Goal: Task Accomplishment & Management: Use online tool/utility

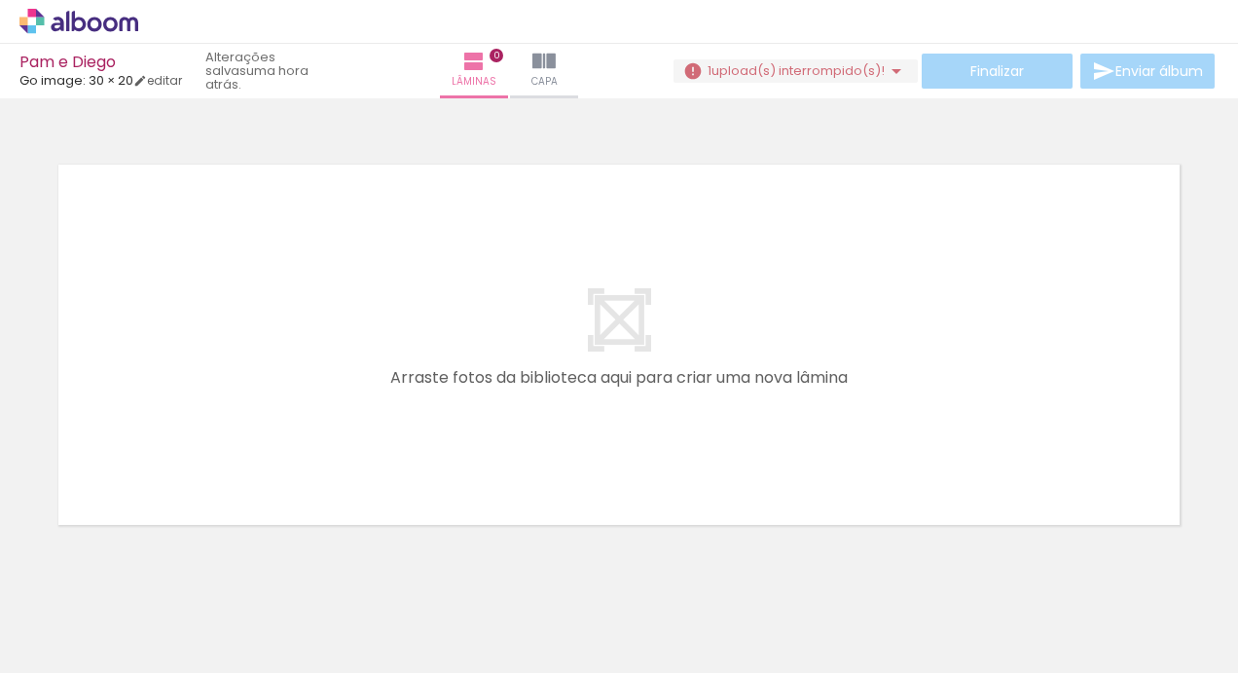
scroll to position [0, 3191]
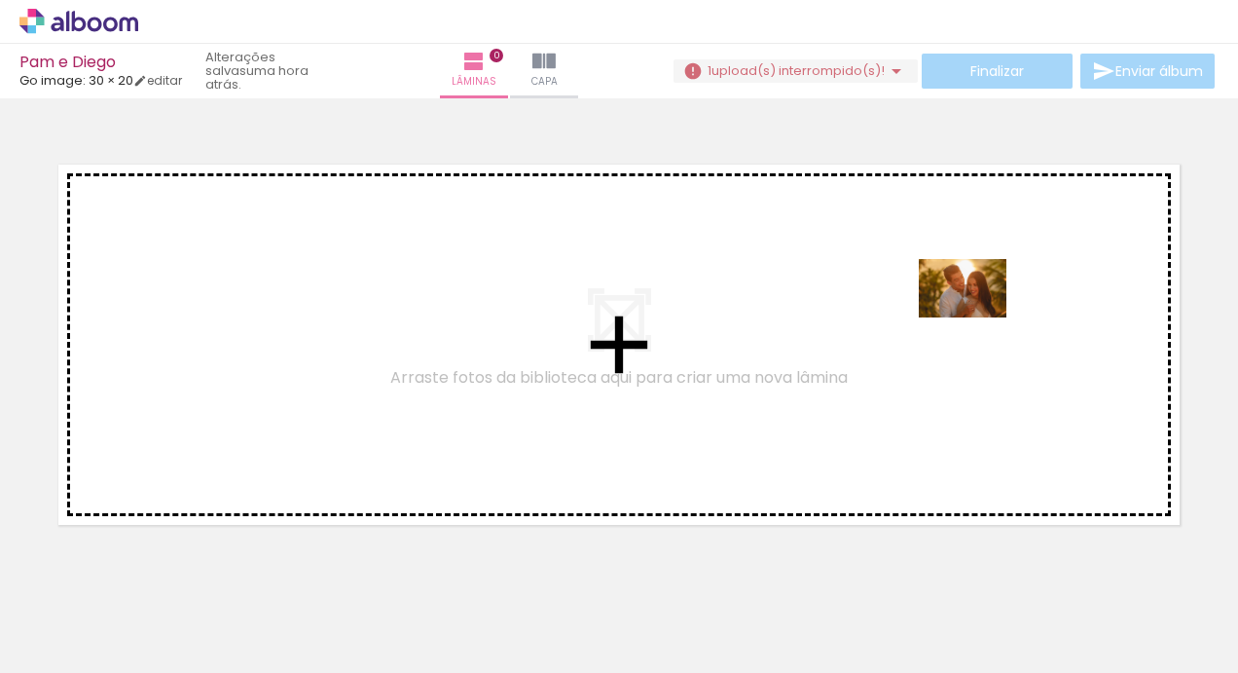
drag, startPoint x: 1161, startPoint y: 623, endPoint x: 975, endPoint y: 331, distance: 346.2
click at [975, 331] on quentale-workspace at bounding box center [619, 336] width 1238 height 673
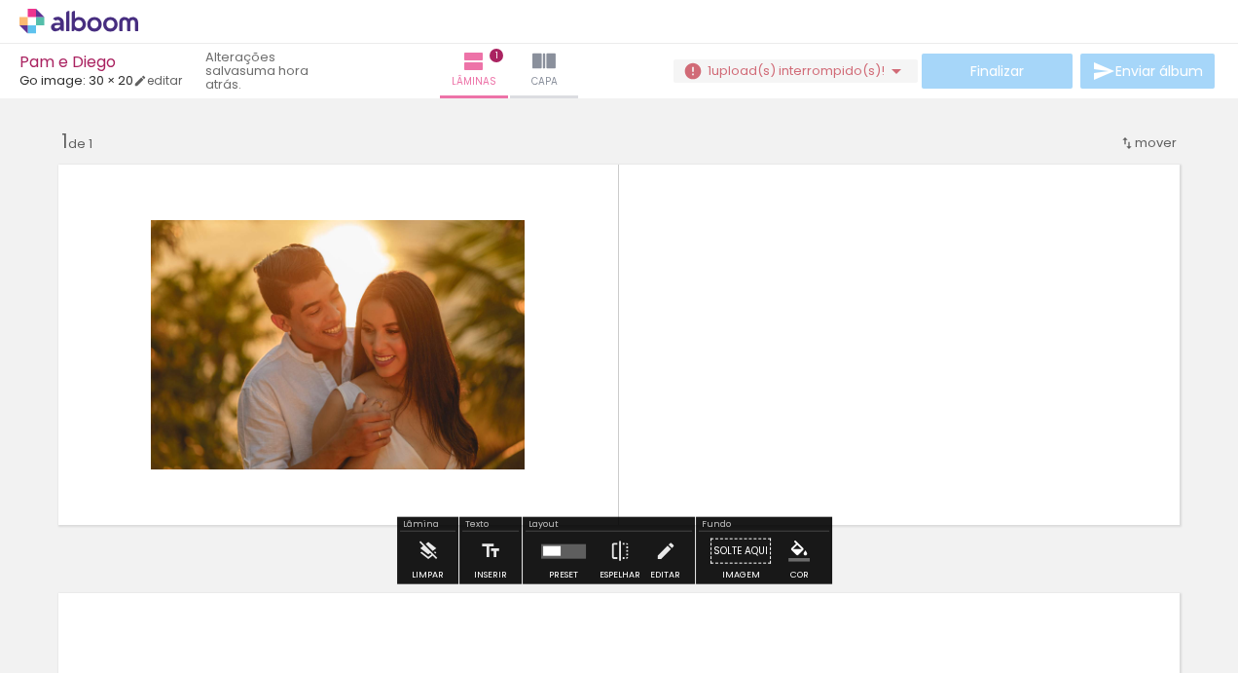
scroll to position [19, 0]
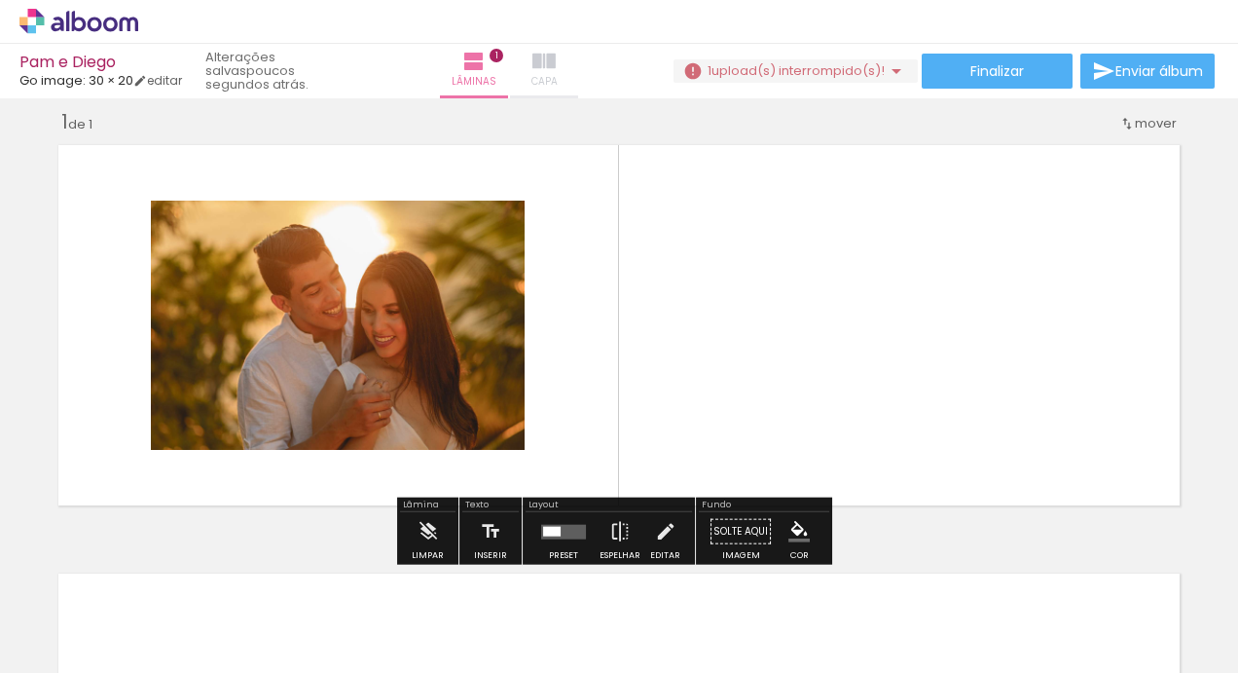
click at [539, 70] on iron-icon at bounding box center [544, 61] width 23 height 23
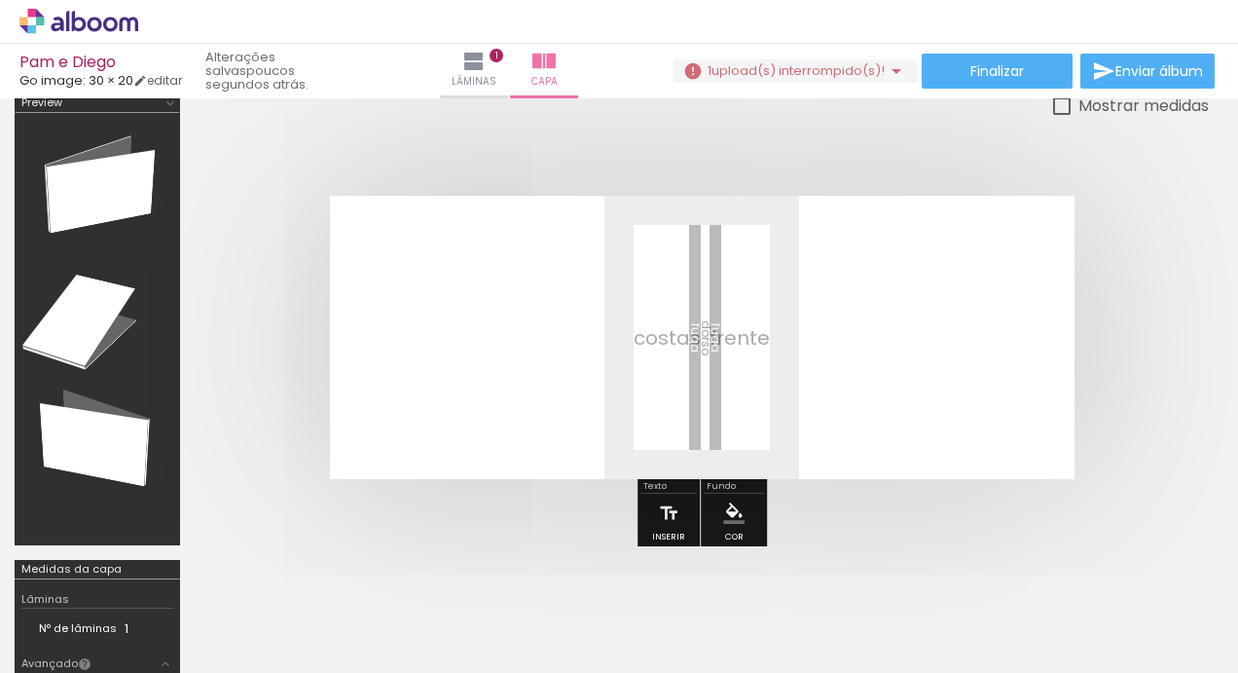
scroll to position [0, 3350]
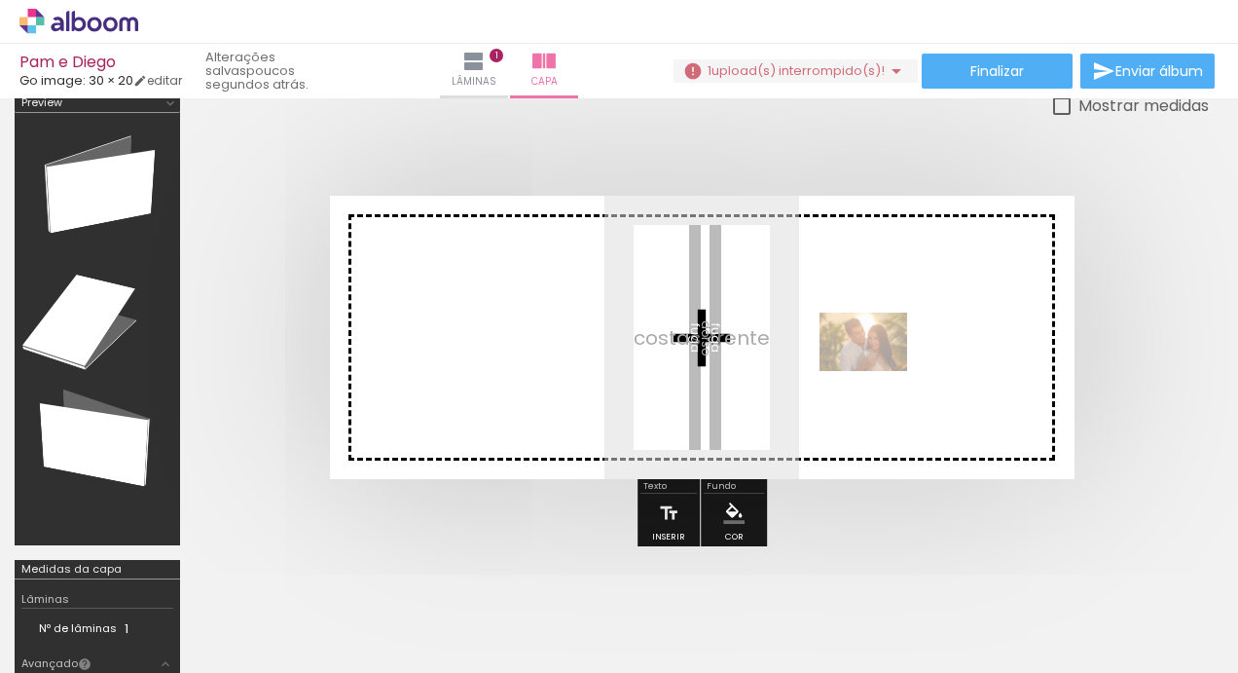
drag, startPoint x: 985, startPoint y: 611, endPoint x: 878, endPoint y: 371, distance: 263.2
click at [878, 371] on quentale-workspace at bounding box center [619, 336] width 1238 height 673
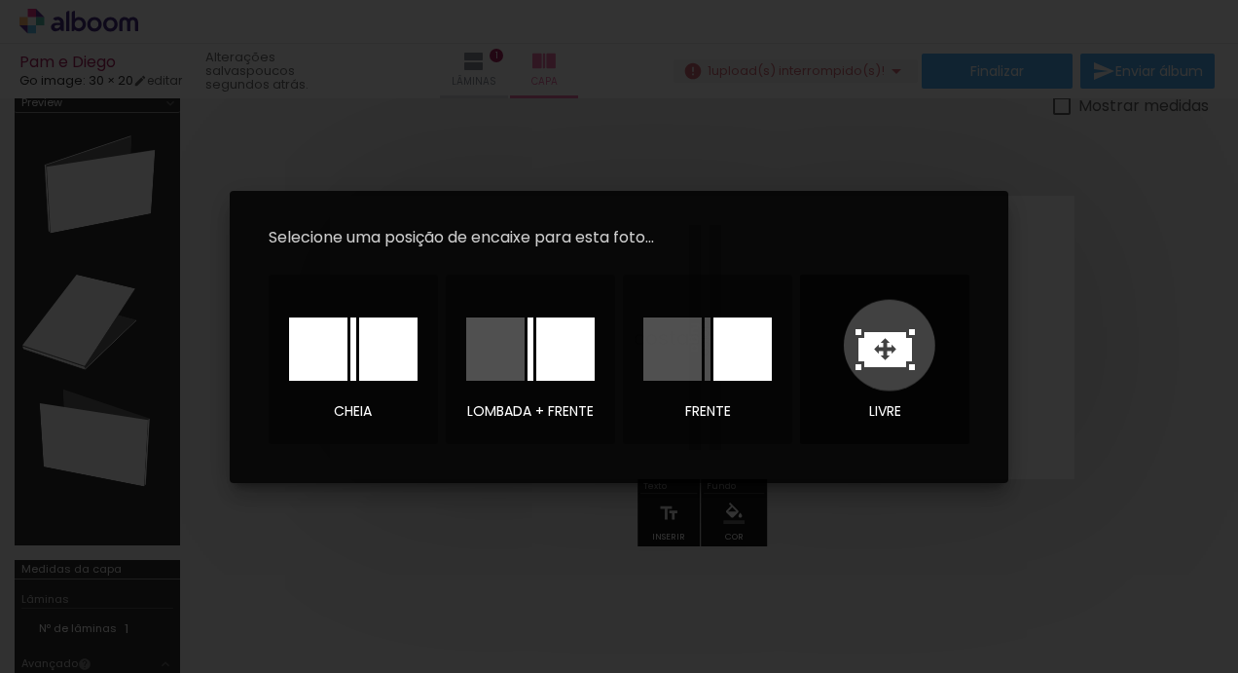
click at [890, 345] on icon at bounding box center [886, 349] width 54 height 35
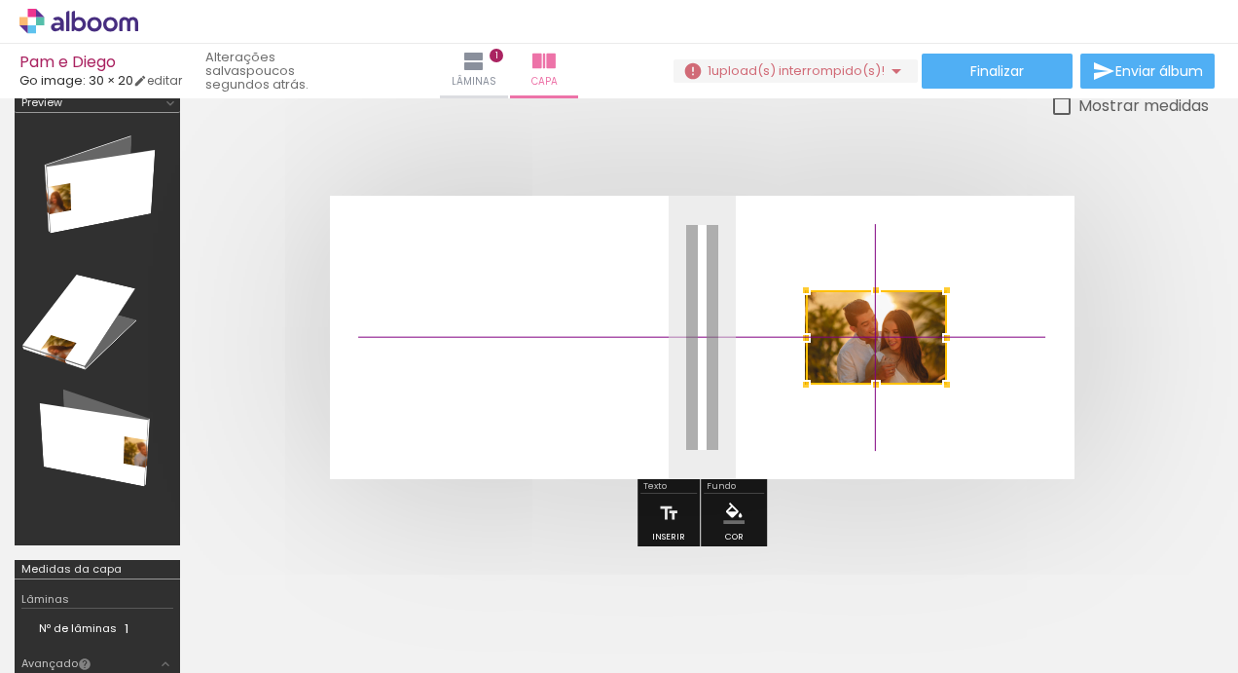
drag, startPoint x: 736, startPoint y: 332, endPoint x: 898, endPoint y: 343, distance: 162.0
click at [898, 343] on div at bounding box center [876, 337] width 141 height 94
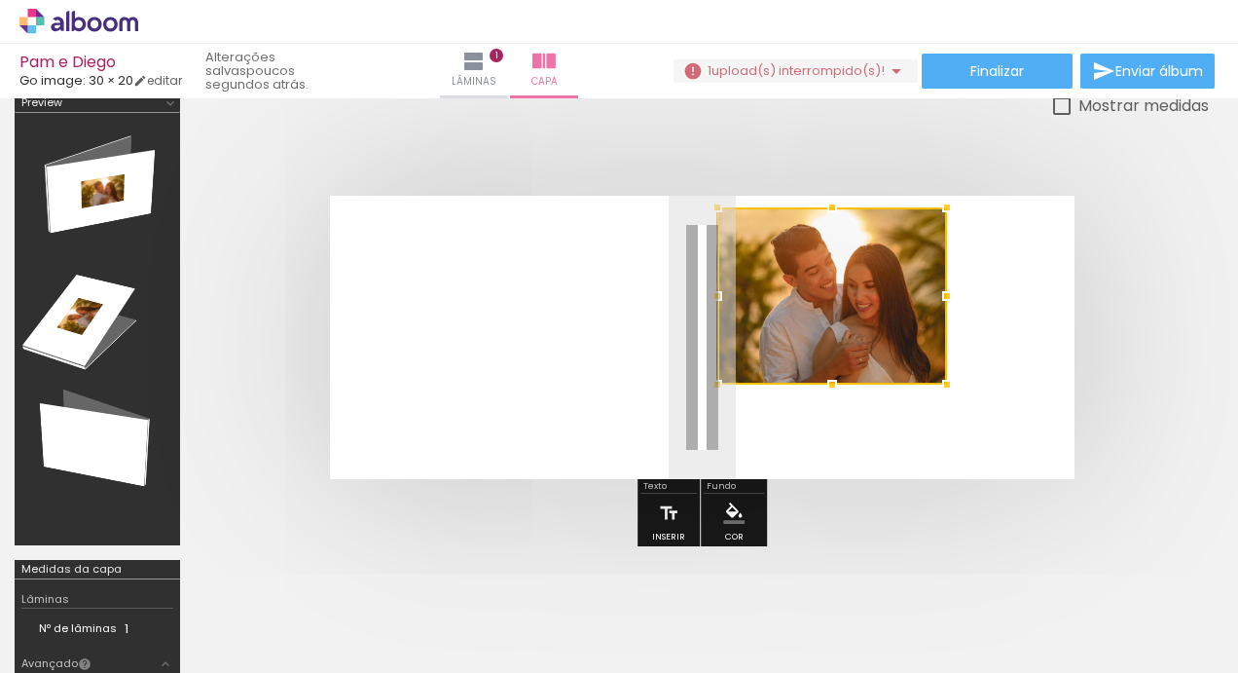
drag, startPoint x: 806, startPoint y: 287, endPoint x: 730, endPoint y: 222, distance: 100.1
click at [730, 222] on div at bounding box center [717, 207] width 39 height 39
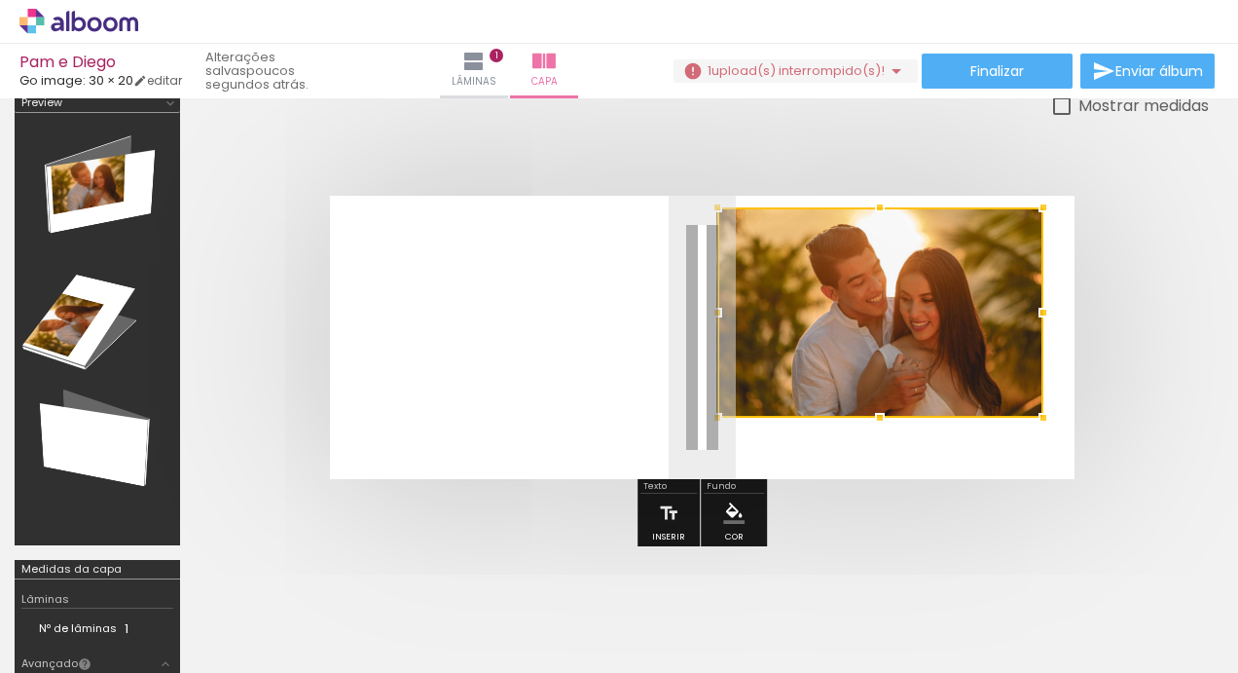
drag, startPoint x: 948, startPoint y: 381, endPoint x: 1044, endPoint y: 386, distance: 95.6
click at [1044, 386] on album-spread at bounding box center [702, 337] width 745 height 283
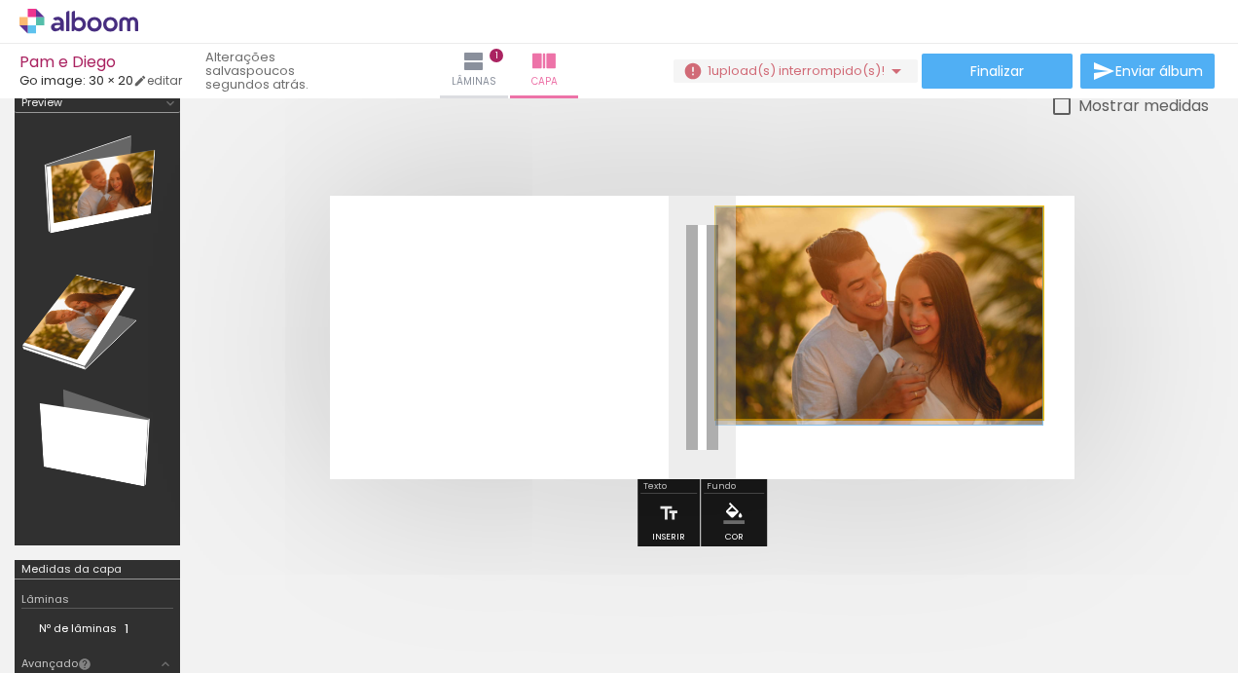
drag, startPoint x: 966, startPoint y: 351, endPoint x: 968, endPoint y: 397, distance: 45.8
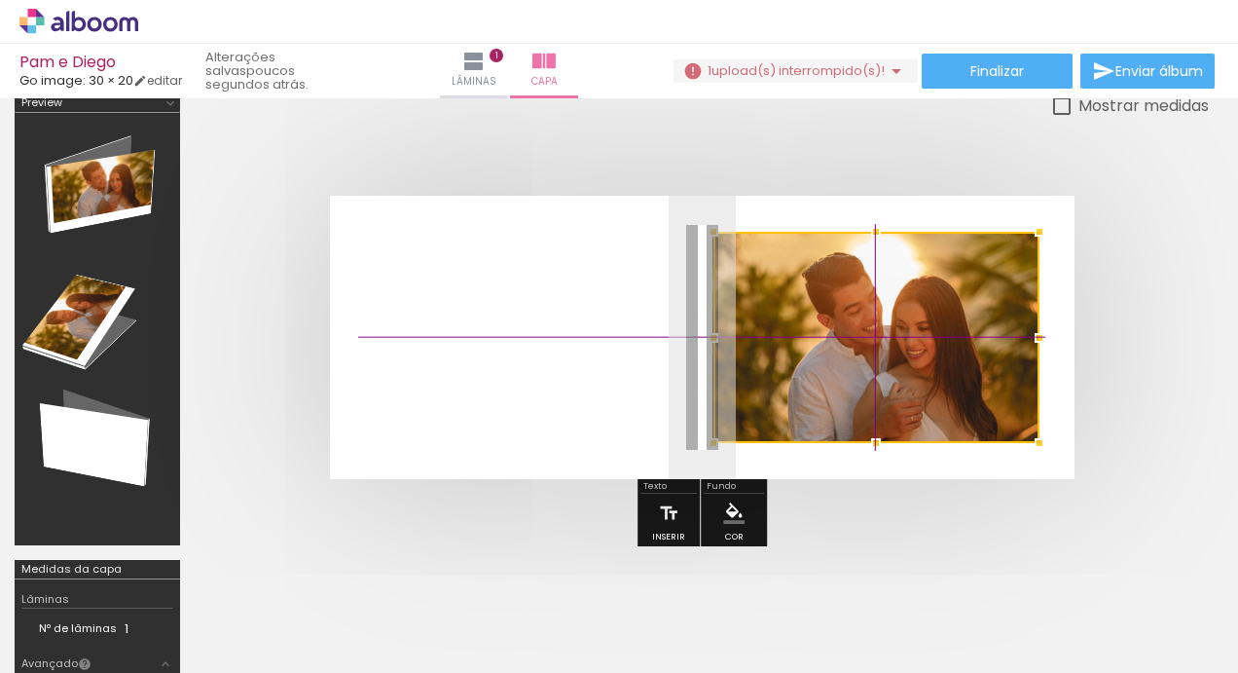
drag, startPoint x: 896, startPoint y: 323, endPoint x: 901, endPoint y: 335, distance: 13.1
click at [901, 335] on div at bounding box center [877, 337] width 326 height 211
click at [736, 507] on iron-icon "color picker" at bounding box center [733, 512] width 21 height 21
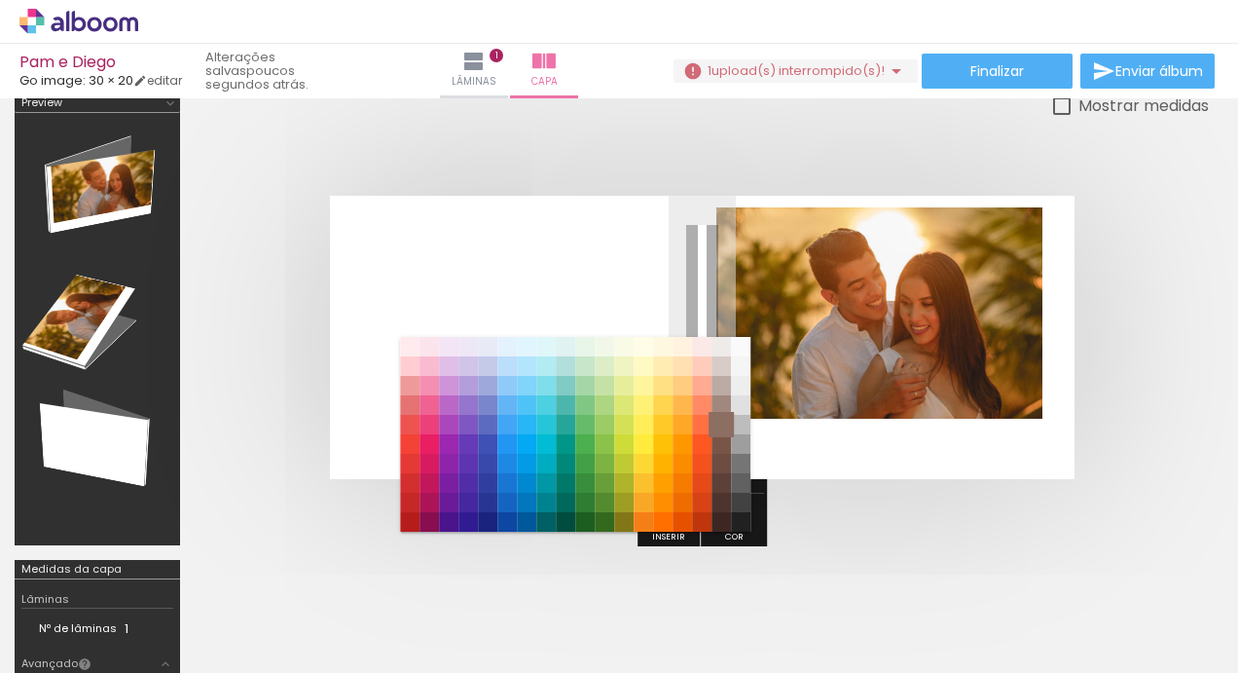
click at [720, 433] on paper-item "#8d6e63" at bounding box center [721, 424] width 19 height 19
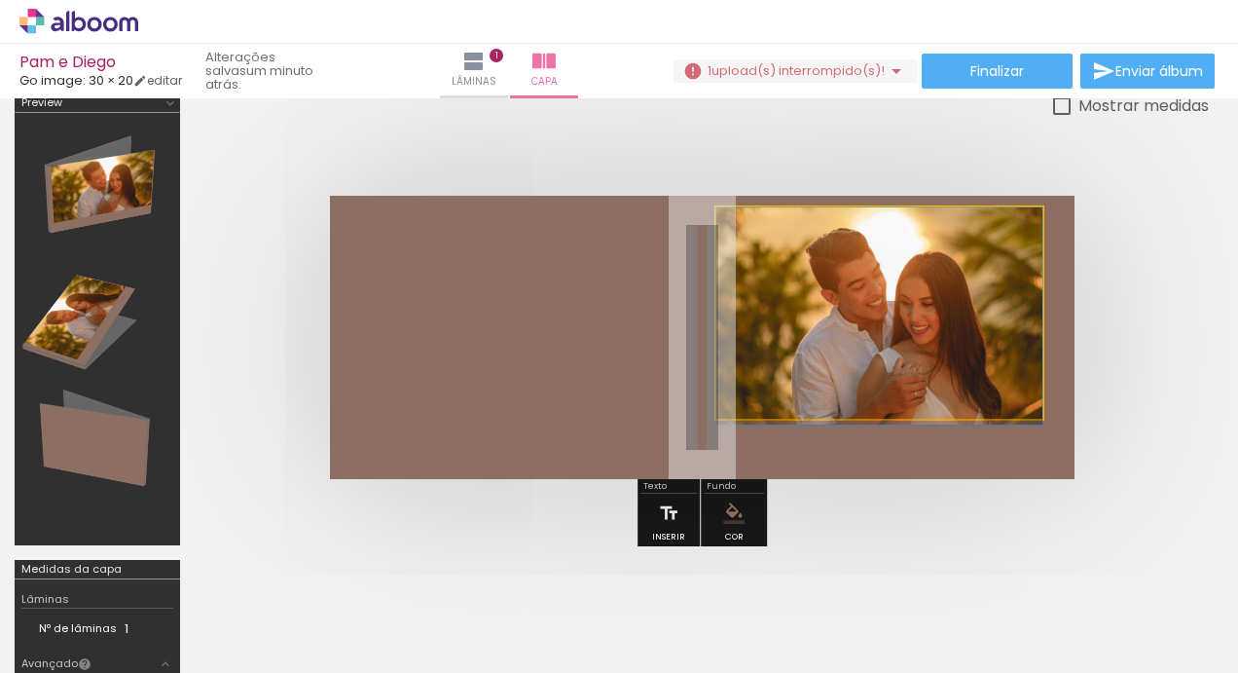
drag, startPoint x: 893, startPoint y: 341, endPoint x: 896, endPoint y: 386, distance: 44.9
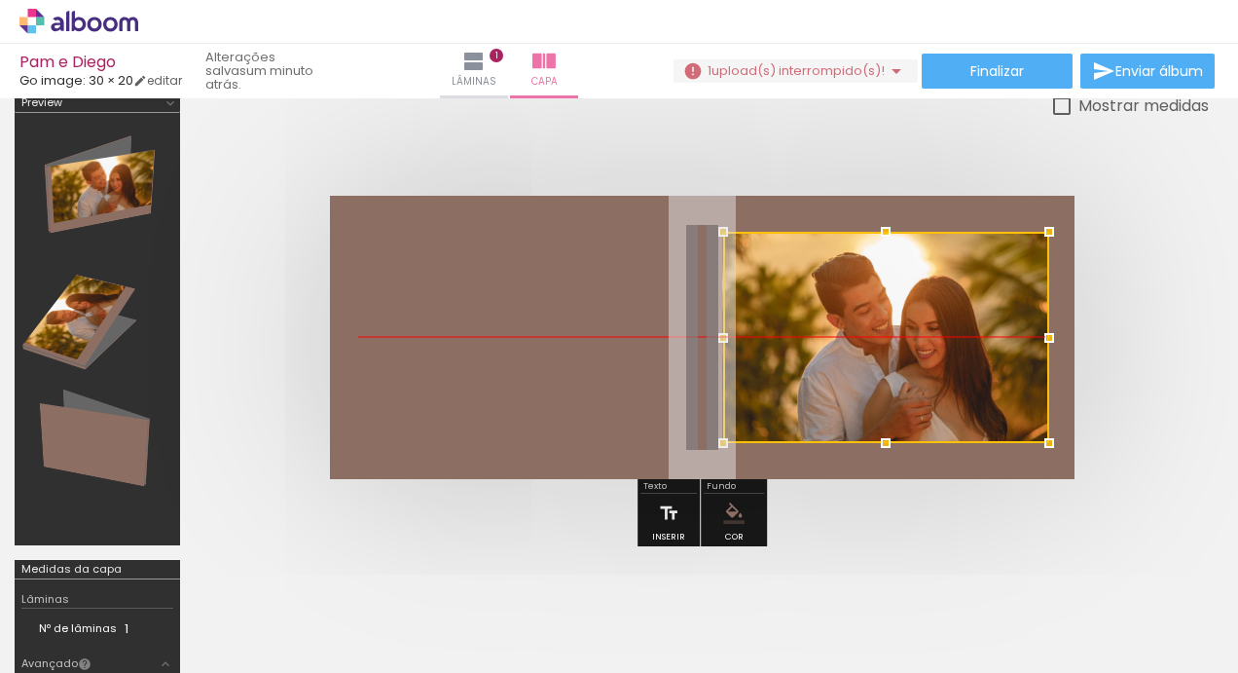
drag, startPoint x: 864, startPoint y: 330, endPoint x: 869, endPoint y: 356, distance: 26.9
click at [869, 356] on div at bounding box center [886, 337] width 326 height 211
click at [632, 350] on quentale-layouter at bounding box center [702, 337] width 745 height 283
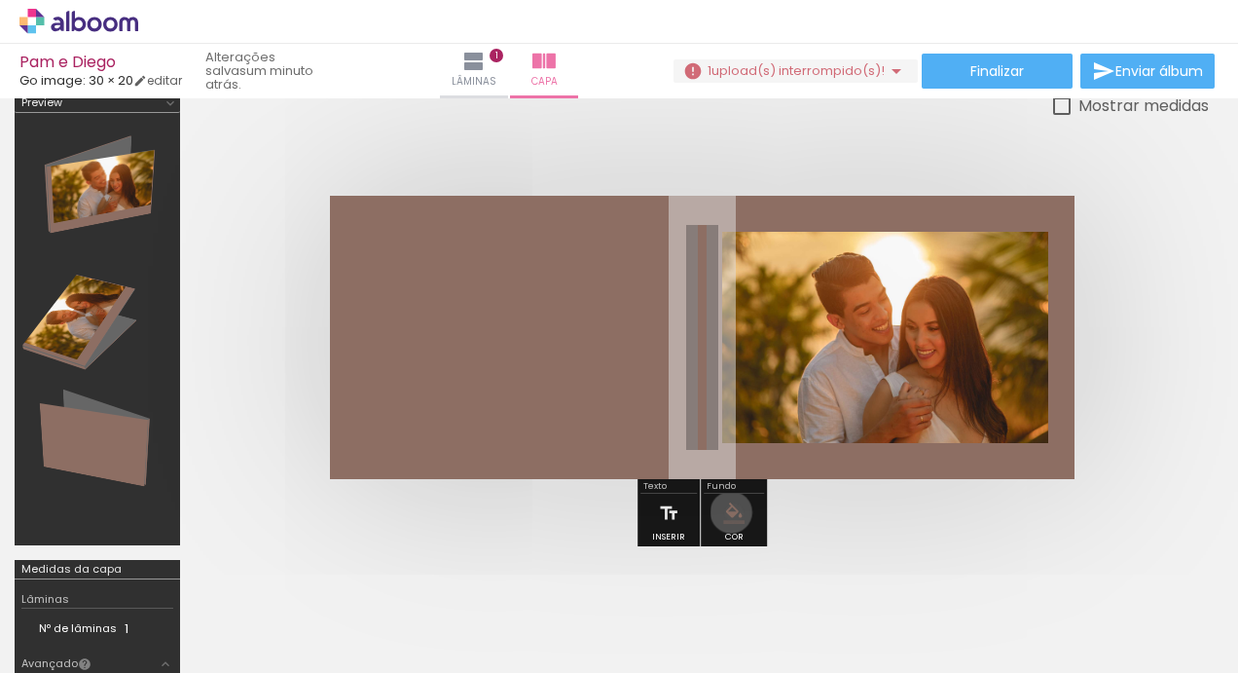
click at [728, 510] on iron-icon "color picker" at bounding box center [733, 512] width 21 height 21
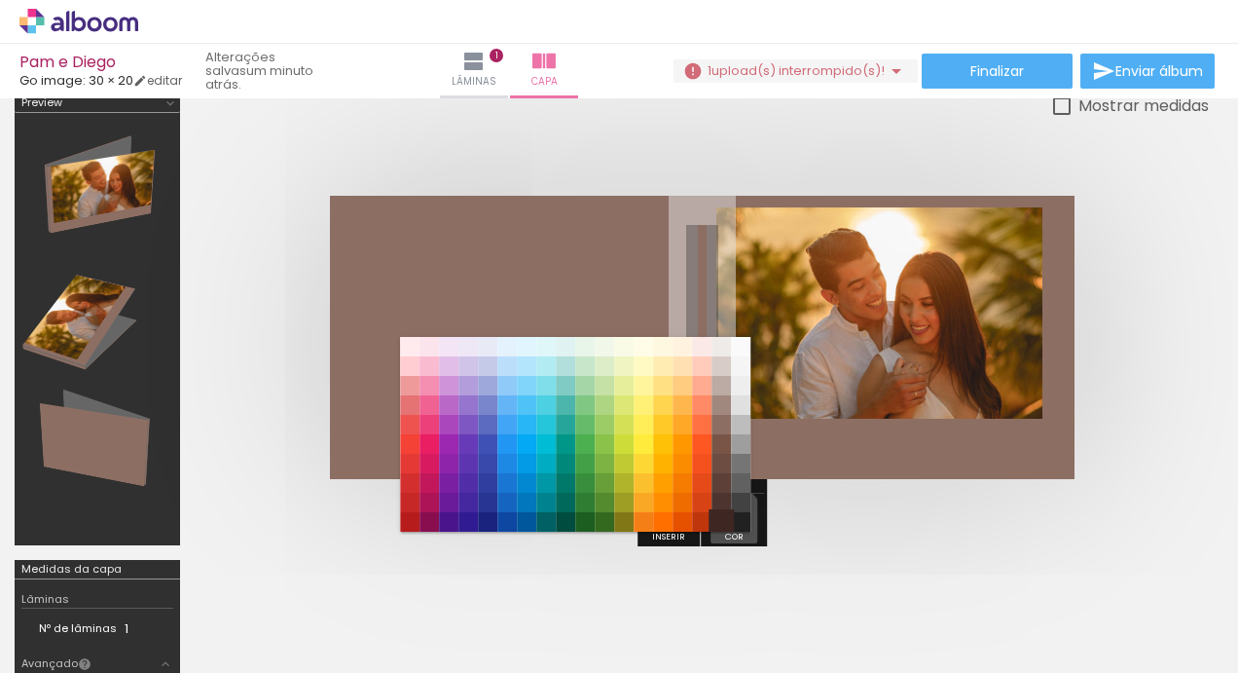
click at [720, 522] on paper-item "#3e2723" at bounding box center [721, 521] width 19 height 19
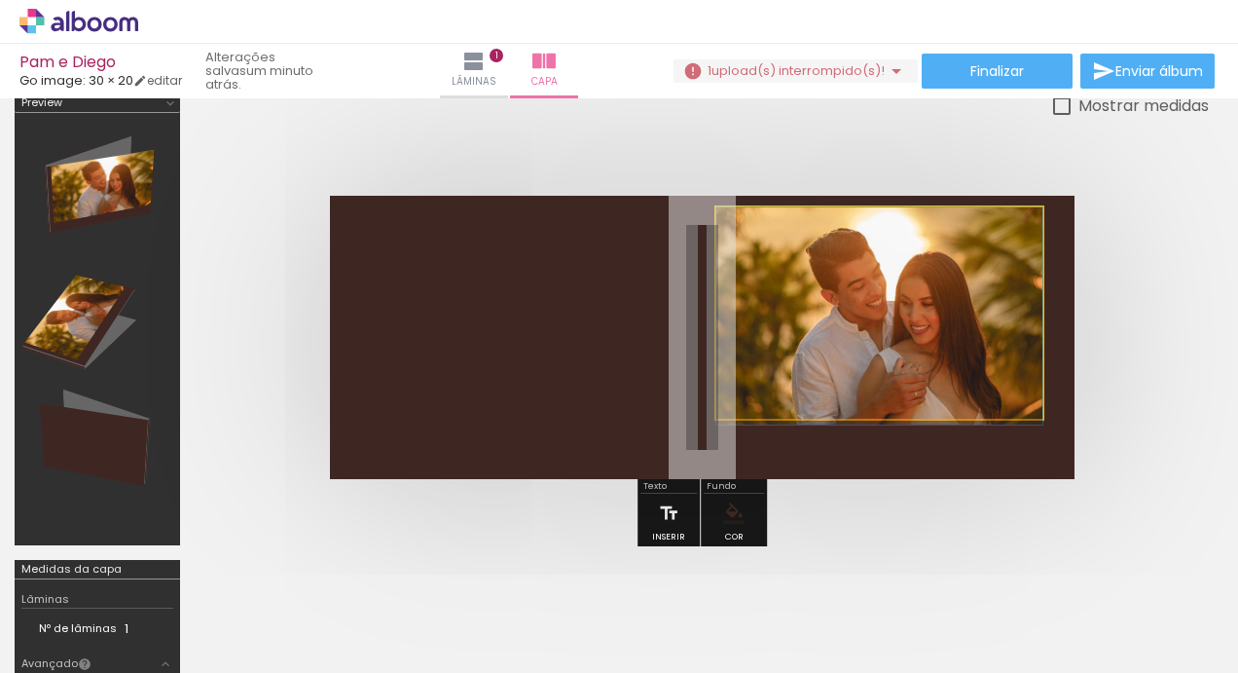
click at [883, 313] on quentale-photo at bounding box center [880, 312] width 326 height 211
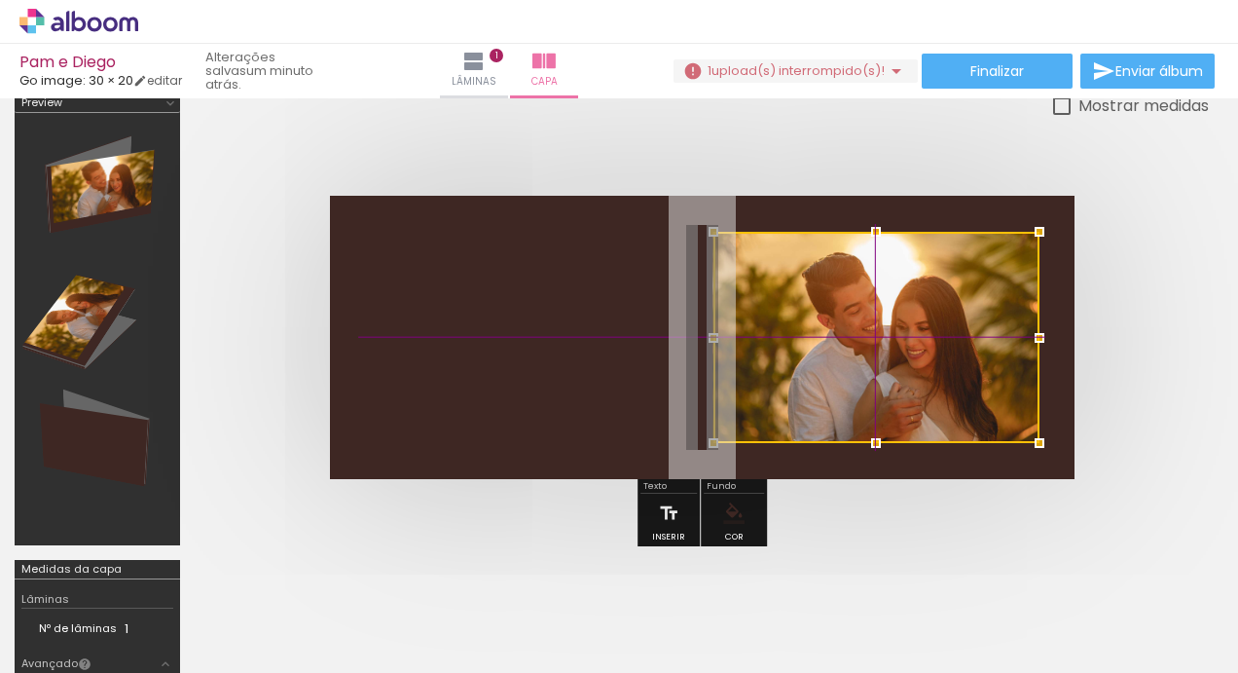
drag, startPoint x: 883, startPoint y: 313, endPoint x: 883, endPoint y: 339, distance: 25.3
click at [883, 339] on div at bounding box center [877, 337] width 326 height 211
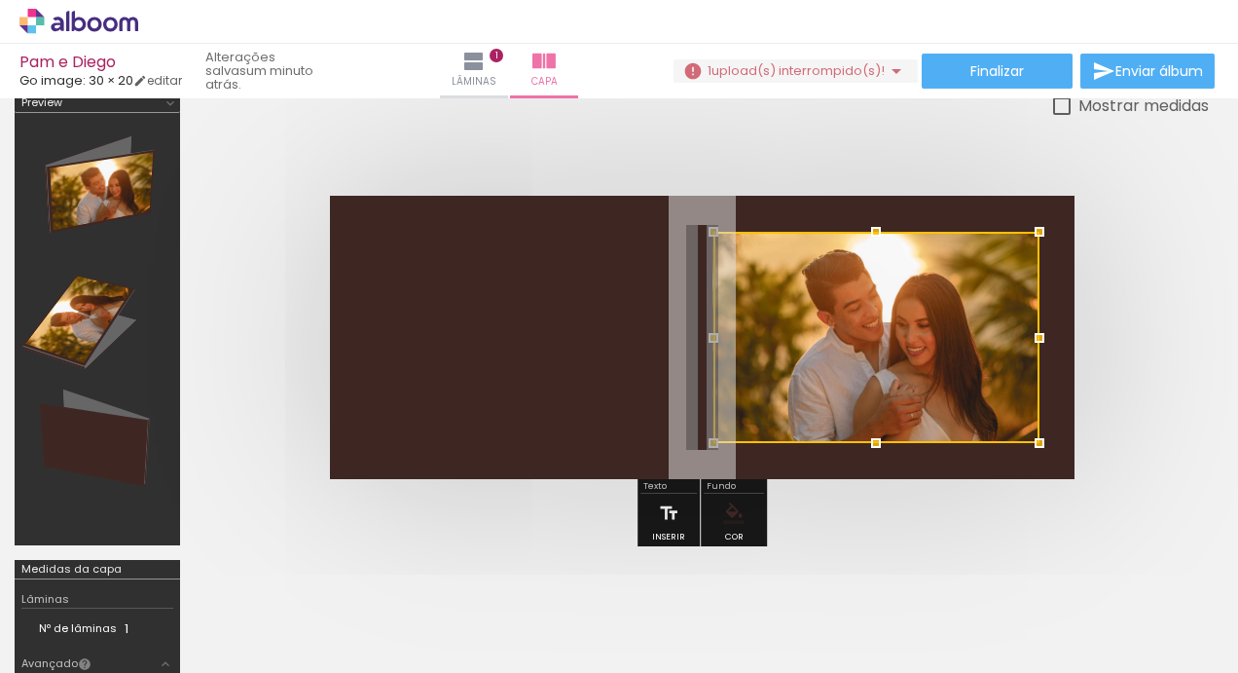
click at [875, 219] on div at bounding box center [876, 231] width 39 height 39
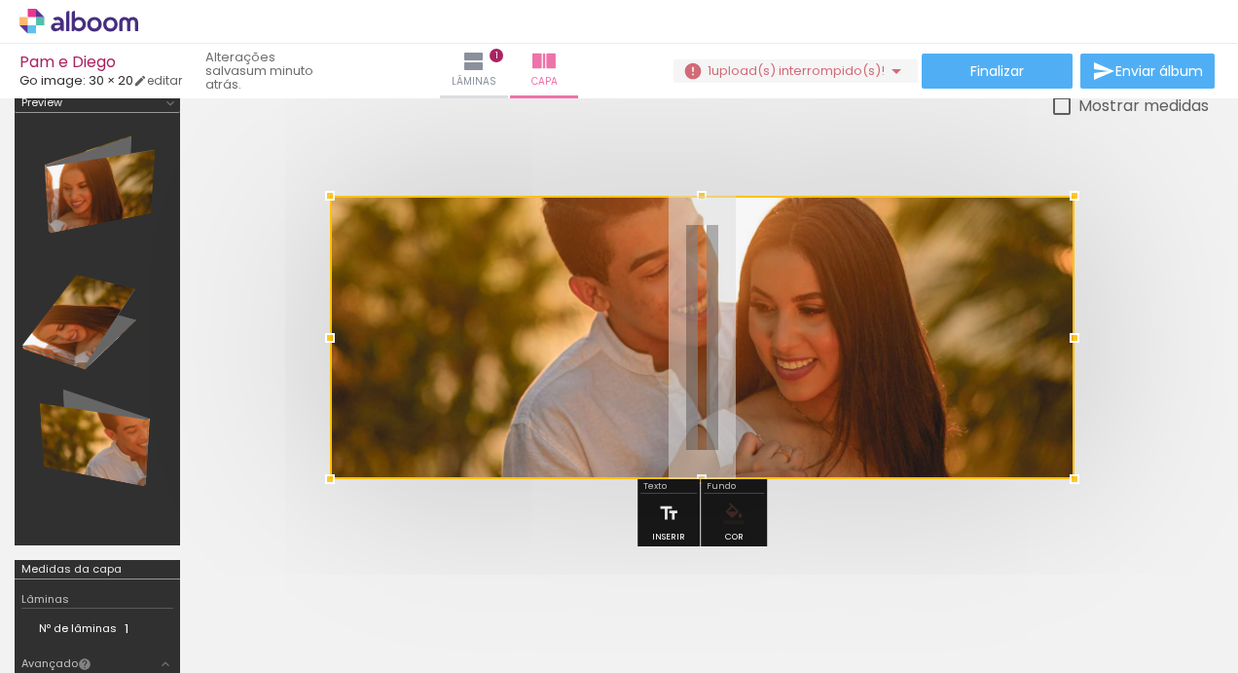
click at [574, 352] on div at bounding box center [702, 337] width 745 height 283
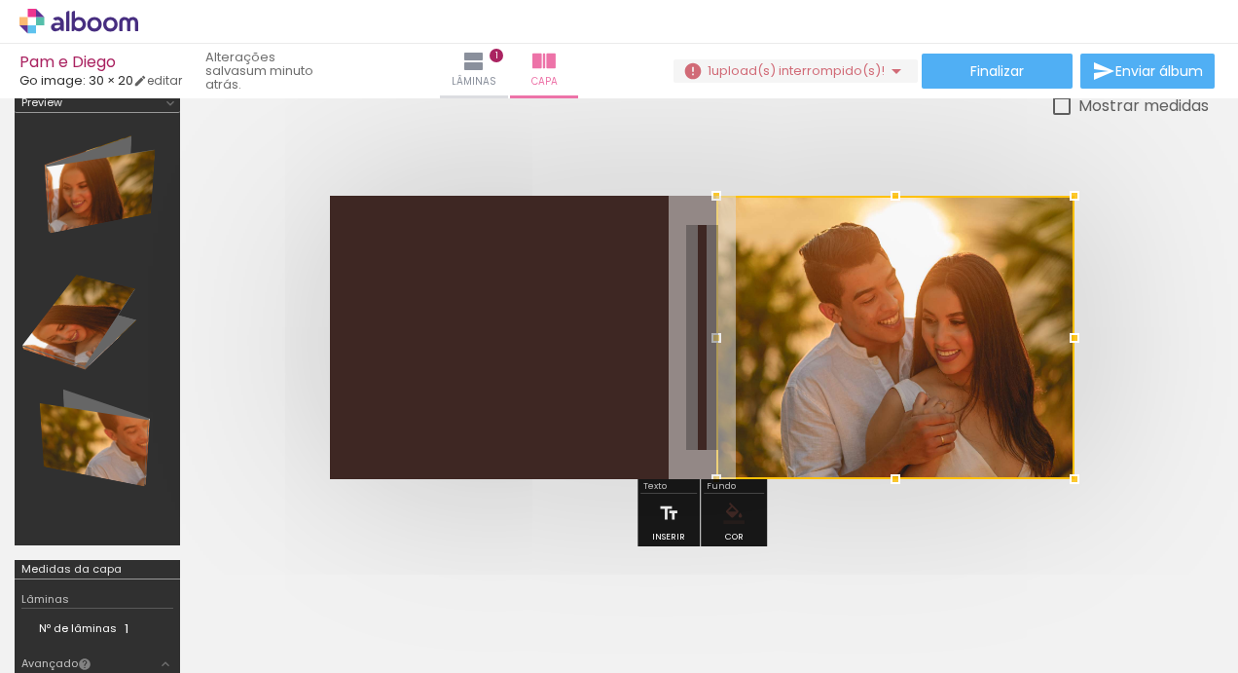
drag, startPoint x: 322, startPoint y: 332, endPoint x: 709, endPoint y: 342, distance: 386.6
click at [709, 342] on div at bounding box center [716, 337] width 39 height 39
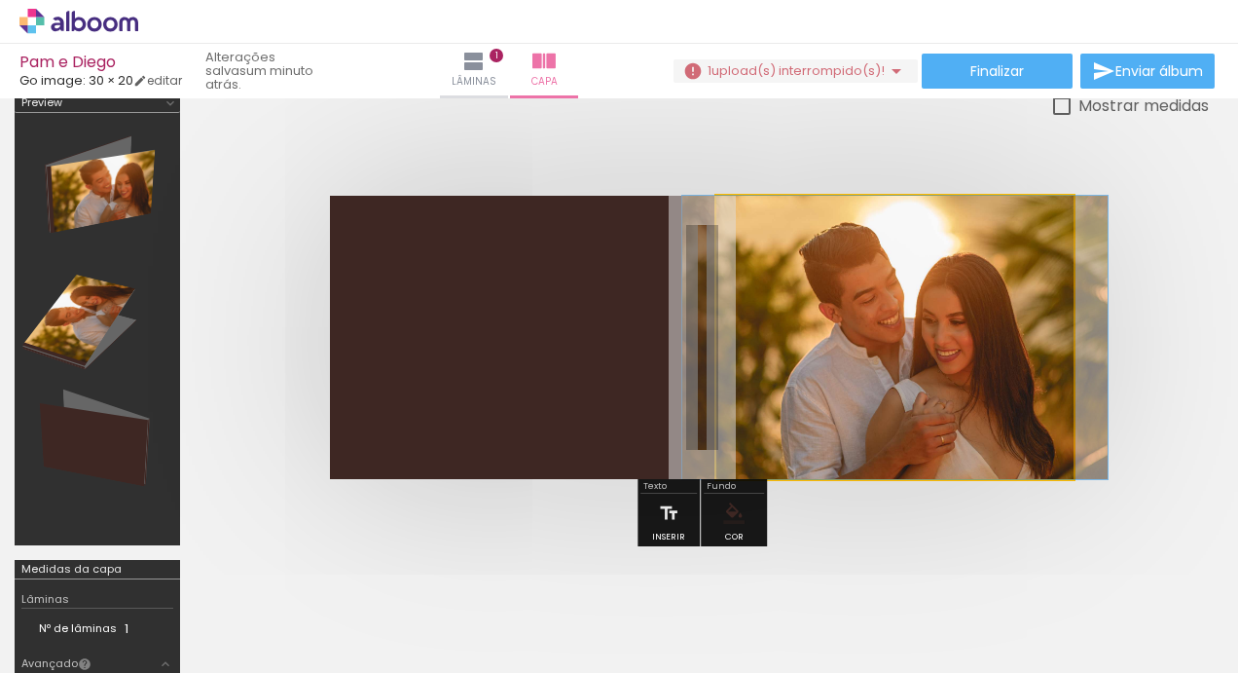
click at [899, 407] on quentale-photo at bounding box center [896, 337] width 358 height 283
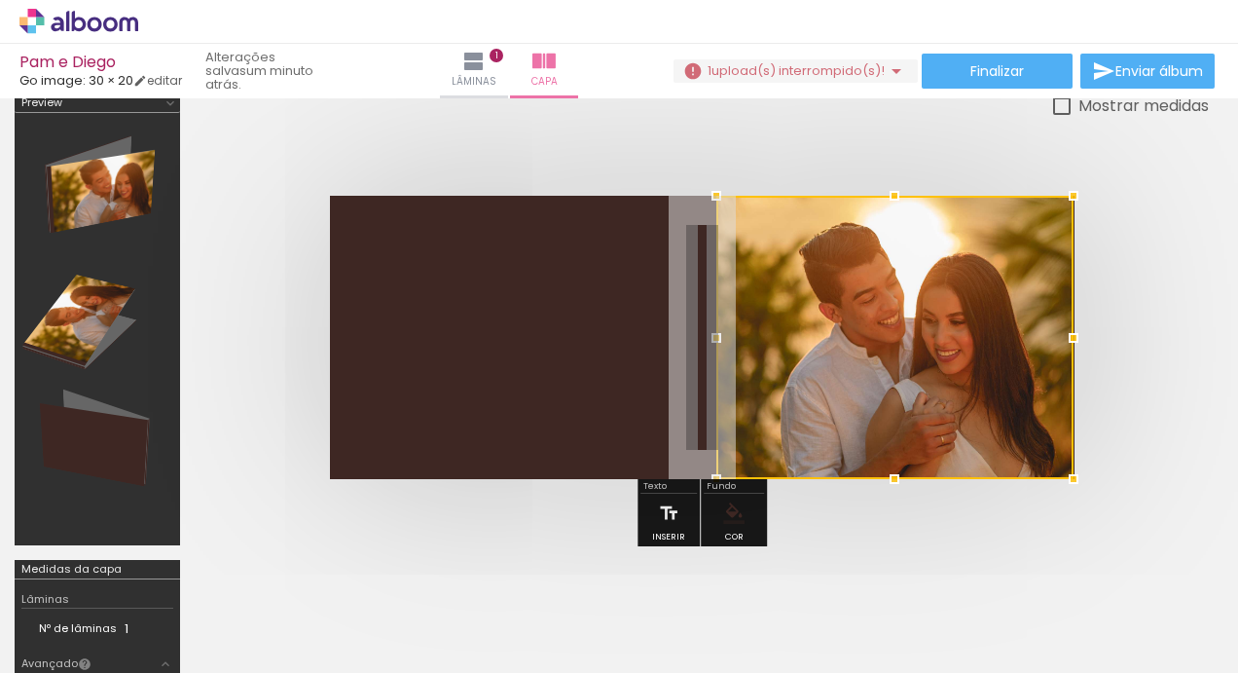
drag, startPoint x: 1074, startPoint y: 341, endPoint x: 1054, endPoint y: 341, distance: 19.5
click at [1054, 341] on div at bounding box center [1073, 337] width 39 height 39
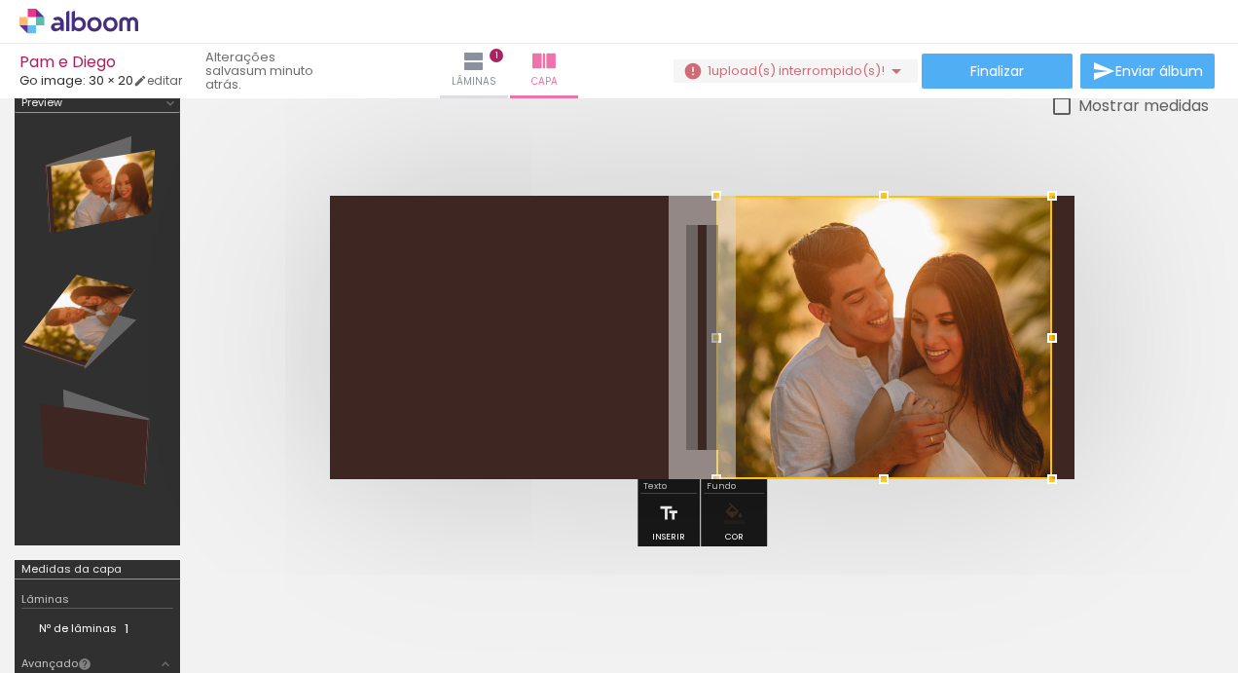
drag, startPoint x: 1076, startPoint y: 333, endPoint x: 1053, endPoint y: 337, distance: 22.7
click at [1053, 337] on div at bounding box center [1052, 337] width 39 height 39
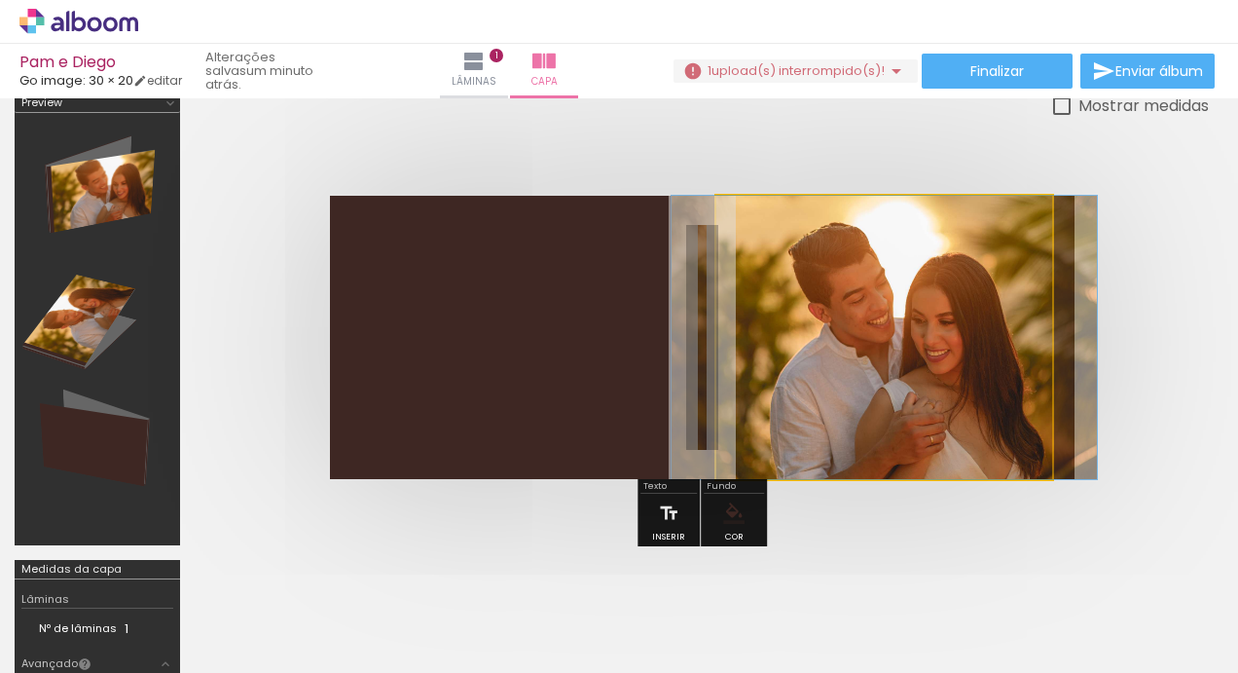
click at [878, 385] on quentale-photo at bounding box center [885, 337] width 337 height 283
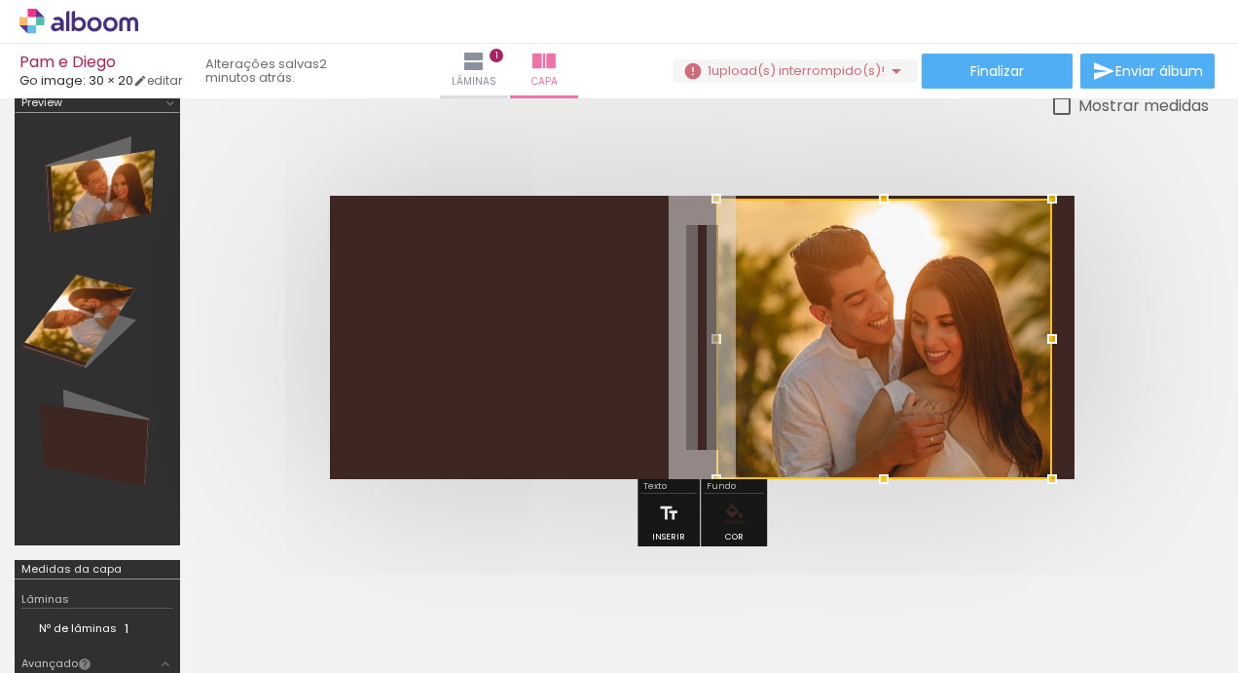
drag, startPoint x: 884, startPoint y: 191, endPoint x: 890, endPoint y: 217, distance: 26.9
click at [890, 217] on div at bounding box center [885, 339] width 336 height 280
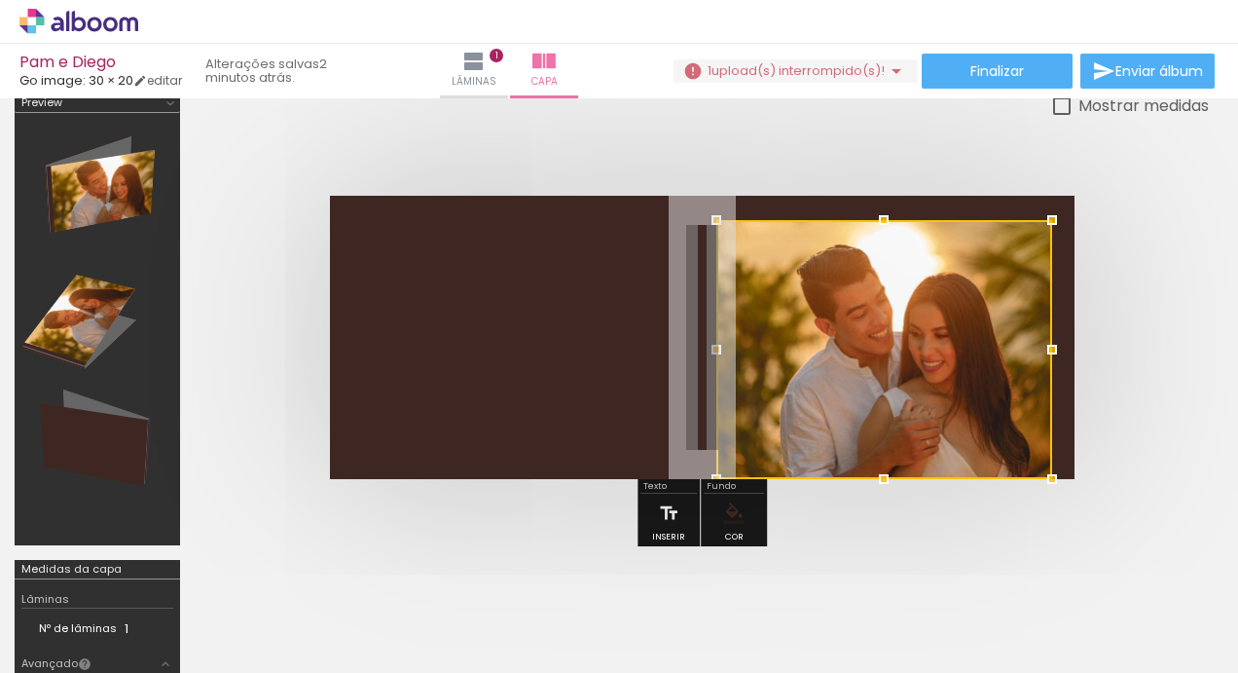
click at [889, 204] on div at bounding box center [883, 220] width 39 height 39
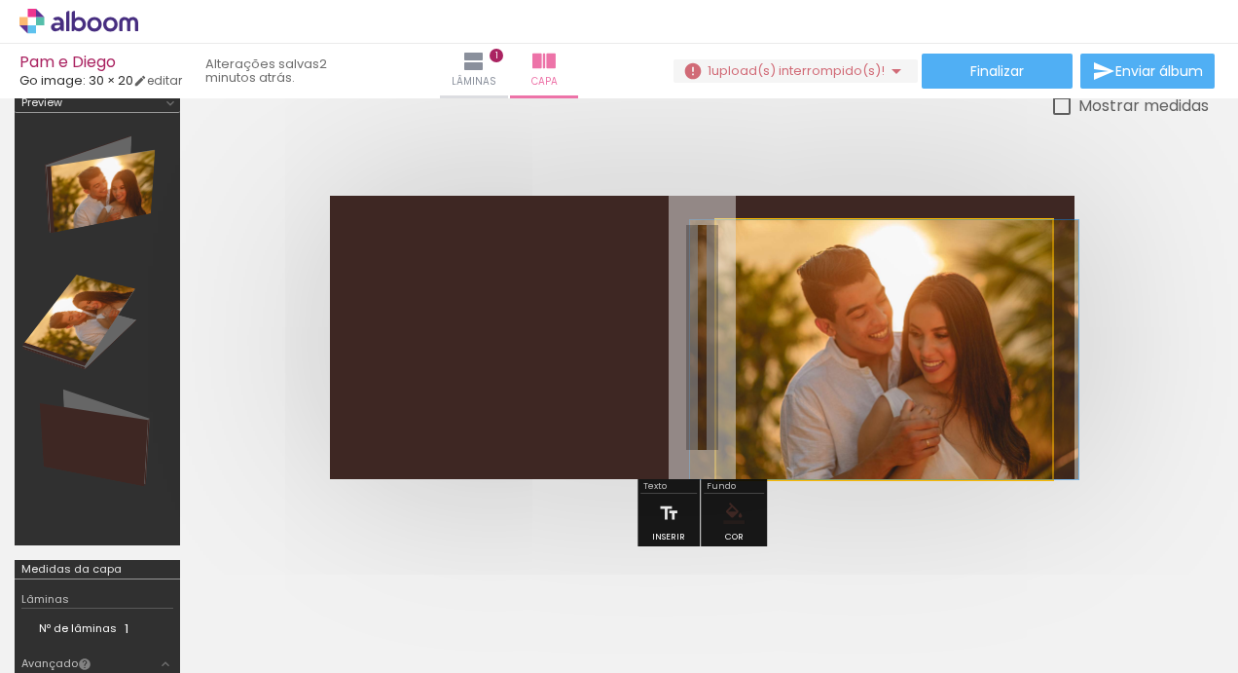
click at [911, 421] on quentale-photo at bounding box center [885, 349] width 337 height 259
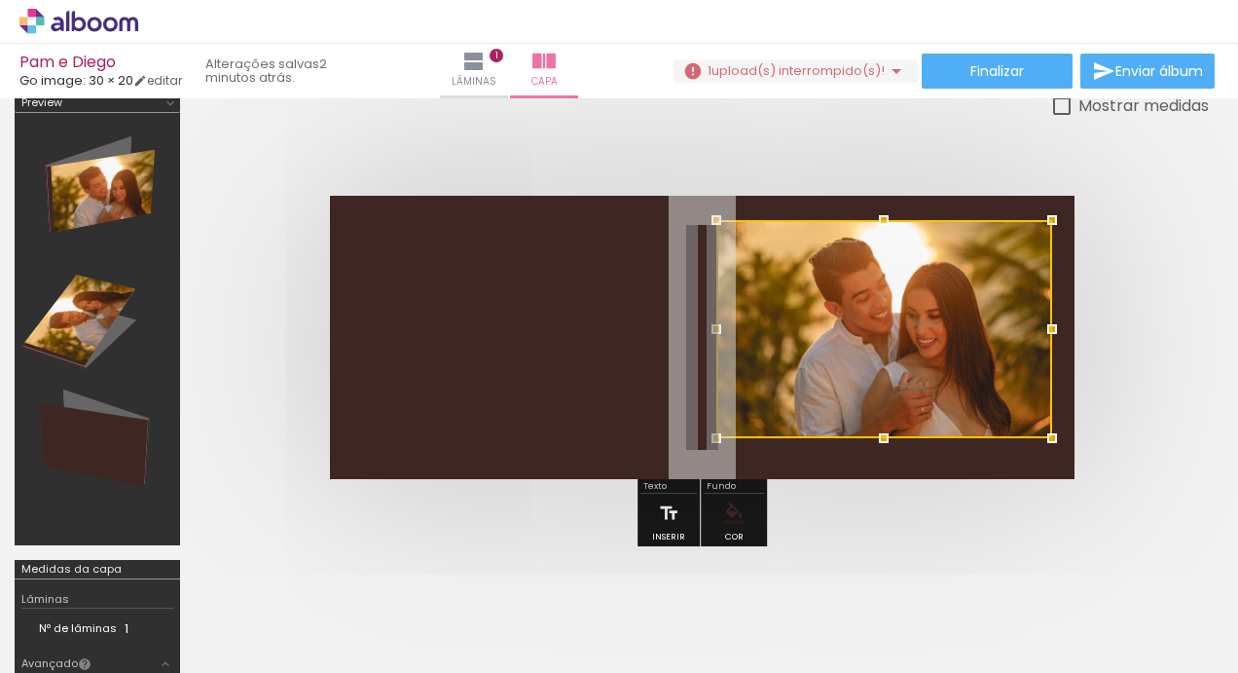
drag, startPoint x: 884, startPoint y: 477, endPoint x: 870, endPoint y: 425, distance: 53.4
click at [870, 425] on div at bounding box center [883, 438] width 39 height 39
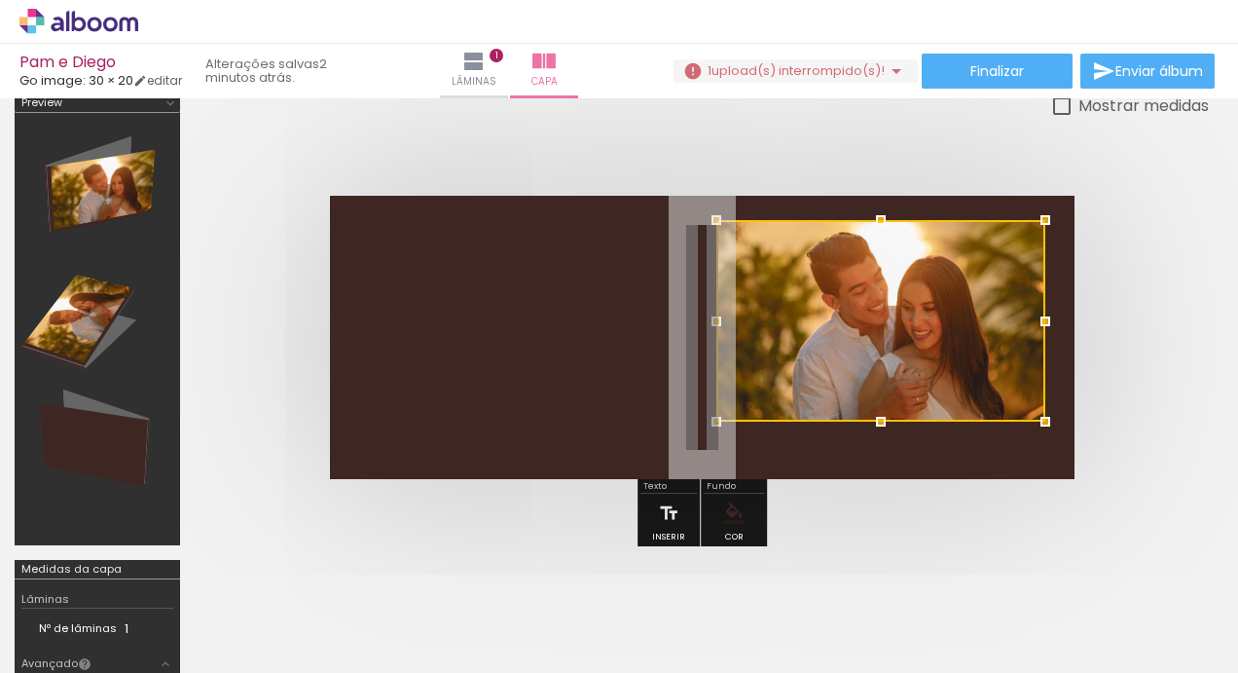
drag, startPoint x: 1049, startPoint y: 432, endPoint x: 1042, endPoint y: 416, distance: 18.3
click at [1042, 416] on div at bounding box center [1045, 421] width 39 height 39
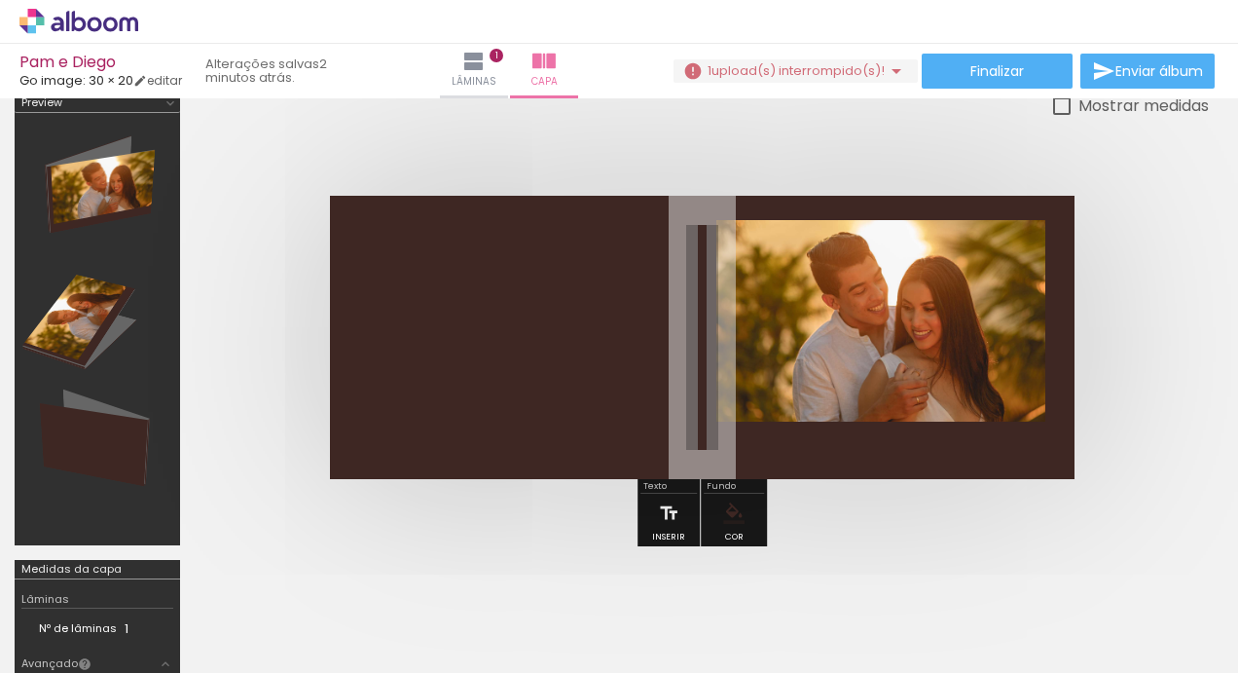
click at [1137, 318] on div at bounding box center [702, 337] width 1014 height 439
click at [676, 508] on iron-icon at bounding box center [668, 513] width 21 height 39
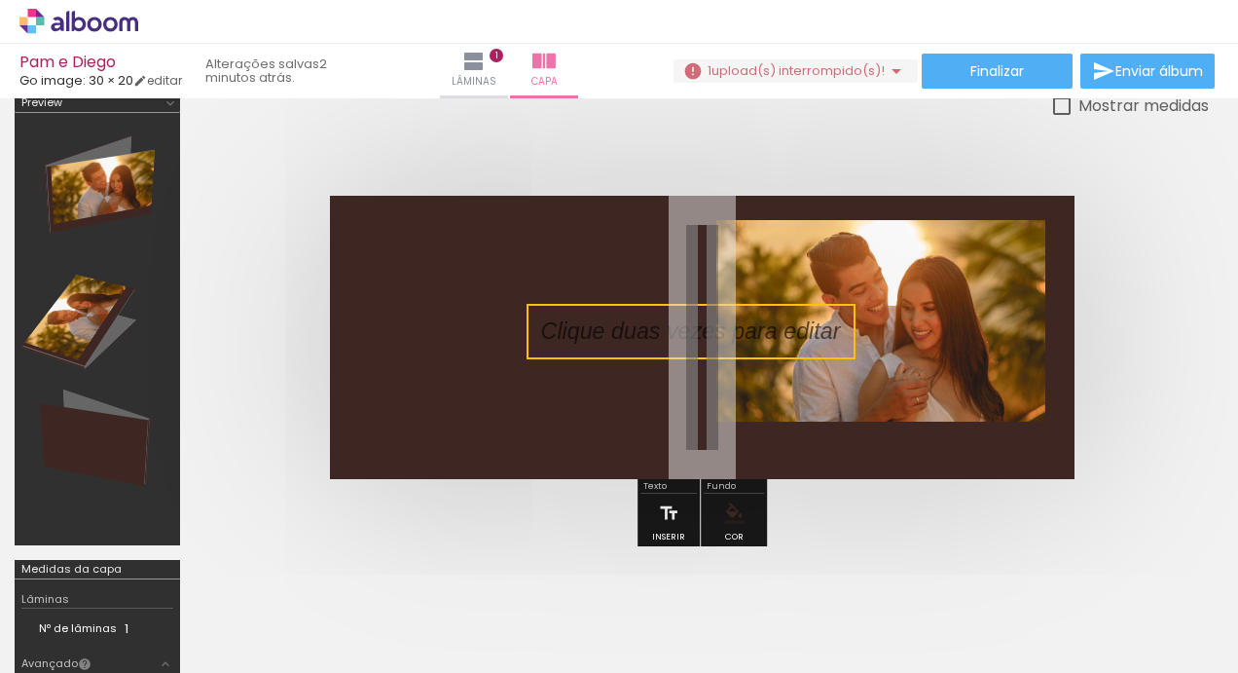
click at [643, 339] on quentale-selection at bounding box center [691, 331] width 329 height 55
type input "Sans Serif"
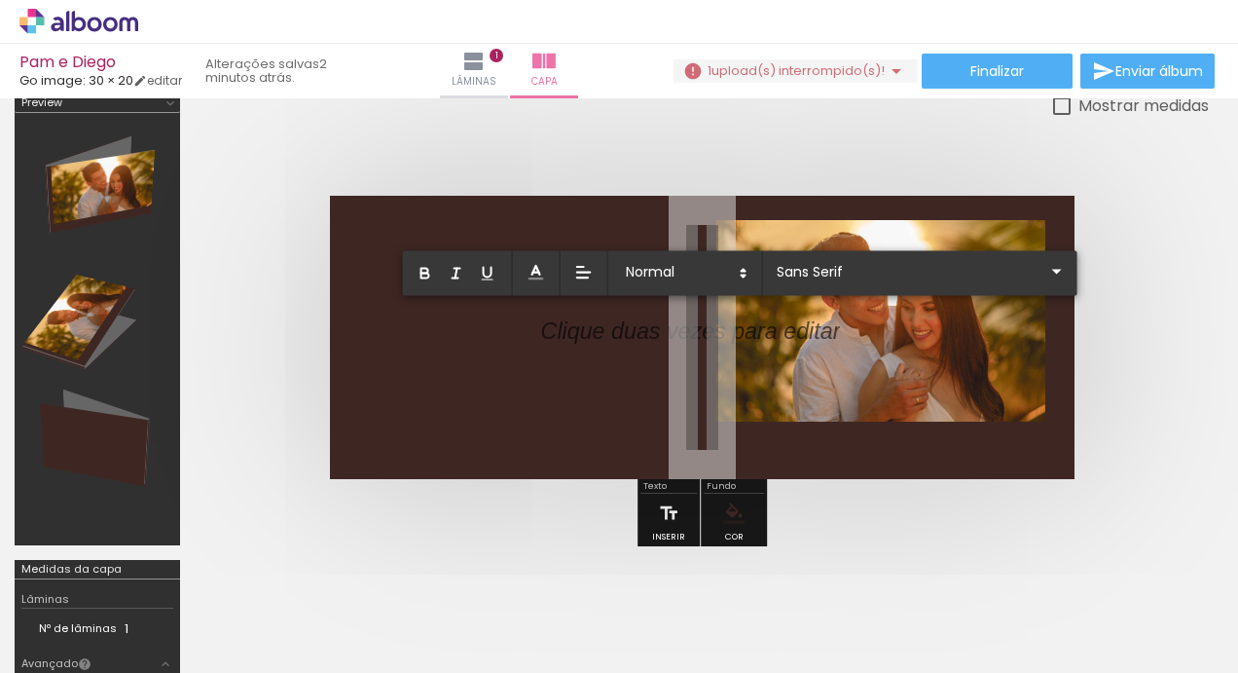
click at [643, 339] on p at bounding box center [691, 343] width 300 height 32
click at [574, 322] on p "P & D" at bounding box center [570, 331] width 58 height 32
click at [832, 262] on input "Sans Serif" at bounding box center [909, 271] width 274 height 20
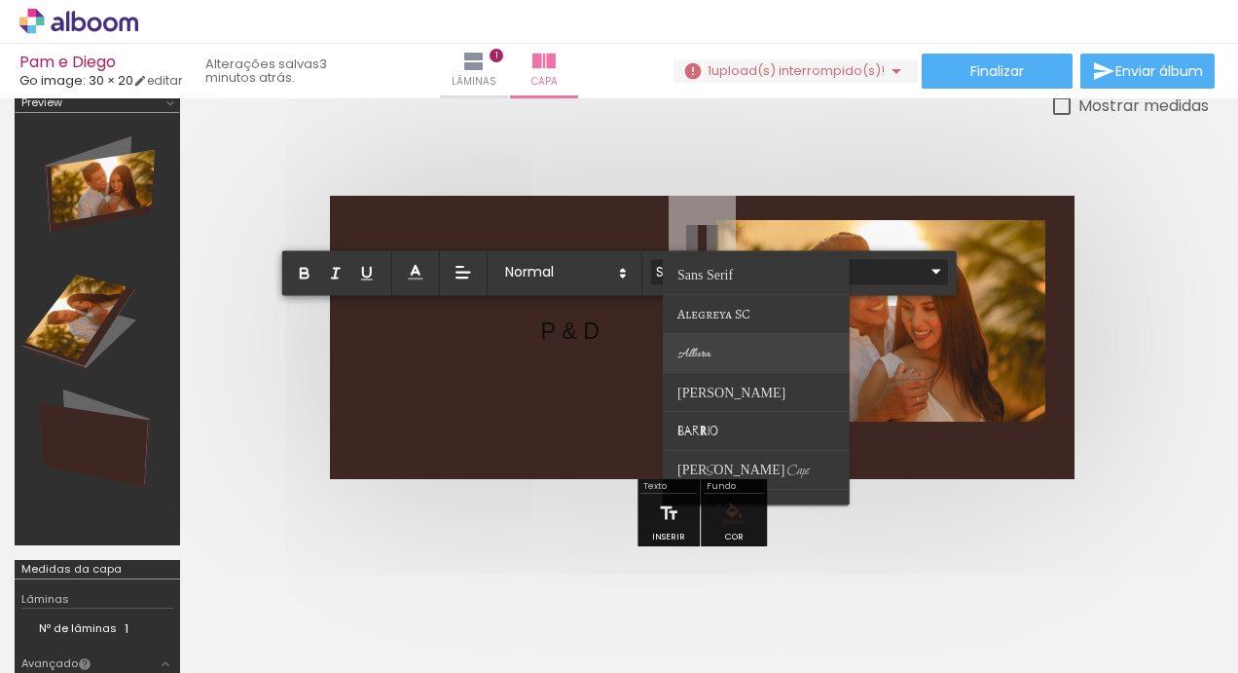
click at [731, 350] on paper-item at bounding box center [756, 353] width 187 height 39
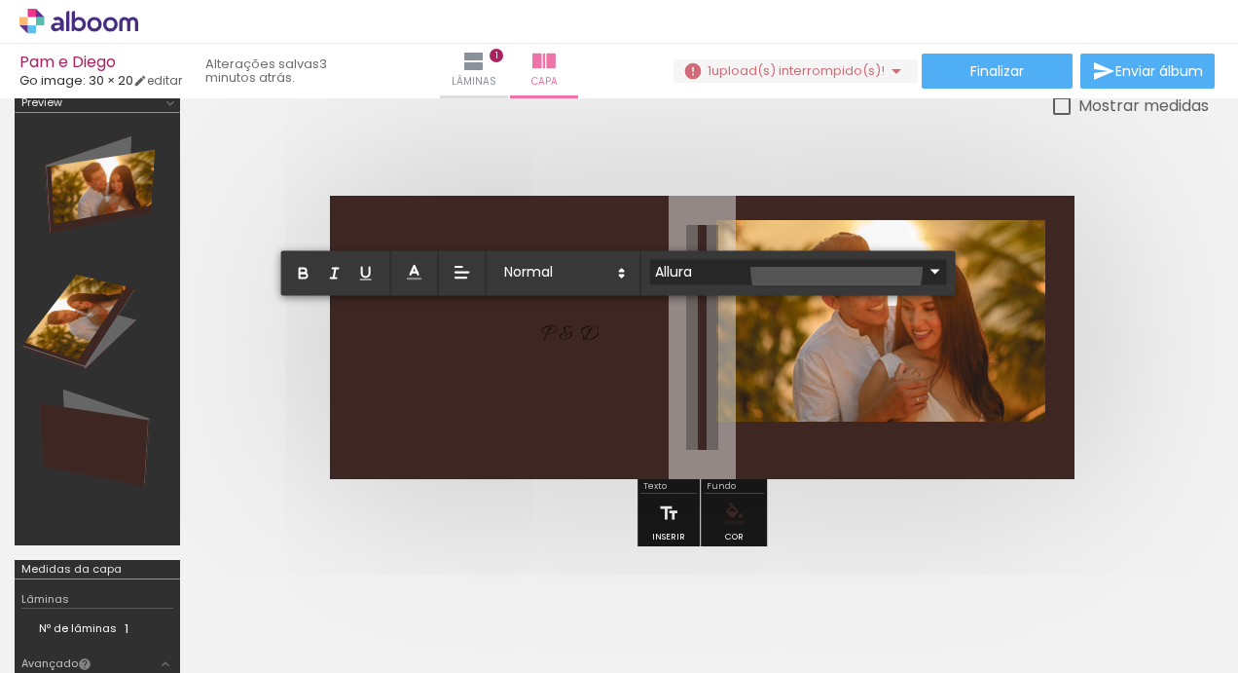
click at [924, 266] on iron-icon at bounding box center [935, 271] width 23 height 23
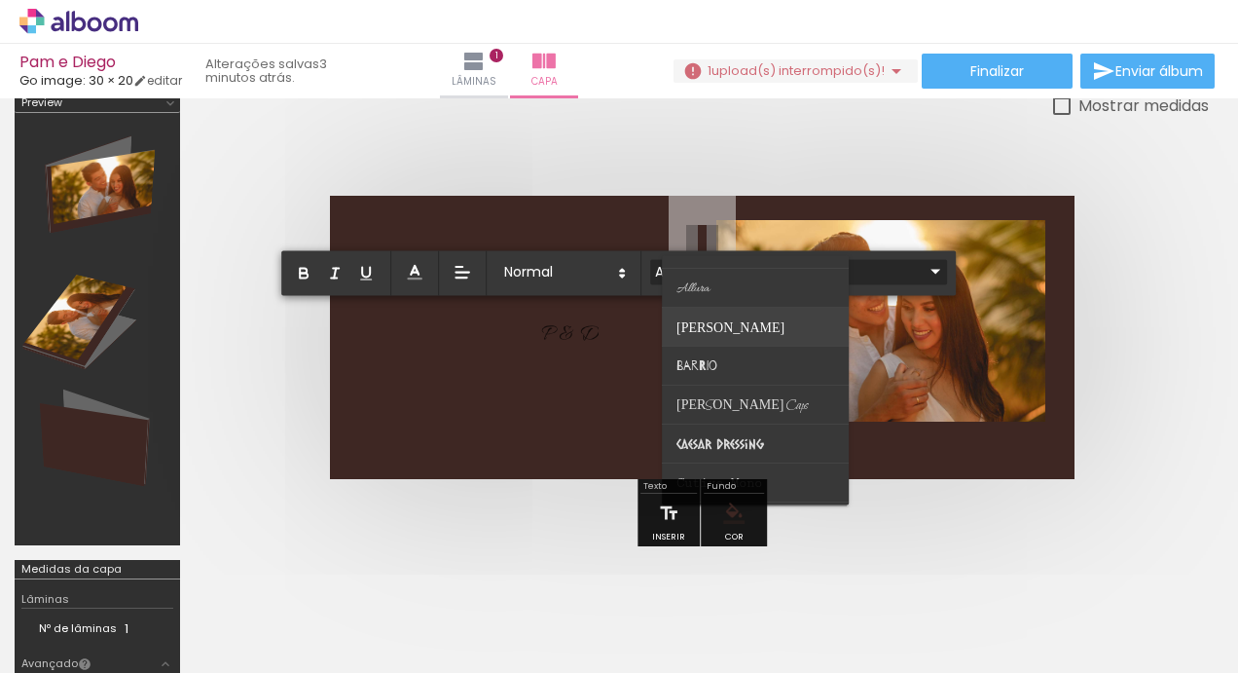
scroll to position [72, 0]
click at [752, 397] on span "Bilbo Swash Caps" at bounding box center [742, 398] width 131 height 18
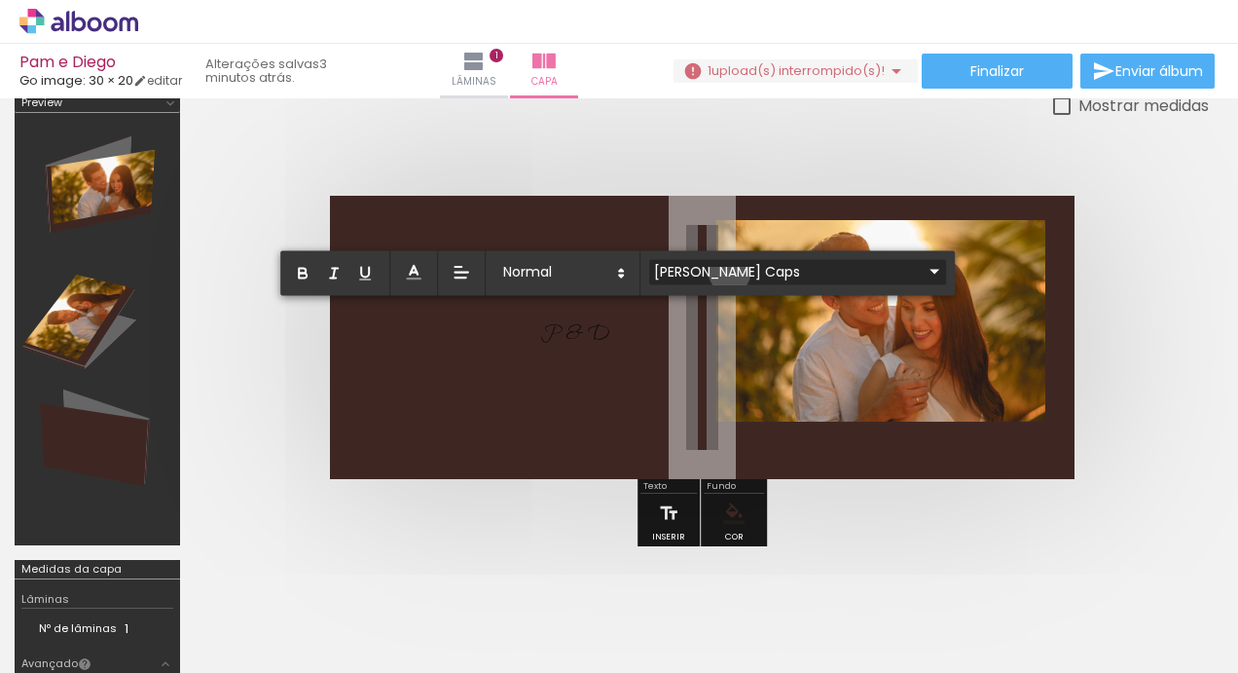
click at [728, 272] on input "Bilbo Swash Caps" at bounding box center [786, 271] width 274 height 20
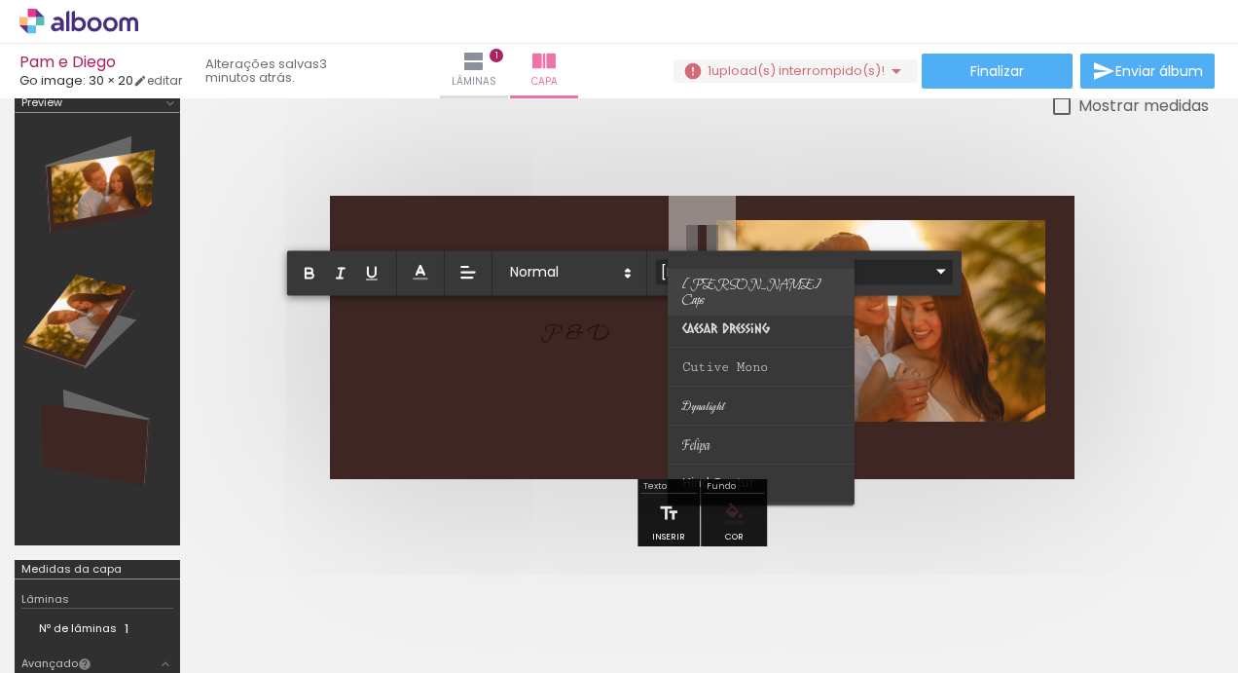
scroll to position [183, 0]
click at [735, 401] on paper-item at bounding box center [761, 404] width 187 height 39
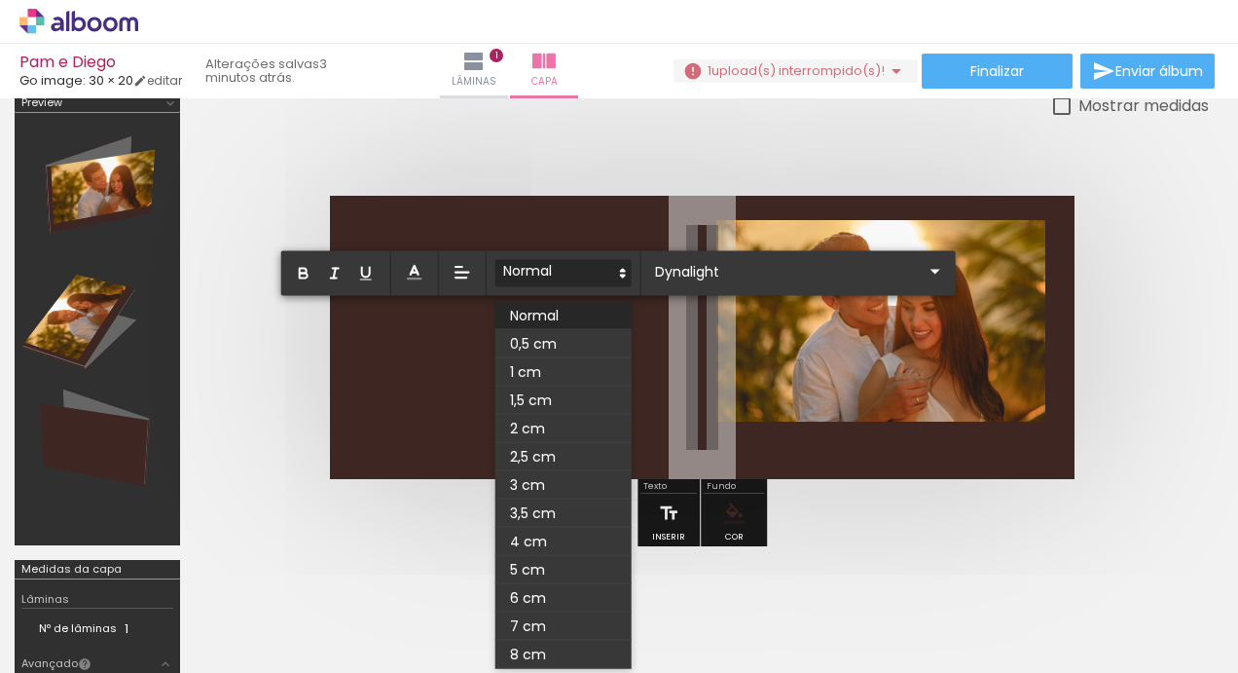
click at [617, 265] on icon at bounding box center [623, 274] width 18 height 18
click at [558, 445] on span at bounding box center [564, 457] width 136 height 28
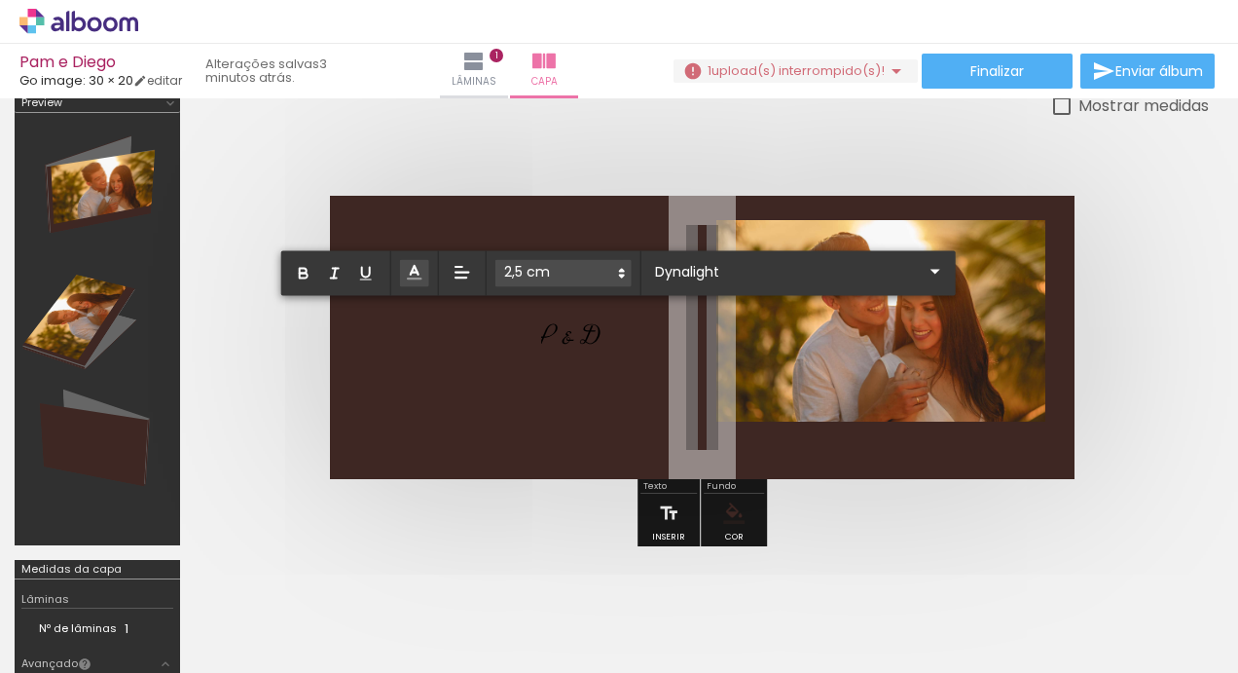
click at [405, 271] on icon at bounding box center [414, 272] width 19 height 19
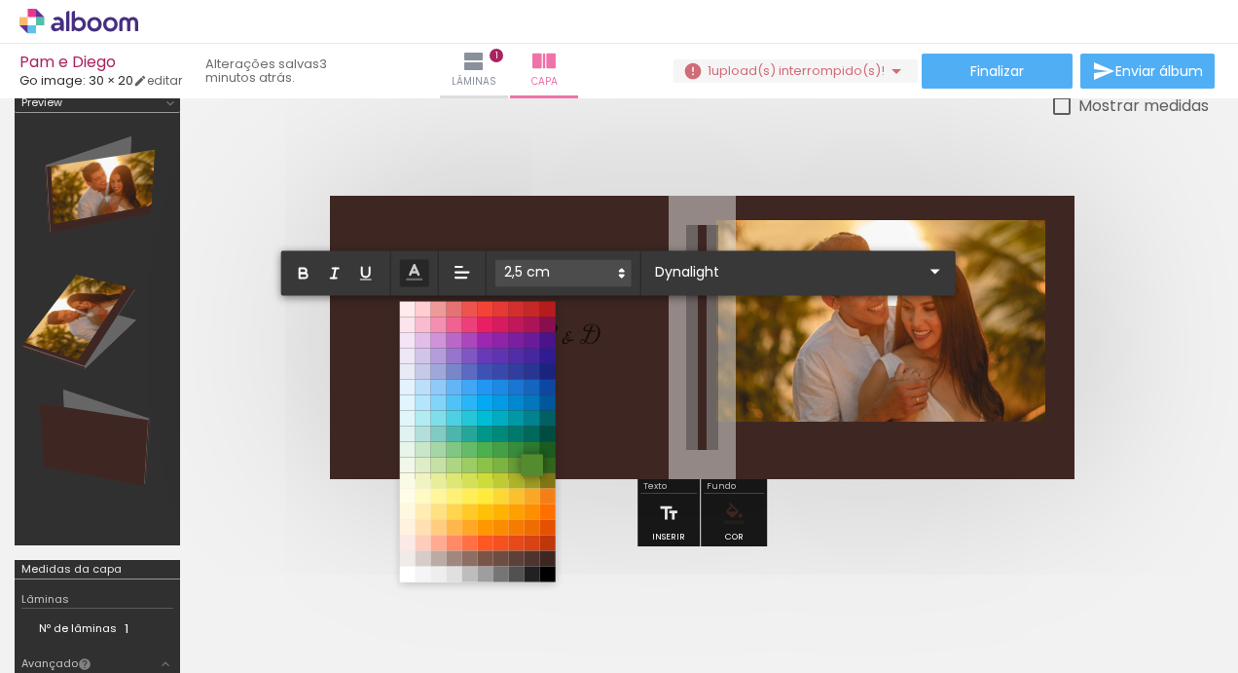
click at [532, 465] on span at bounding box center [532, 464] width 21 height 21
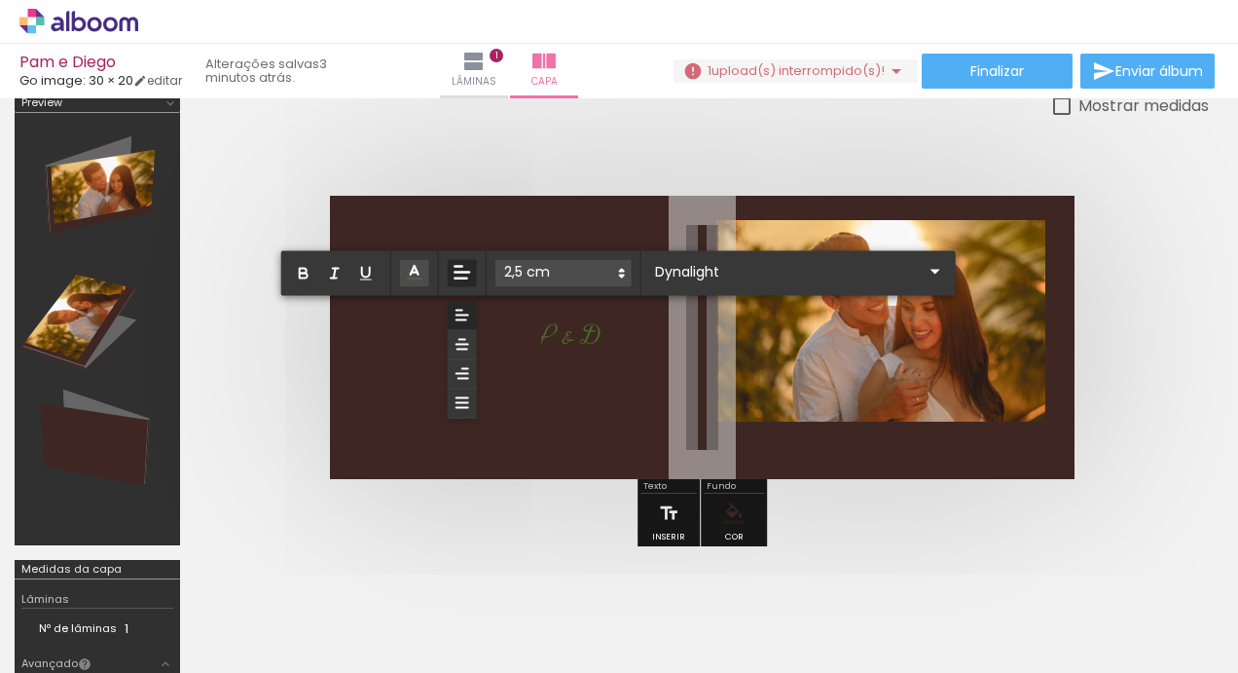
click at [460, 269] on icon at bounding box center [462, 272] width 21 height 21
click at [461, 339] on icon at bounding box center [463, 345] width 18 height 18
click at [570, 110] on div "Mostrar medidas" at bounding box center [702, 105] width 1014 height 24
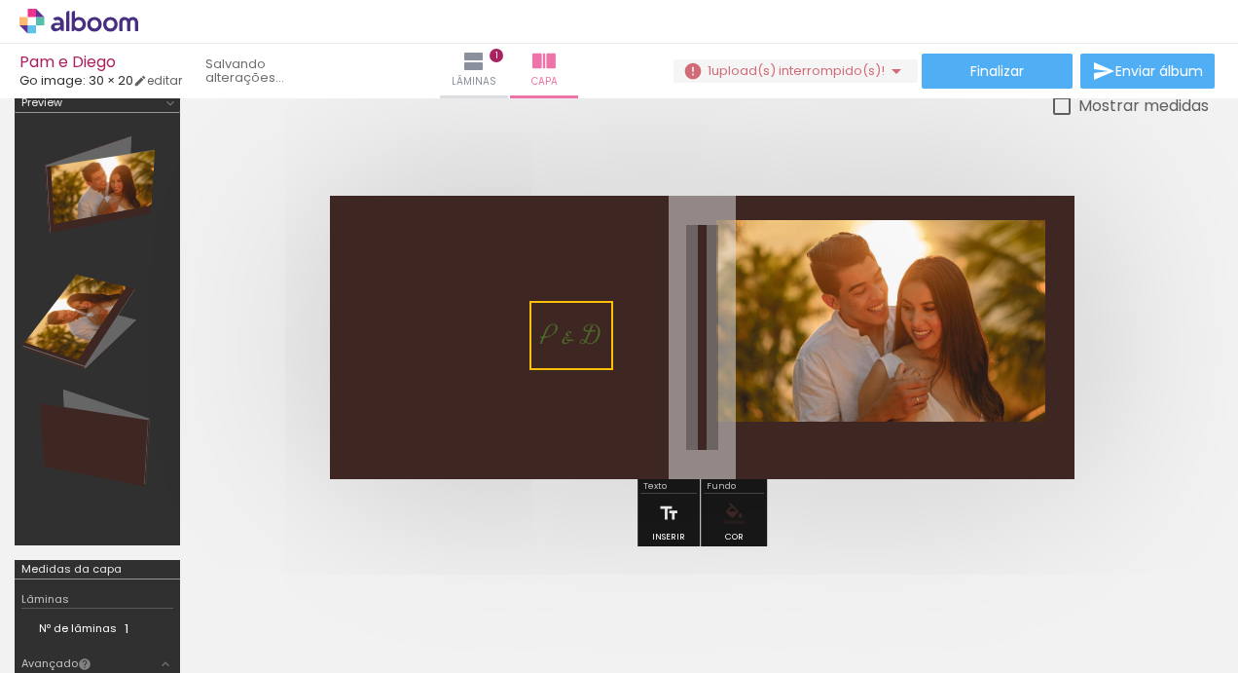
click at [442, 278] on quentale-layouter at bounding box center [702, 337] width 745 height 283
click at [549, 335] on span "P & D" at bounding box center [571, 335] width 60 height 34
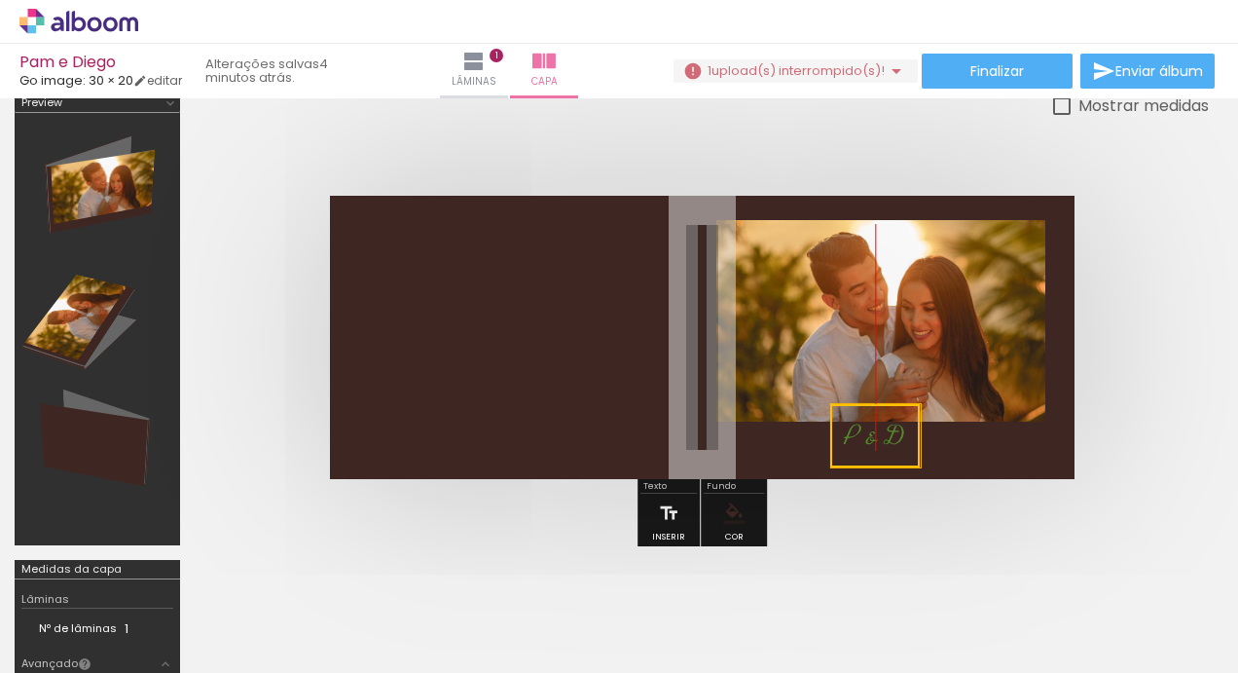
drag, startPoint x: 549, startPoint y: 335, endPoint x: 866, endPoint y: 436, distance: 333.1
click at [866, 436] on quentale-selection at bounding box center [875, 435] width 90 height 63
click at [864, 434] on quentale-selection at bounding box center [875, 435] width 90 height 63
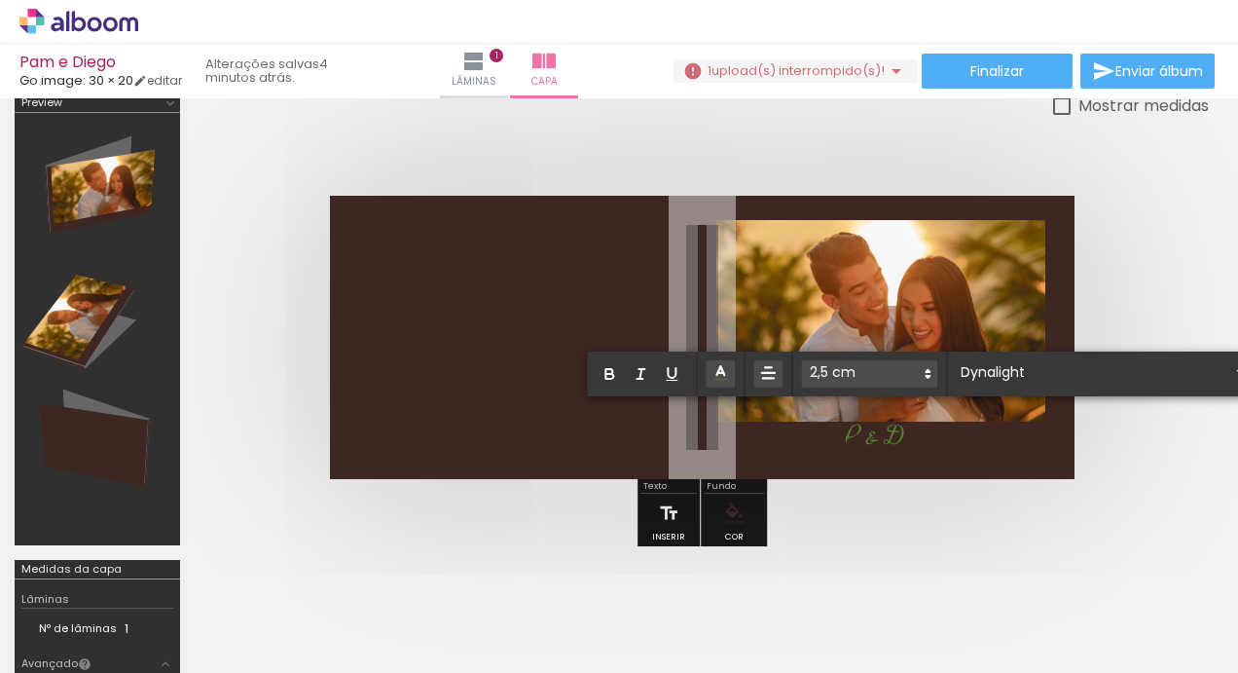
click at [864, 434] on span "P & D" at bounding box center [875, 436] width 60 height 34
click at [857, 431] on span "P & D" at bounding box center [875, 436] width 60 height 34
click at [1129, 265] on quentale-cover at bounding box center [702, 337] width 859 height 283
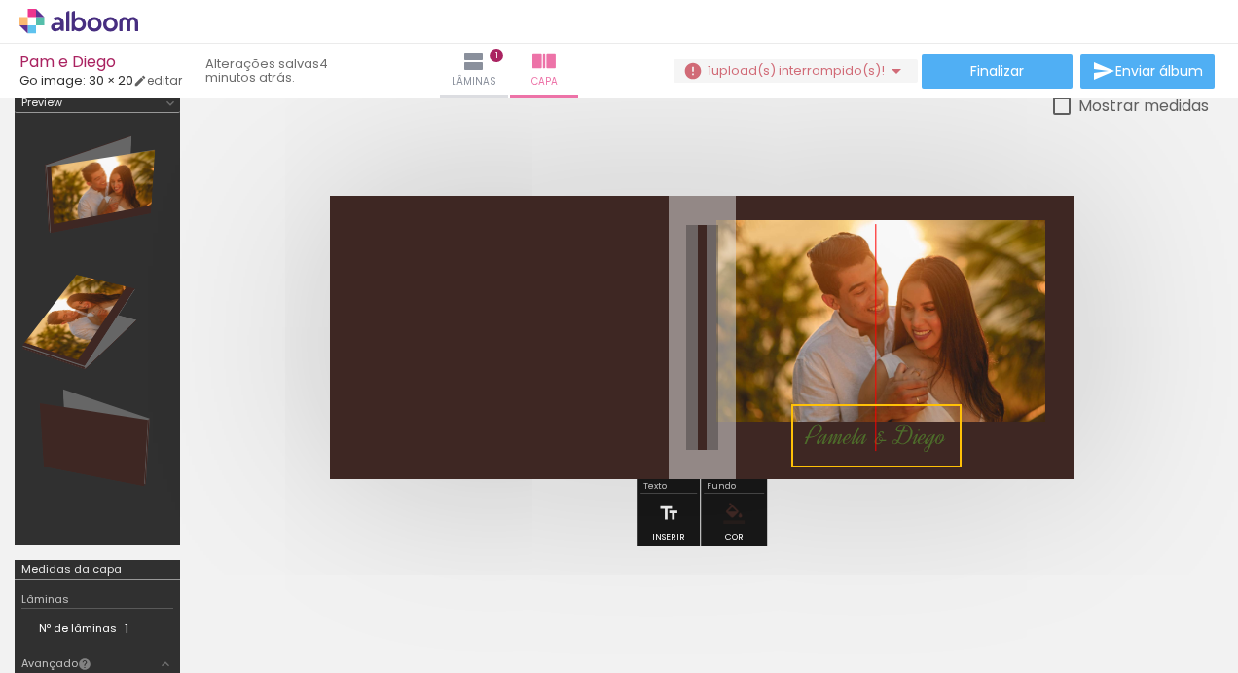
drag, startPoint x: 924, startPoint y: 442, endPoint x: 901, endPoint y: 442, distance: 23.4
click at [901, 442] on quentale-selection at bounding box center [876, 435] width 170 height 63
click at [901, 433] on quentale-selection at bounding box center [876, 435] width 170 height 63
click at [901, 433] on span "Pamela & Diego" at bounding box center [876, 436] width 140 height 34
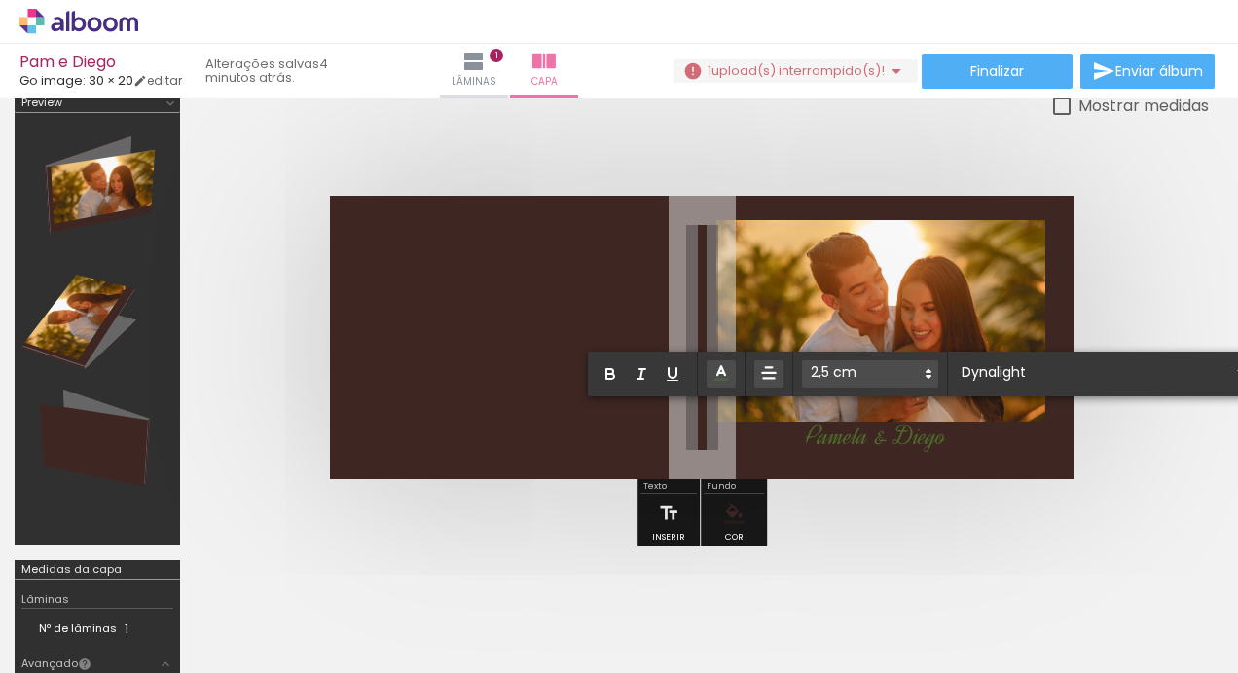
click at [901, 433] on span "Pamela & Diego" at bounding box center [876, 436] width 140 height 34
click at [1014, 370] on input "Dynalight" at bounding box center [1094, 371] width 274 height 20
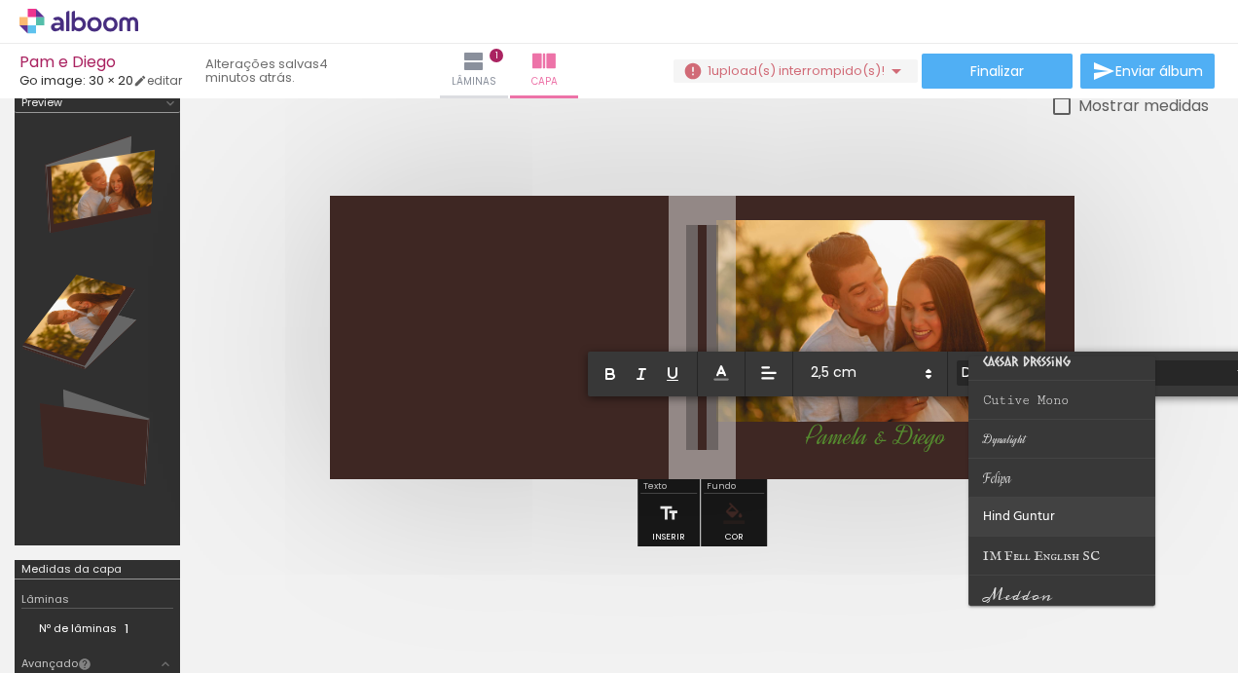
scroll to position [330, 0]
click at [1024, 516] on span "Meddon" at bounding box center [1017, 512] width 69 height 29
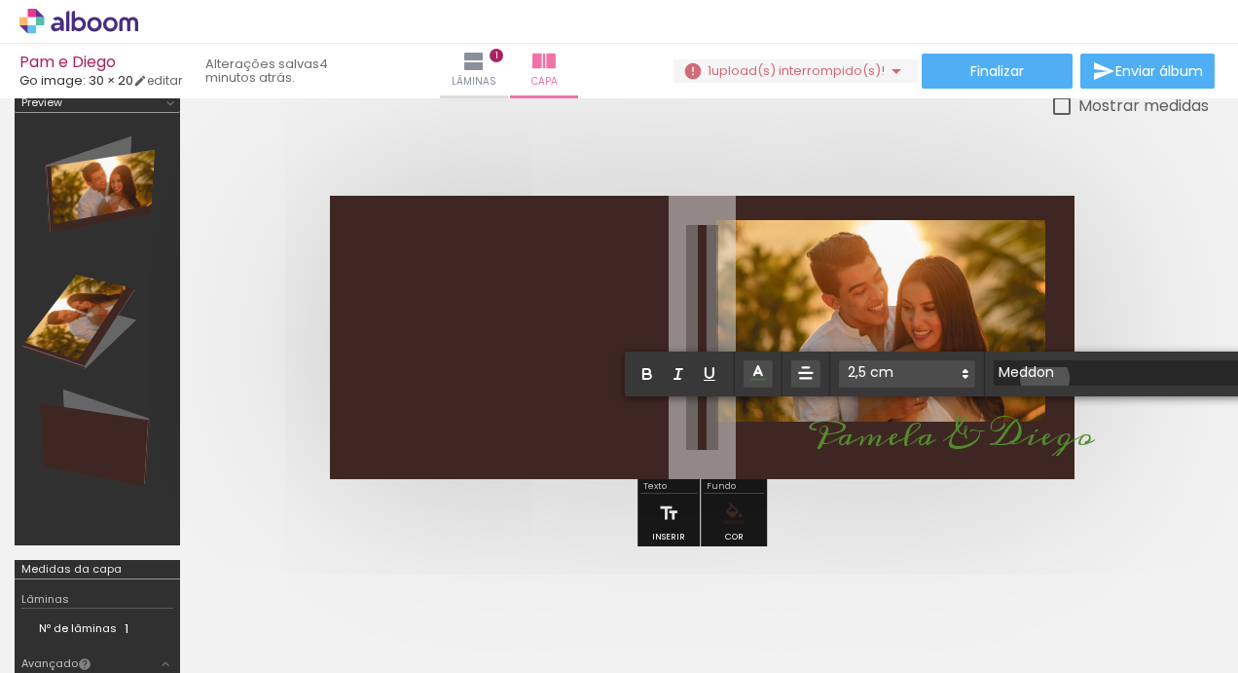
click at [1044, 378] on input "Meddon" at bounding box center [1131, 371] width 274 height 20
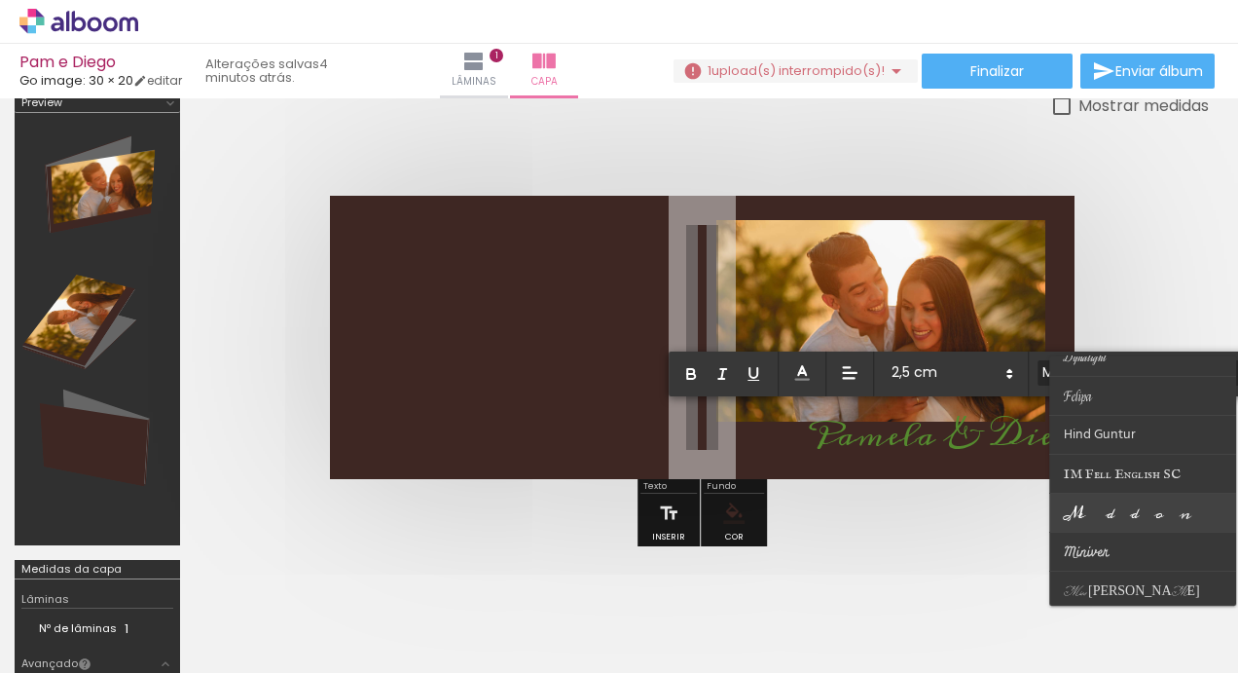
scroll to position [438, 0]
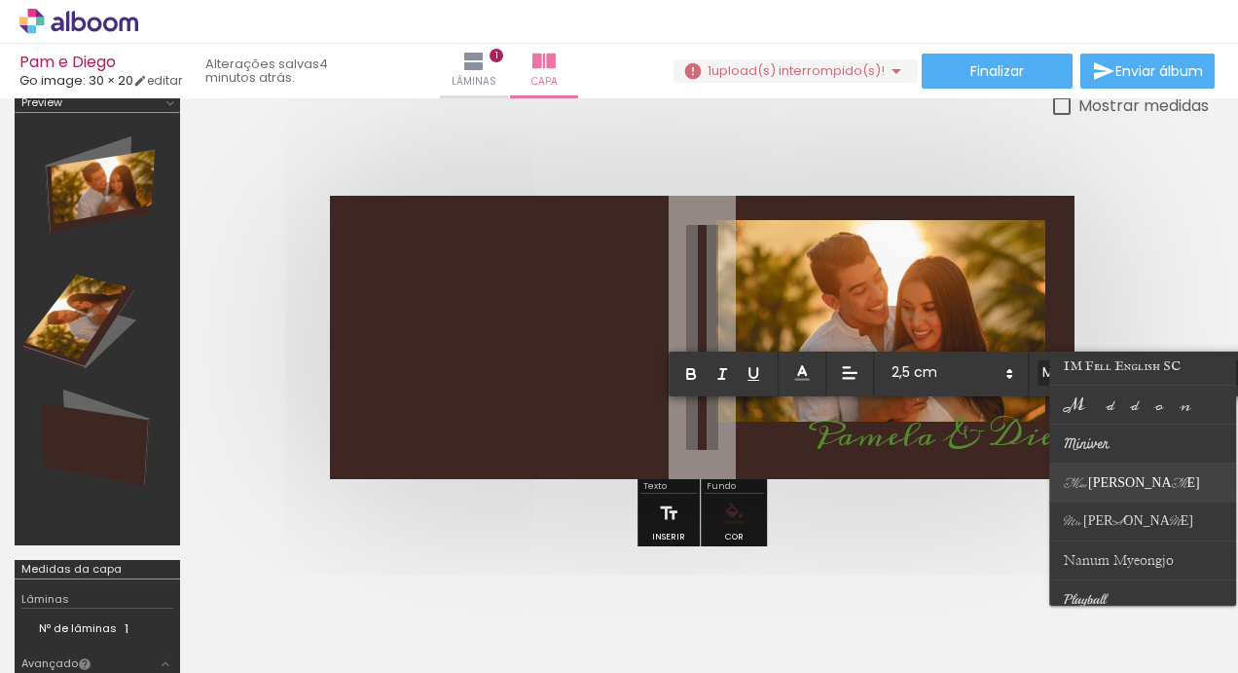
click at [1099, 475] on span "Miss [PERSON_NAME]" at bounding box center [1132, 483] width 136 height 17
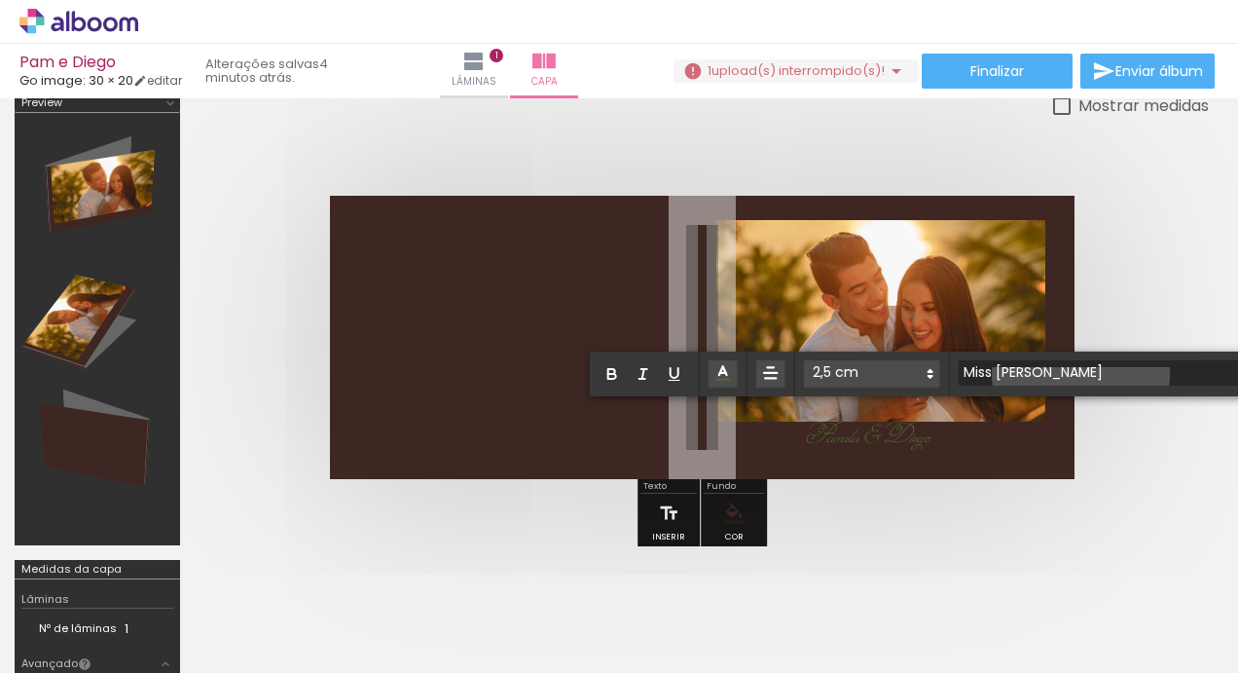
click at [1080, 372] on input "Miss [PERSON_NAME]" at bounding box center [1096, 371] width 274 height 20
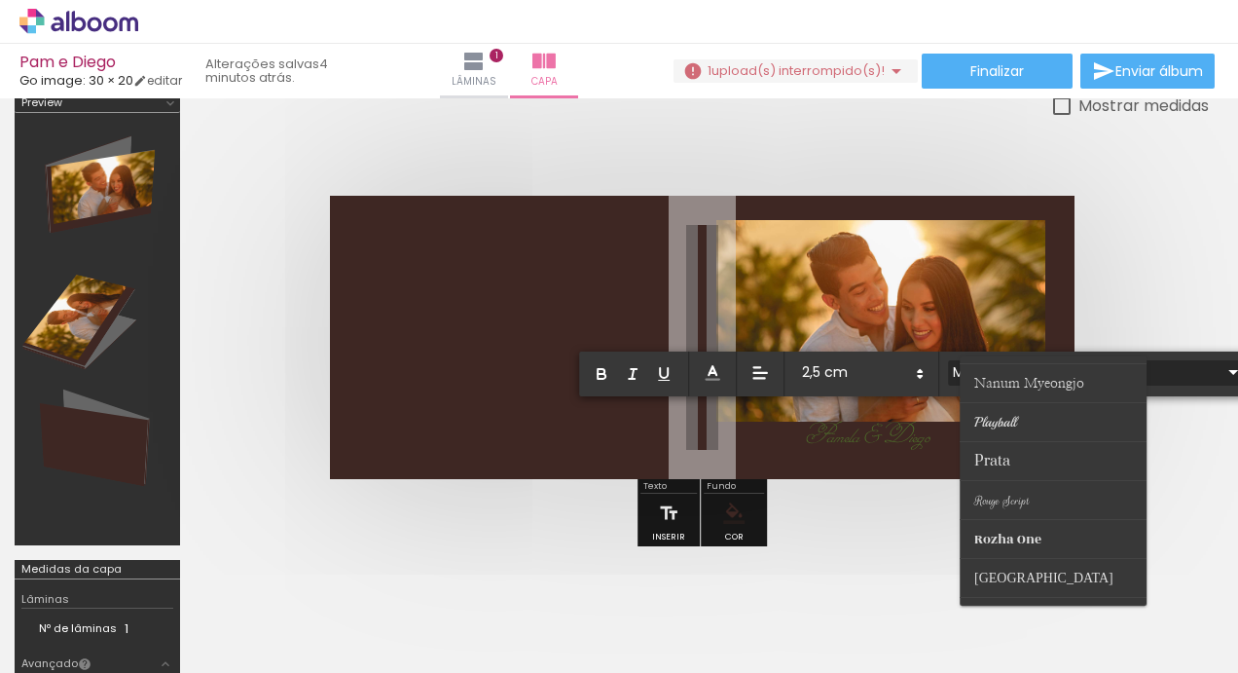
scroll to position [617, 0]
click at [1026, 455] on paper-item at bounding box center [1053, 459] width 187 height 39
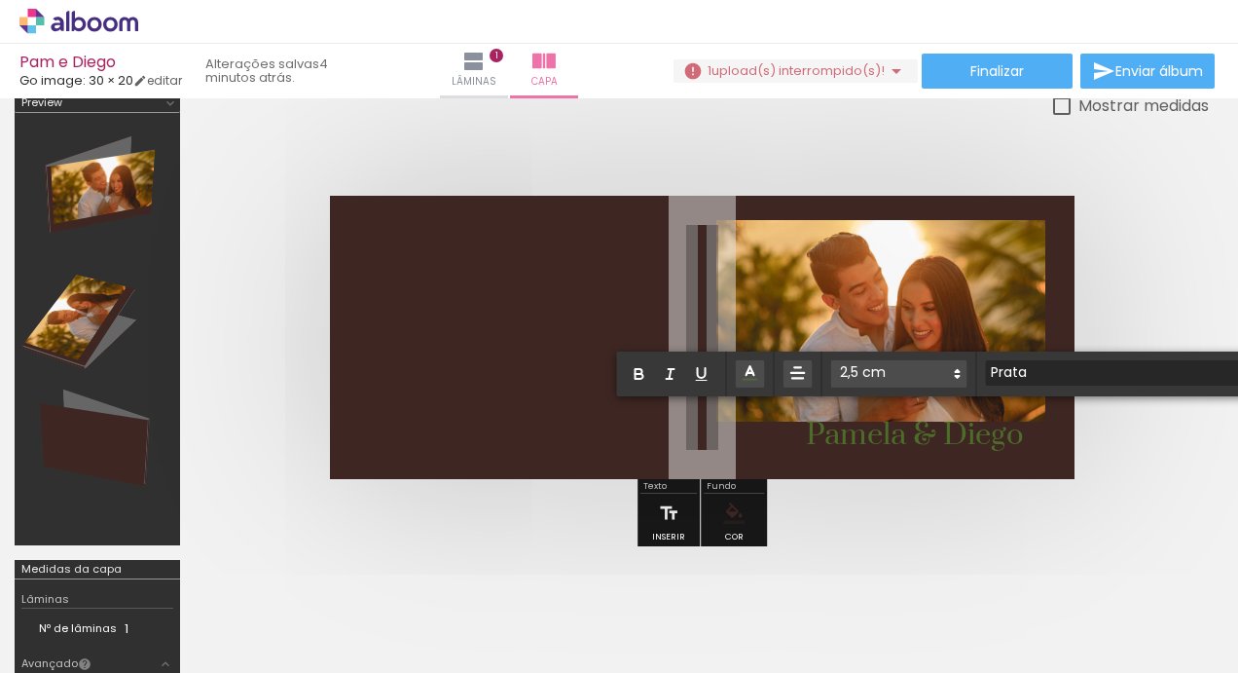
click at [1055, 370] on input "Prata" at bounding box center [1123, 371] width 274 height 20
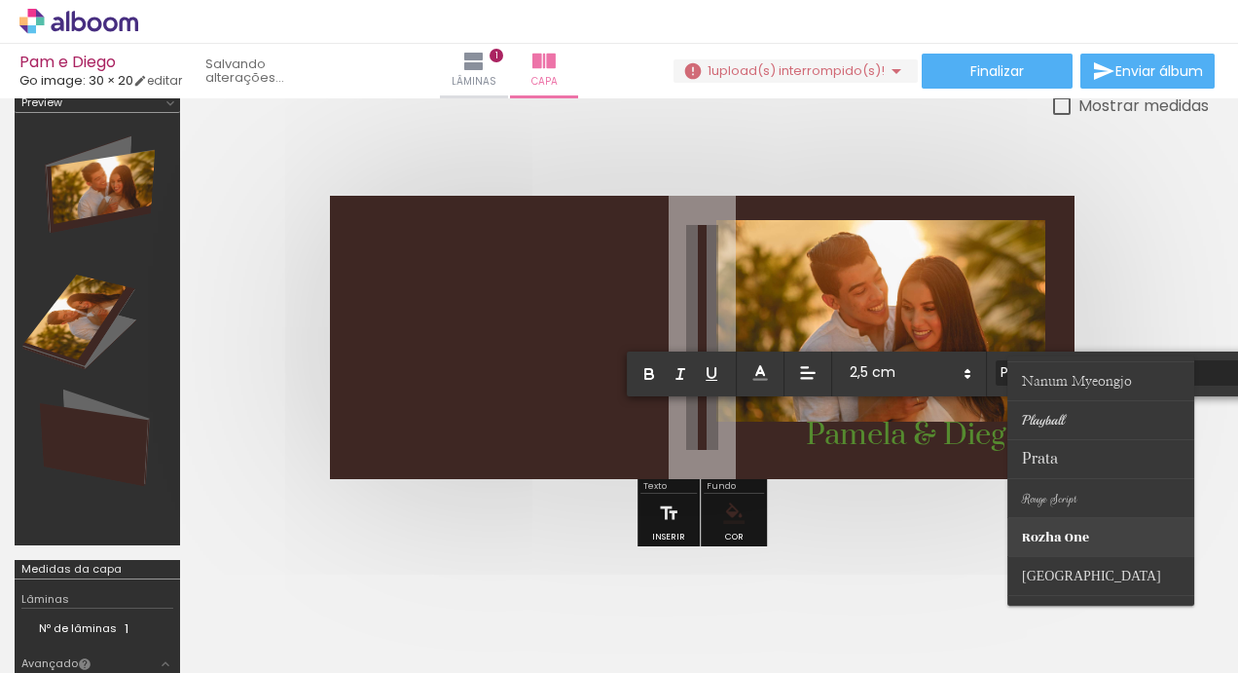
click at [1073, 533] on span "Rozha One" at bounding box center [1055, 537] width 67 height 19
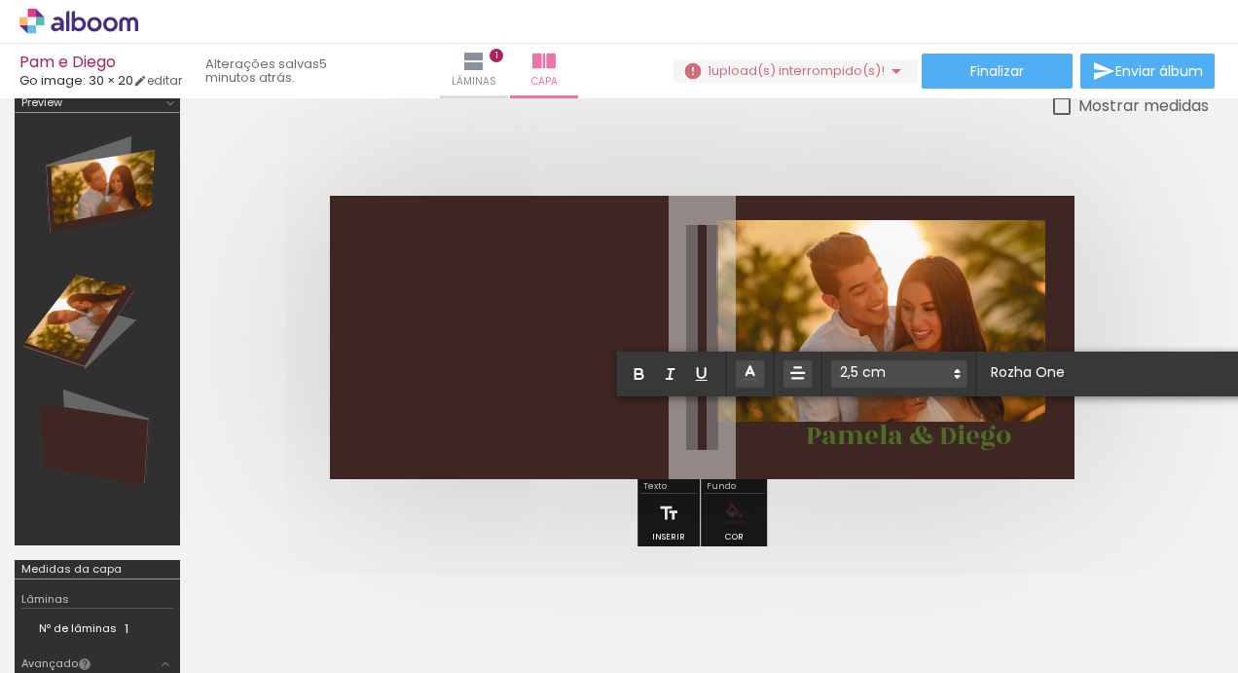
click at [1131, 280] on div at bounding box center [702, 337] width 1014 height 439
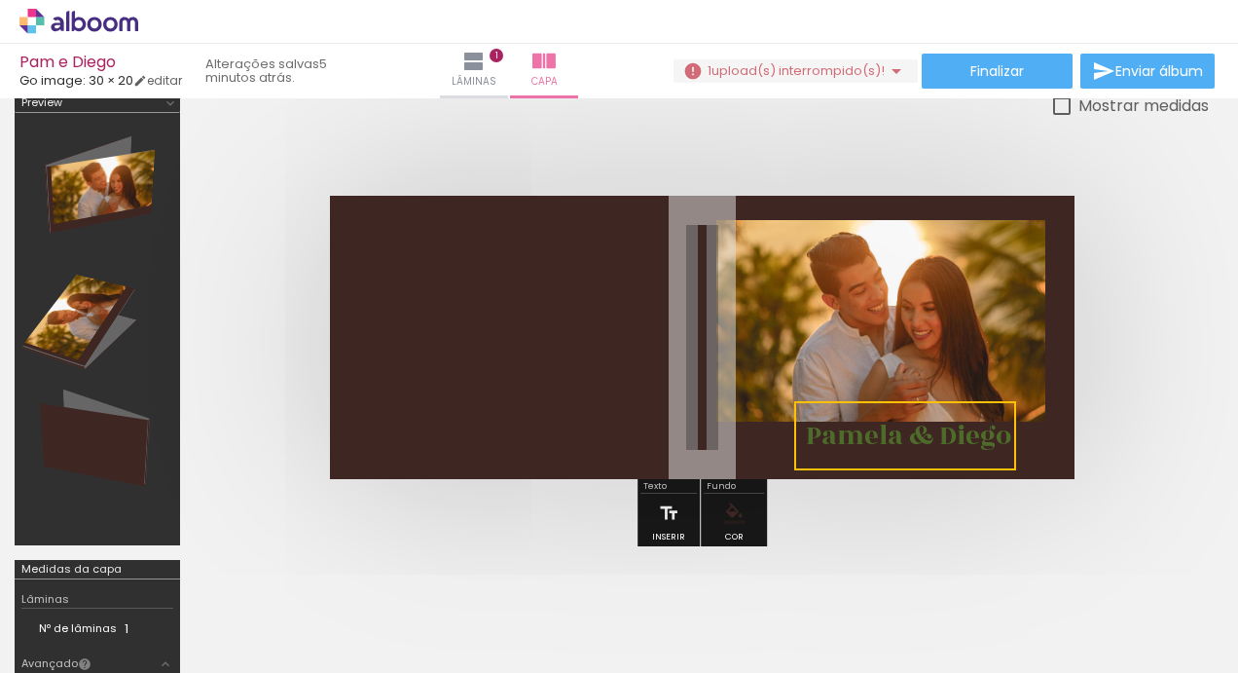
click at [931, 436] on quentale-selection at bounding box center [905, 435] width 222 height 69
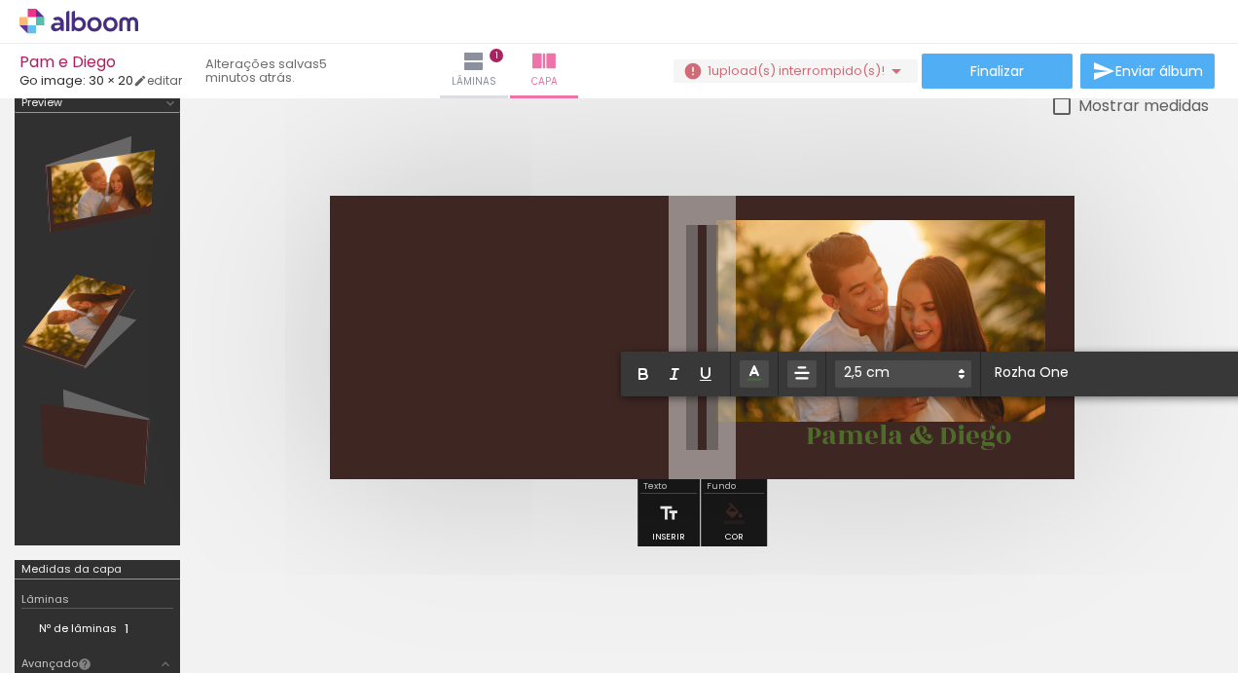
type input "Sans Serif"
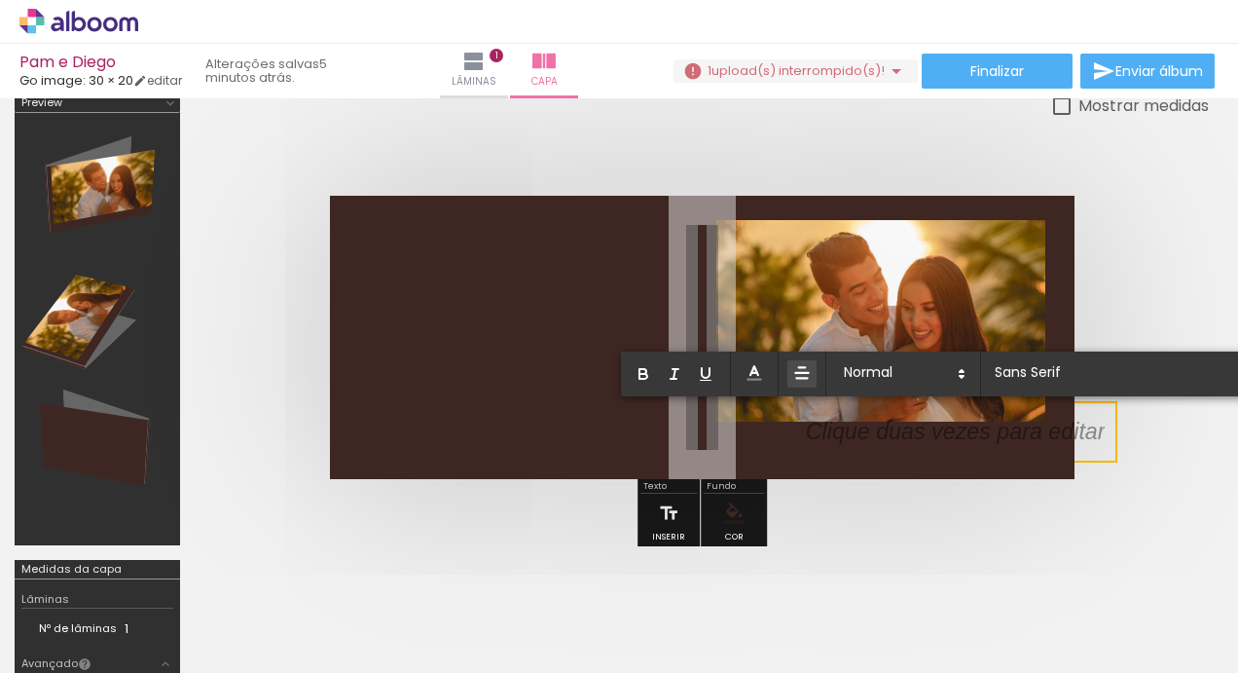
click at [901, 432] on p at bounding box center [956, 443] width 300 height 32
click at [1090, 440] on p at bounding box center [956, 443] width 300 height 32
click at [1127, 279] on quentale-cover at bounding box center [702, 337] width 859 height 283
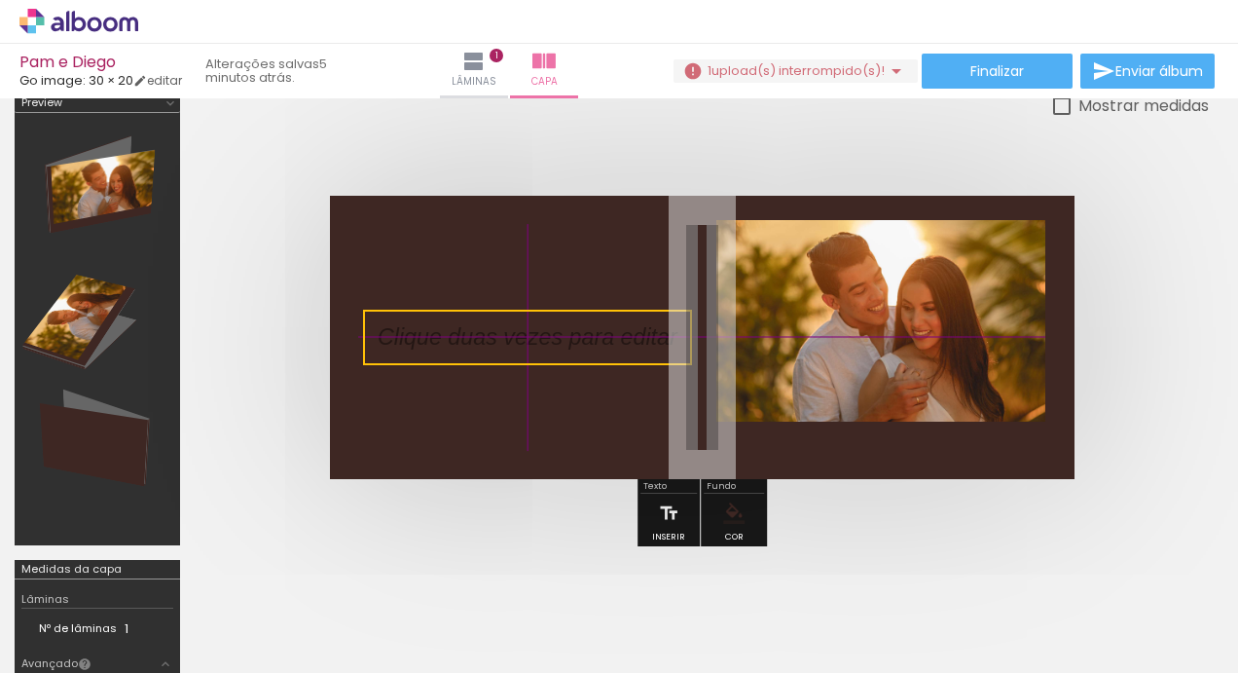
drag, startPoint x: 830, startPoint y: 424, endPoint x: 436, endPoint y: 315, distance: 409.1
click at [436, 315] on quentale-selection at bounding box center [527, 337] width 329 height 55
click at [461, 338] on quentale-selection at bounding box center [527, 337] width 329 height 55
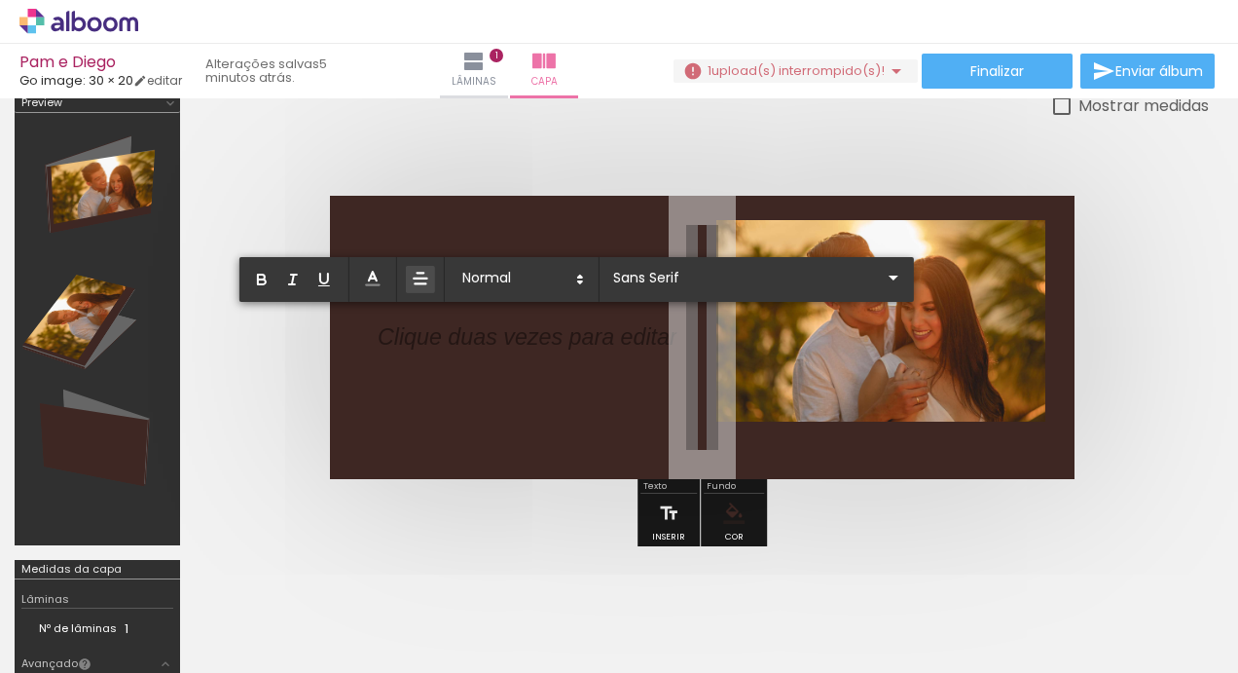
click at [461, 338] on p at bounding box center [528, 349] width 300 height 32
click at [452, 422] on quentale-layouter at bounding box center [702, 337] width 745 height 283
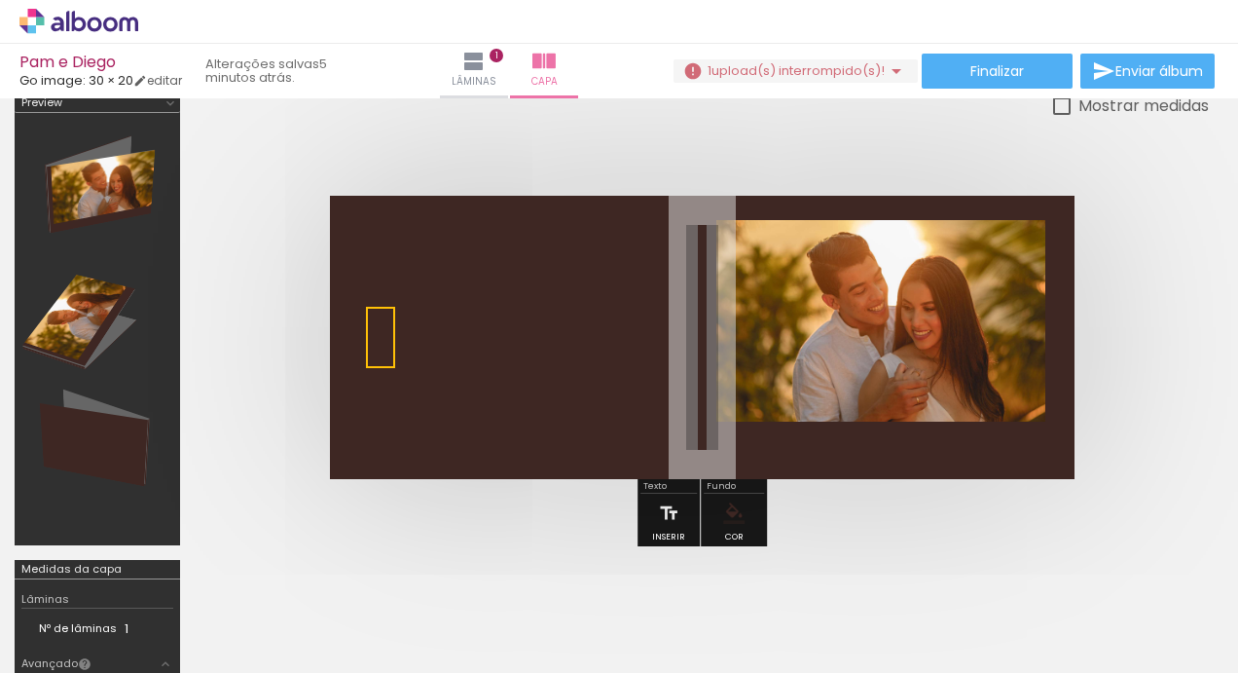
click at [295, 196] on quentale-cover at bounding box center [702, 337] width 859 height 283
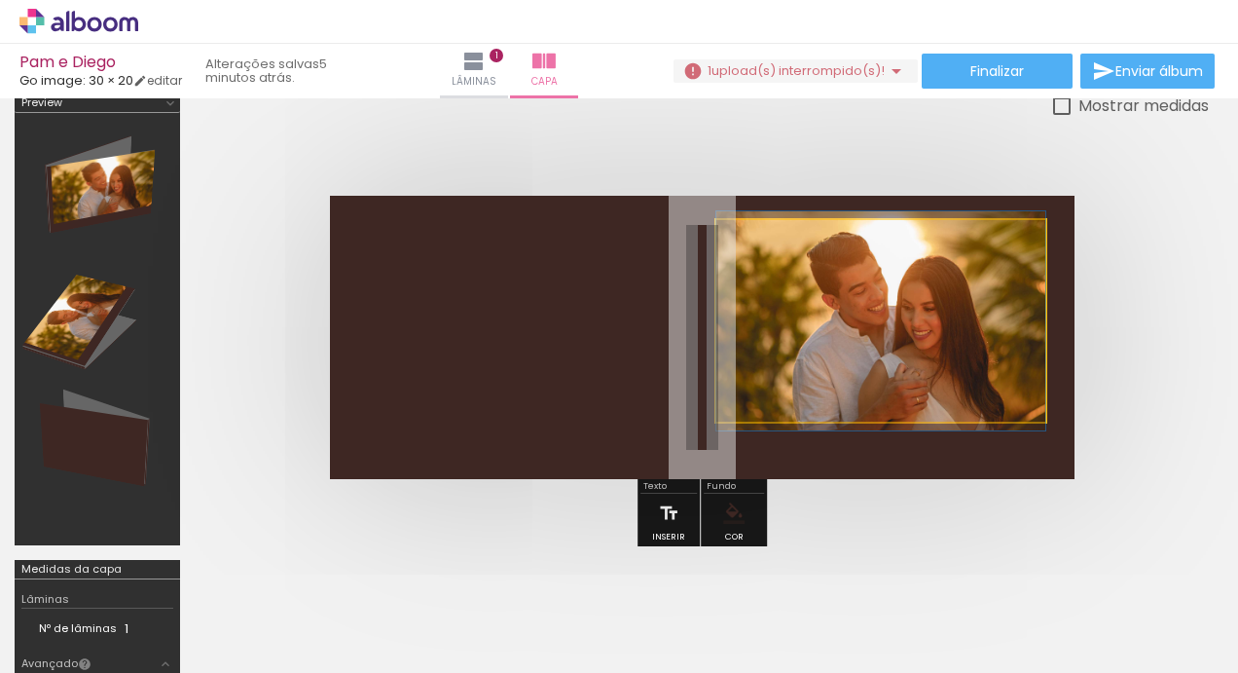
click at [876, 341] on quentale-photo at bounding box center [881, 321] width 329 height 202
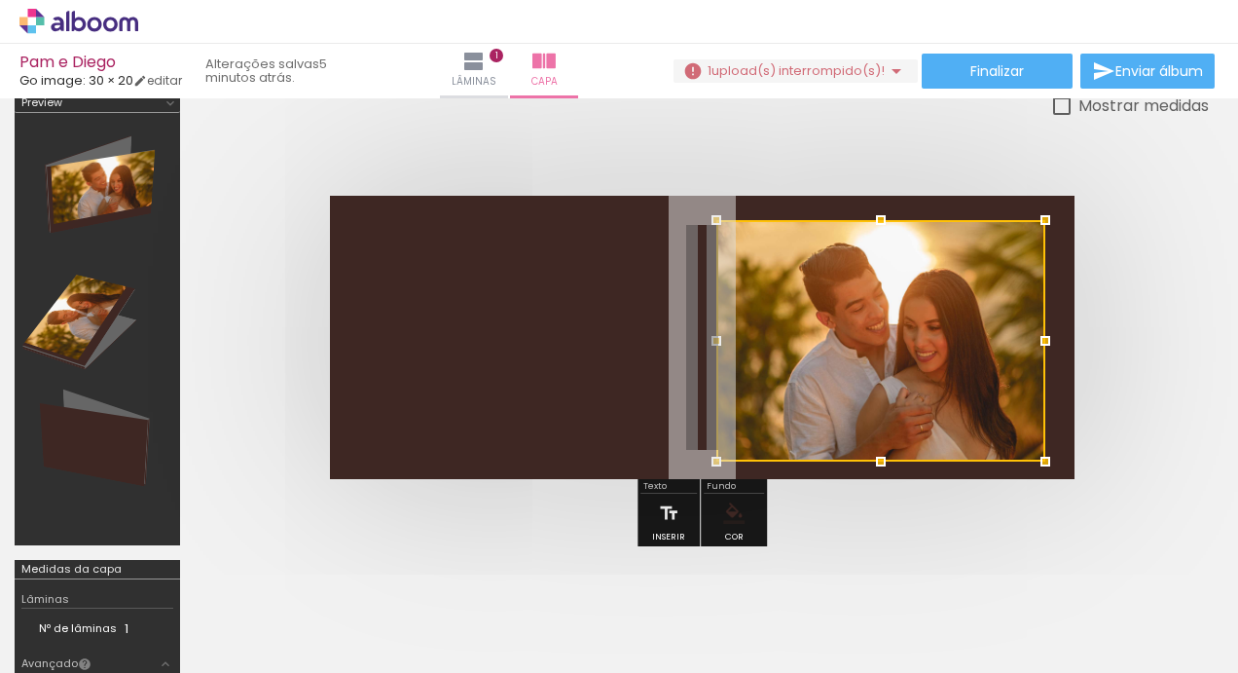
drag, startPoint x: 881, startPoint y: 423, endPoint x: 880, endPoint y: 454, distance: 31.2
click at [880, 454] on div at bounding box center [881, 461] width 39 height 39
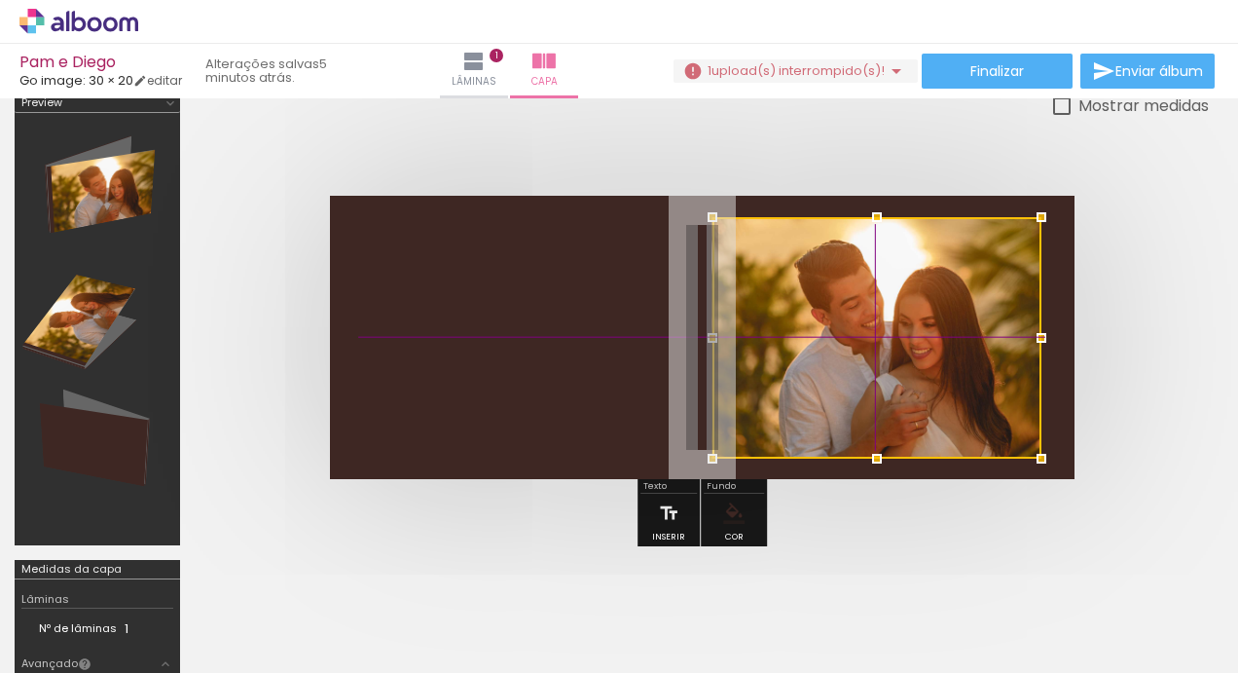
click at [914, 385] on div at bounding box center [877, 337] width 329 height 241
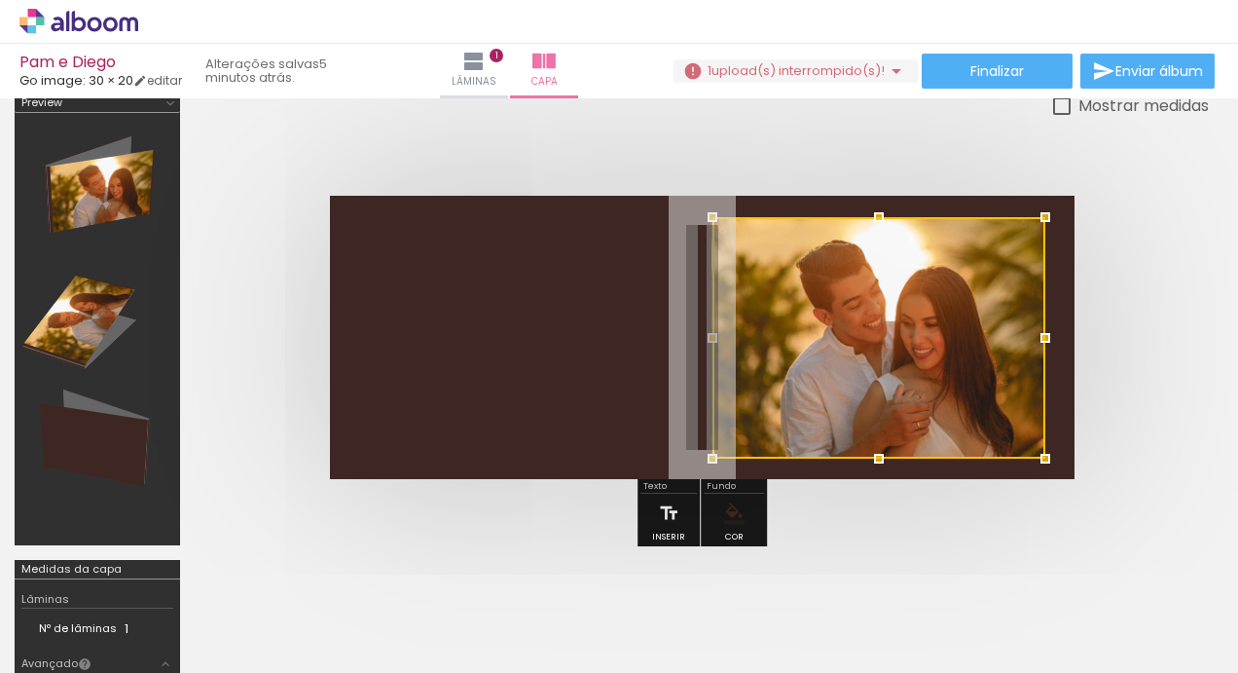
click at [1036, 338] on div at bounding box center [1045, 337] width 39 height 39
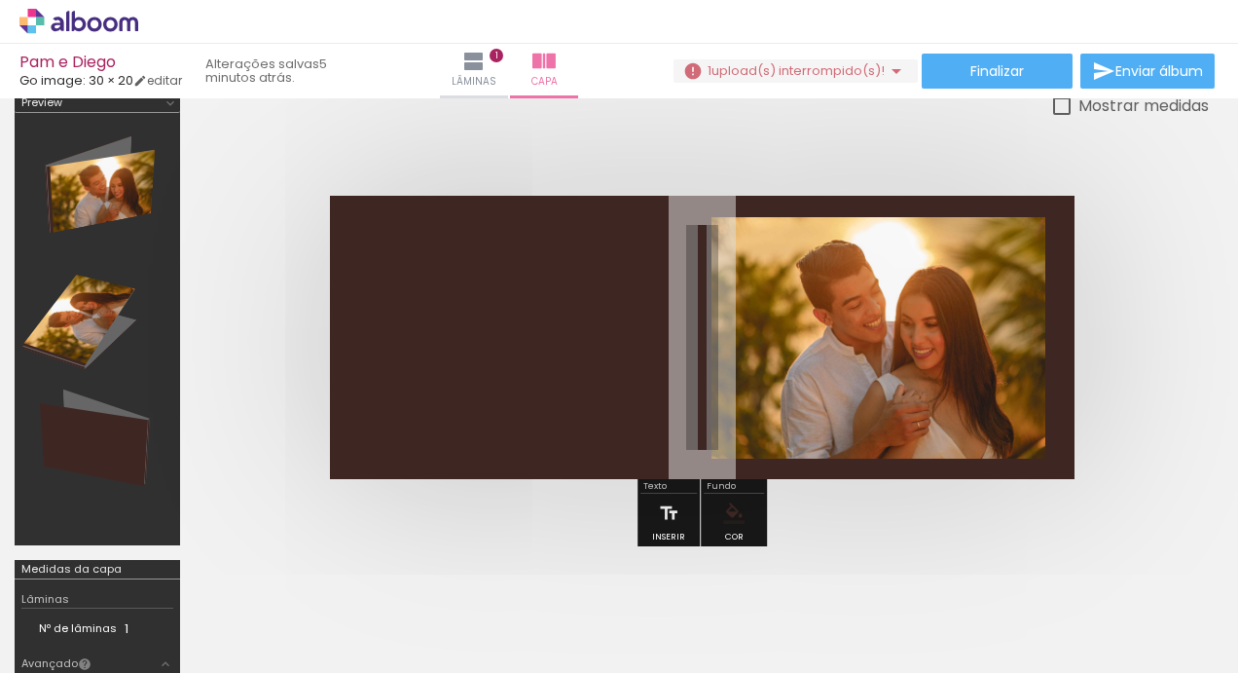
click at [558, 534] on div at bounding box center [702, 337] width 1014 height 439
click at [540, 510] on div at bounding box center [702, 337] width 1014 height 439
click at [471, 56] on iron-icon at bounding box center [473, 61] width 23 height 23
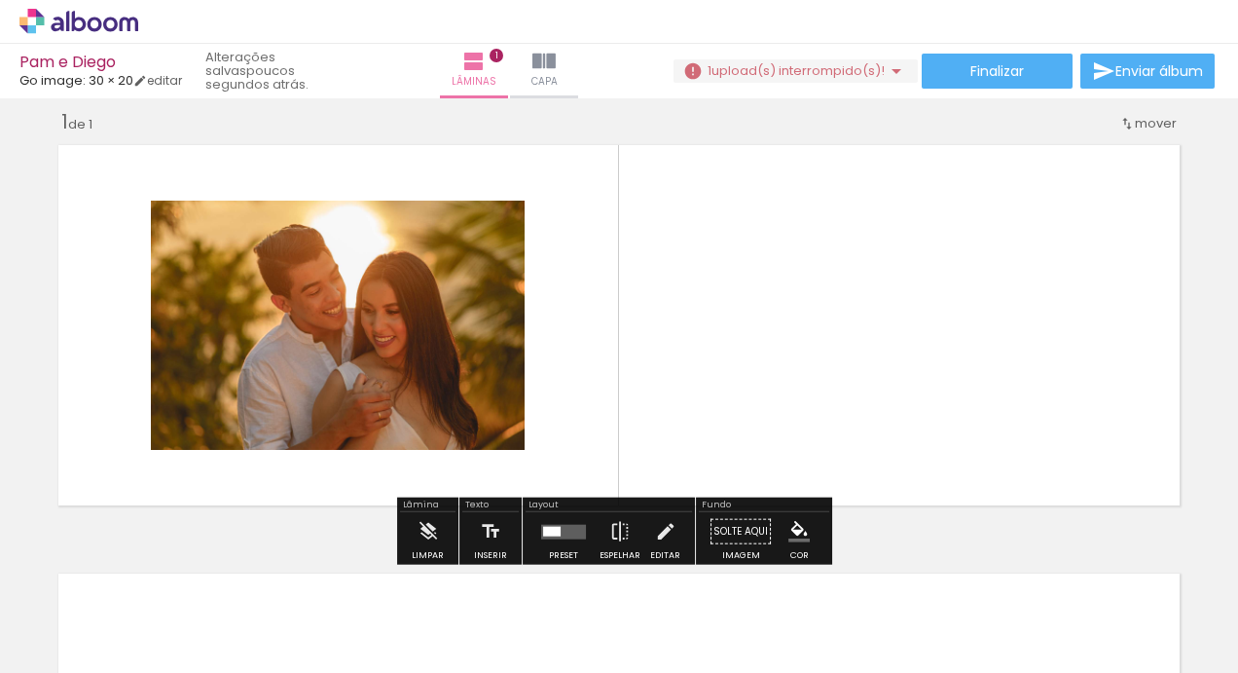
click at [560, 526] on quentale-layouter at bounding box center [563, 531] width 45 height 15
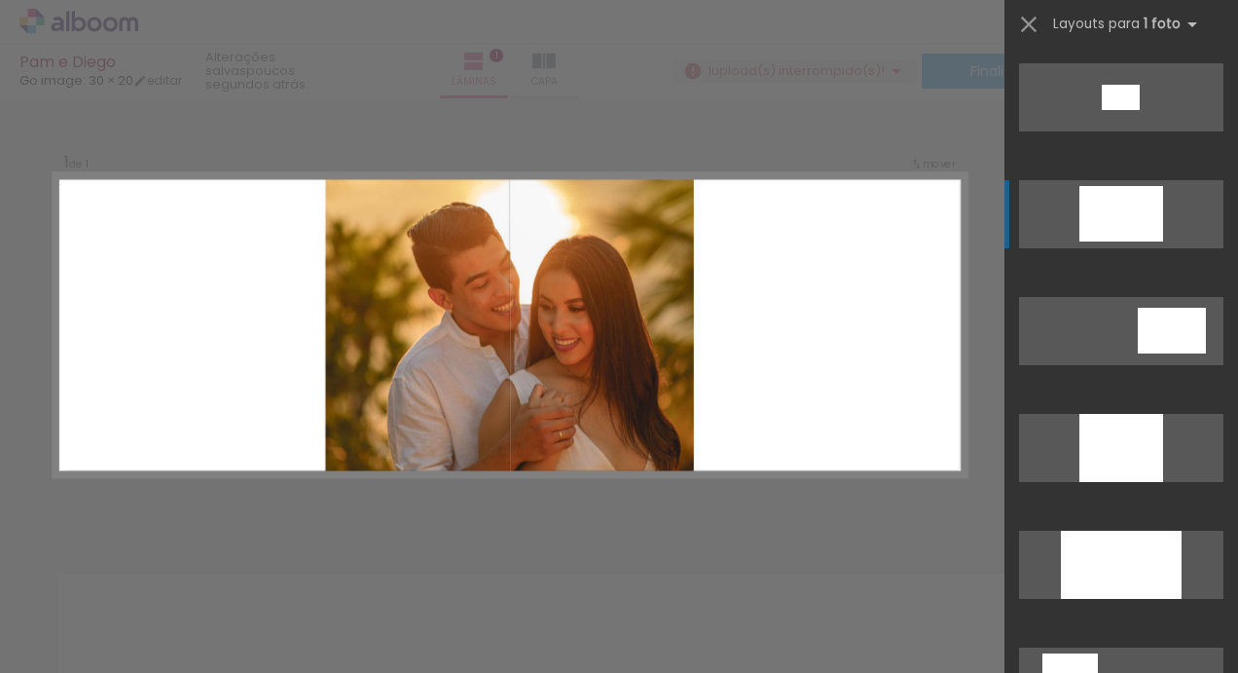
scroll to position [815, 0]
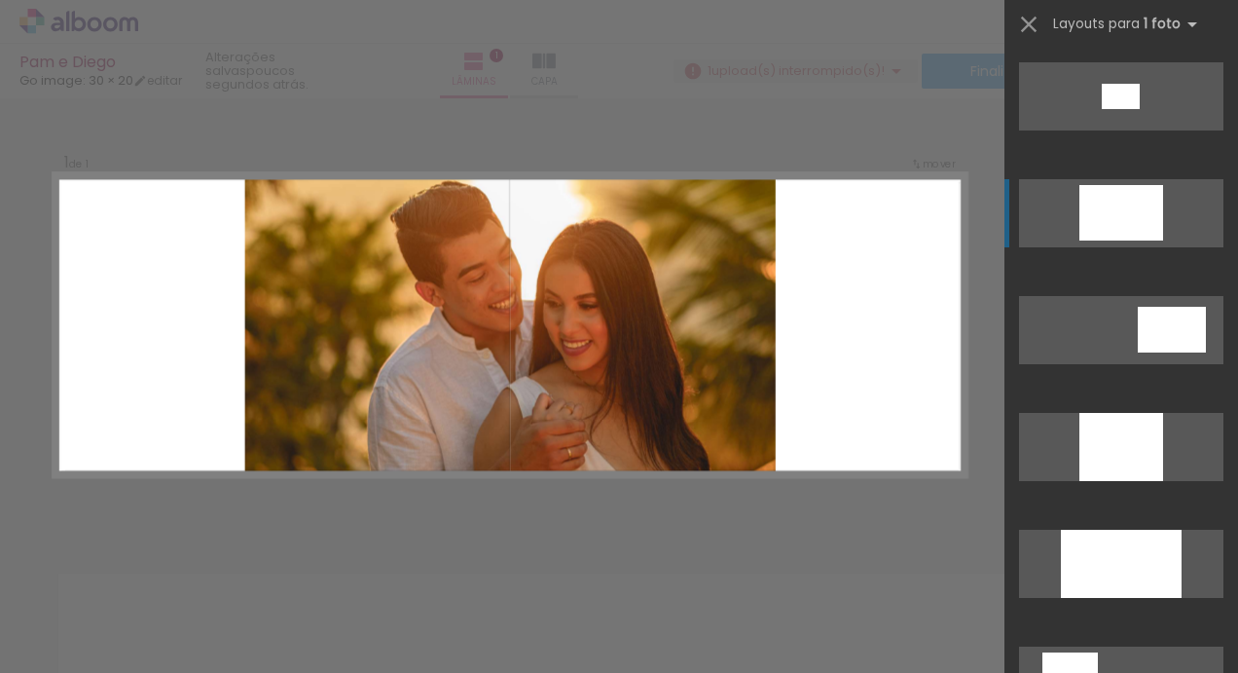
click at [1114, 549] on div at bounding box center [1121, 564] width 121 height 68
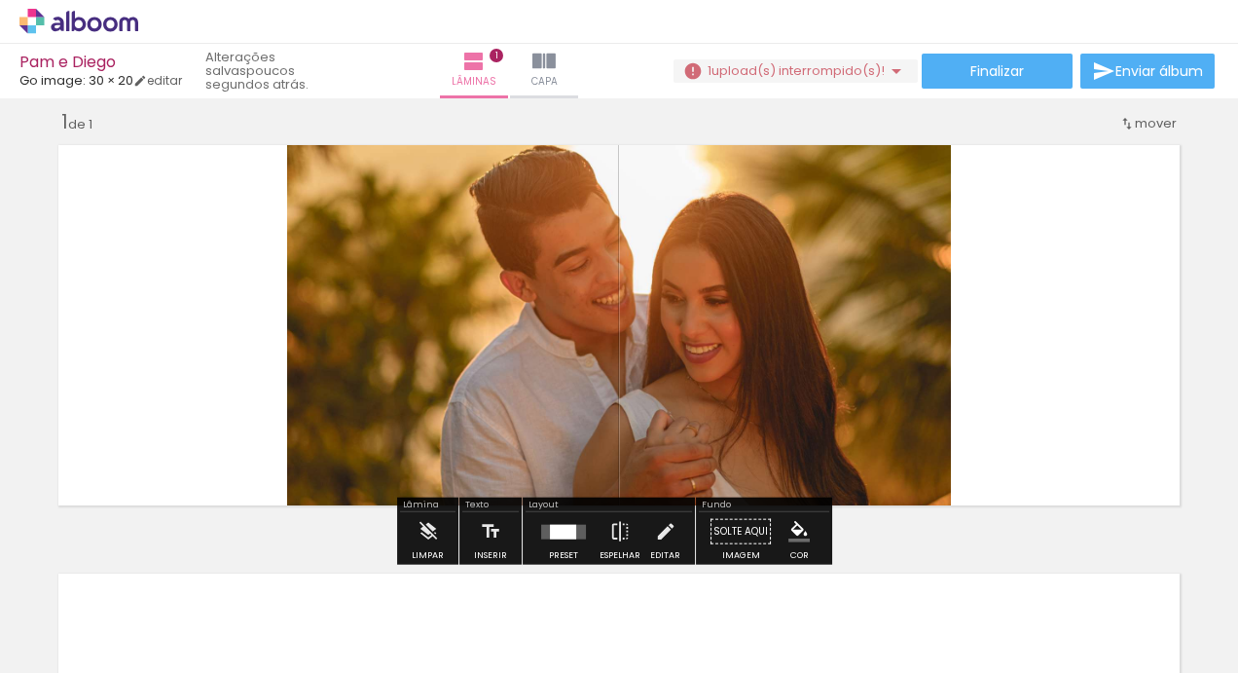
drag, startPoint x: 1023, startPoint y: 405, endPoint x: 1023, endPoint y: 430, distance: 25.3
click at [1023, 430] on quentale-layouter at bounding box center [619, 325] width 1141 height 380
click at [796, 526] on iron-icon "color picker" at bounding box center [799, 531] width 21 height 21
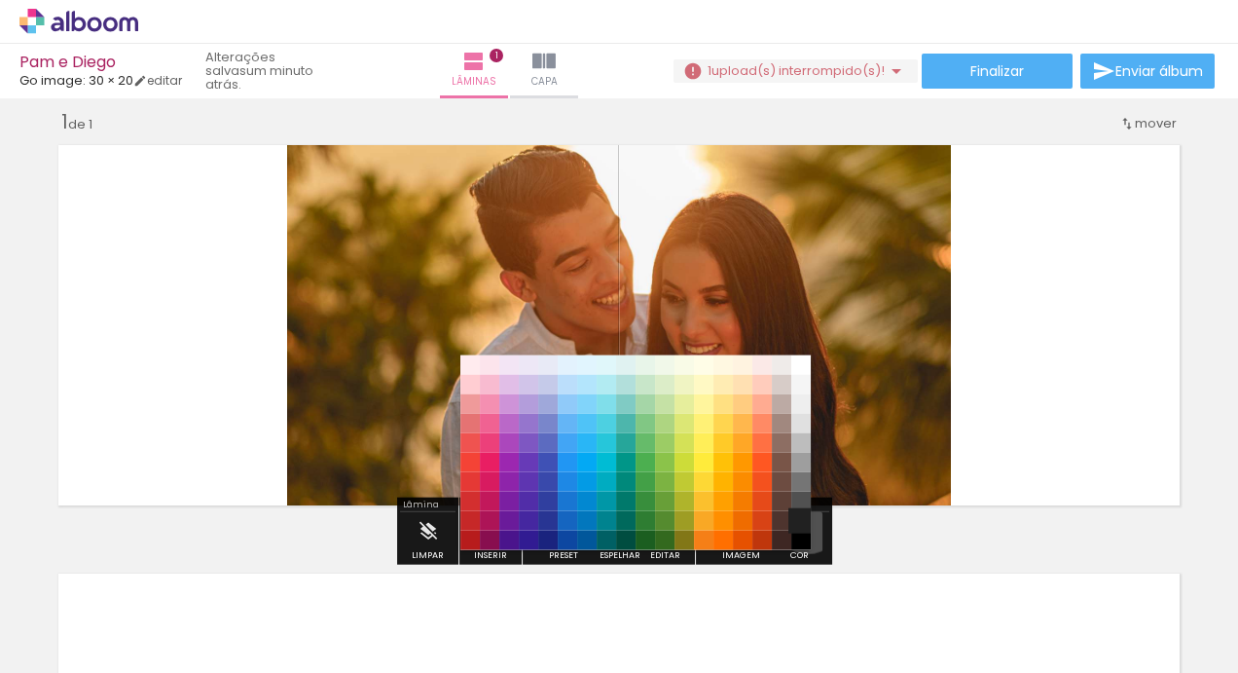
click at [800, 520] on paper-item "#212121" at bounding box center [800, 519] width 19 height 19
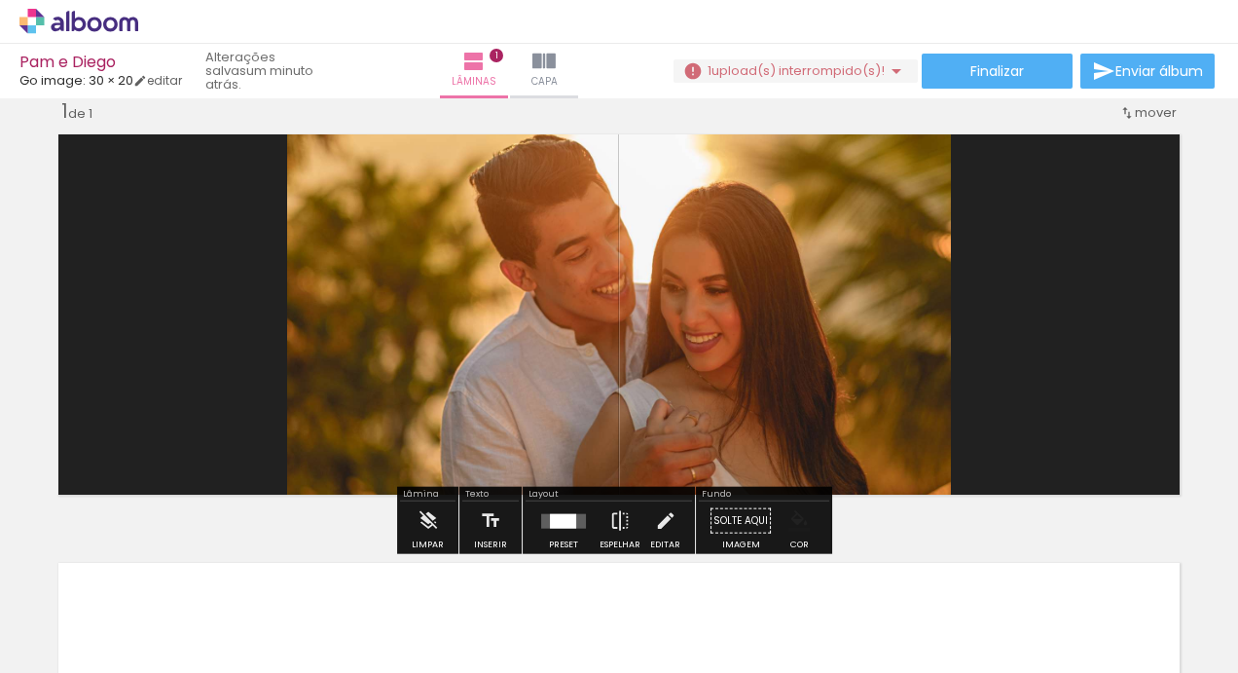
scroll to position [31, 0]
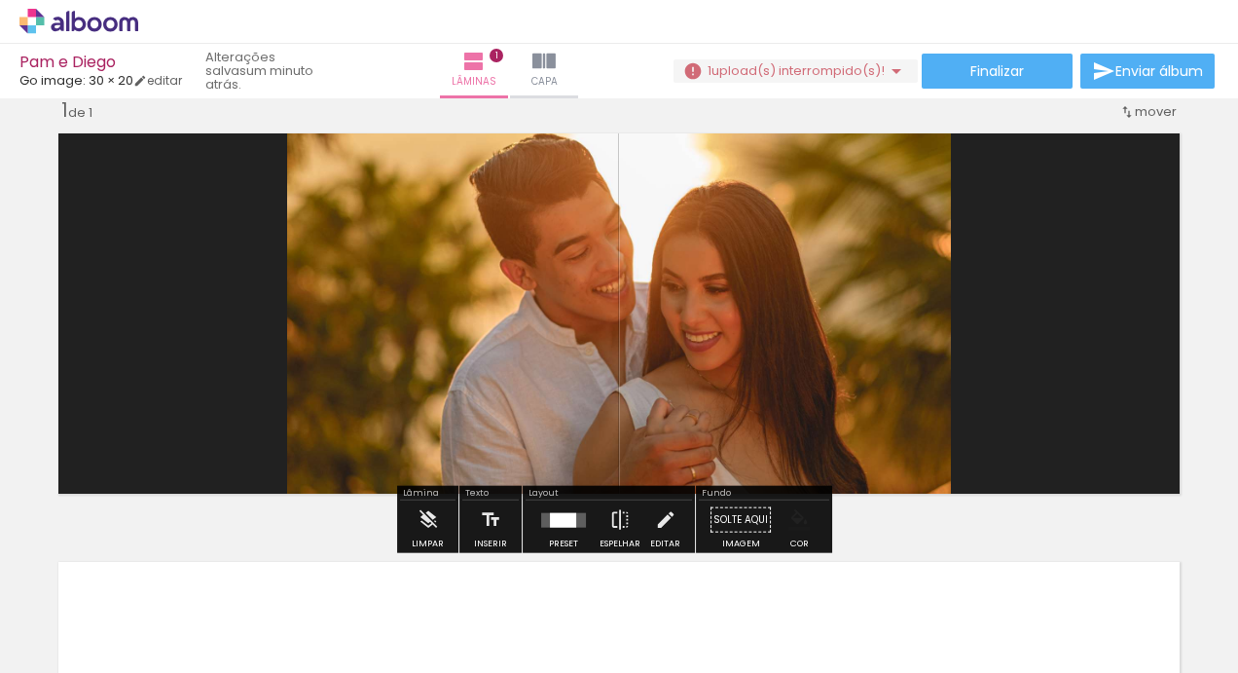
click at [1193, 209] on div "Inserir lâmina 1 de 1" at bounding box center [619, 503] width 1238 height 858
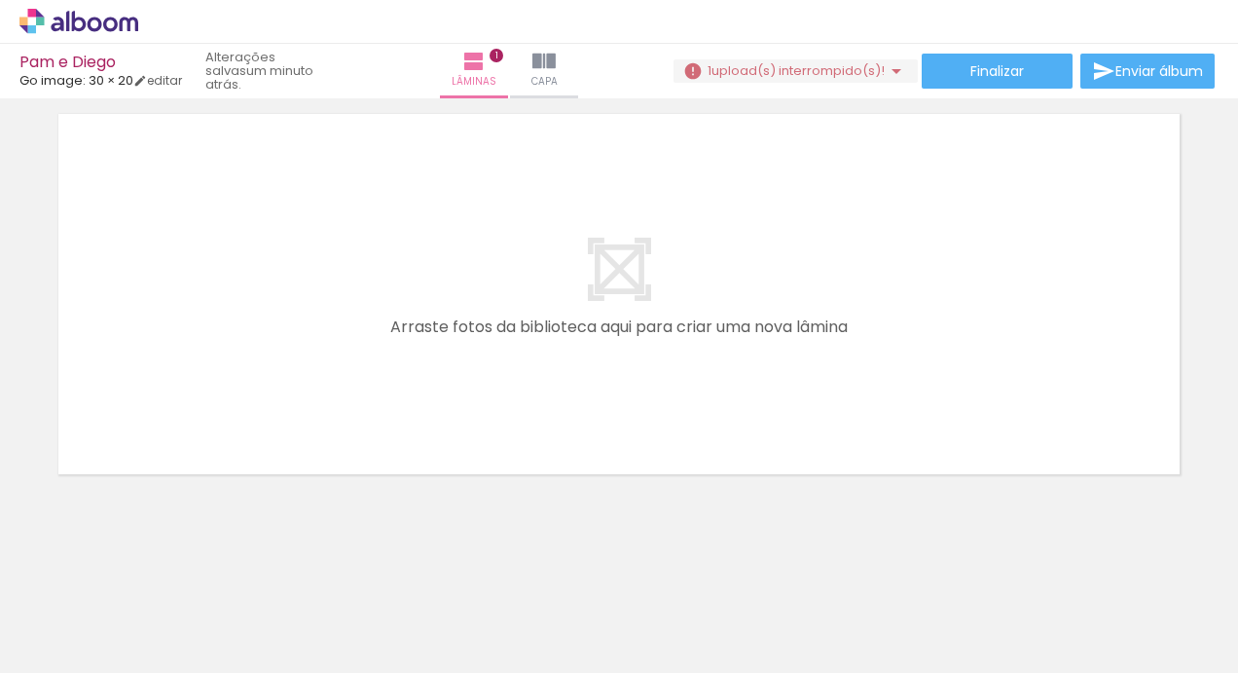
scroll to position [0, 776]
drag, startPoint x: 522, startPoint y: 621, endPoint x: 468, endPoint y: 341, distance: 285.4
drag, startPoint x: 468, startPoint y: 341, endPoint x: 520, endPoint y: 610, distance: 274.6
click at [520, 610] on div at bounding box center [509, 607] width 64 height 96
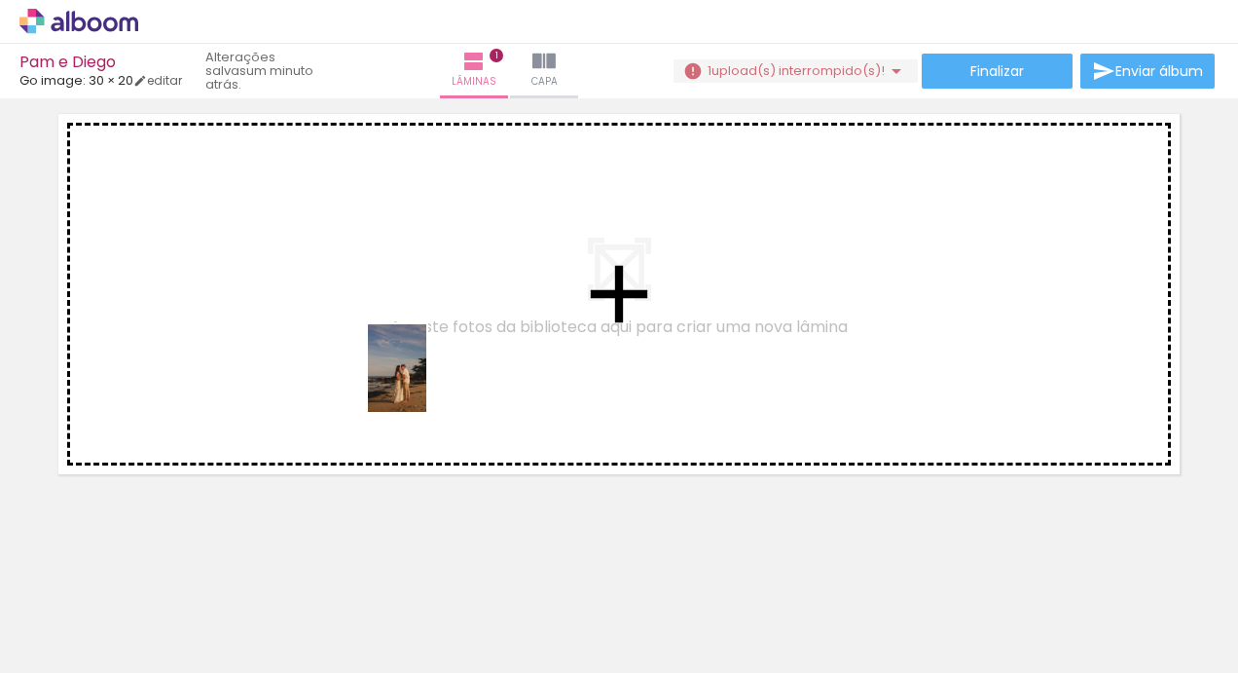
drag, startPoint x: 520, startPoint y: 610, endPoint x: 423, endPoint y: 377, distance: 252.7
click at [423, 377] on quentale-workspace at bounding box center [619, 336] width 1238 height 673
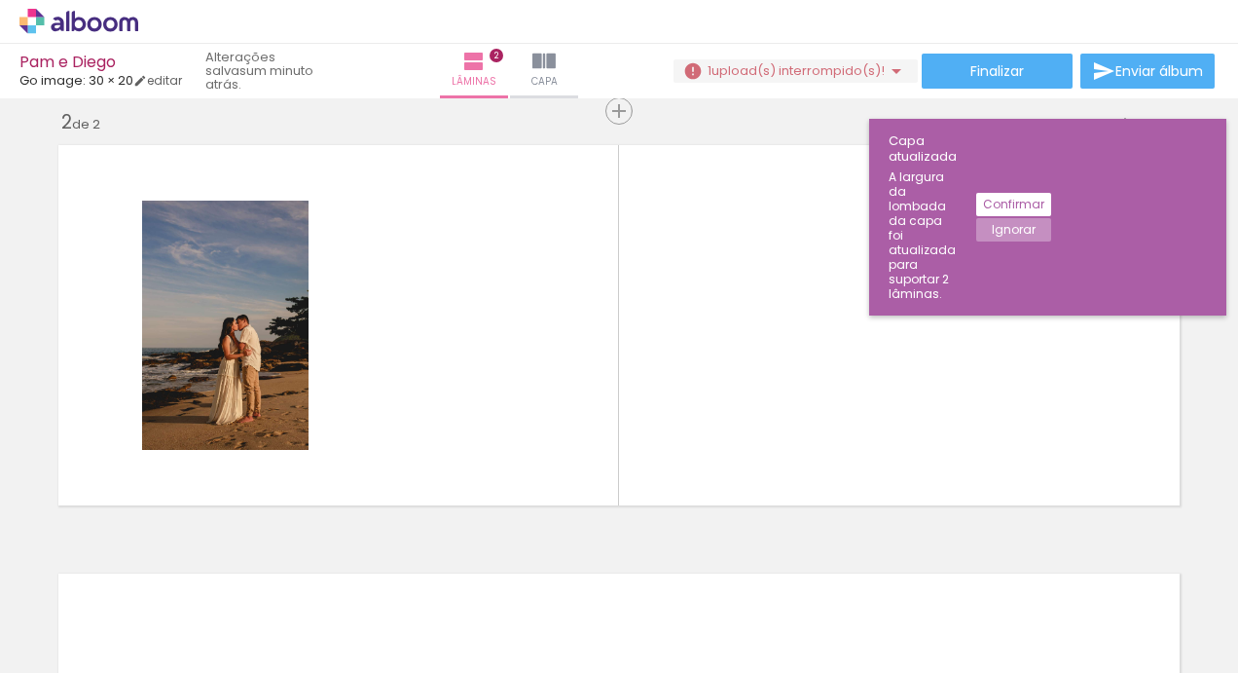
scroll to position [0, 5051]
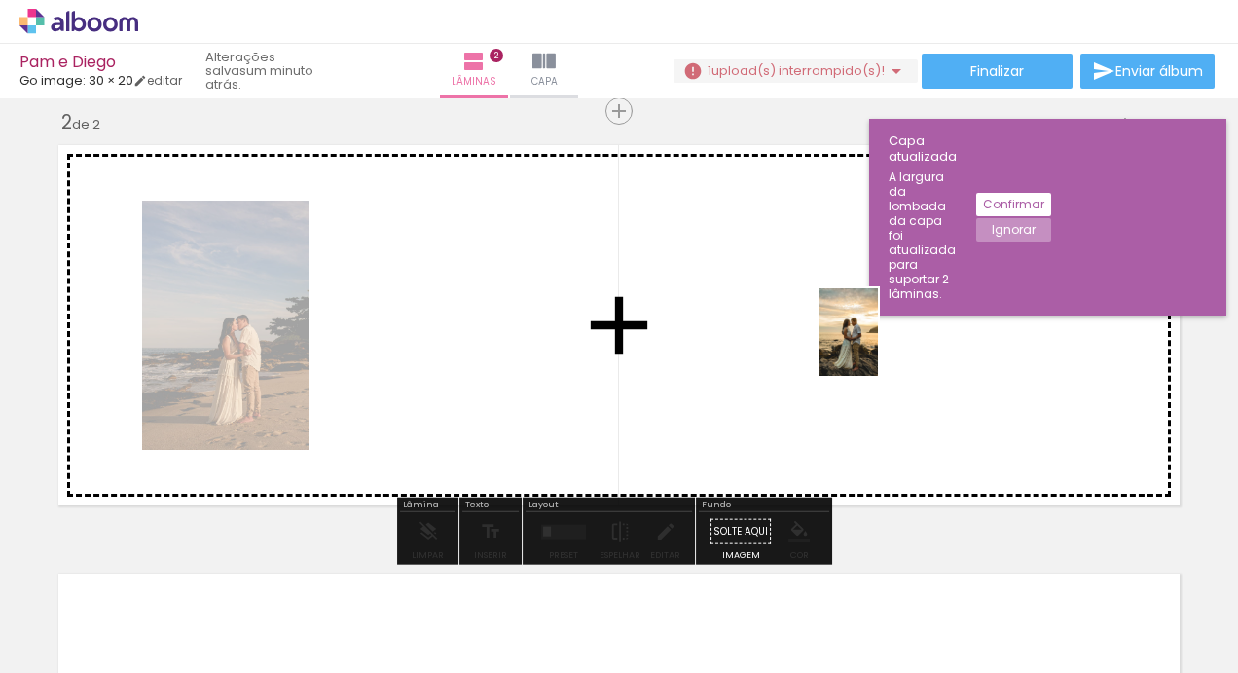
drag, startPoint x: 933, startPoint y: 607, endPoint x: 878, endPoint y: 348, distance: 265.6
click at [878, 348] on quentale-workspace at bounding box center [619, 336] width 1238 height 673
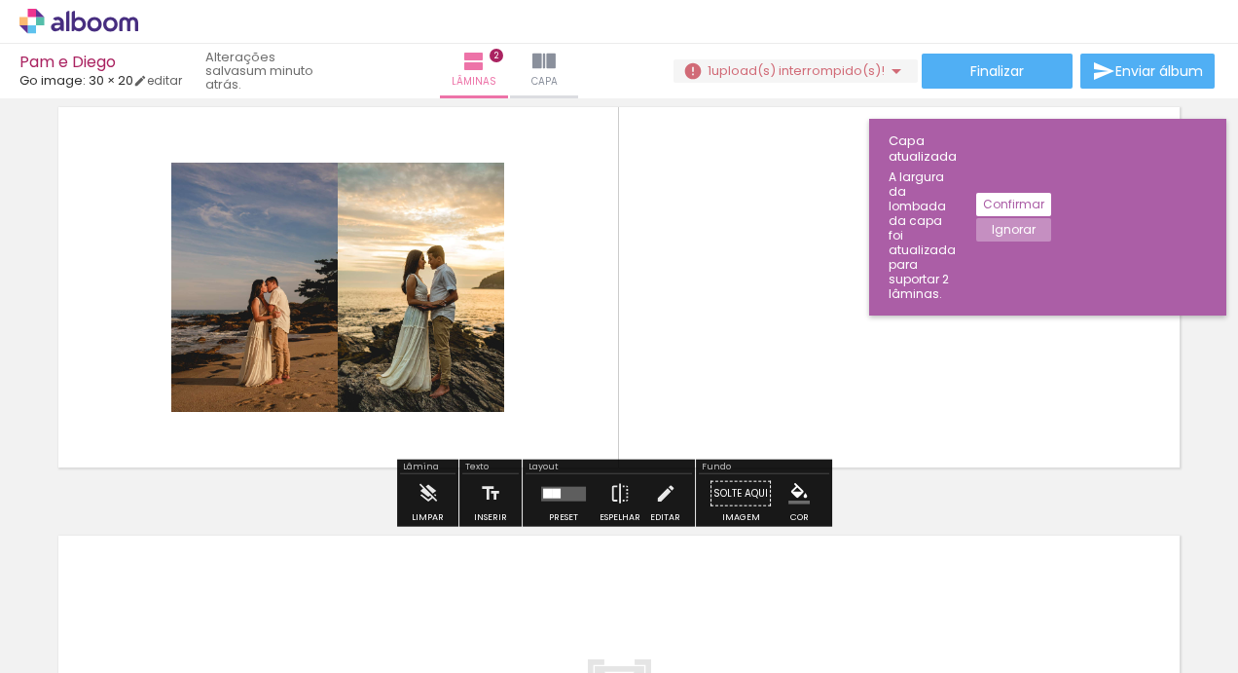
scroll to position [487, 0]
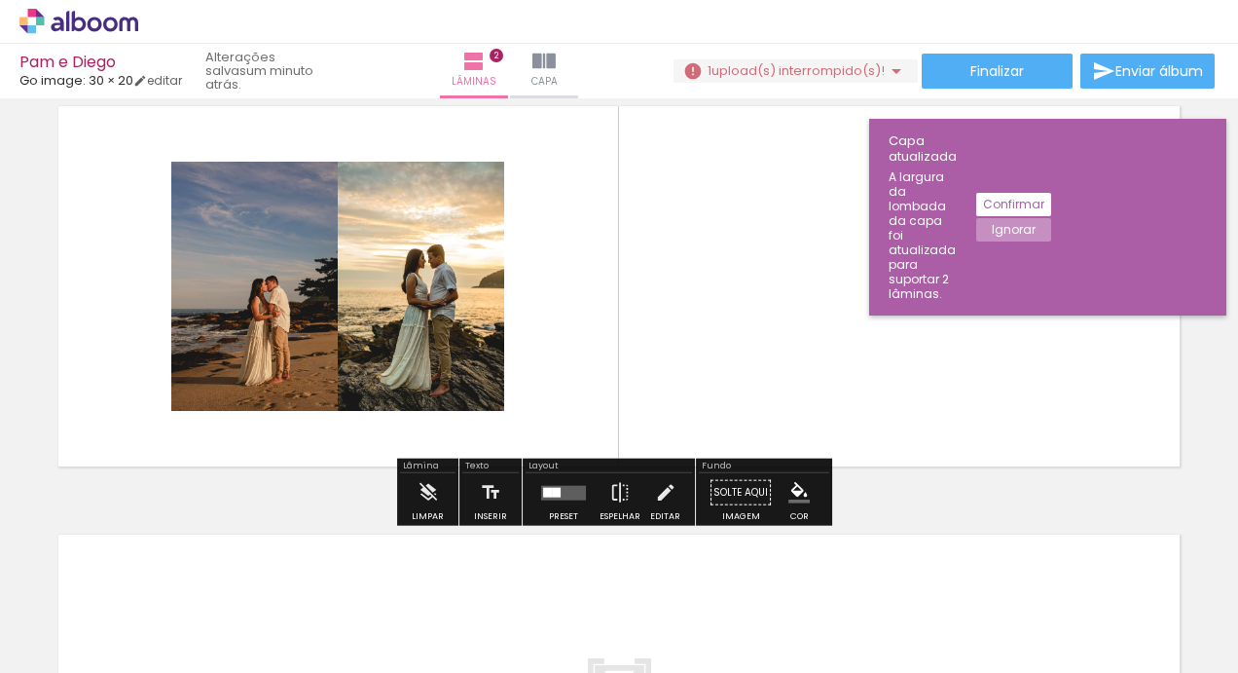
click at [545, 291] on quentale-layouter at bounding box center [619, 286] width 1141 height 380
click at [561, 487] on quentale-layouter at bounding box center [563, 492] width 45 height 15
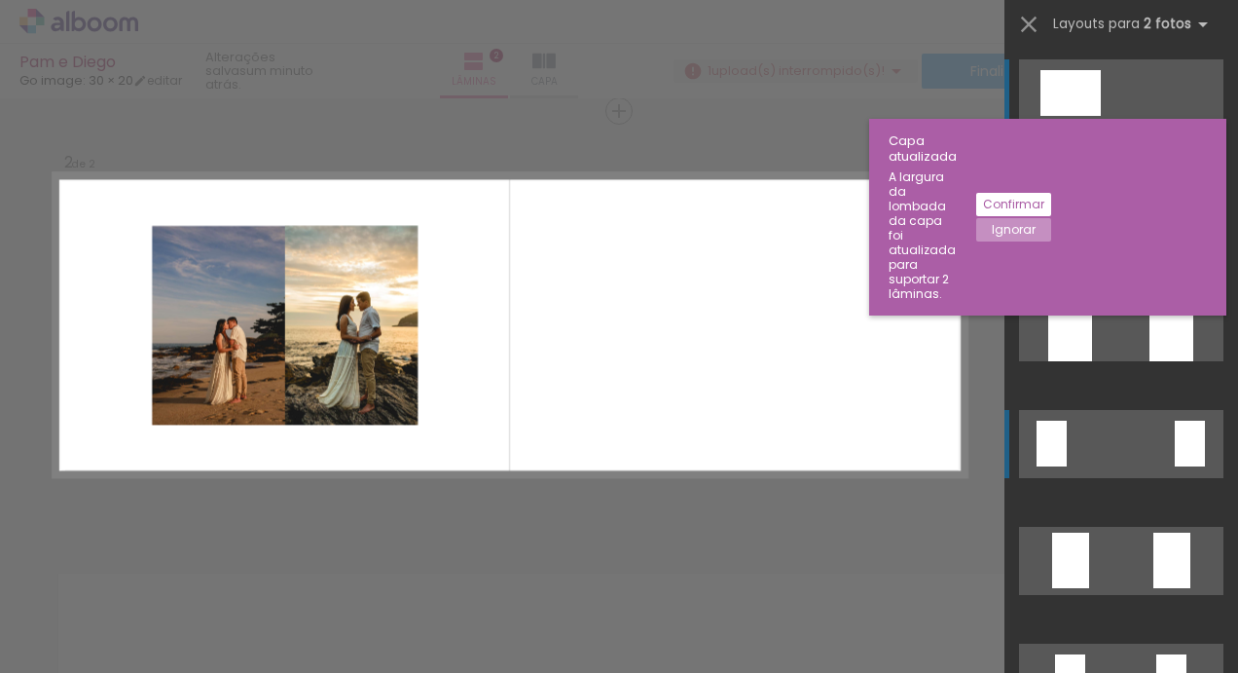
scroll to position [0, 0]
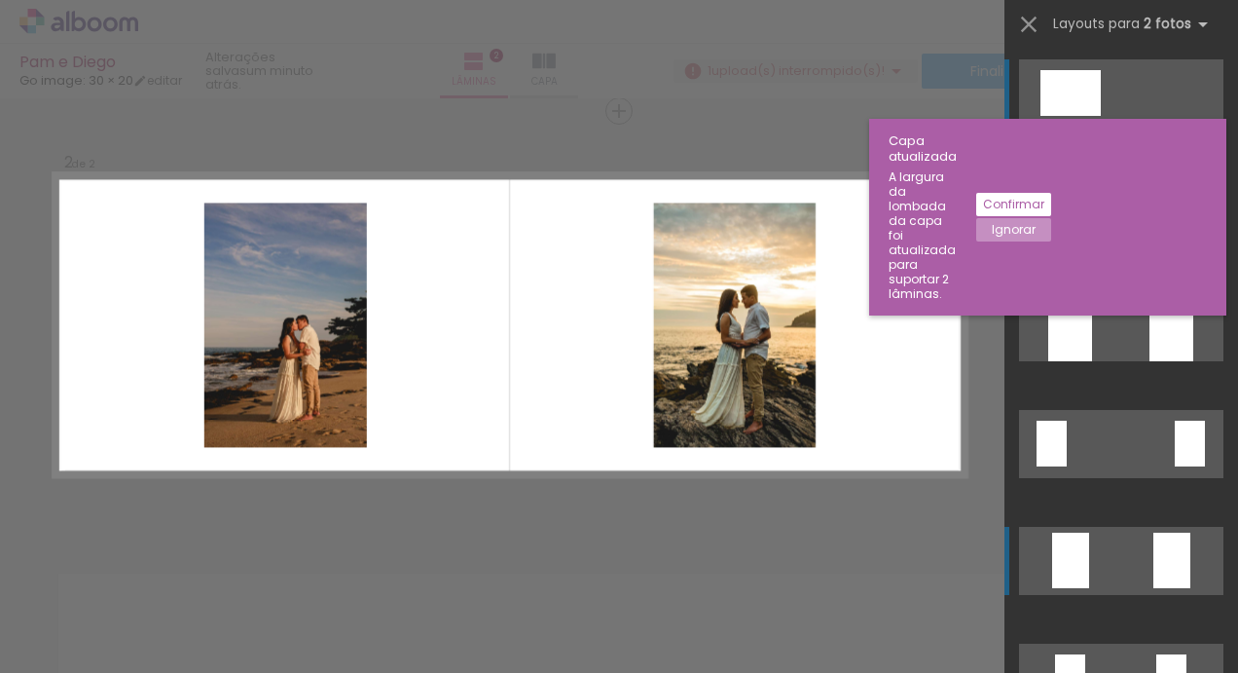
click at [1128, 569] on quentale-layouter at bounding box center [1121, 561] width 204 height 68
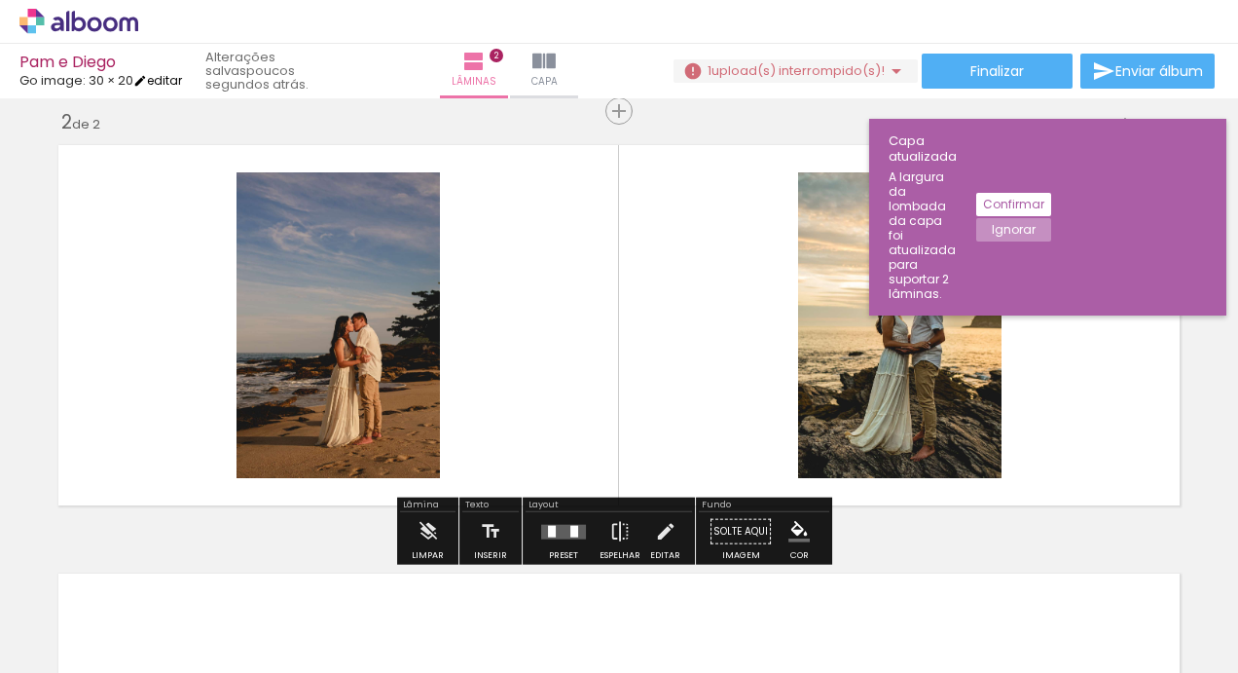
click at [168, 77] on link "editar" at bounding box center [157, 80] width 49 height 17
type input "0"
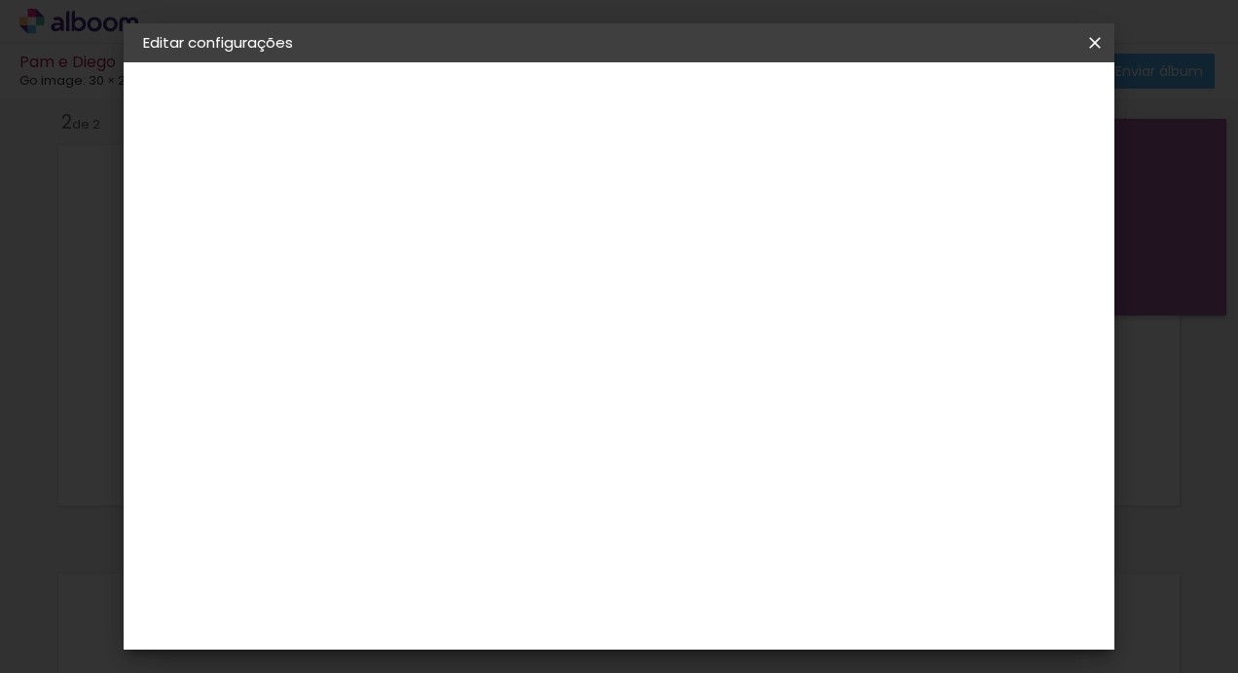
drag, startPoint x: 223, startPoint y: 191, endPoint x: 225, endPoint y: 283, distance: 92.5
click at [225, 283] on div "2. Especificações Fornecedor Escolhendo fornecedor... Go image Modelo Escolhend…" at bounding box center [249, 246] width 213 height 116
click at [225, 283] on small "20.32 × 60.96 cm" at bounding box center [251, 284] width 99 height 12
click at [568, 315] on div "Escolha o tamanho" at bounding box center [511, 360] width 113 height 91
click at [568, 325] on div "Escolha o tamanho" at bounding box center [511, 360] width 113 height 91
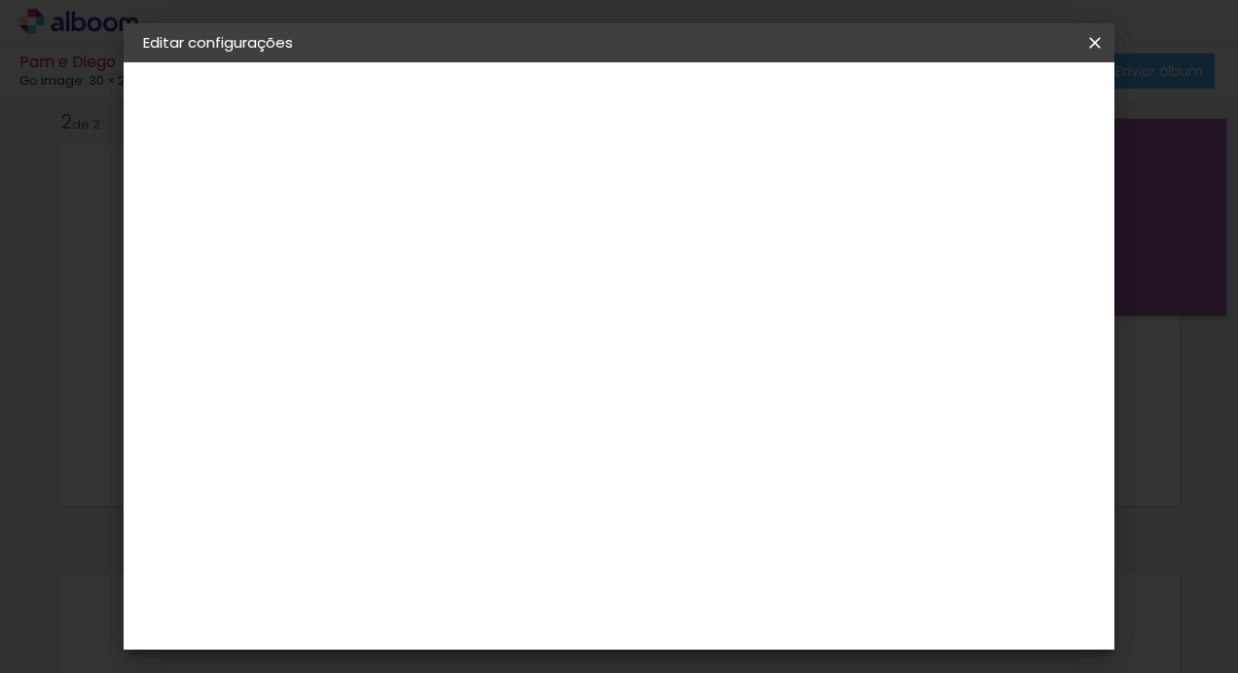
click at [298, 282] on iron-pages "Modelo Escolhendo modelo... Tamanho livre" at bounding box center [249, 284] width 213 height 39
click at [568, 332] on div "Escolha o tamanho" at bounding box center [511, 360] width 113 height 91
click at [206, 206] on div "2. Especificações" at bounding box center [249, 199] width 213 height 23
drag, startPoint x: 202, startPoint y: 190, endPoint x: 163, endPoint y: 234, distance: 59.3
click at [163, 234] on div "2. Especificações Fornecedor Escolhendo fornecedor... Modelo Escolhendo modelo.…" at bounding box center [249, 246] width 213 height 116
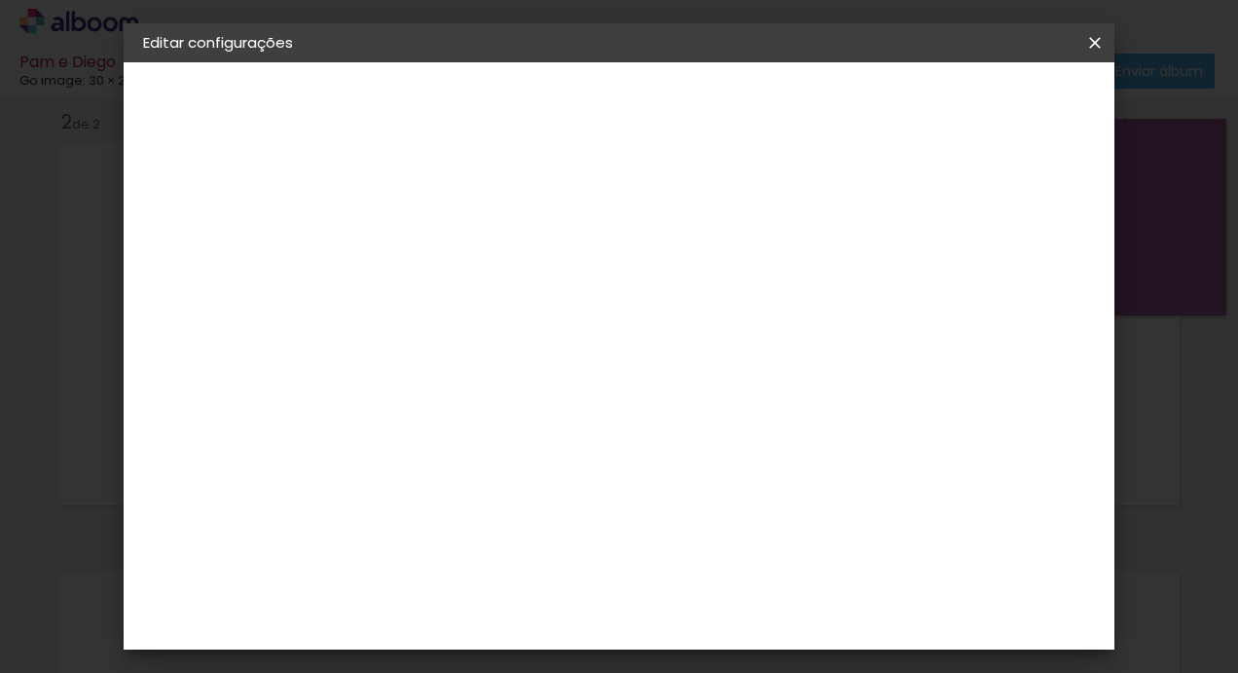
click at [163, 234] on iron-icon at bounding box center [164, 240] width 23 height 23
click at [516, 371] on input at bounding box center [511, 370] width 197 height 24
type input "go"
type paper-input "go"
click at [473, 440] on div "Go image" at bounding box center [473, 443] width 48 height 31
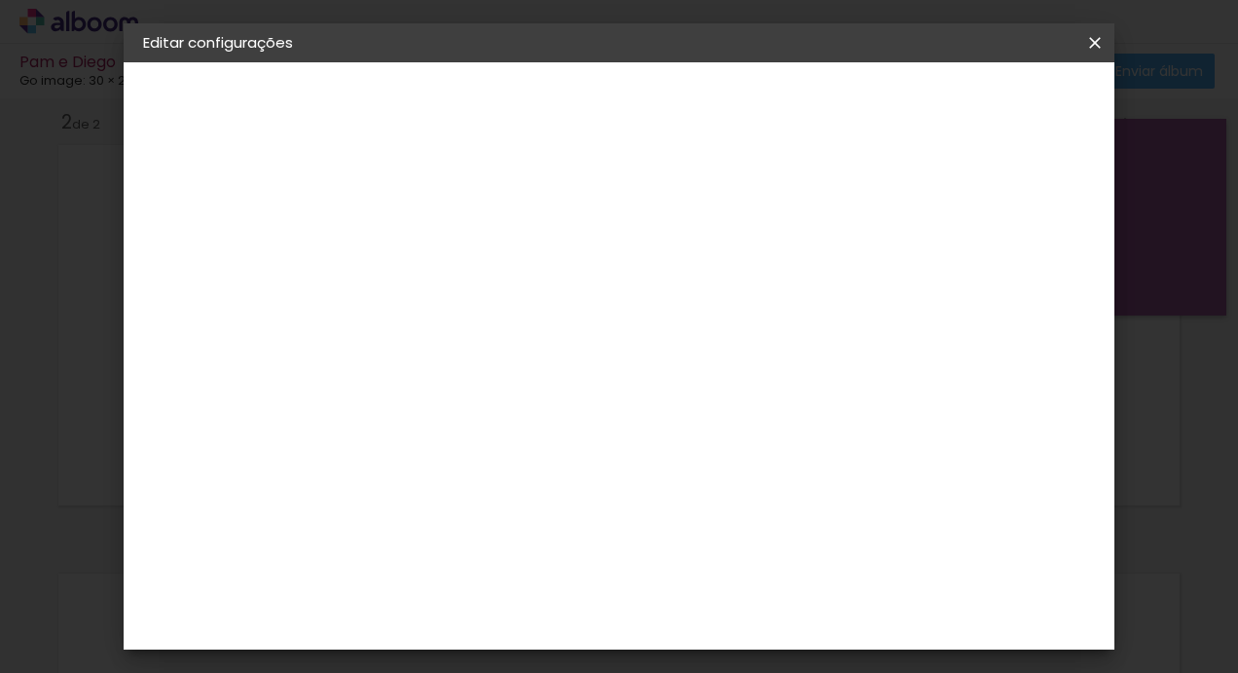
click at [473, 440] on div "Go image" at bounding box center [473, 443] width 48 height 31
click at [496, 439] on div "Go image" at bounding box center [473, 443] width 48 height 31
click at [0, 0] on slot "Tamanho Livre" at bounding box center [0, 0] width 0 height 0
click at [569, 444] on paper-item "Go image" at bounding box center [491, 444] width 171 height 51
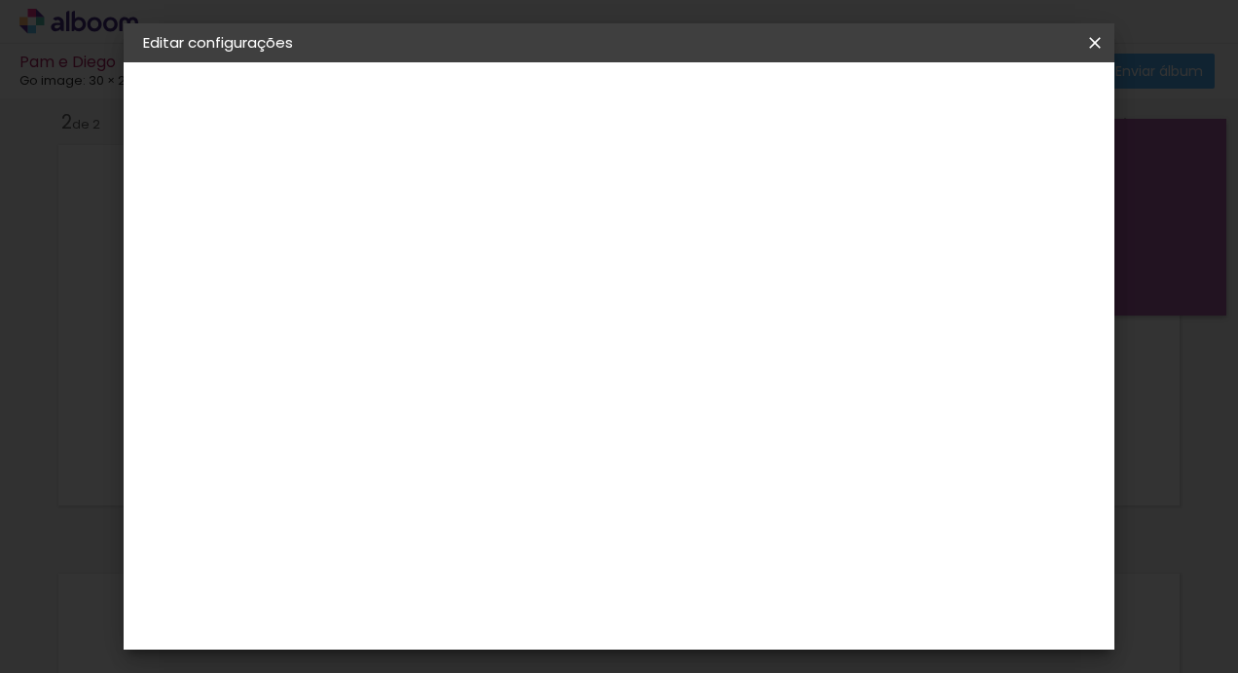
click at [0, 0] on slot "Avançar" at bounding box center [0, 0] width 0 height 0
click at [537, 324] on input "text" at bounding box center [499, 339] width 76 height 30
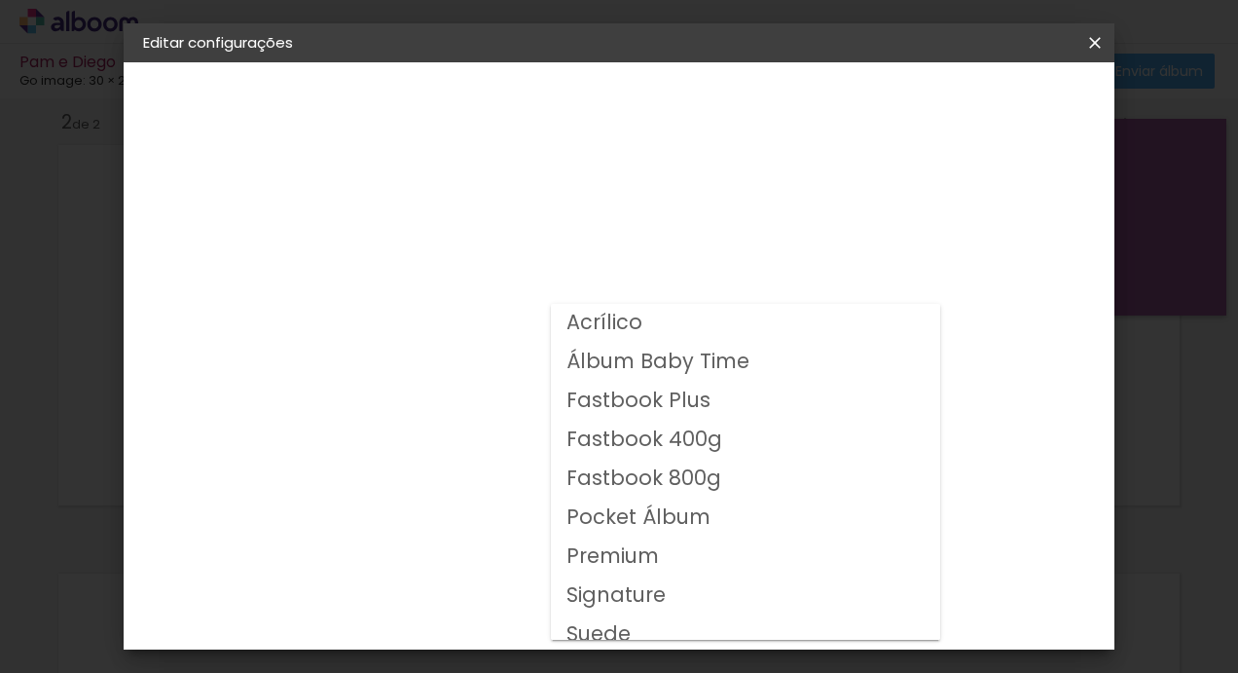
click at [0, 0] on slot "Fastbook 400g" at bounding box center [0, 0] width 0 height 0
type input "Fastbook 400g"
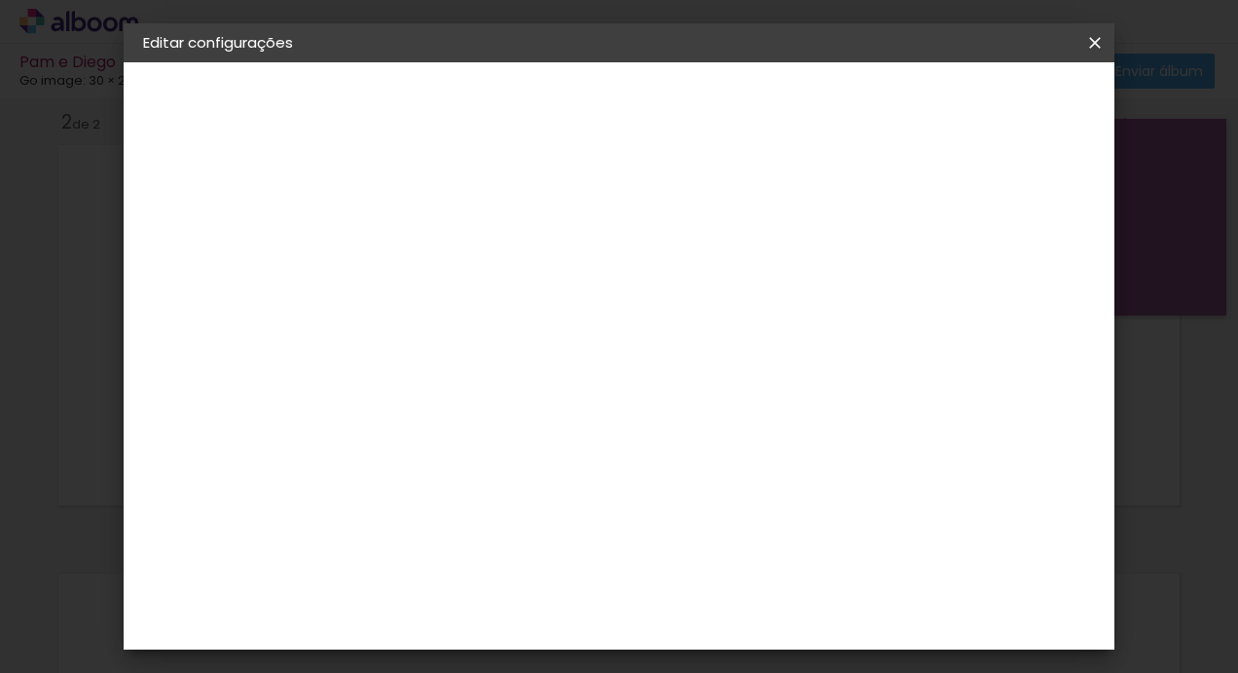
scroll to position [216, 0]
click at [593, 389] on span "30 × 20" at bounding box center [547, 420] width 91 height 63
click at [779, 116] on paper-button "Avançar" at bounding box center [730, 103] width 95 height 33
click at [973, 110] on span "Salvar configurações" at bounding box center [901, 109] width 141 height 27
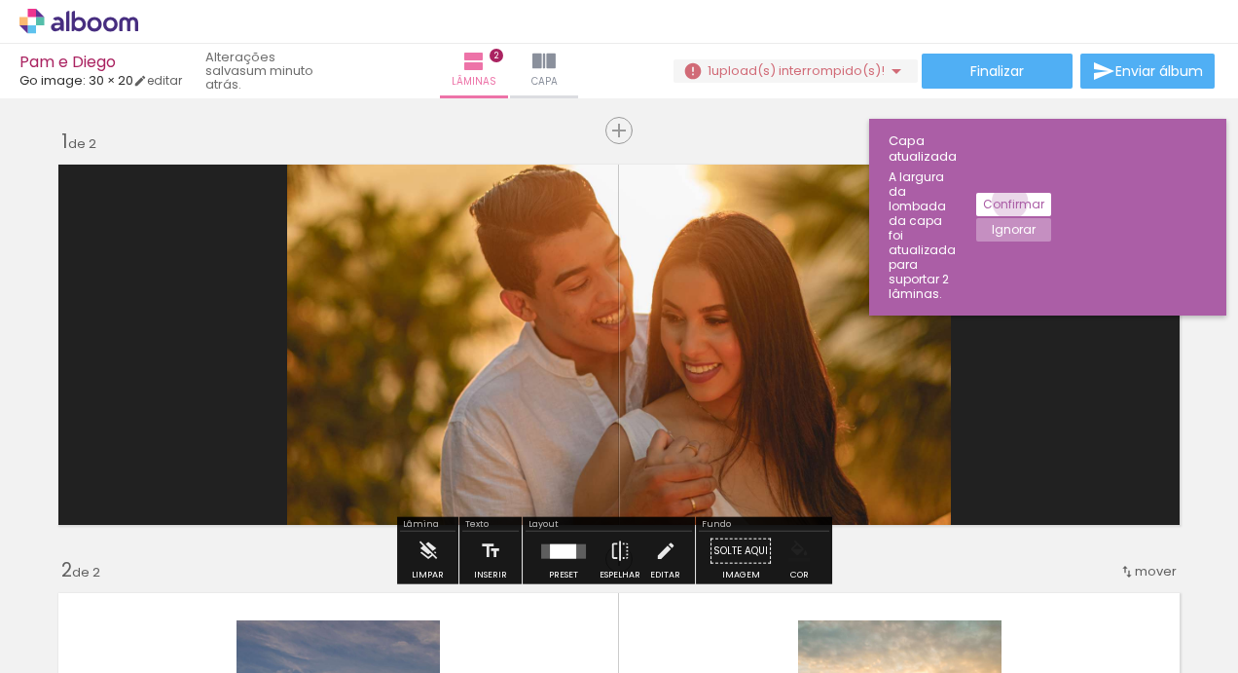
click at [0, 0] on slot "Confirmar" at bounding box center [0, 0] width 0 height 0
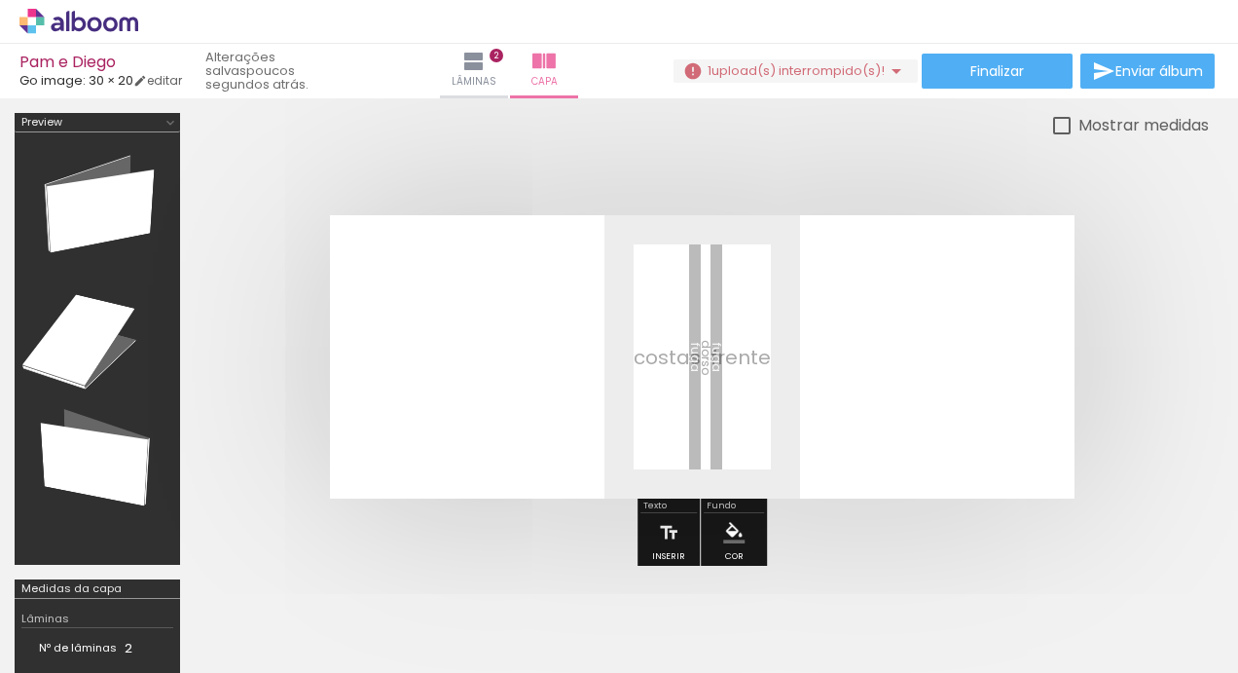
scroll to position [0, 1132]
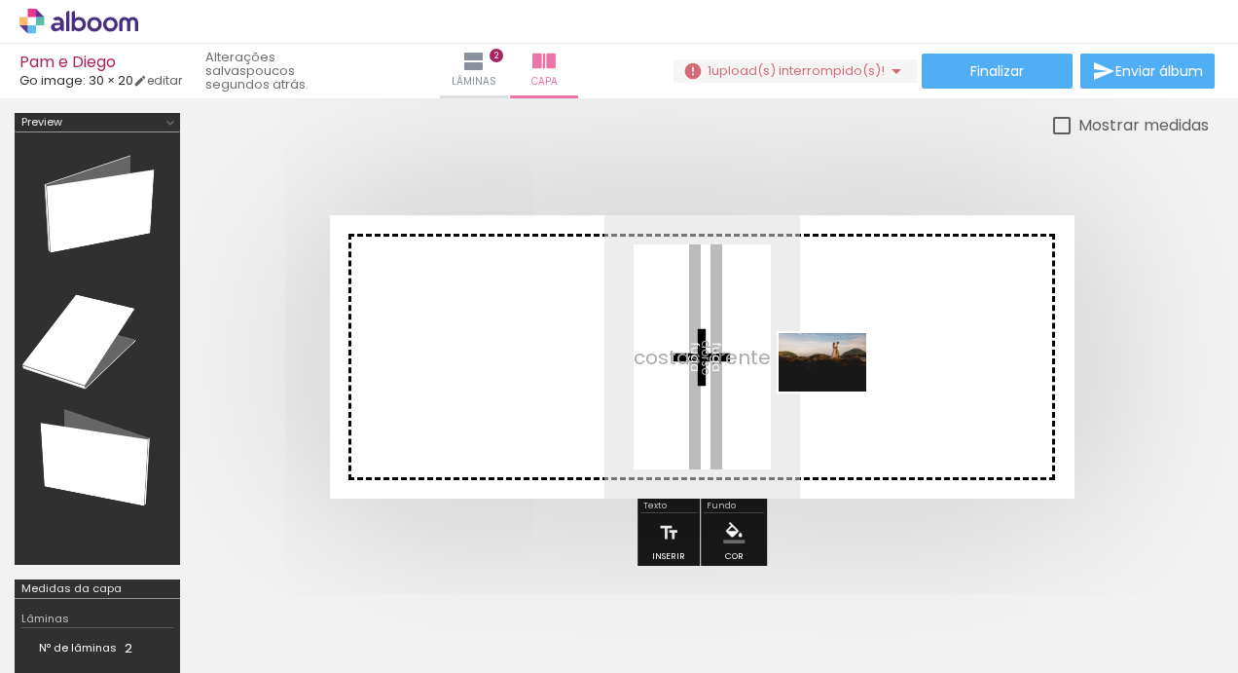
drag, startPoint x: 498, startPoint y: 609, endPoint x: 864, endPoint y: 397, distance: 423.1
click at [864, 397] on quentale-workspace at bounding box center [619, 336] width 1238 height 673
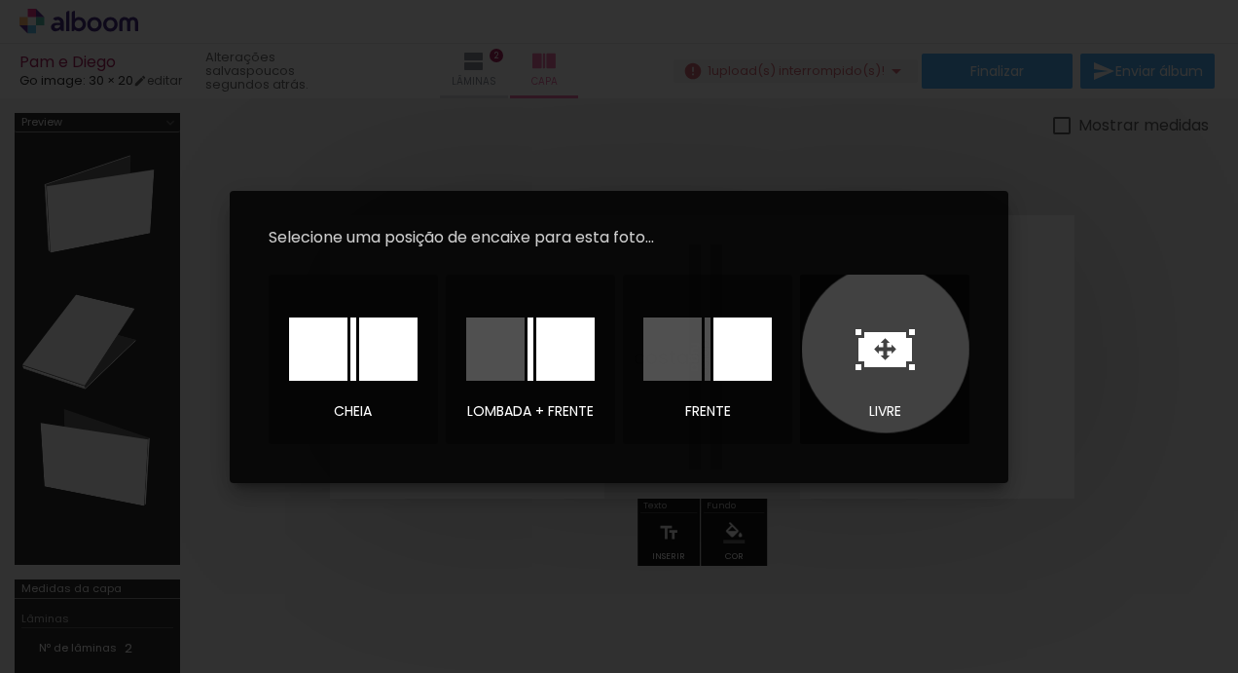
click at [886, 349] on icon at bounding box center [885, 349] width 59 height 41
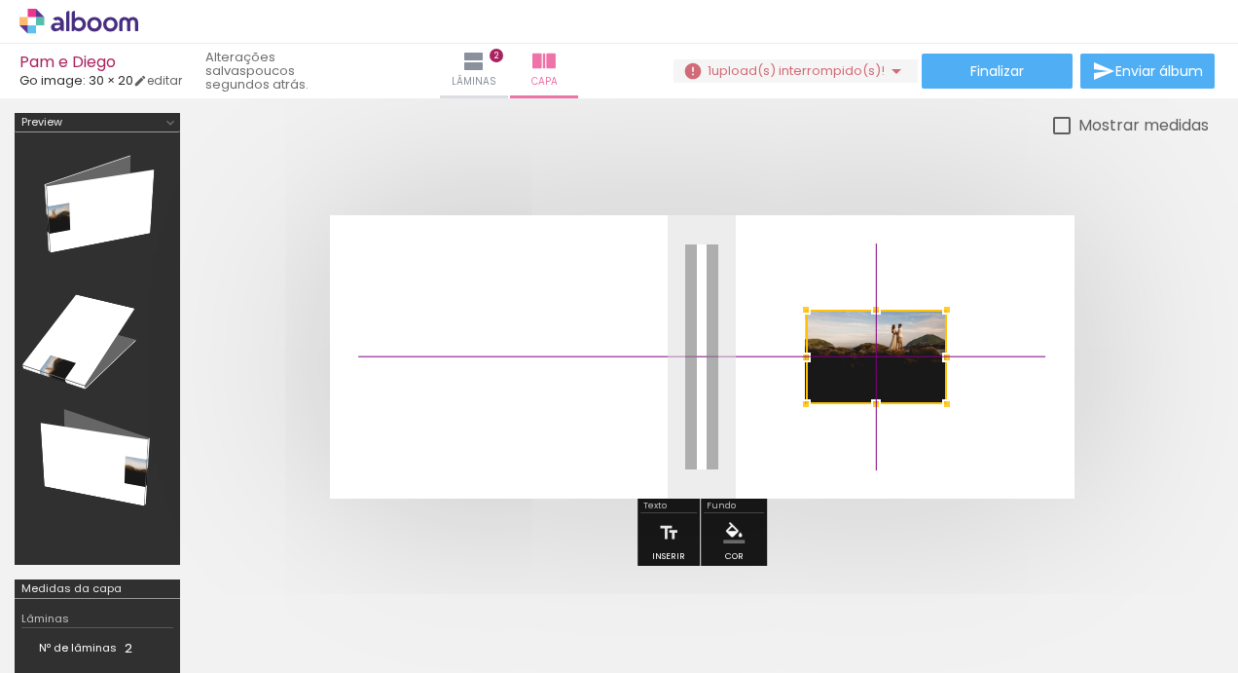
drag, startPoint x: 713, startPoint y: 359, endPoint x: 888, endPoint y: 358, distance: 175.2
click at [888, 358] on div at bounding box center [876, 357] width 141 height 94
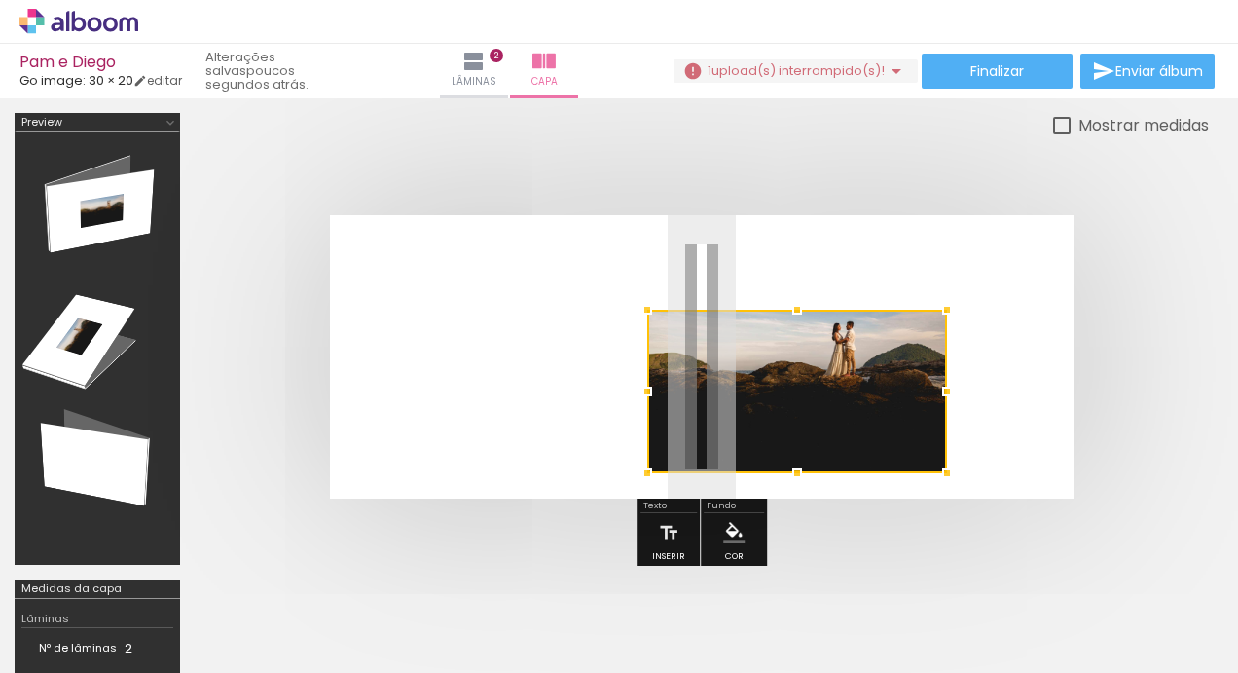
drag, startPoint x: 810, startPoint y: 397, endPoint x: 651, endPoint y: 467, distance: 173.5
click at [651, 467] on div at bounding box center [797, 392] width 300 height 164
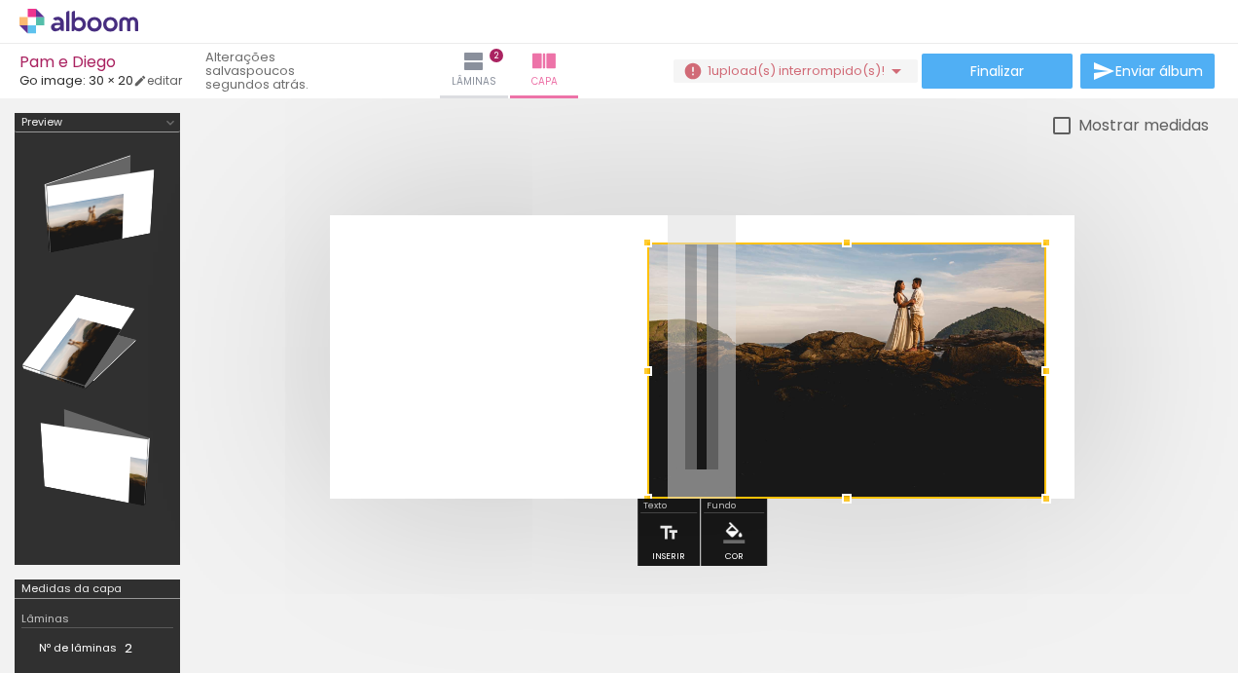
drag, startPoint x: 942, startPoint y: 309, endPoint x: 1042, endPoint y: 271, distance: 106.3
click at [1042, 271] on div at bounding box center [846, 370] width 399 height 256
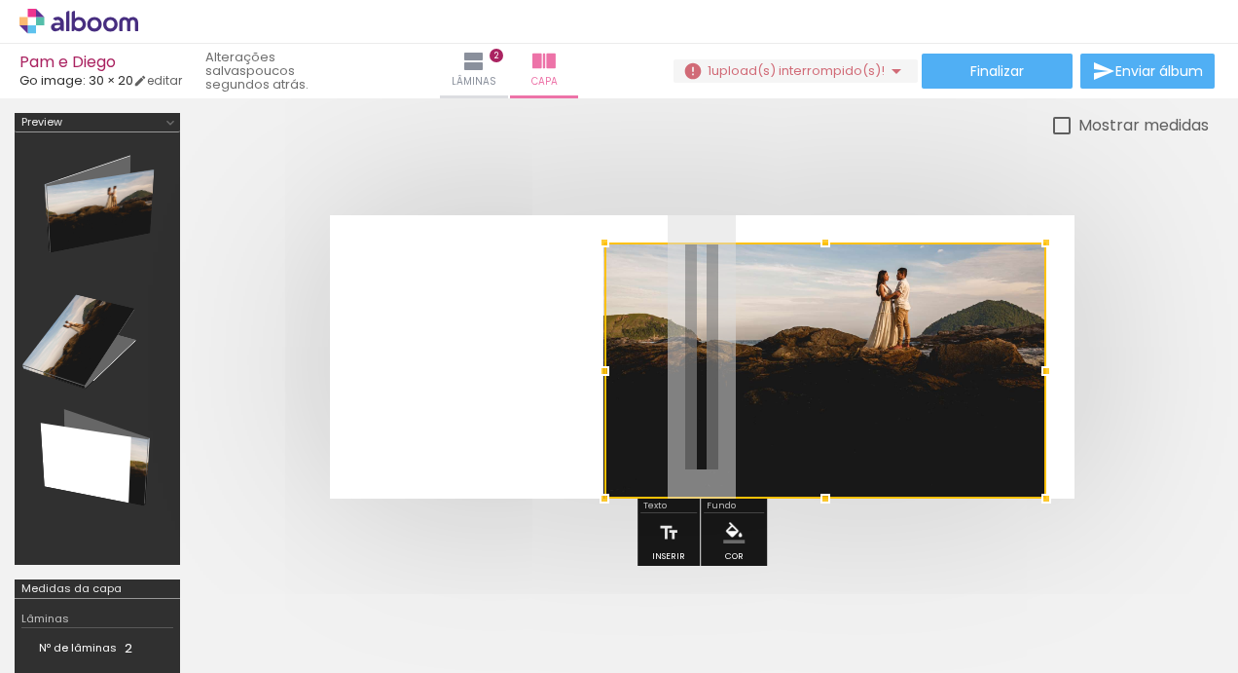
drag, startPoint x: 645, startPoint y: 370, endPoint x: 602, endPoint y: 380, distance: 44.9
click at [602, 380] on div at bounding box center [604, 370] width 39 height 39
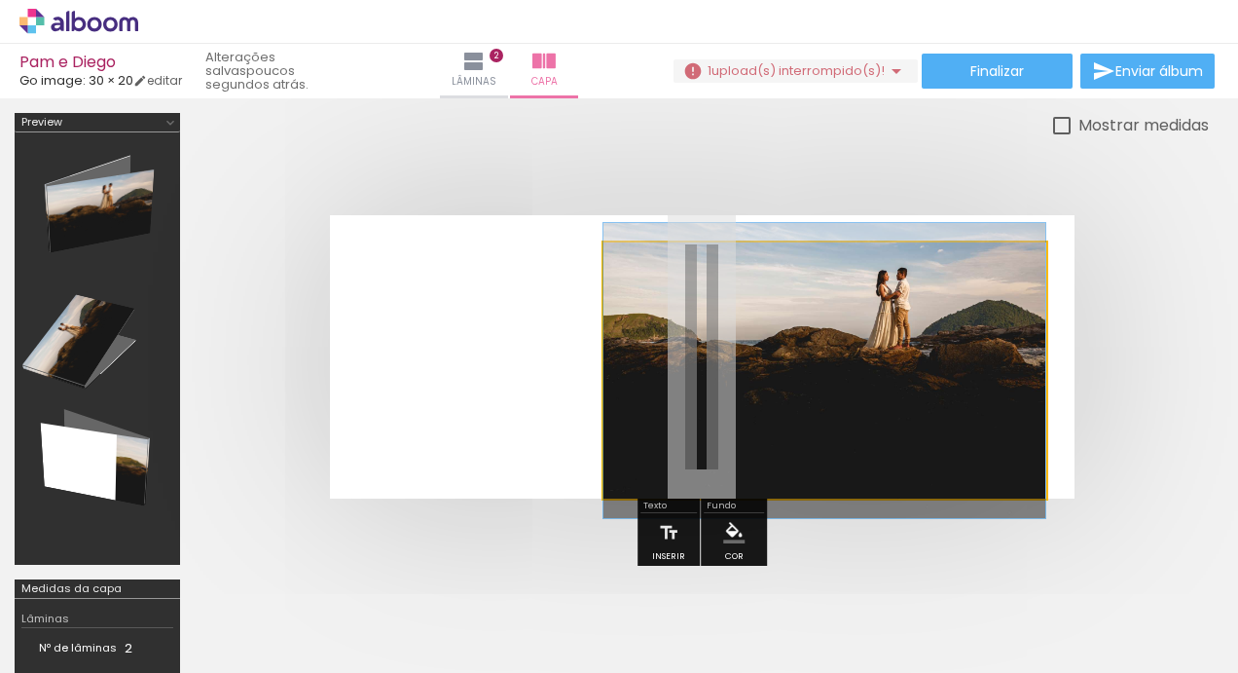
click at [688, 401] on quentale-photo at bounding box center [825, 370] width 442 height 256
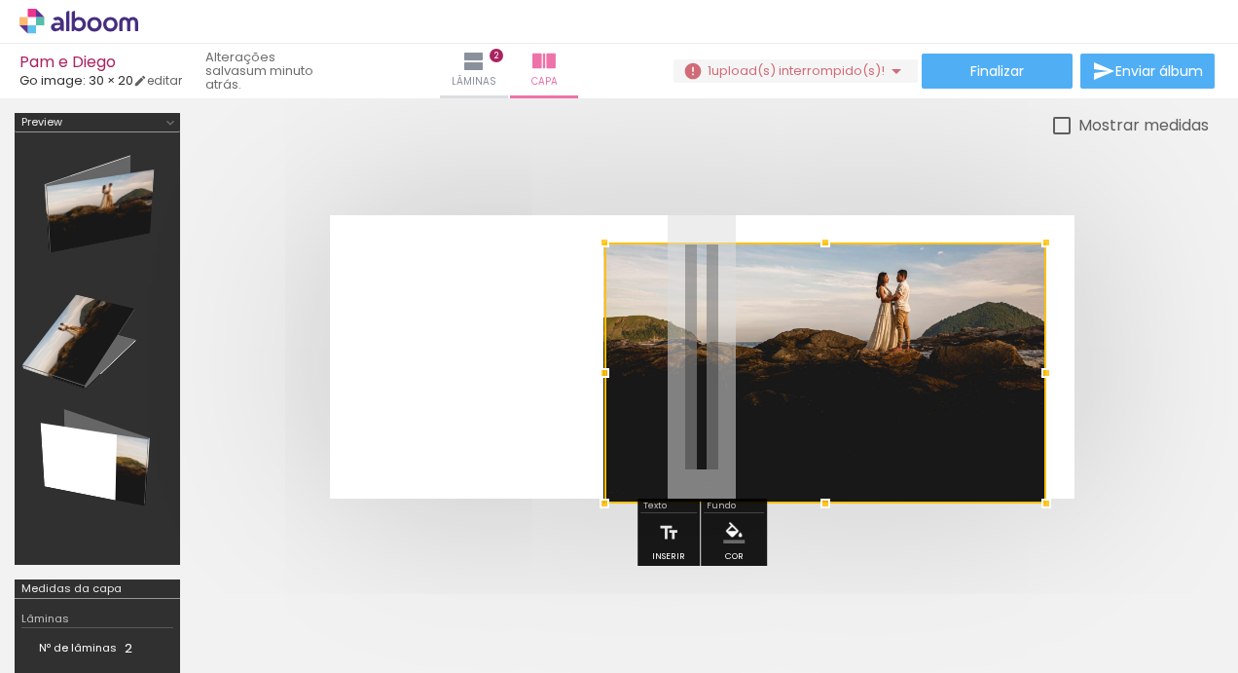
drag, startPoint x: 823, startPoint y: 491, endPoint x: 817, endPoint y: 478, distance: 13.9
click at [817, 478] on div at bounding box center [826, 372] width 442 height 261
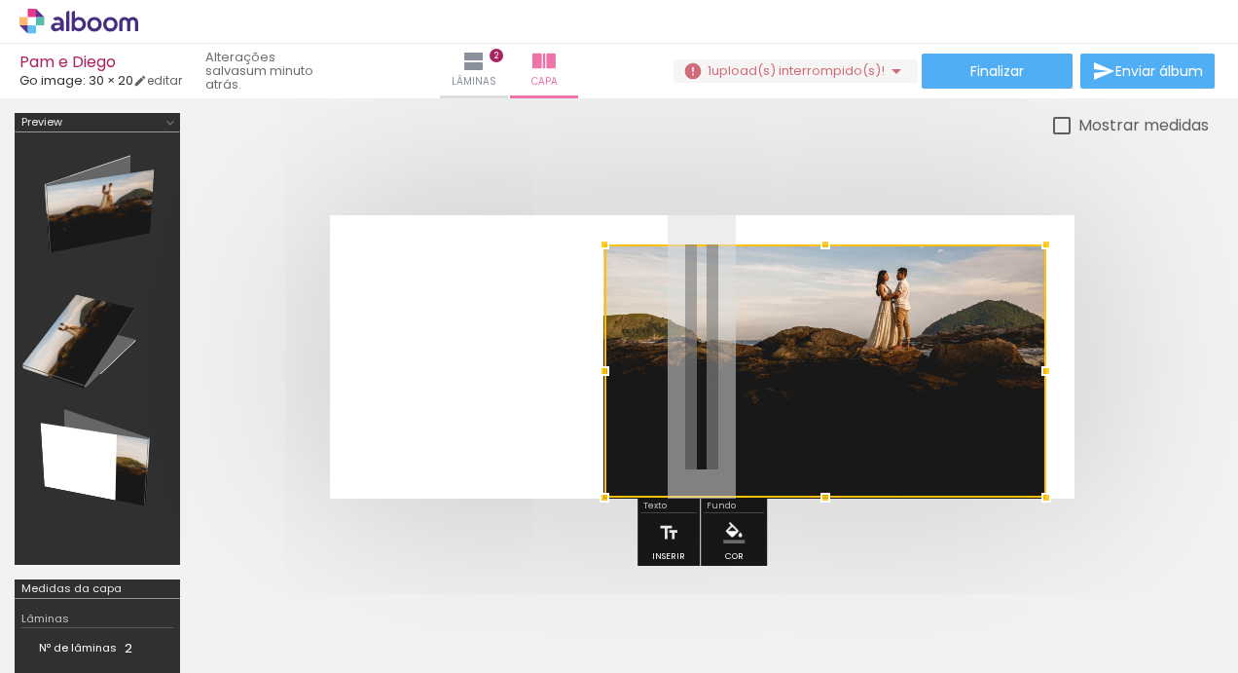
drag, startPoint x: 823, startPoint y: 241, endPoint x: 822, endPoint y: 263, distance: 21.4
click at [822, 263] on div at bounding box center [826, 370] width 442 height 253
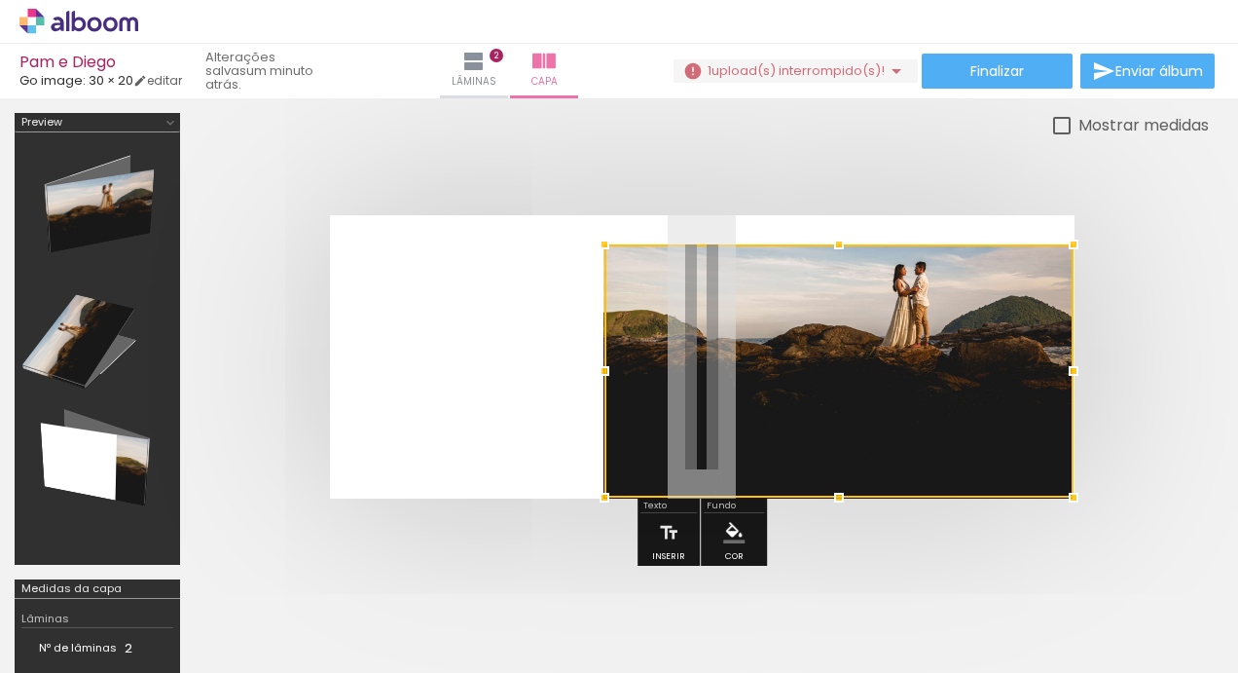
drag, startPoint x: 1048, startPoint y: 368, endPoint x: 1060, endPoint y: 371, distance: 13.0
click at [1060, 371] on div at bounding box center [1073, 370] width 39 height 39
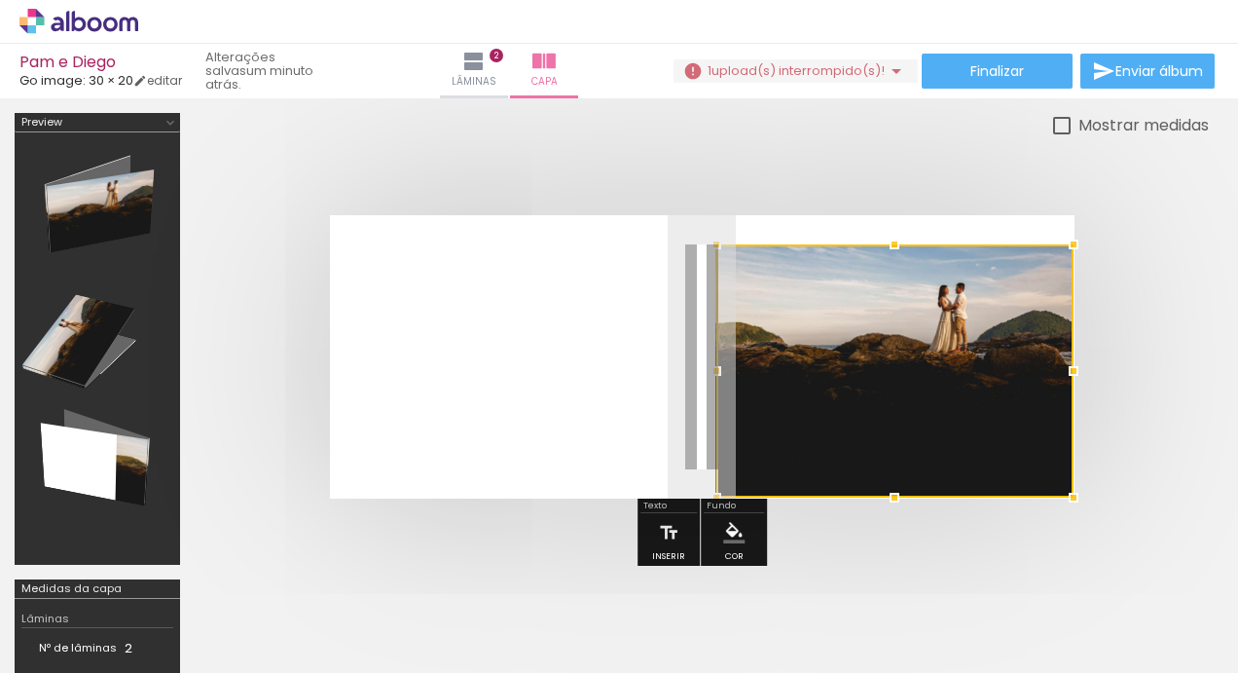
drag, startPoint x: 604, startPoint y: 368, endPoint x: 728, endPoint y: 372, distance: 124.7
click at [728, 372] on div at bounding box center [716, 370] width 39 height 39
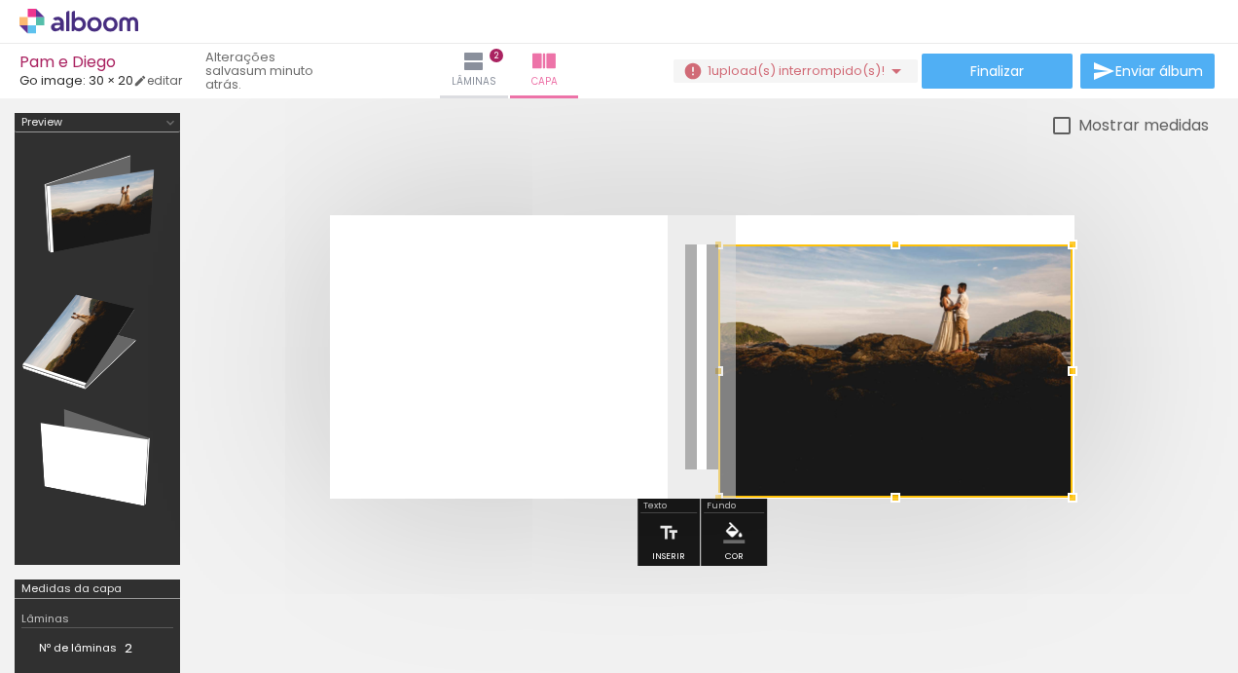
click at [719, 370] on div at bounding box center [718, 370] width 39 height 39
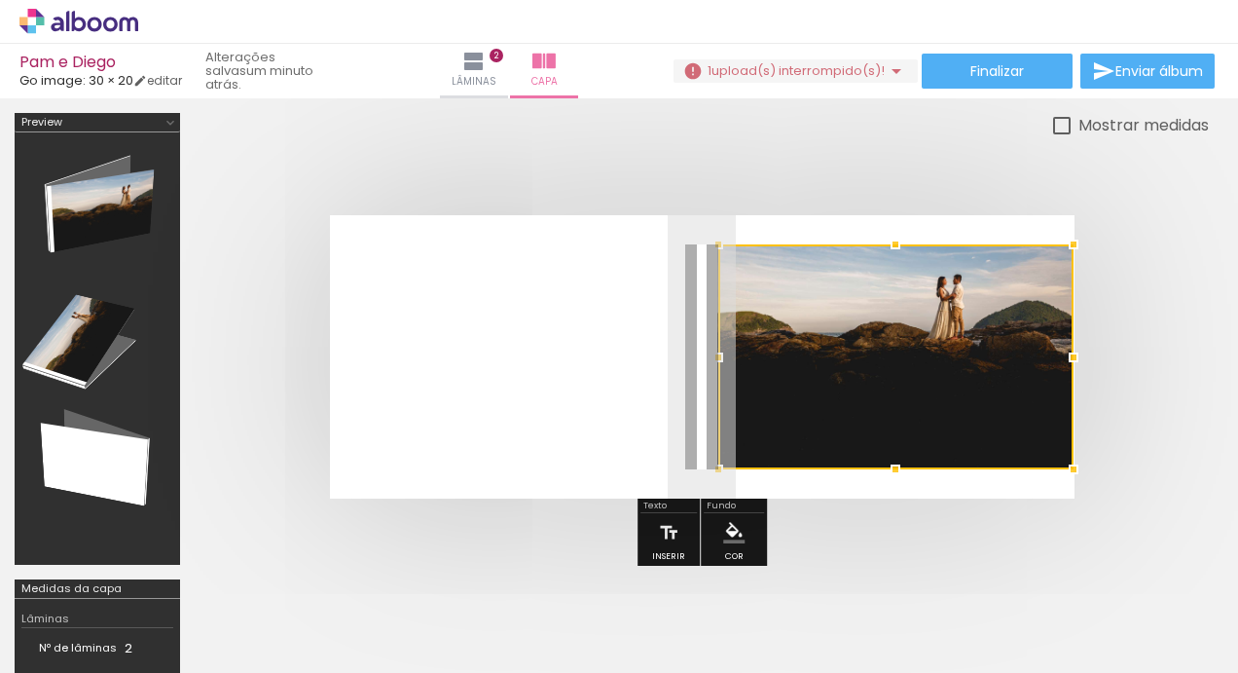
drag, startPoint x: 898, startPoint y: 495, endPoint x: 887, endPoint y: 466, distance: 30.2
click at [887, 466] on div at bounding box center [895, 469] width 39 height 39
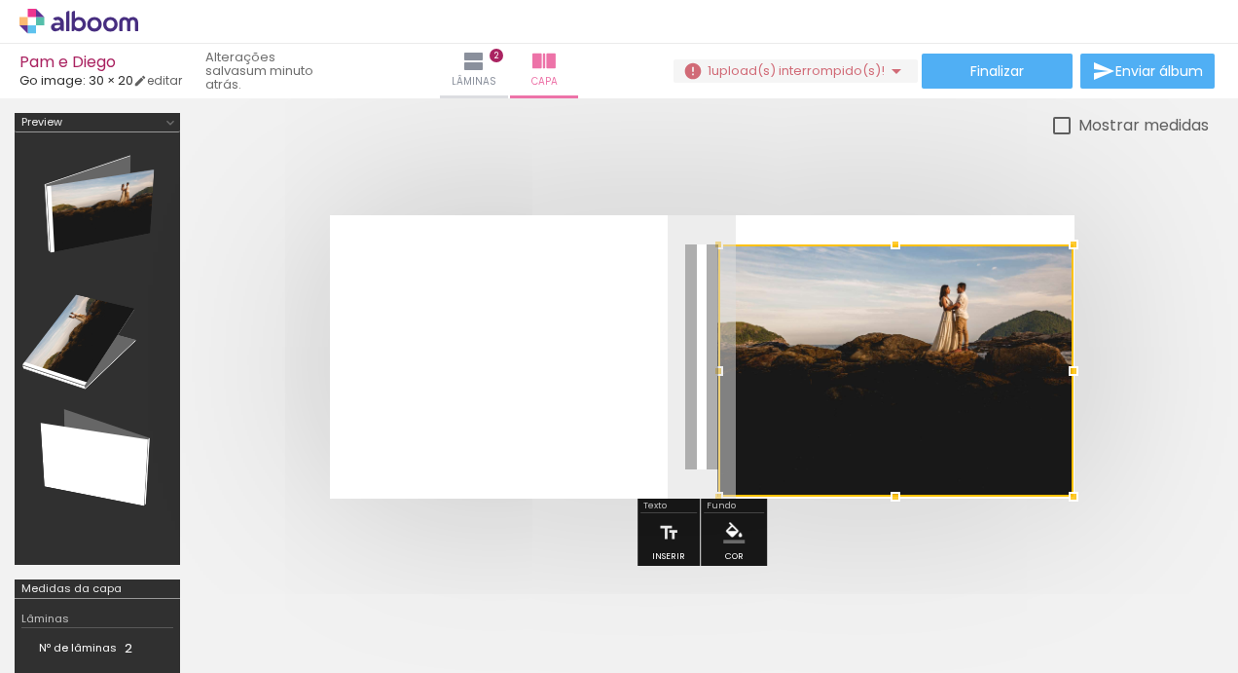
click at [895, 473] on div at bounding box center [895, 370] width 355 height 252
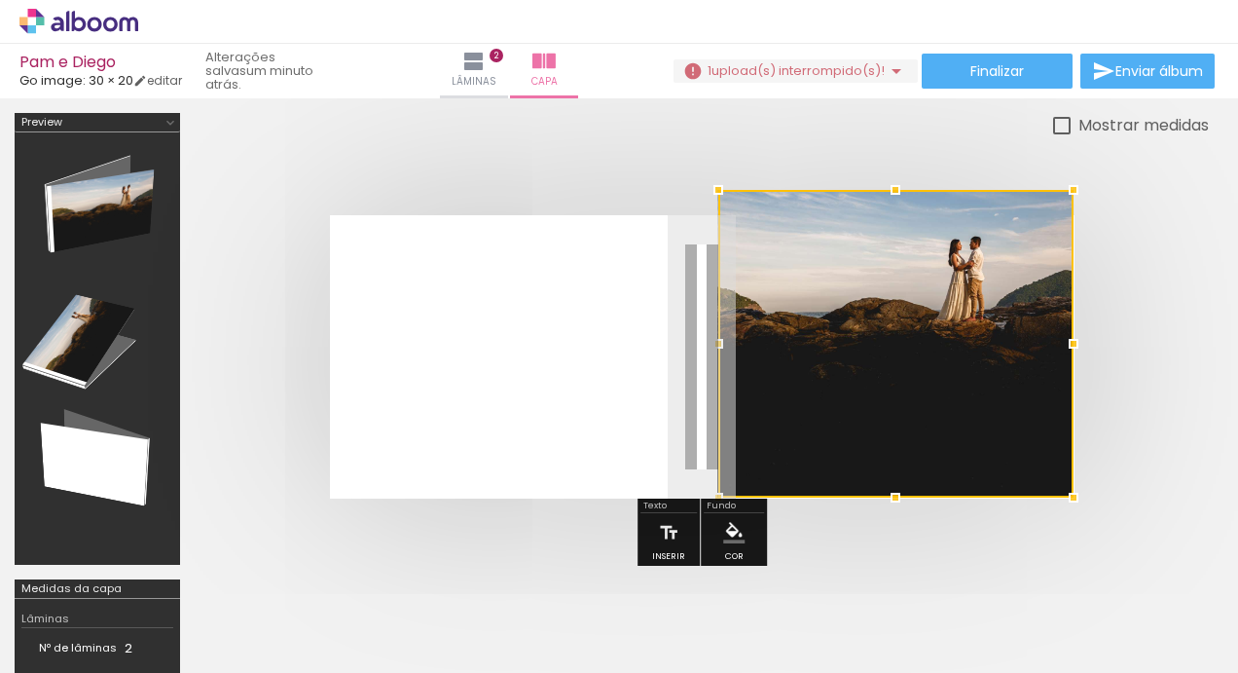
drag, startPoint x: 896, startPoint y: 245, endPoint x: 895, endPoint y: 232, distance: 13.7
click at [895, 232] on div at bounding box center [895, 344] width 355 height 308
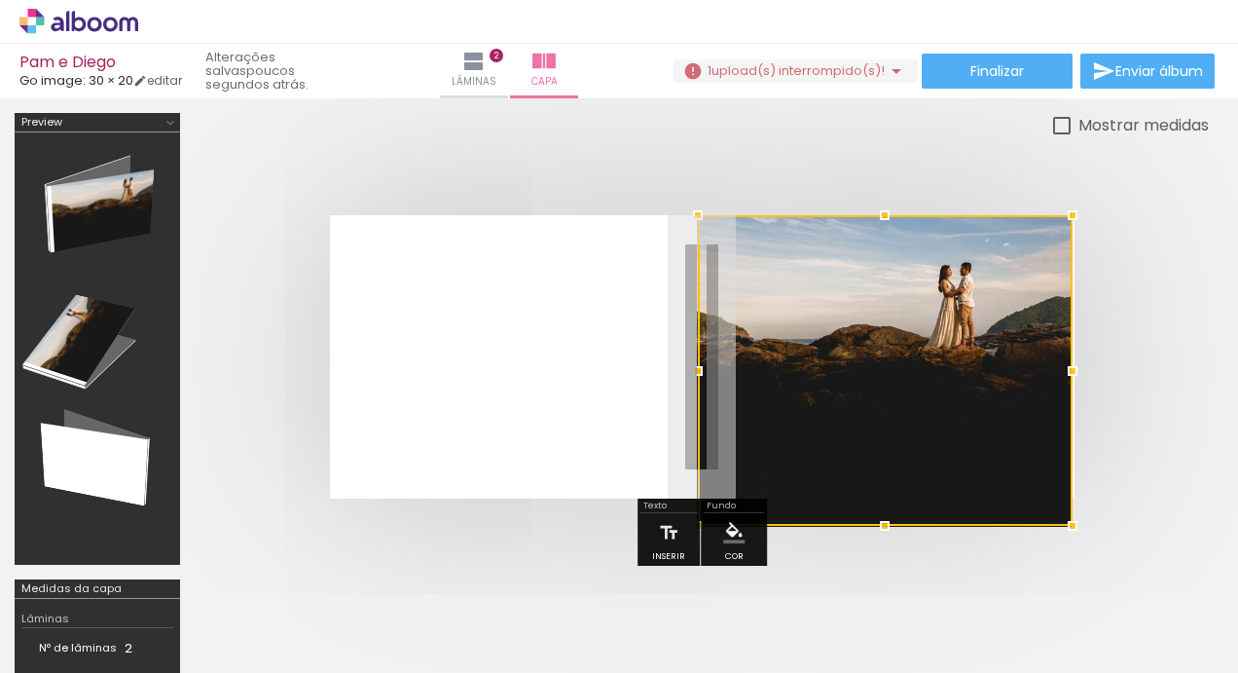
drag, startPoint x: 720, startPoint y: 354, endPoint x: 701, endPoint y: 354, distance: 19.5
click at [701, 354] on div at bounding box center [698, 370] width 39 height 39
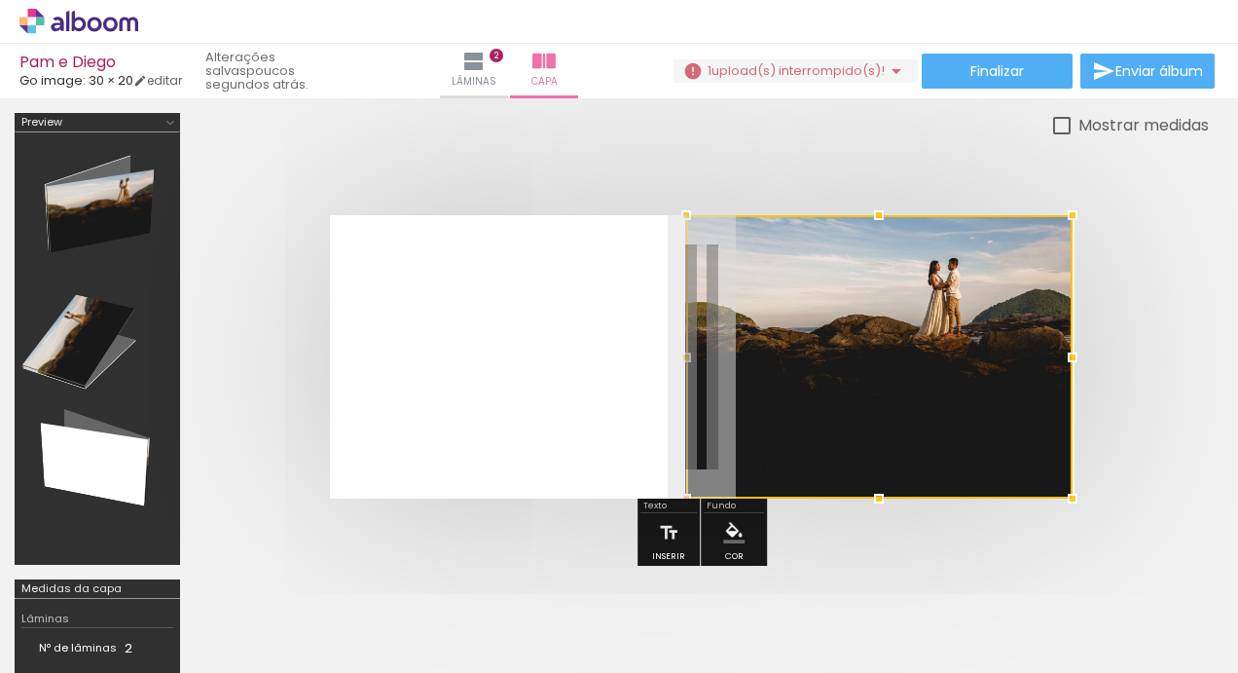
drag, startPoint x: 701, startPoint y: 360, endPoint x: 689, endPoint y: 364, distance: 12.3
click at [689, 364] on div at bounding box center [686, 357] width 39 height 39
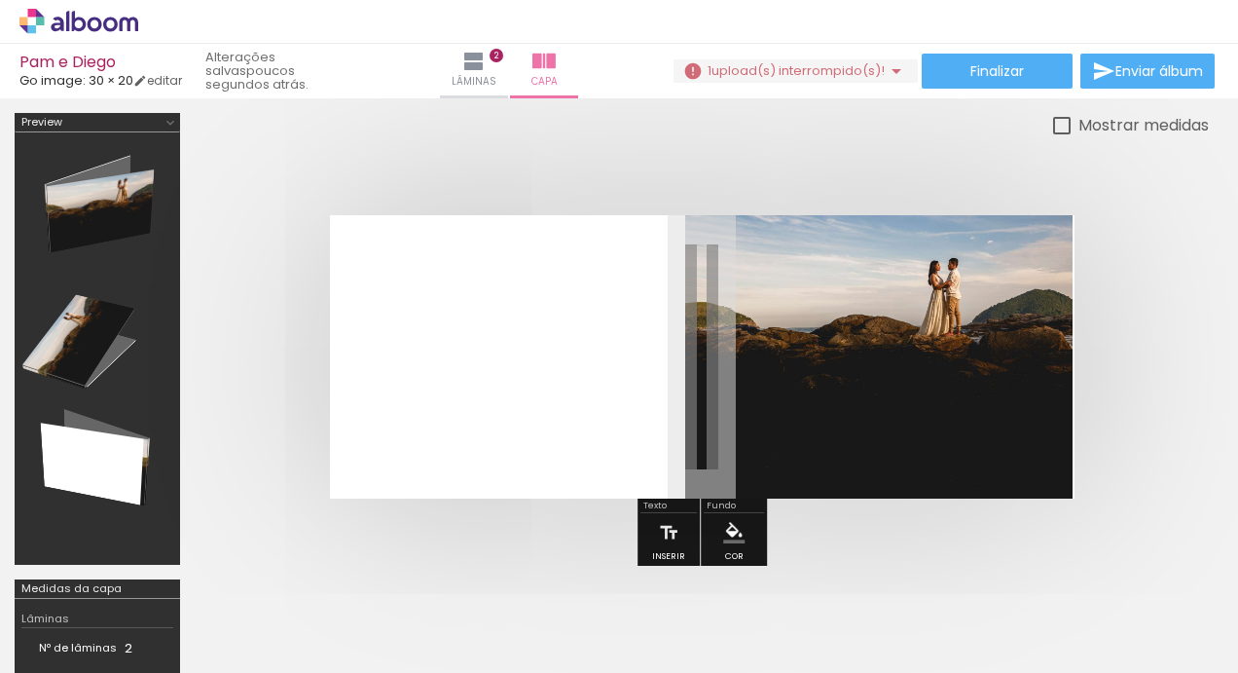
click at [929, 139] on div at bounding box center [702, 356] width 1014 height 439
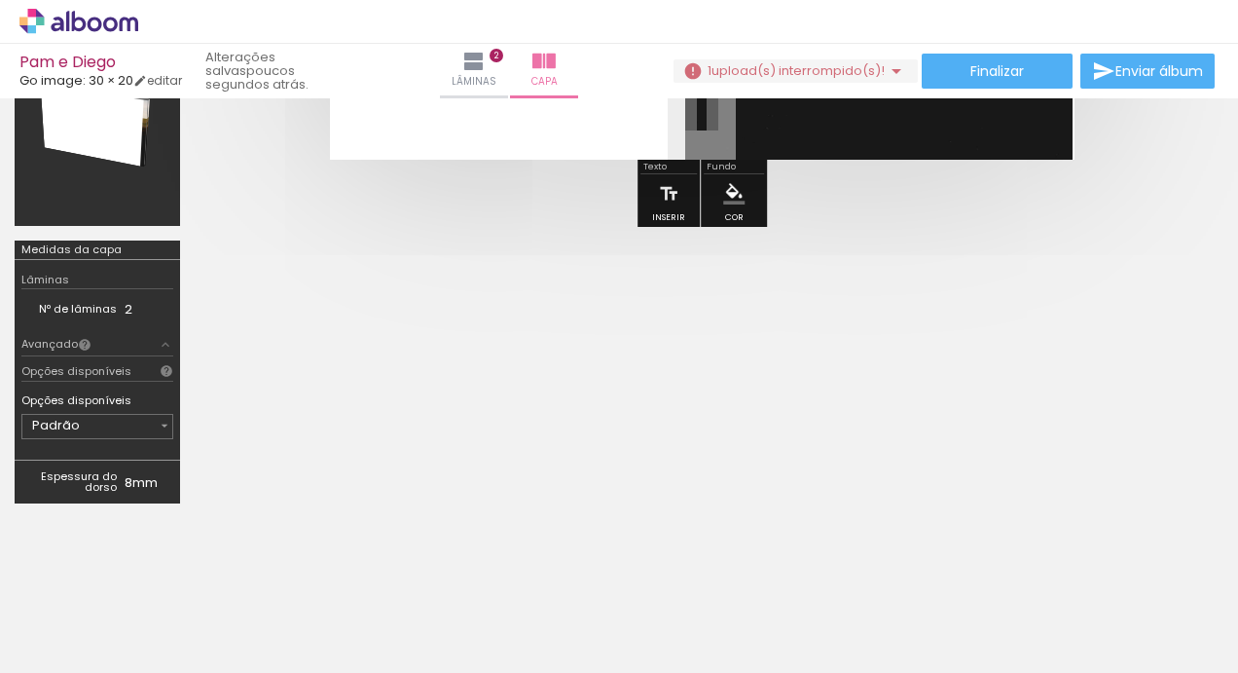
scroll to position [337, 0]
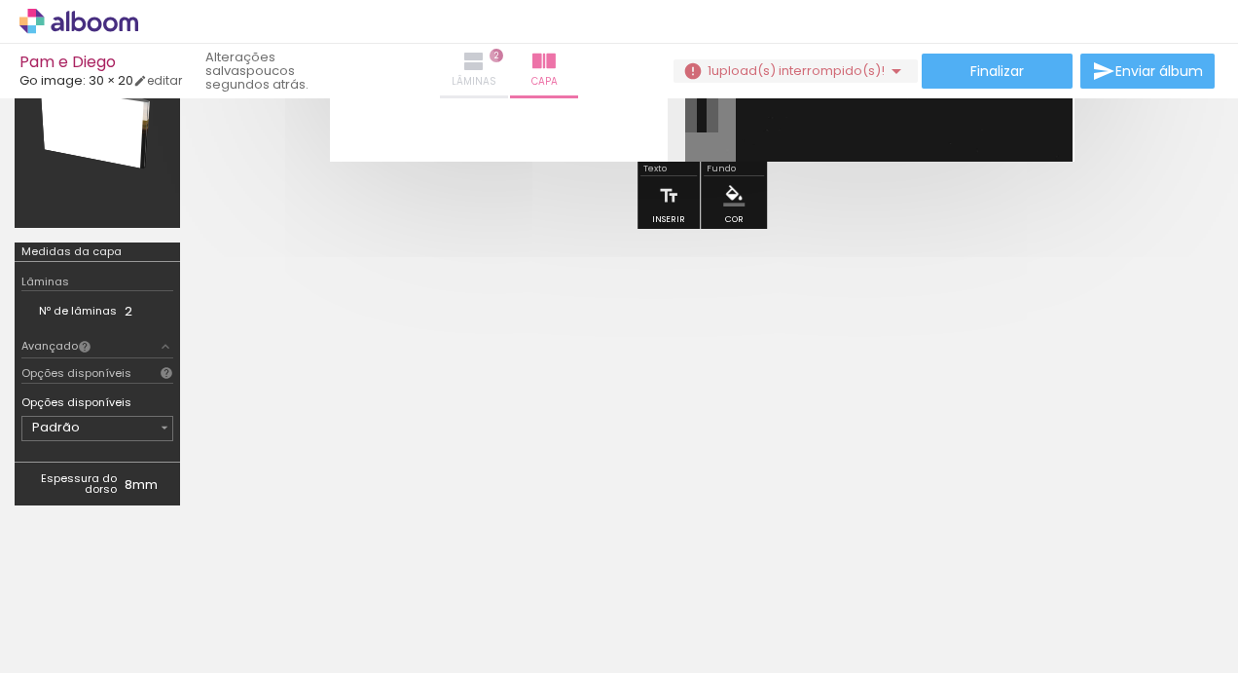
click at [450, 78] on paper-button "Lâminas 2" at bounding box center [474, 71] width 68 height 55
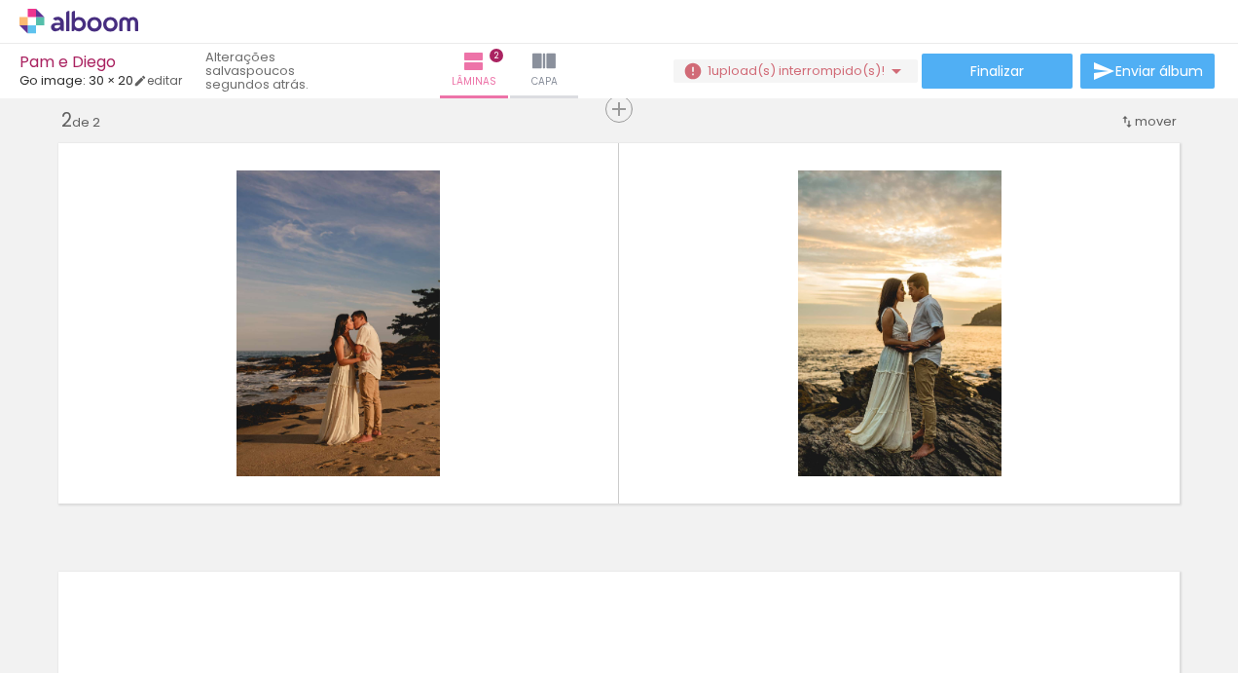
scroll to position [0, 1890]
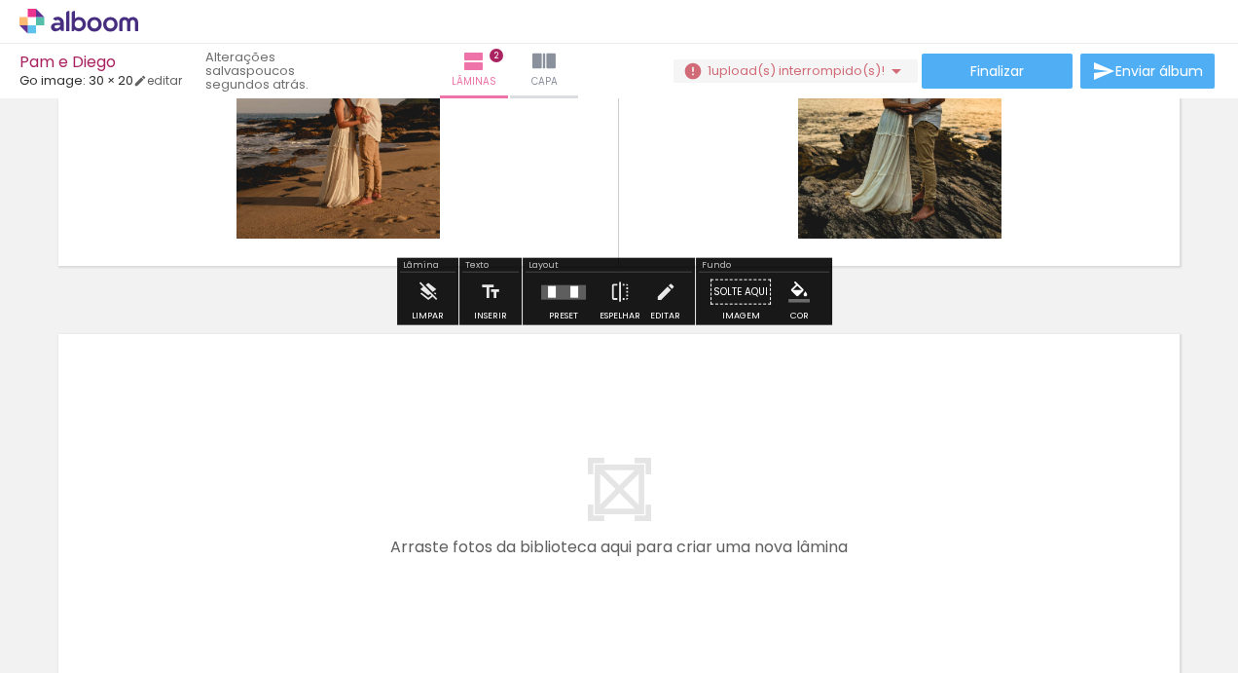
click at [917, 469] on quentale-layouter at bounding box center [619, 514] width 1141 height 380
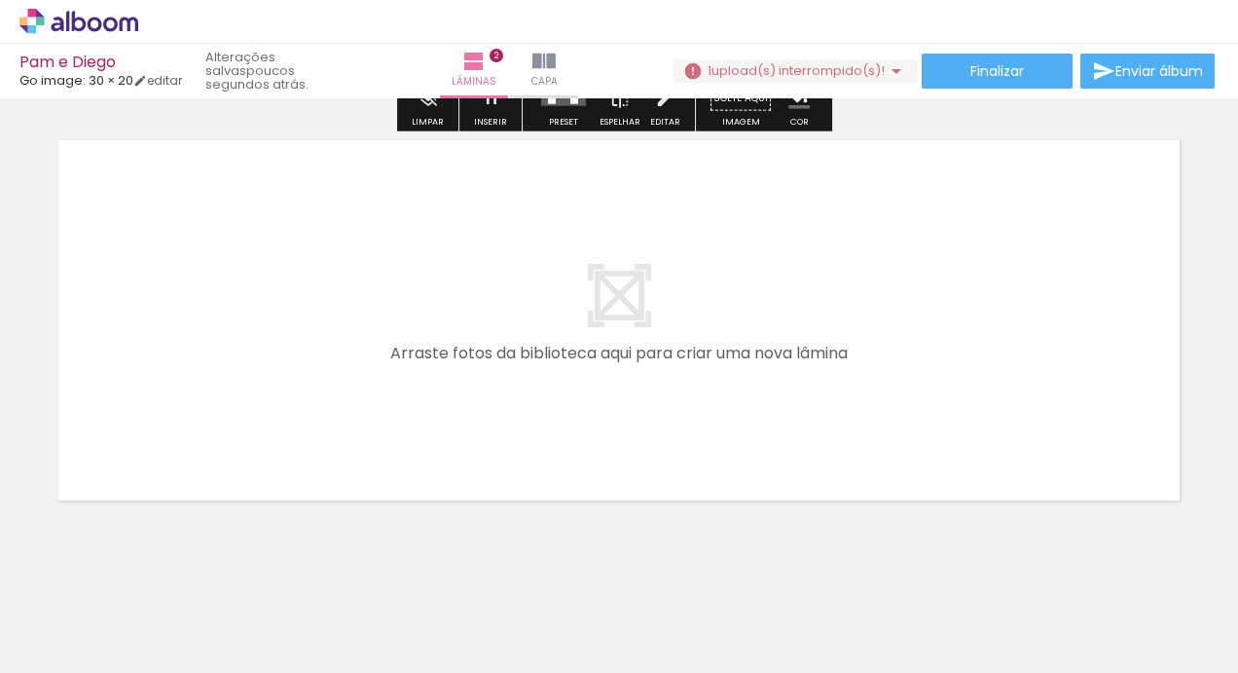
scroll to position [880, 0]
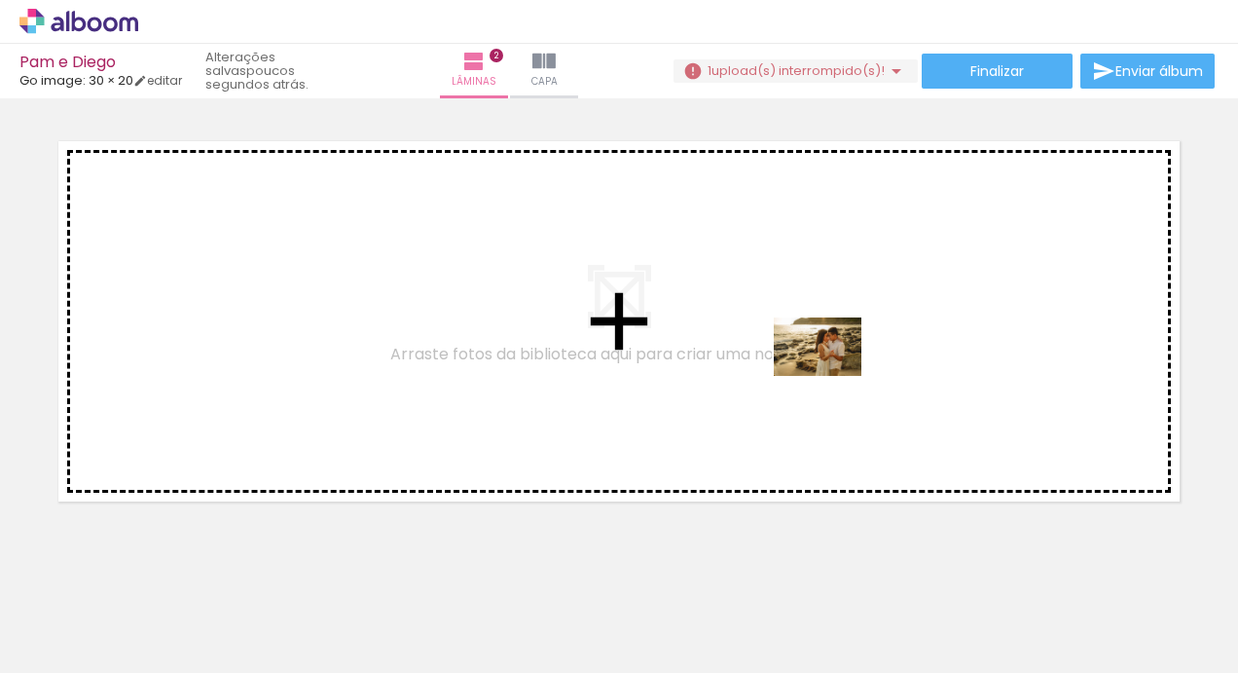
drag, startPoint x: 920, startPoint y: 607, endPoint x: 832, endPoint y: 378, distance: 245.9
click at [832, 378] on quentale-workspace at bounding box center [619, 336] width 1238 height 673
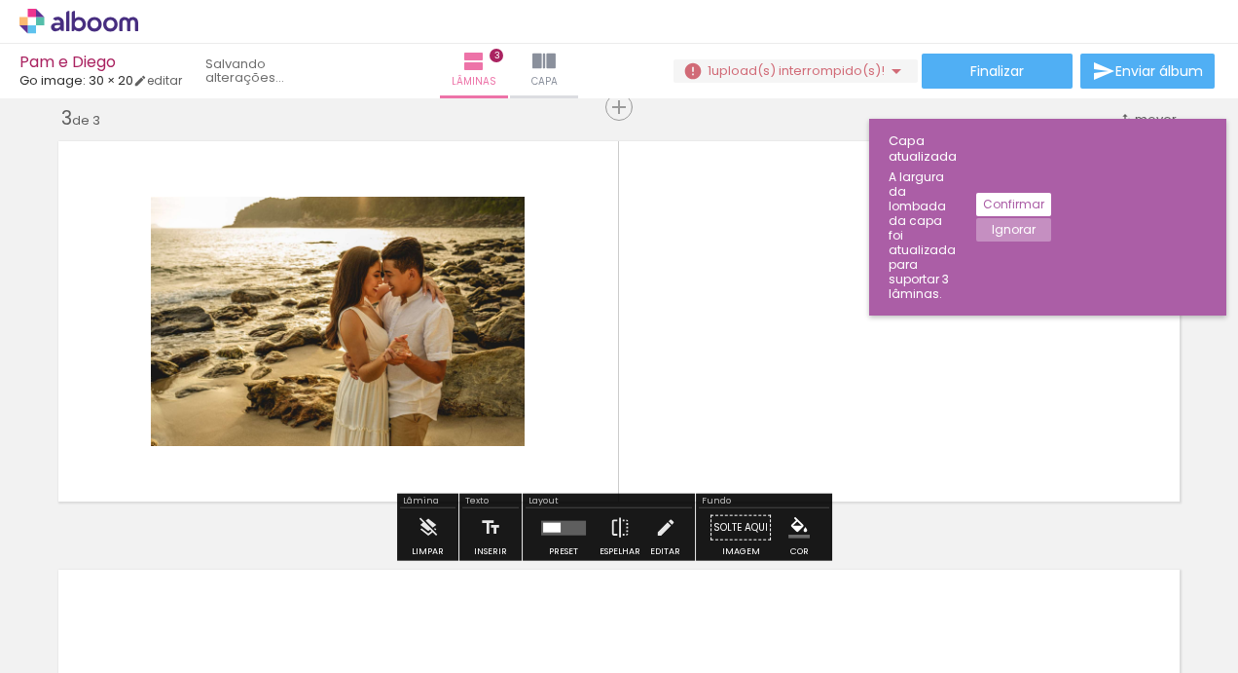
scroll to position [876, 0]
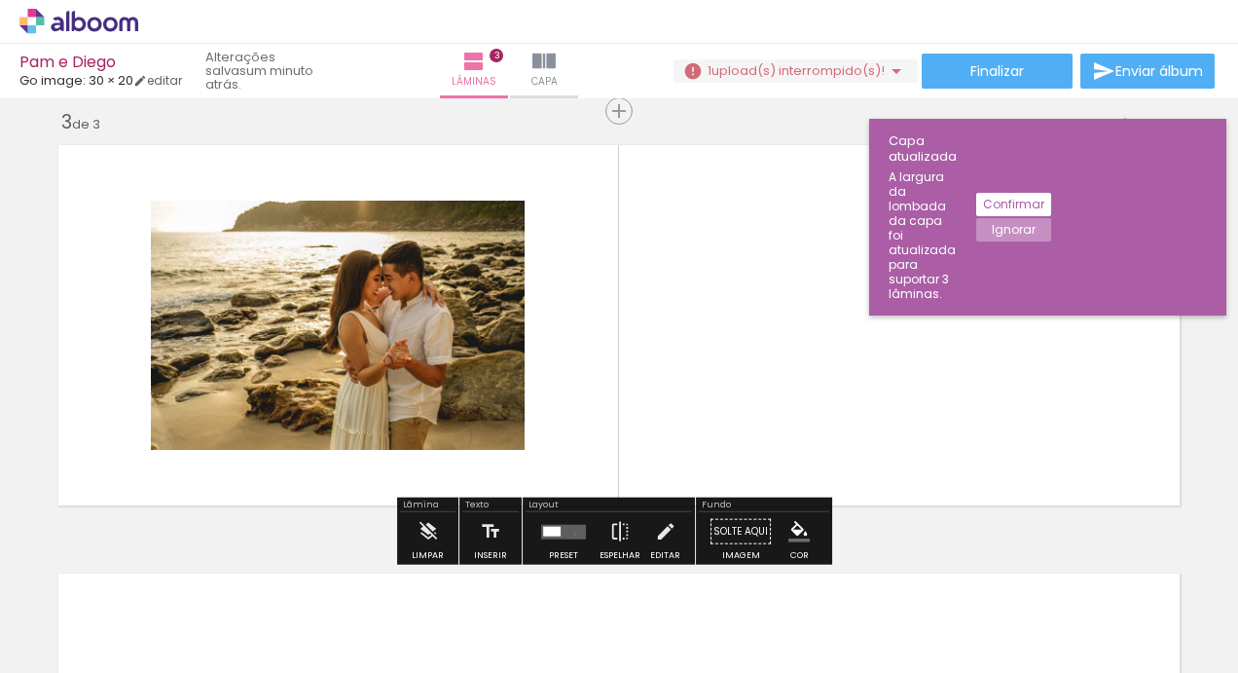
click at [570, 533] on quentale-layouter at bounding box center [563, 531] width 45 height 15
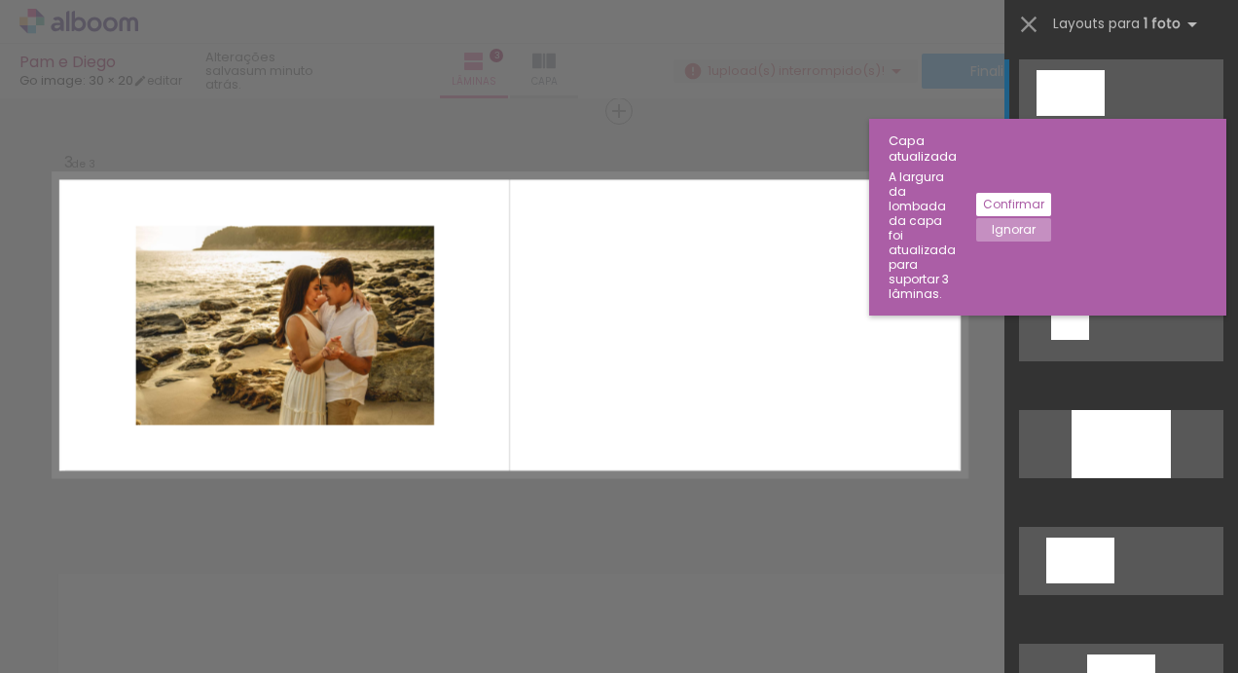
scroll to position [0, 0]
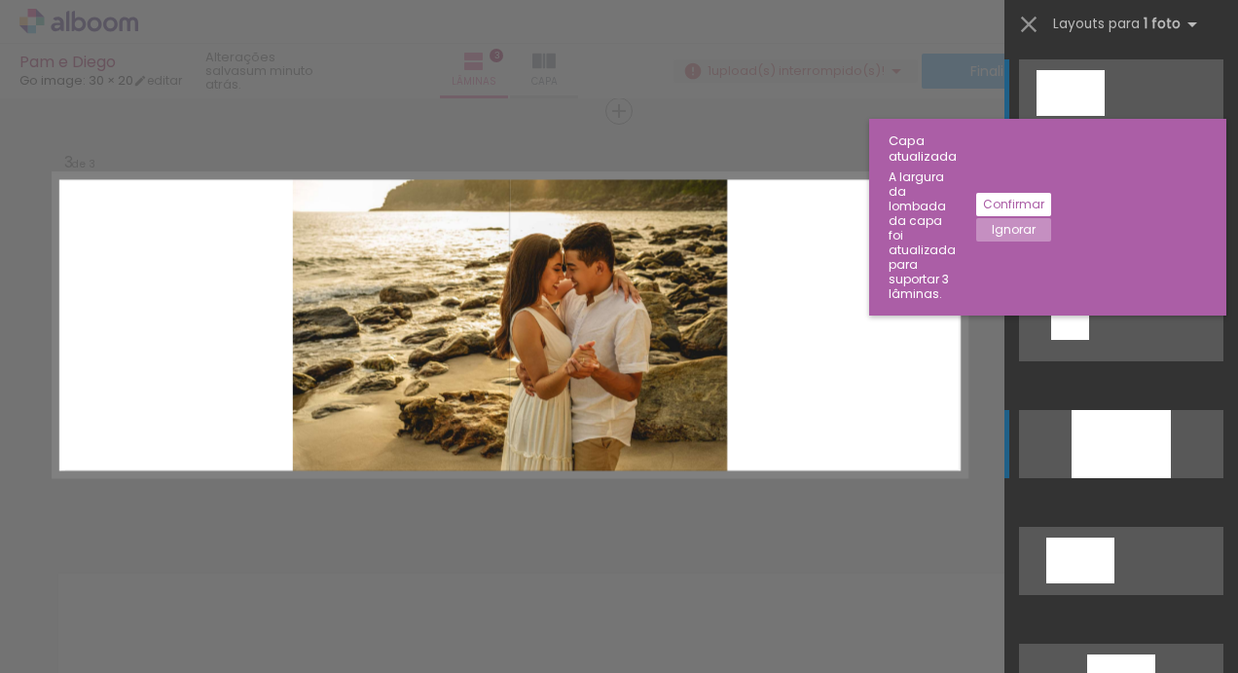
click at [1112, 454] on div at bounding box center [1121, 444] width 99 height 68
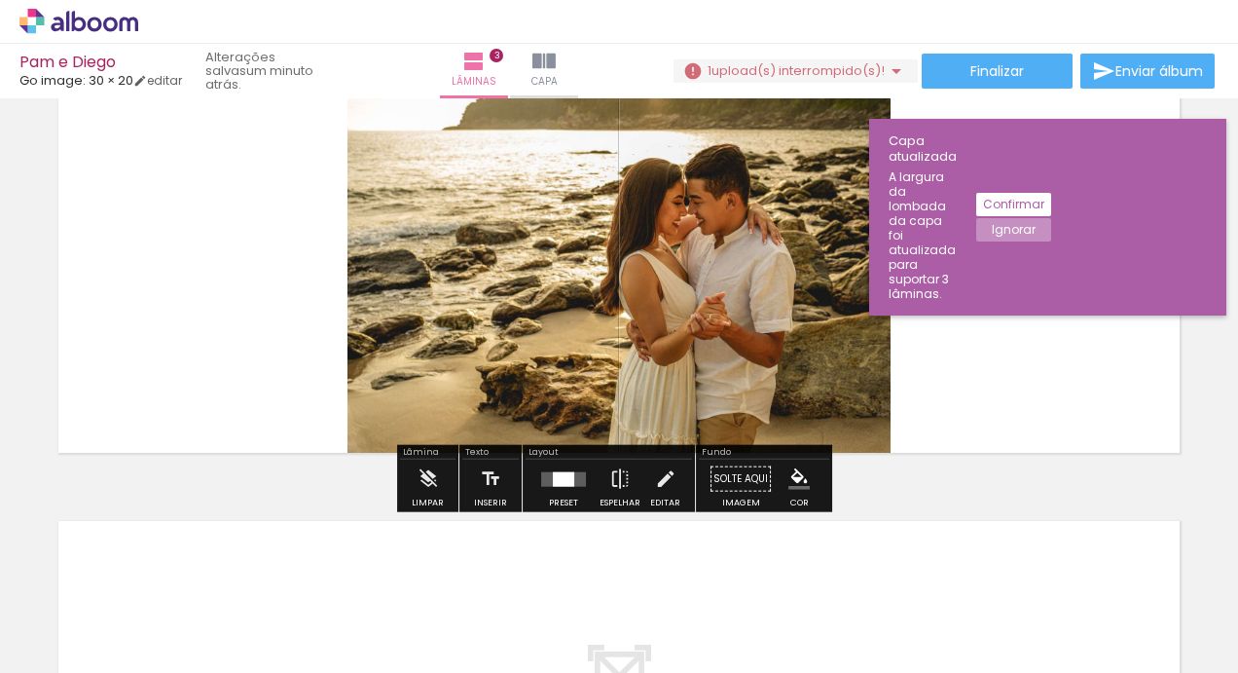
scroll to position [936, 0]
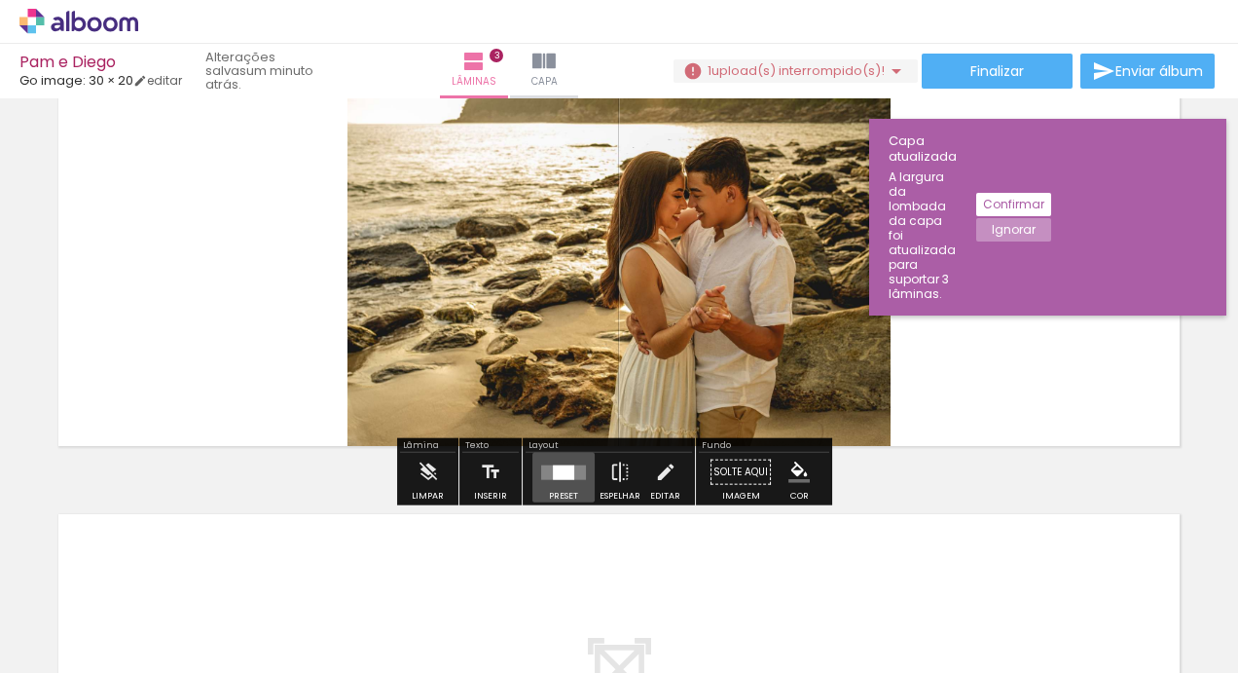
click at [553, 474] on div at bounding box center [563, 471] width 21 height 15
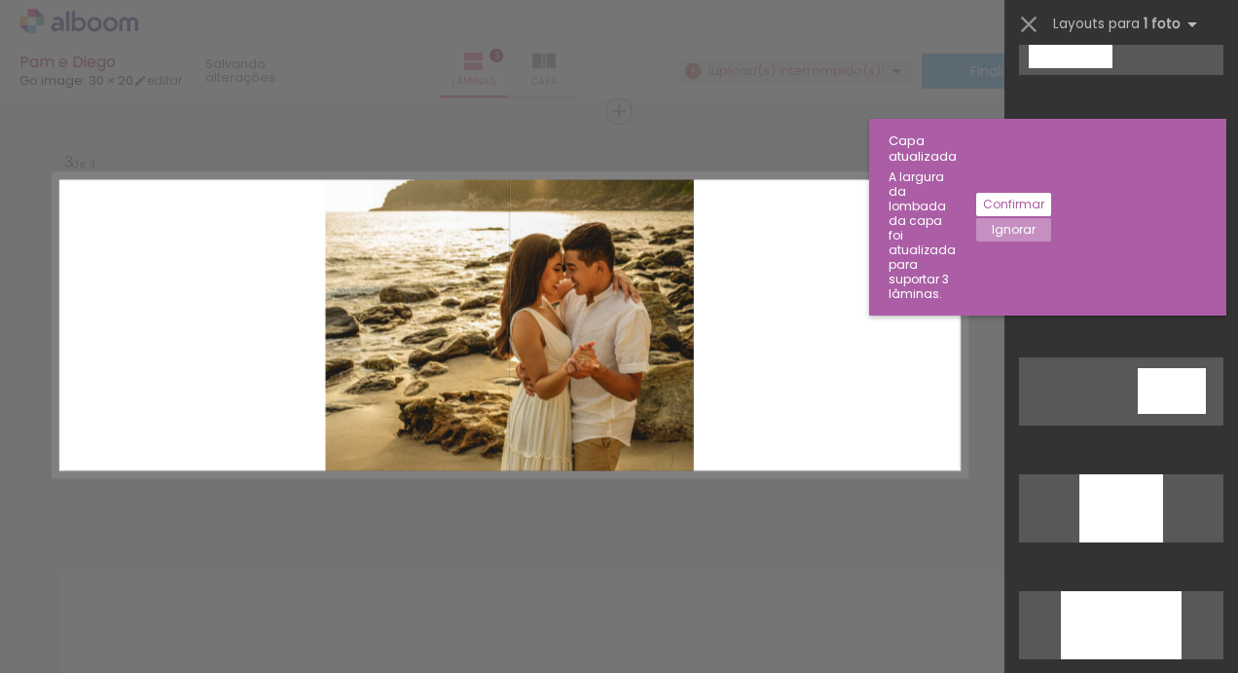
scroll to position [763, 0]
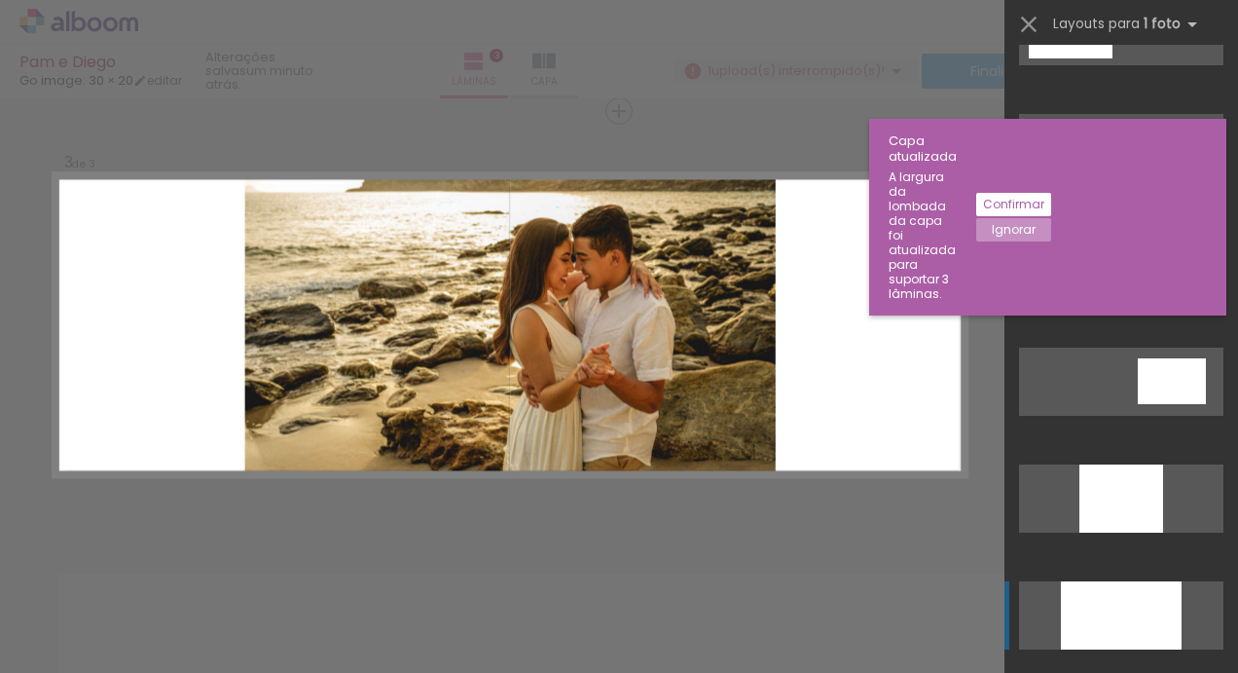
click at [1131, 618] on div at bounding box center [1121, 615] width 121 height 68
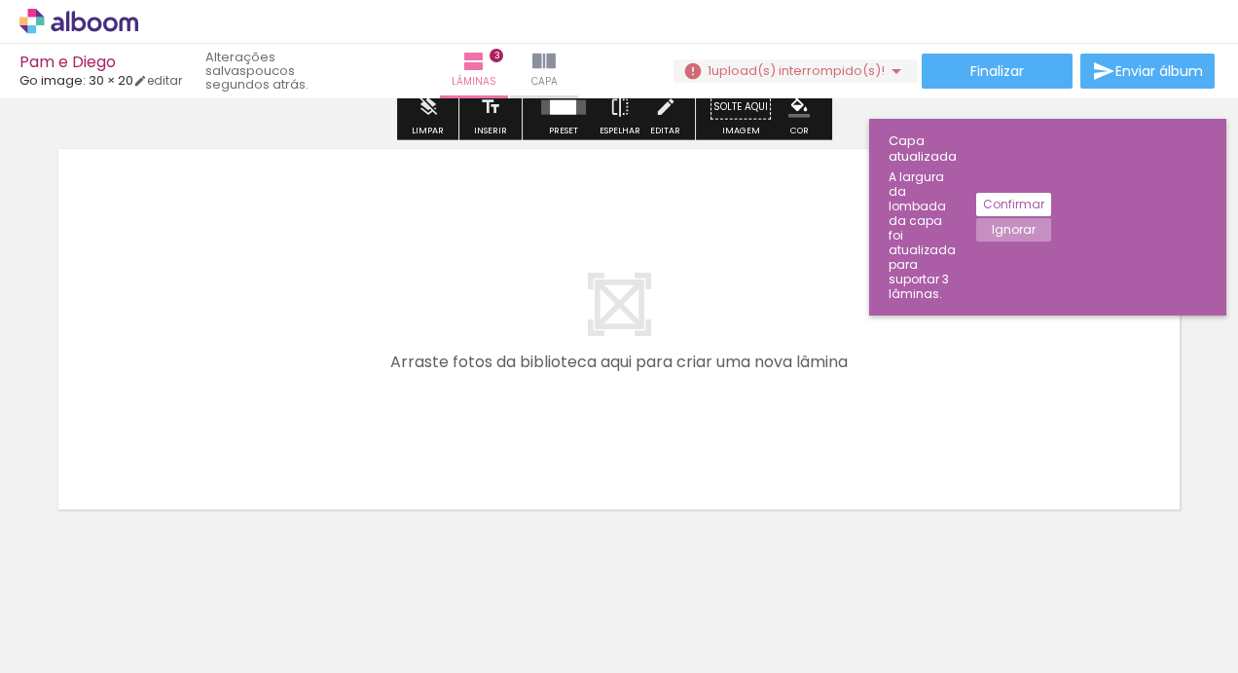
scroll to position [1300, 0]
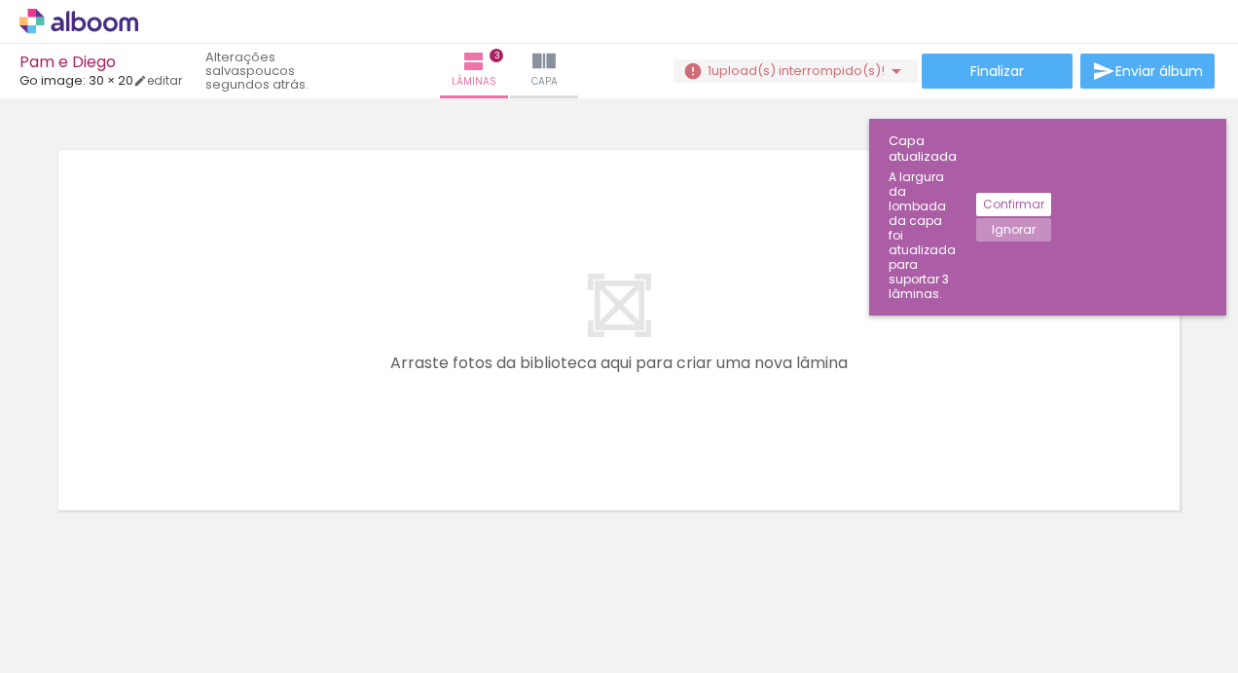
click at [159, 607] on div at bounding box center [159, 607] width 96 height 64
click at [1208, 610] on div at bounding box center [1234, 607] width 96 height 64
click at [1207, 613] on div at bounding box center [1234, 607] width 96 height 64
click at [1197, 578] on iron-icon at bounding box center [1191, 568] width 20 height 20
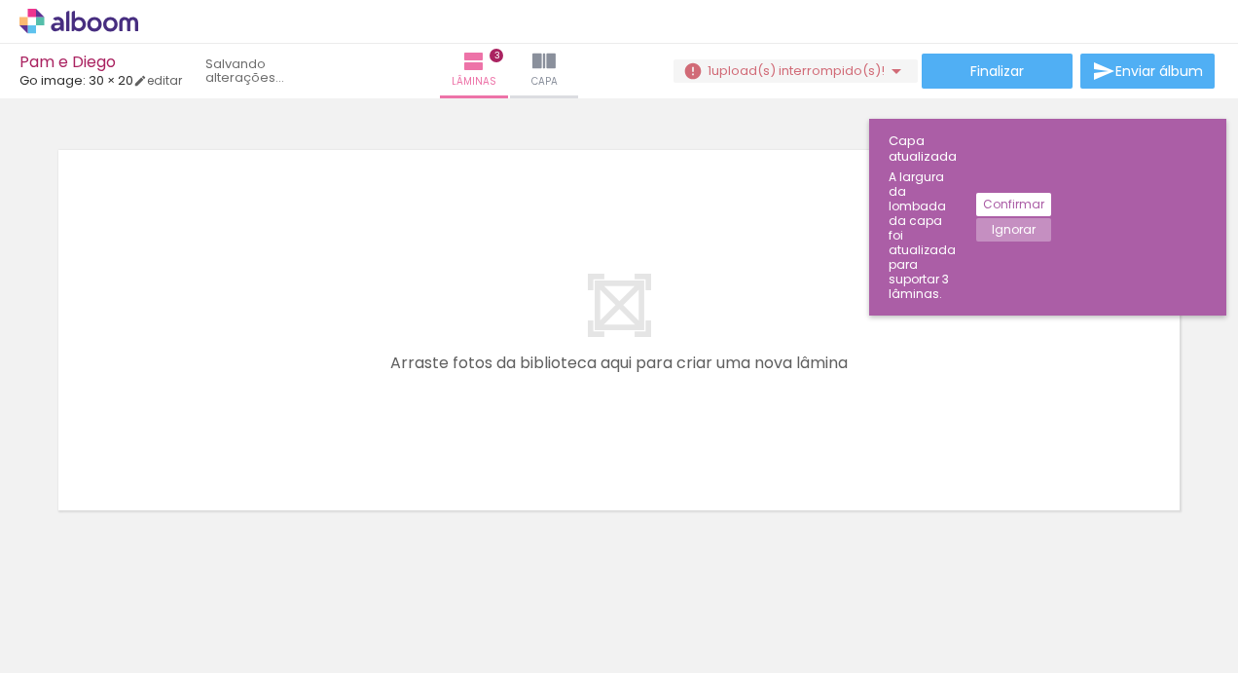
scroll to position [0, 6014]
click at [1126, 576] on iron-icon at bounding box center [1116, 568] width 20 height 20
click at [1121, 566] on iron-icon at bounding box center [1116, 568] width 20 height 20
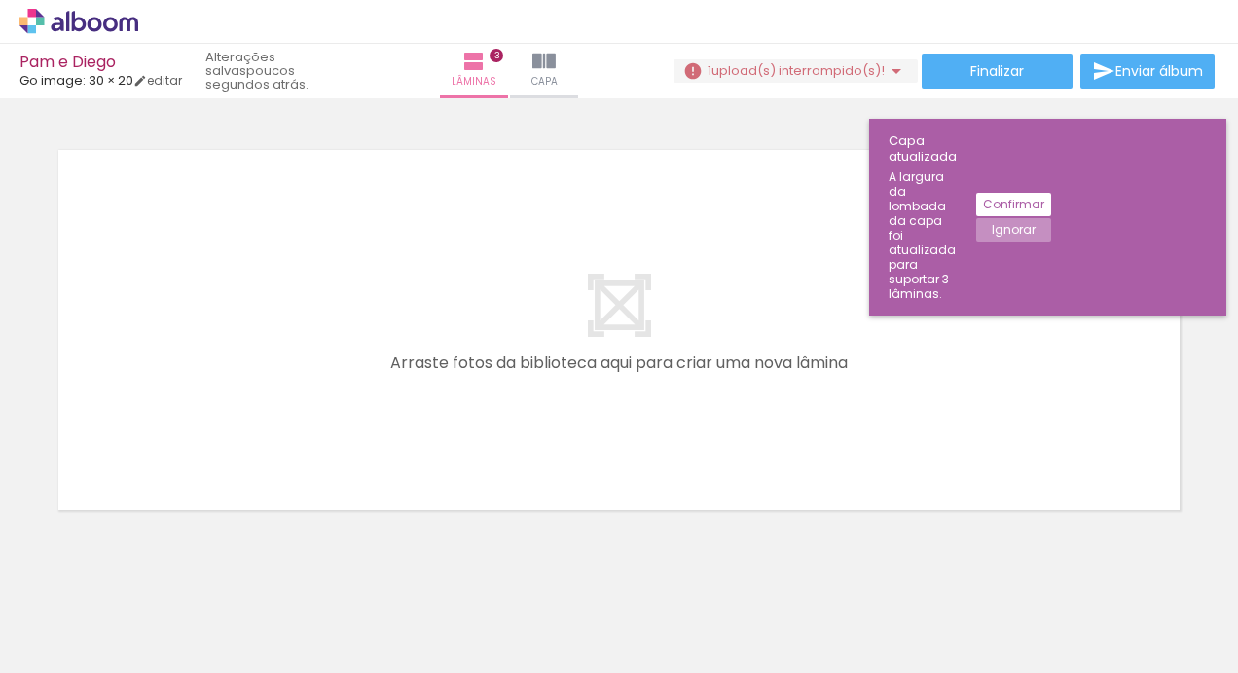
click at [1121, 569] on iron-icon at bounding box center [1116, 568] width 20 height 20
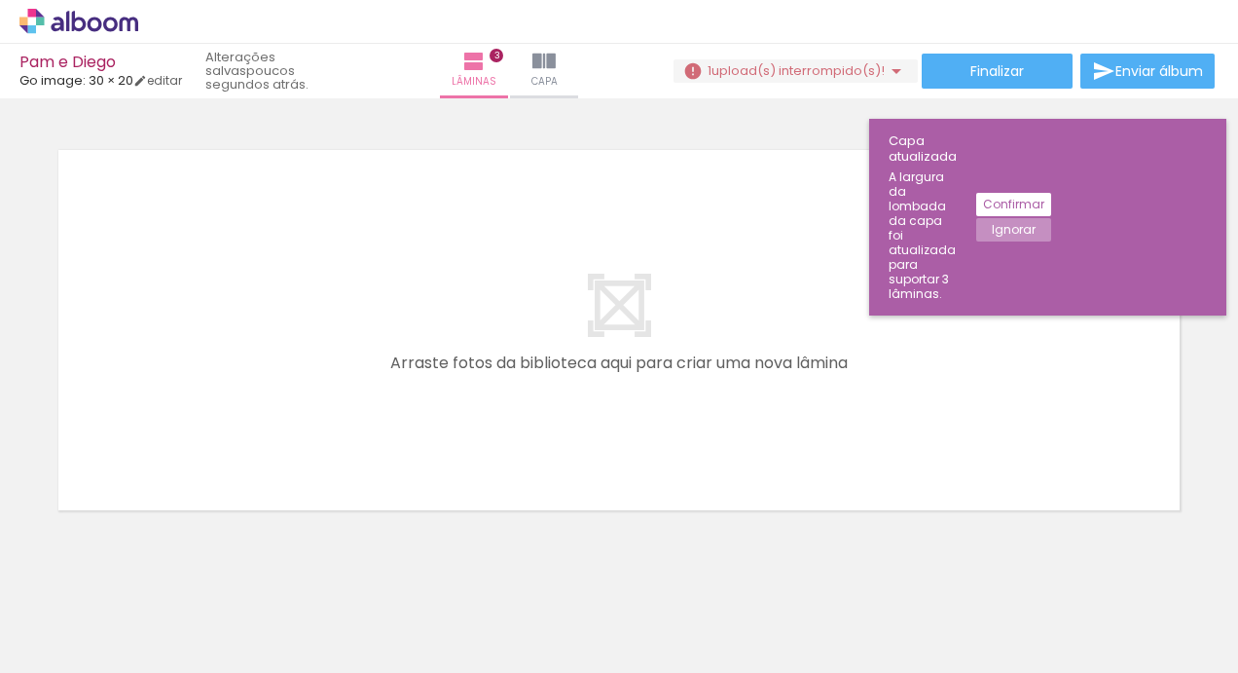
click at [1121, 569] on iron-icon at bounding box center [1116, 568] width 20 height 20
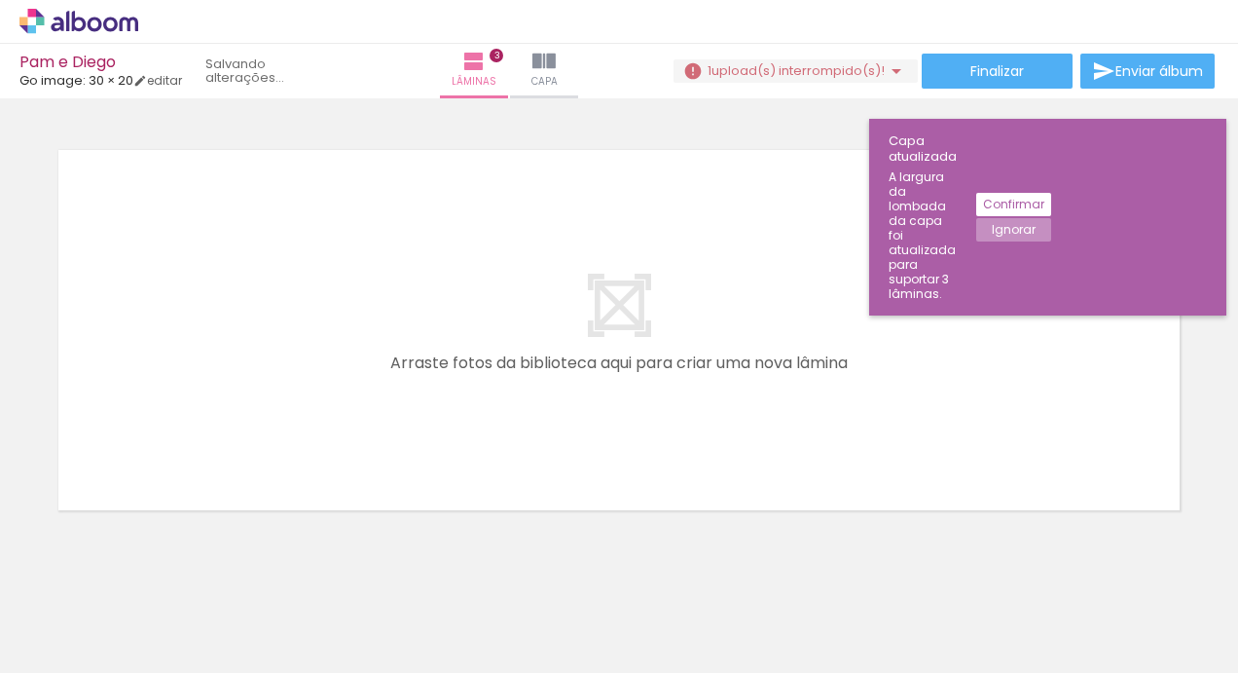
scroll to position [0, 4815]
click at [1011, 576] on iron-icon at bounding box center [1007, 568] width 20 height 20
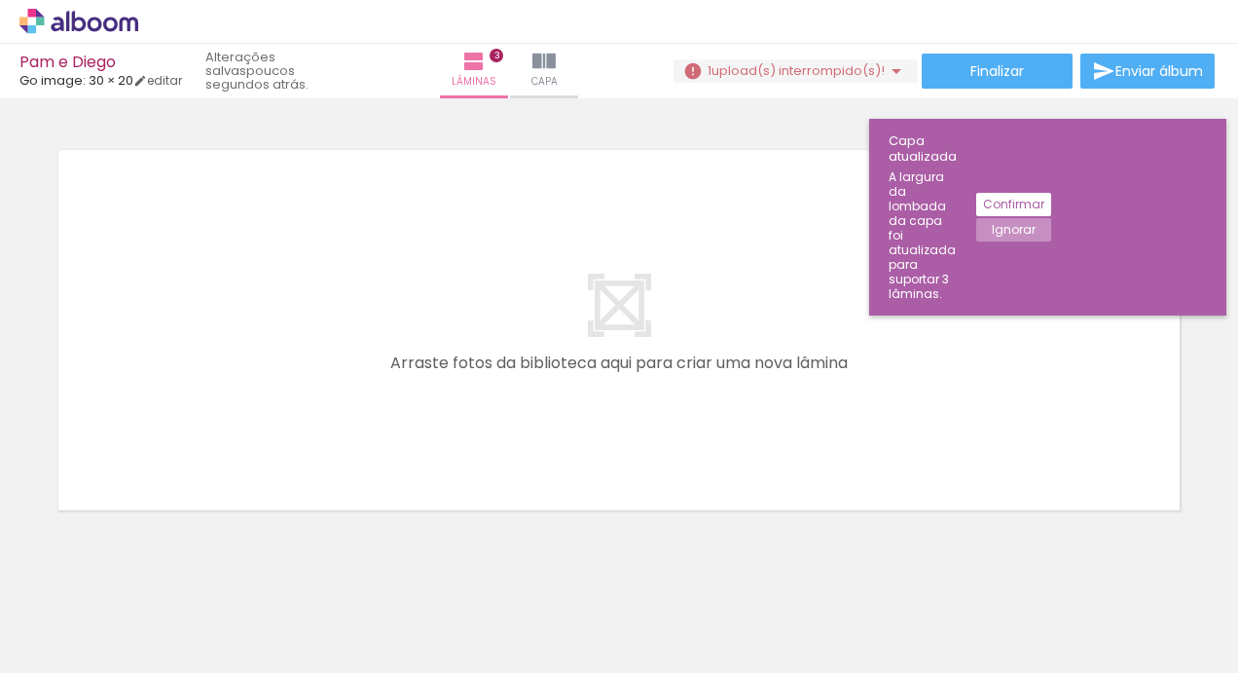
click at [1011, 576] on iron-icon at bounding box center [1007, 568] width 20 height 20
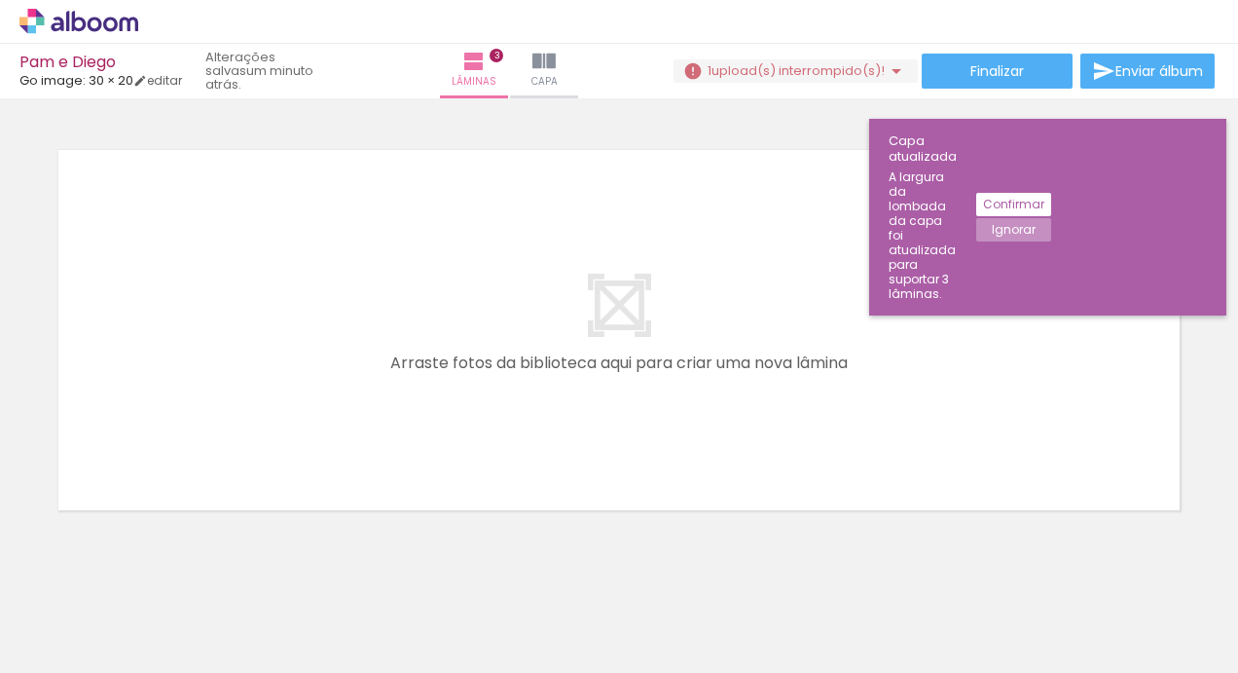
click at [1011, 576] on iron-icon at bounding box center [1007, 568] width 20 height 20
click at [545, 70] on iron-icon at bounding box center [544, 61] width 23 height 23
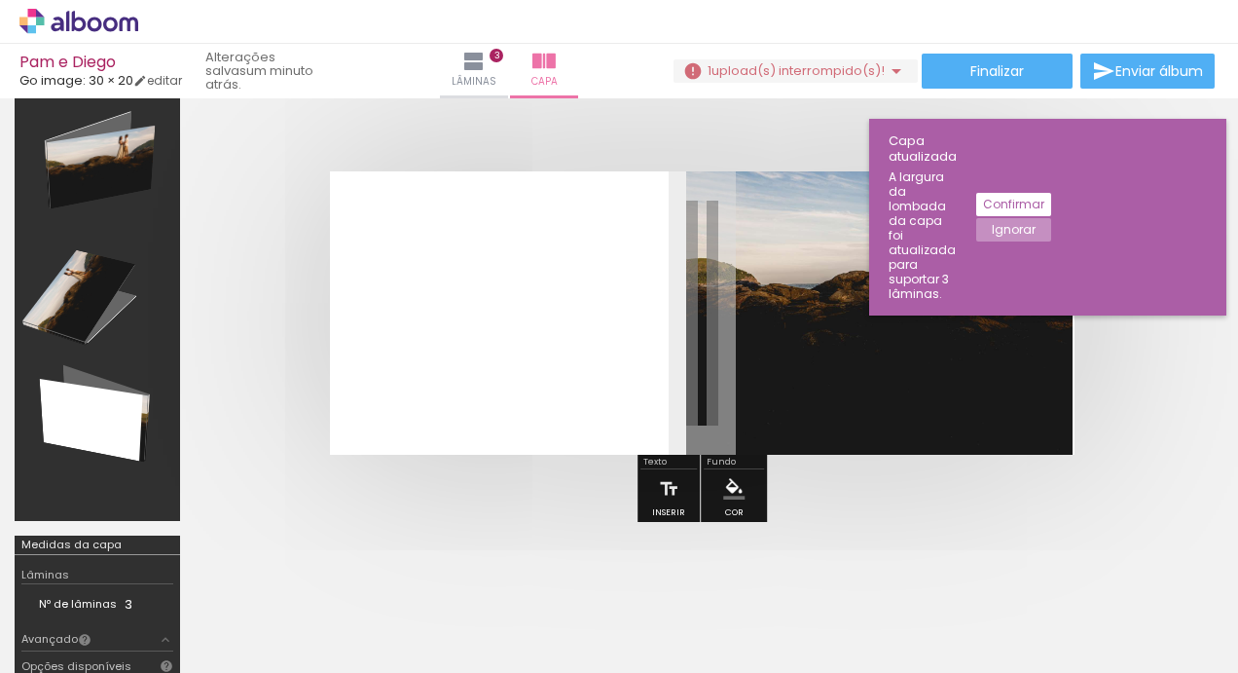
scroll to position [45, 0]
drag, startPoint x: 964, startPoint y: 607, endPoint x: 569, endPoint y: 309, distance: 495.5
drag, startPoint x: 569, startPoint y: 309, endPoint x: 916, endPoint y: 598, distance: 452.1
click at [916, 598] on div at bounding box center [941, 607] width 96 height 64
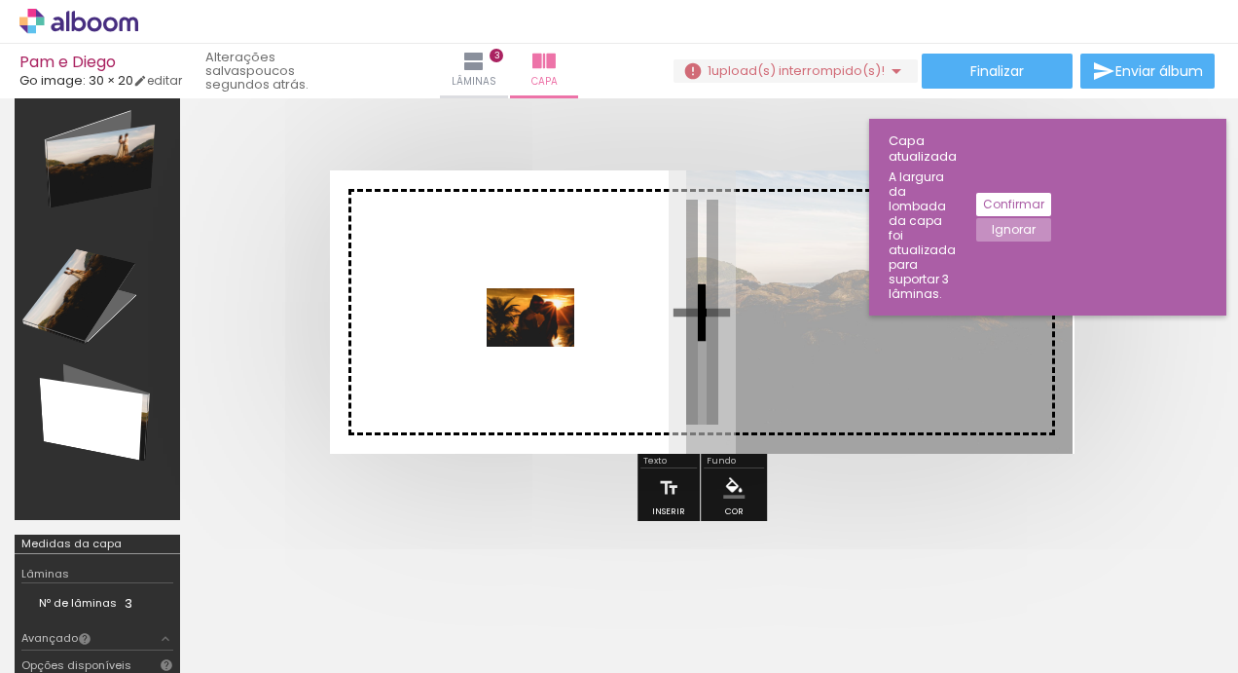
drag, startPoint x: 951, startPoint y: 605, endPoint x: 543, endPoint y: 342, distance: 485.3
click at [543, 342] on quentale-workspace at bounding box center [619, 336] width 1238 height 673
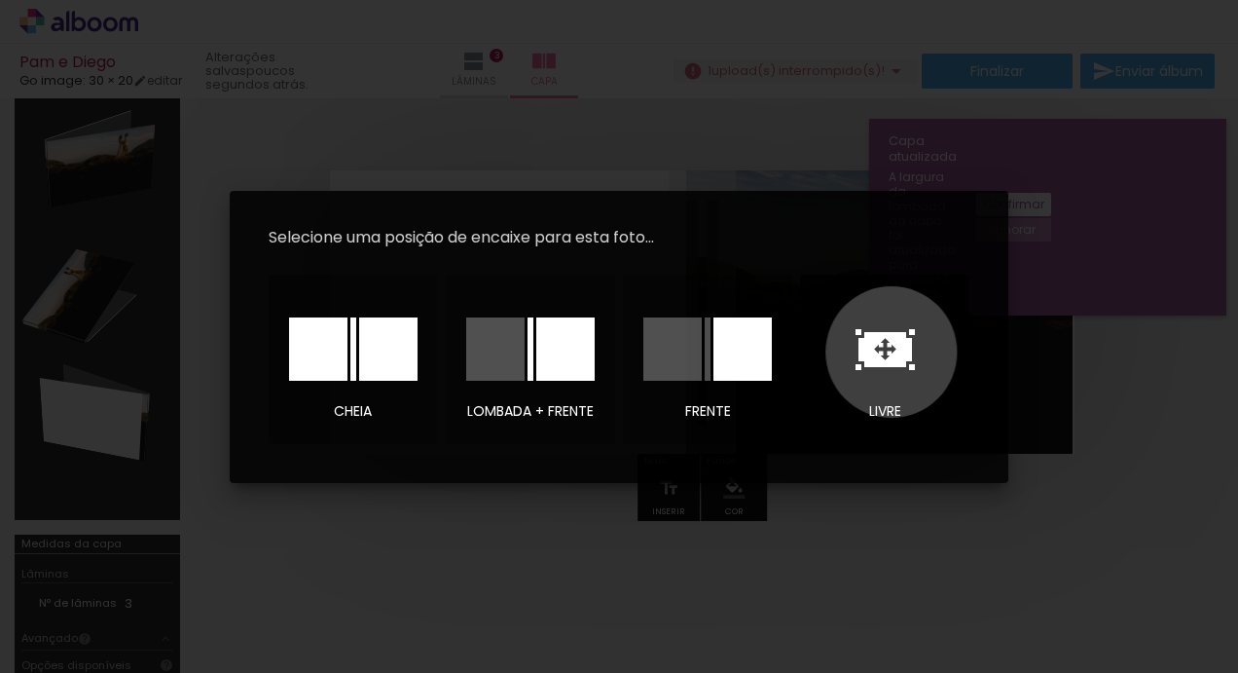
click at [892, 351] on icon at bounding box center [885, 349] width 59 height 41
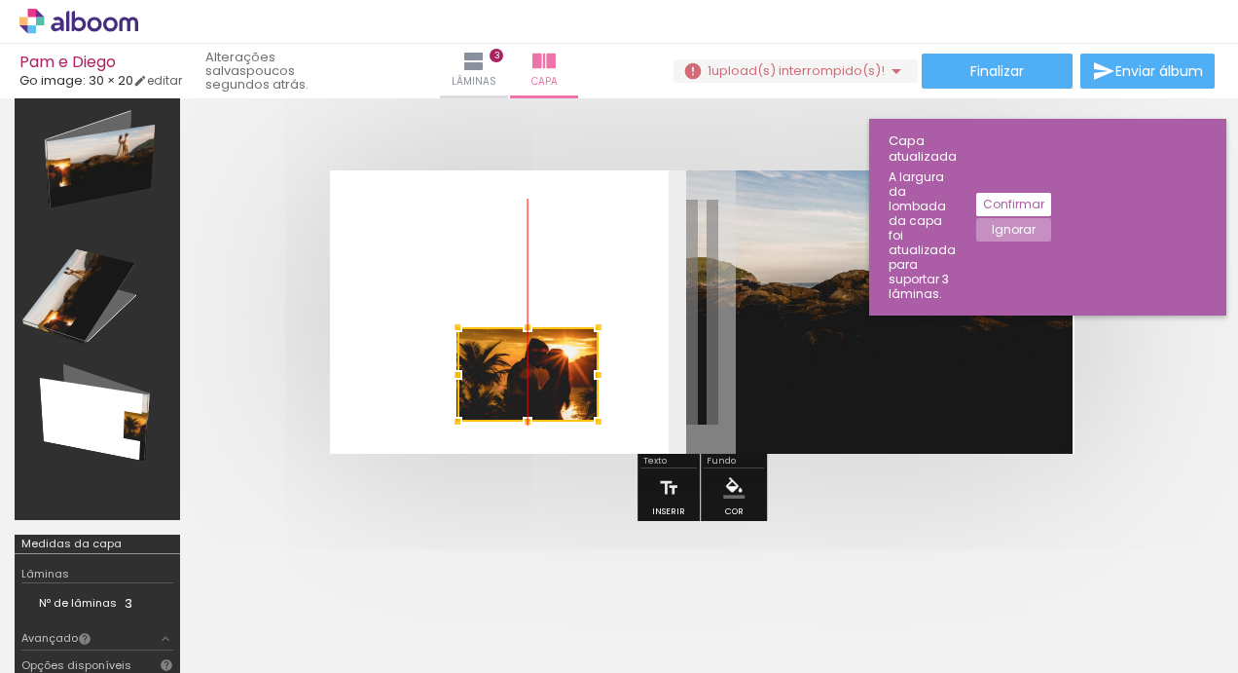
drag, startPoint x: 725, startPoint y: 313, endPoint x: 561, endPoint y: 376, distance: 175.9
click at [561, 376] on div at bounding box center [528, 374] width 141 height 94
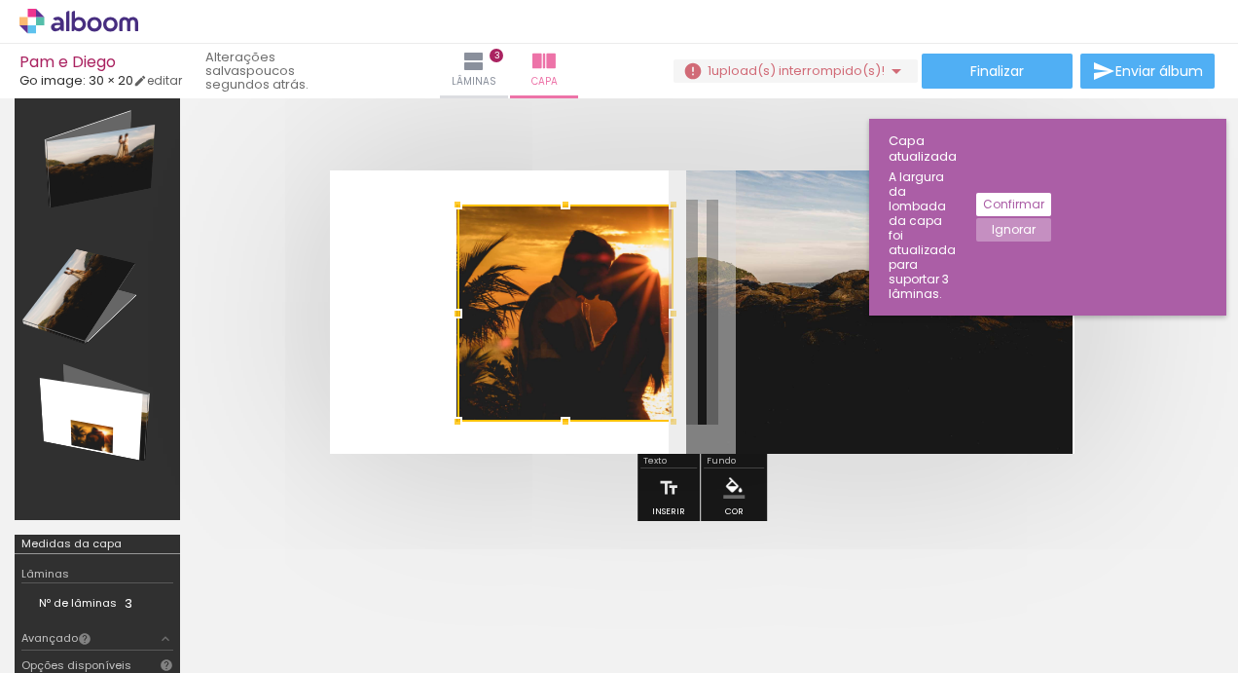
drag, startPoint x: 595, startPoint y: 328, endPoint x: 659, endPoint y: 205, distance: 138.5
click at [659, 205] on div at bounding box center [673, 204] width 39 height 39
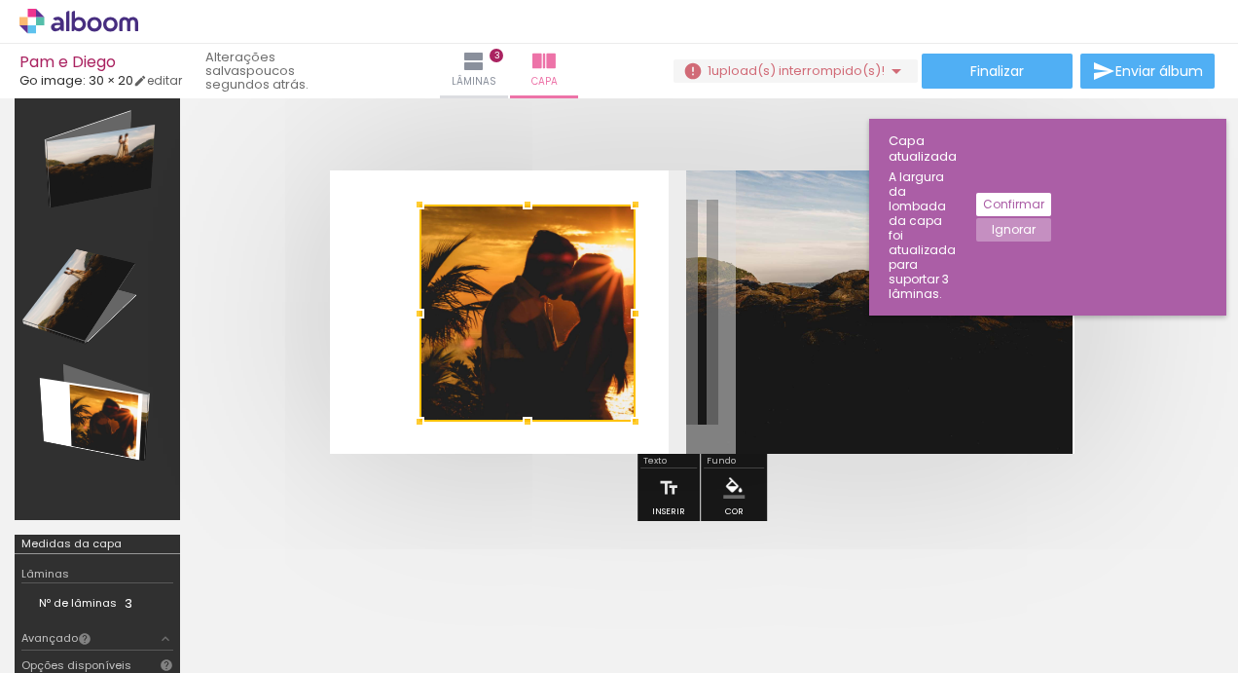
drag, startPoint x: 576, startPoint y: 288, endPoint x: 538, endPoint y: 288, distance: 38.0
click at [538, 288] on div at bounding box center [528, 312] width 216 height 217
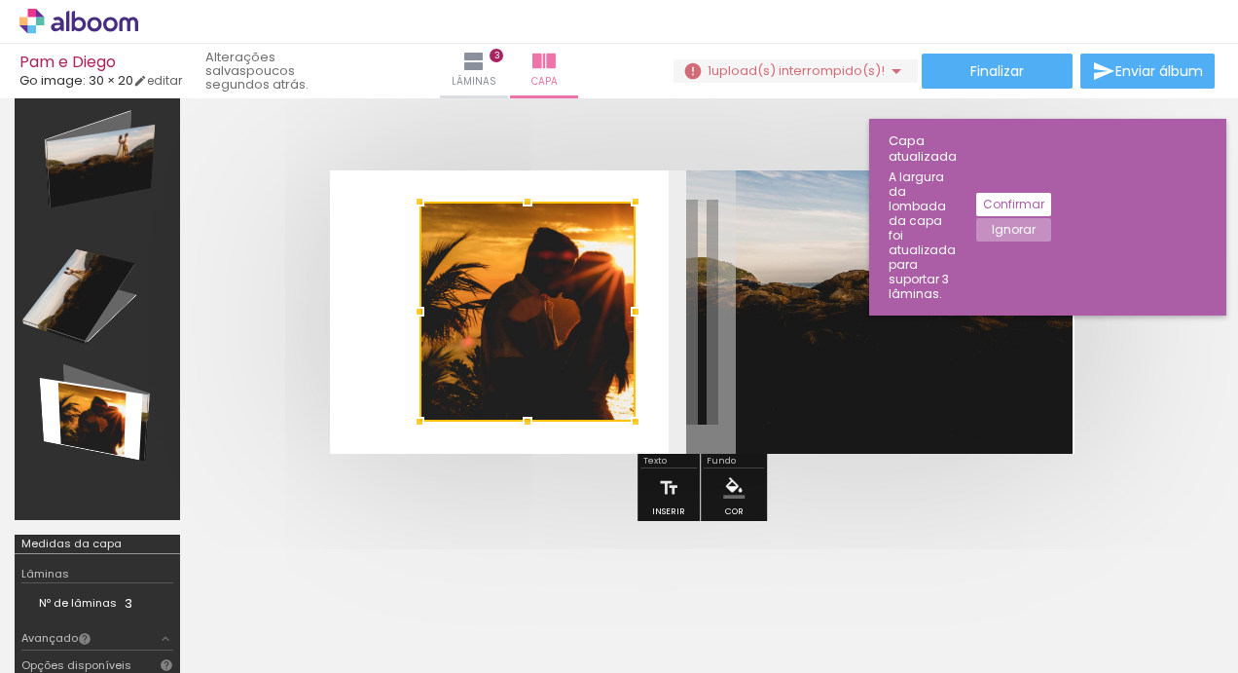
click at [528, 199] on div at bounding box center [527, 201] width 39 height 39
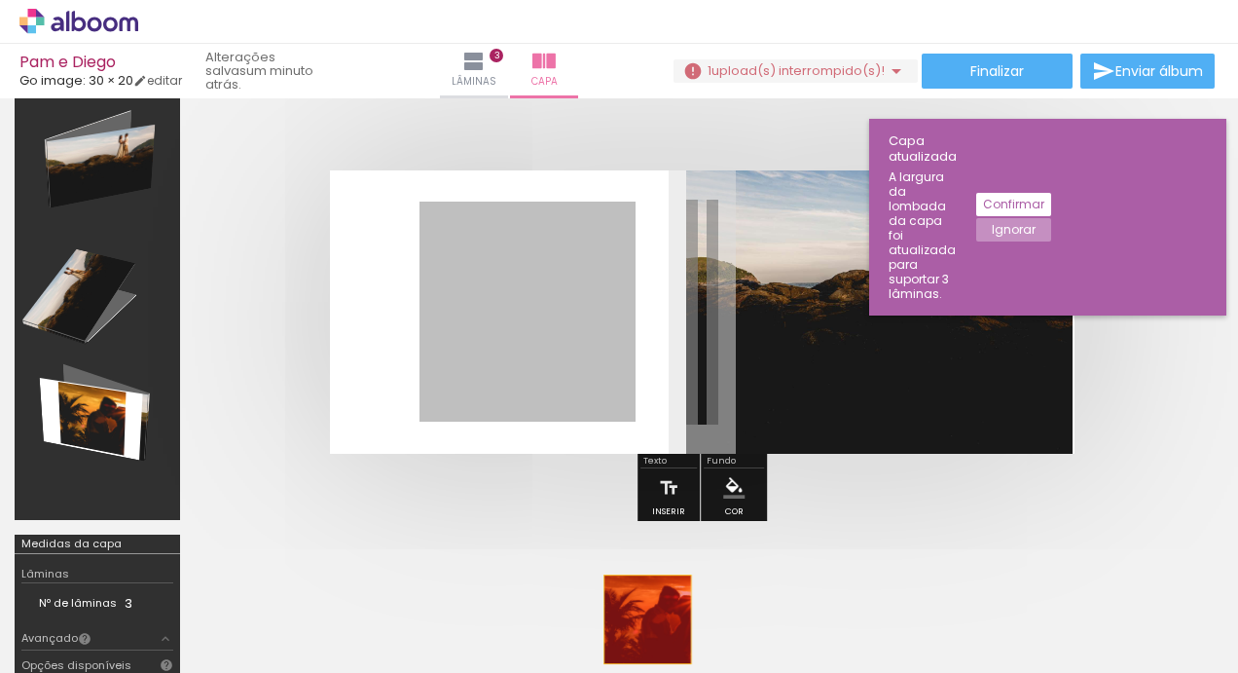
drag, startPoint x: 566, startPoint y: 318, endPoint x: 648, endPoint y: 617, distance: 310.1
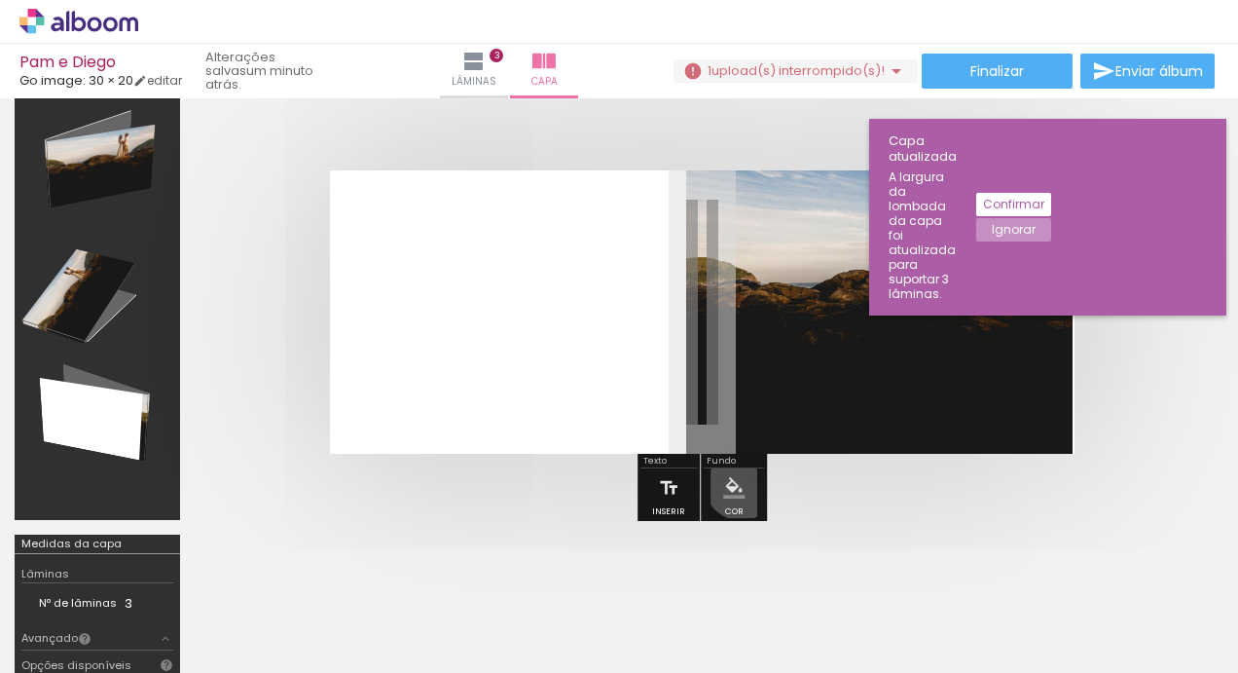
click at [738, 481] on iron-icon "color picker" at bounding box center [733, 487] width 21 height 21
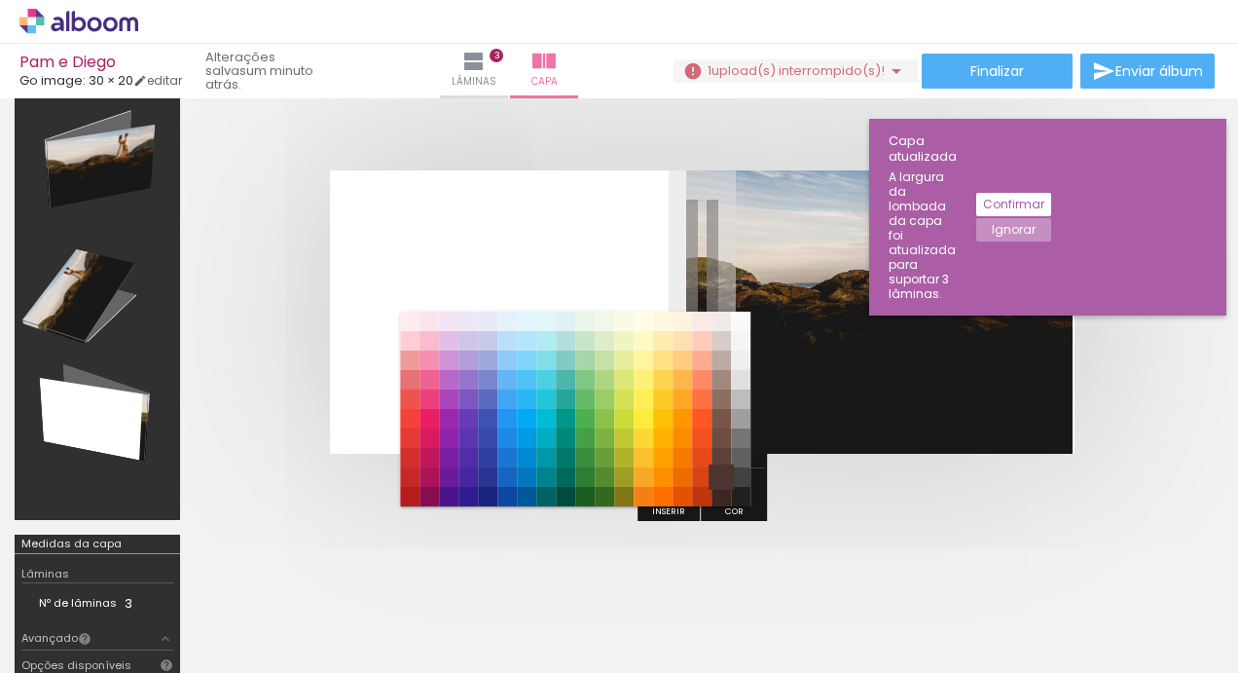
click at [719, 467] on paper-item "#4e342e" at bounding box center [721, 476] width 19 height 19
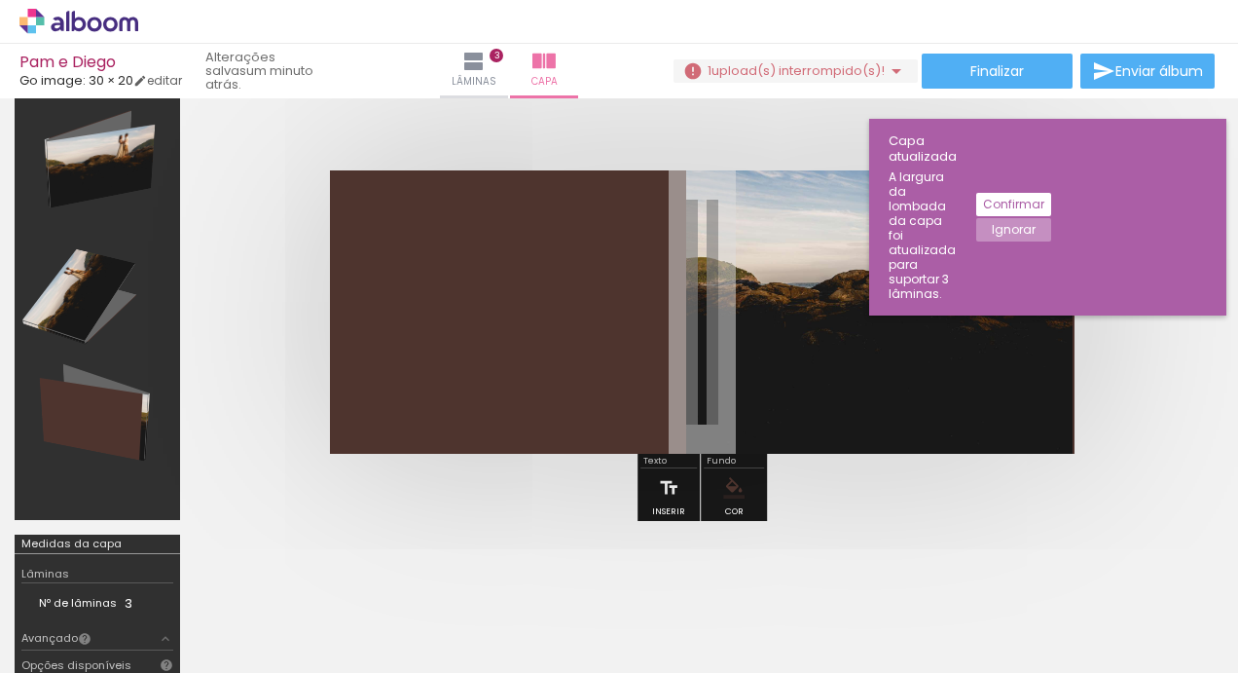
click at [730, 479] on iron-icon "color picker" at bounding box center [733, 487] width 21 height 21
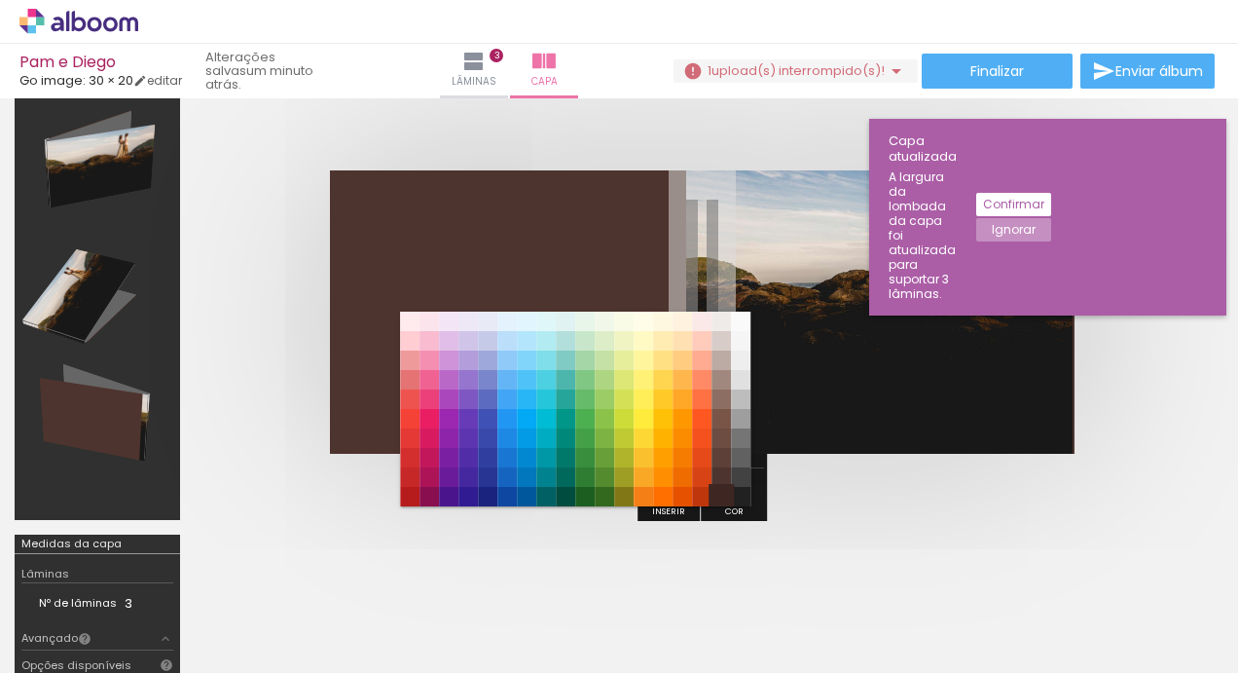
click at [720, 493] on paper-item "#3e2723" at bounding box center [721, 496] width 19 height 19
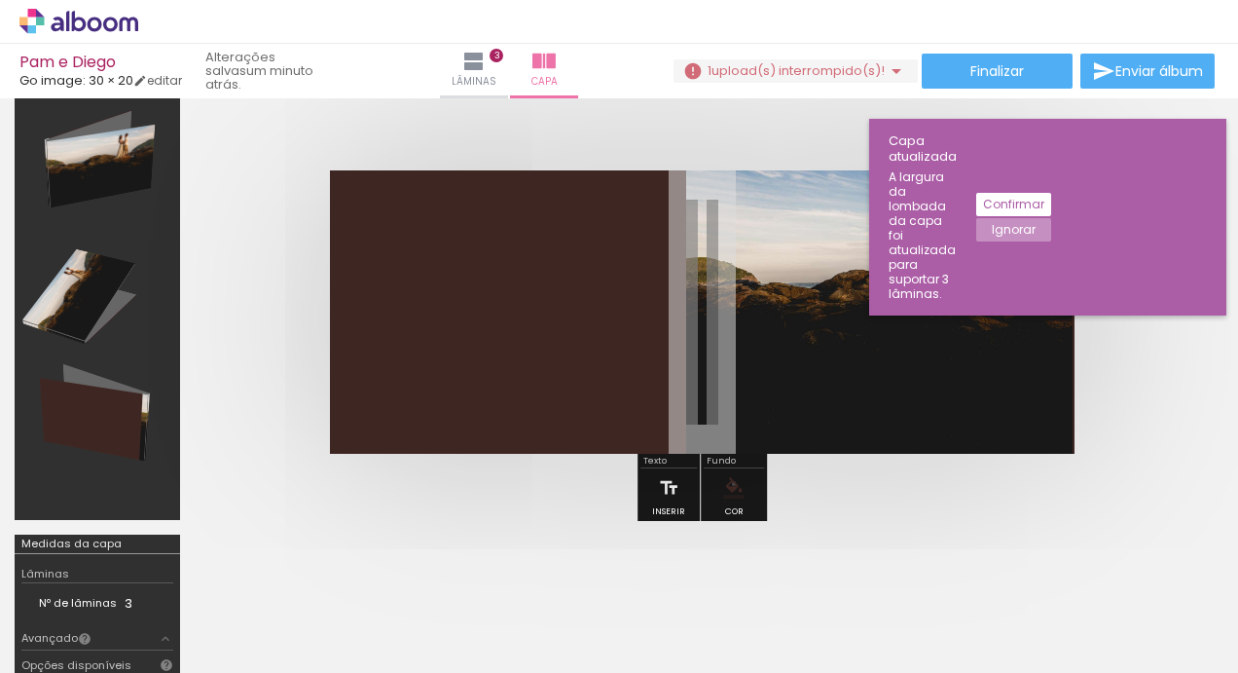
click at [731, 481] on iron-icon "color picker" at bounding box center [733, 487] width 21 height 21
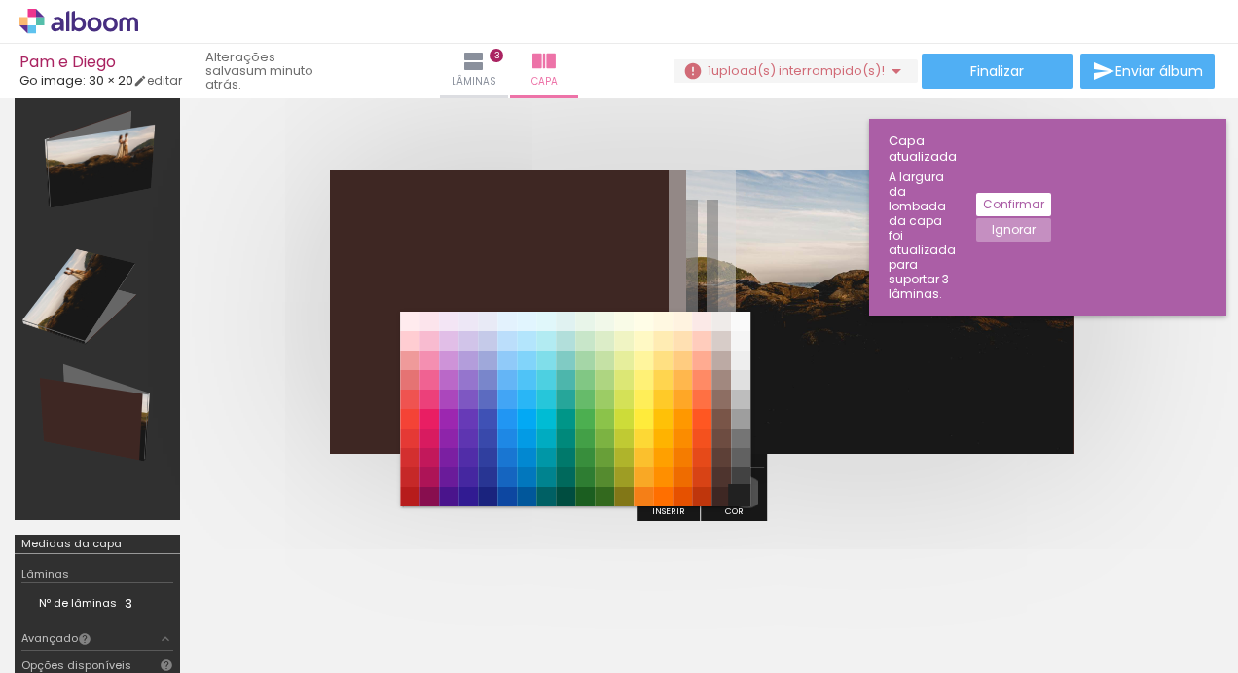
click at [744, 490] on paper-item "#212121" at bounding box center [740, 496] width 19 height 19
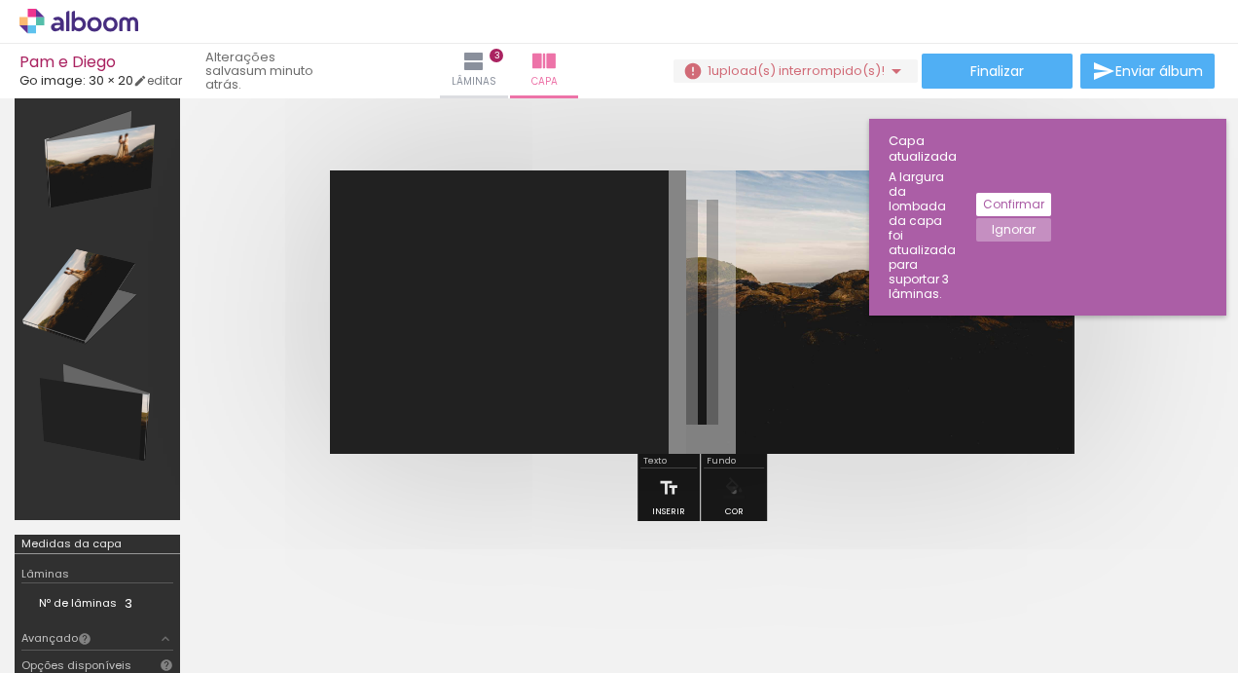
click at [731, 489] on iron-icon "color picker" at bounding box center [733, 487] width 21 height 21
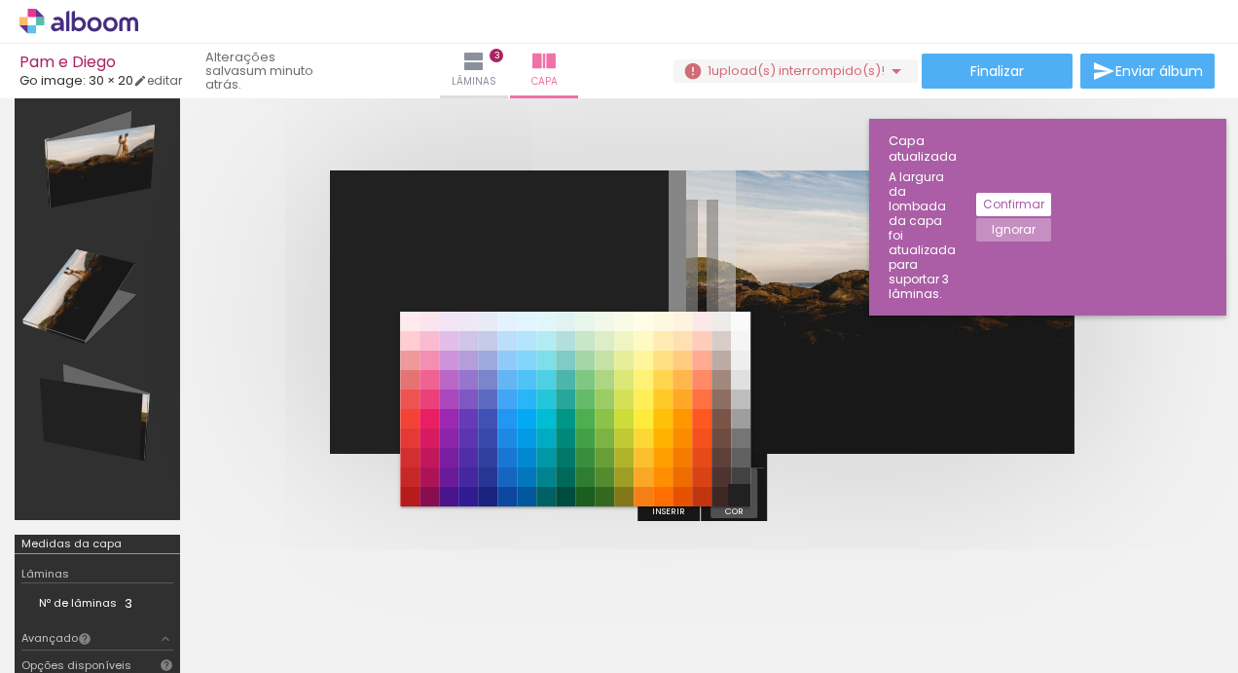
click at [738, 493] on paper-item "#212121" at bounding box center [740, 496] width 19 height 19
click at [829, 488] on div at bounding box center [702, 311] width 1014 height 439
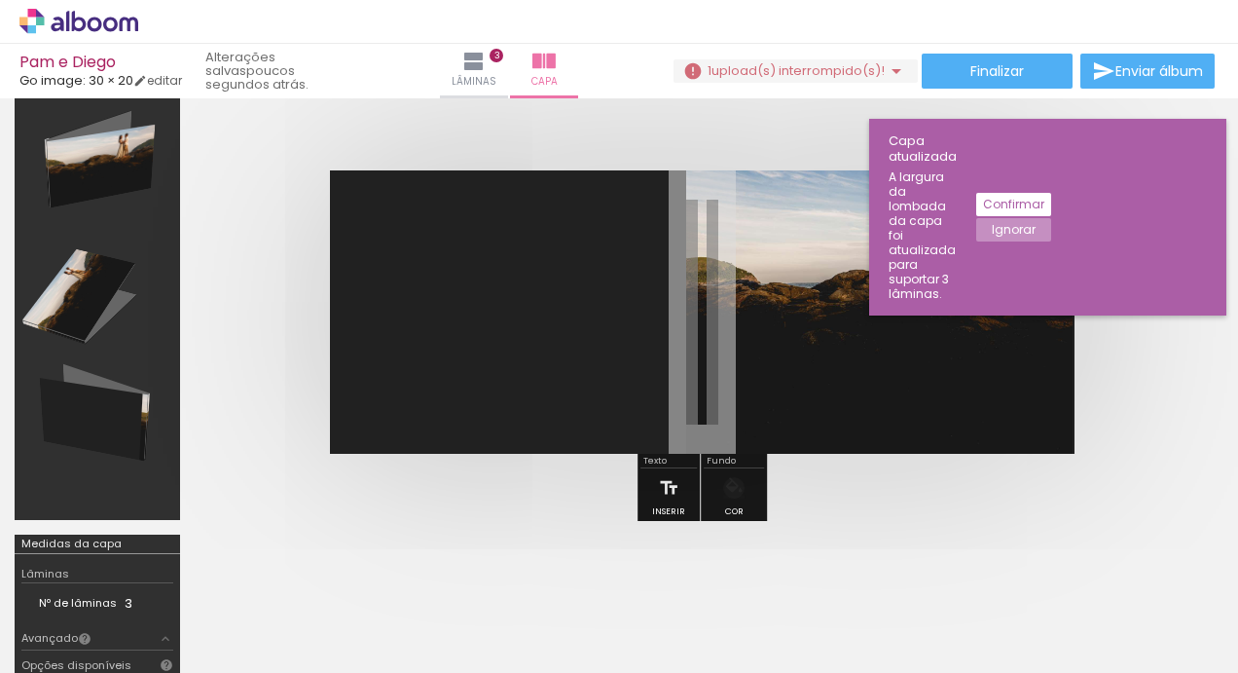
click at [426, 512] on div at bounding box center [702, 311] width 1014 height 439
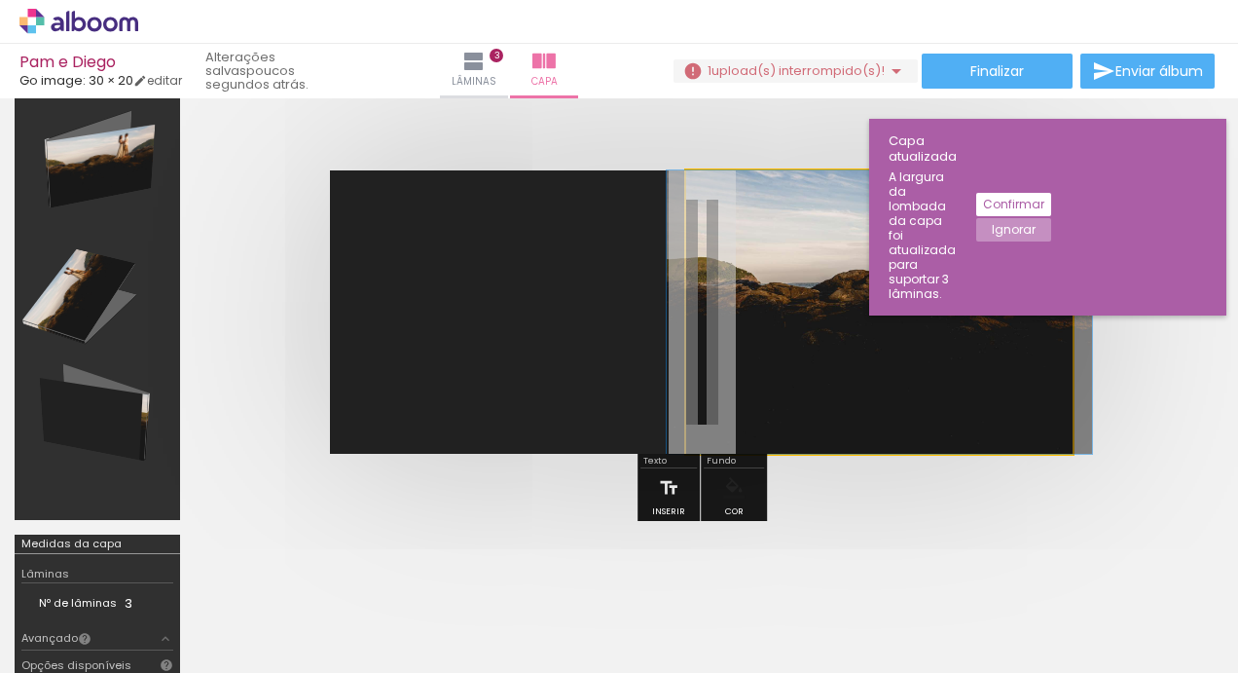
click at [762, 319] on quentale-photo at bounding box center [879, 311] width 387 height 283
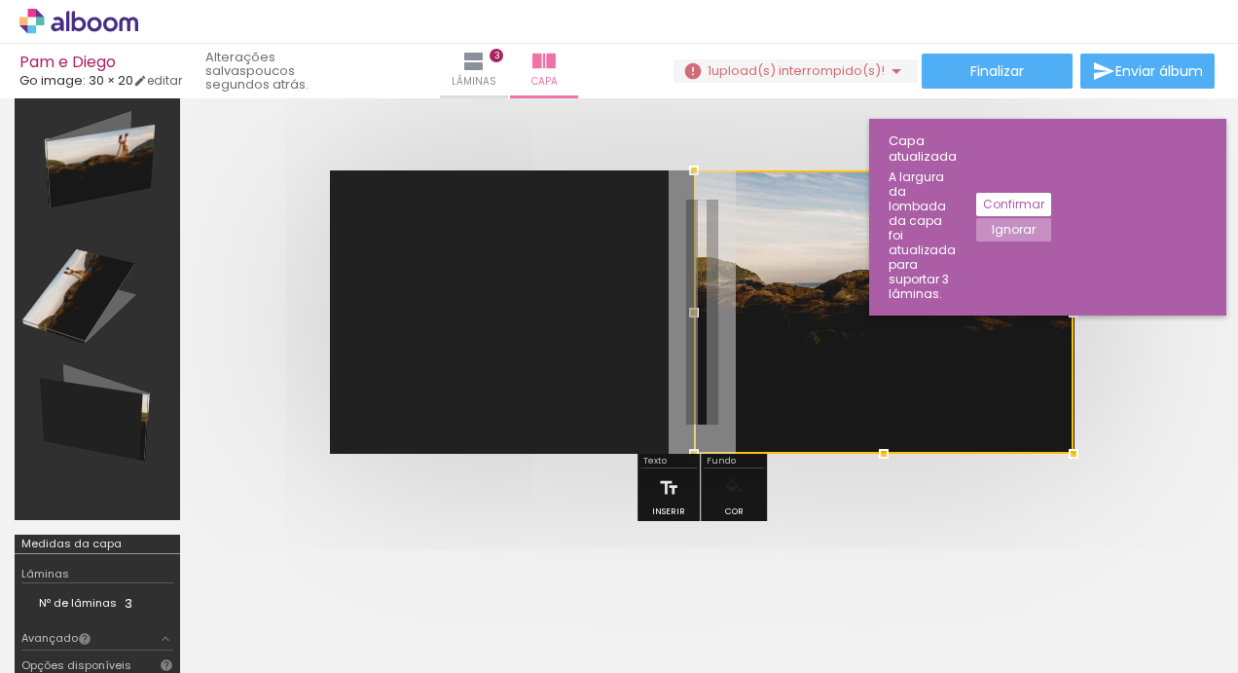
click at [693, 309] on div at bounding box center [694, 312] width 39 height 39
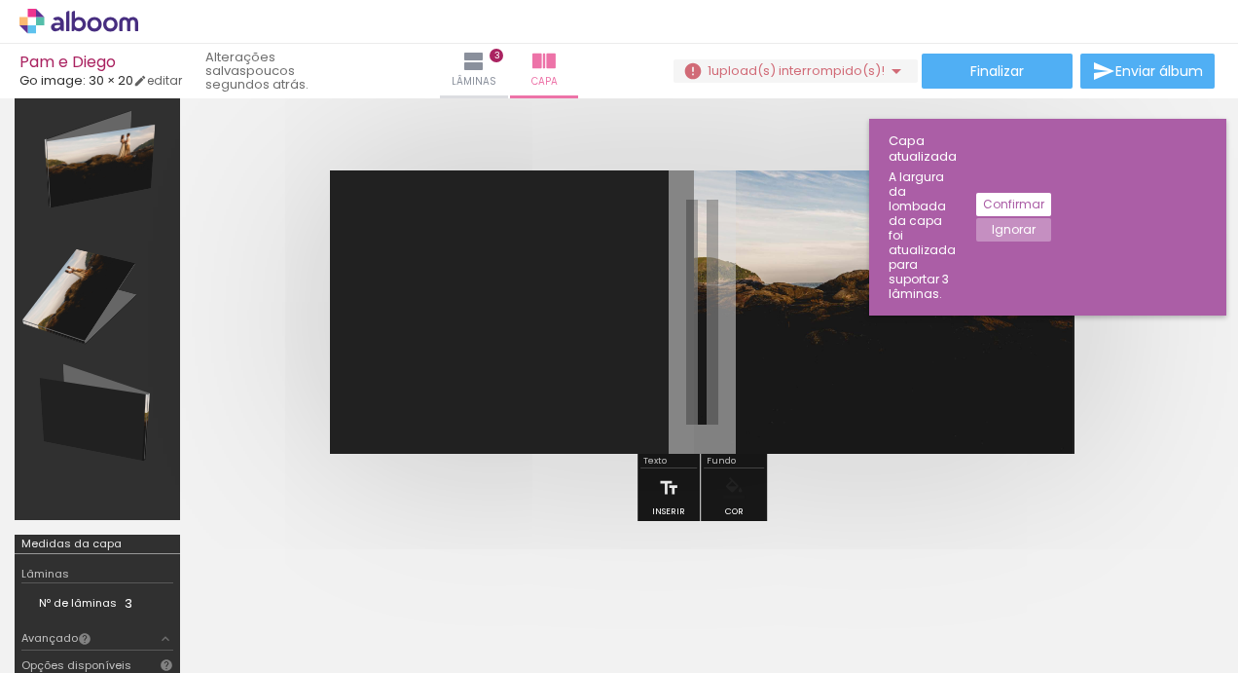
click at [595, 505] on div at bounding box center [702, 311] width 1014 height 439
click at [596, 505] on div at bounding box center [702, 311] width 1014 height 439
click at [1008, 565] on iron-icon at bounding box center [1007, 568] width 20 height 20
click at [1011, 569] on iron-icon at bounding box center [1007, 568] width 20 height 20
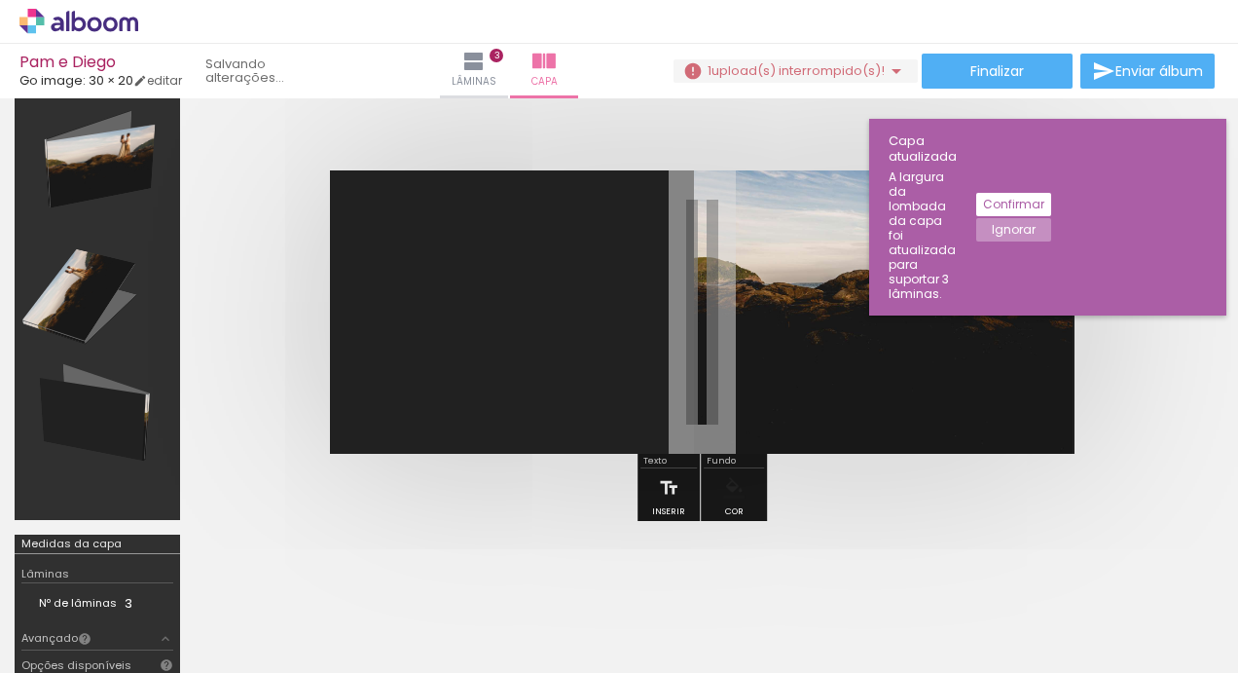
scroll to position [0, 3507]
click at [1012, 568] on iron-icon at bounding box center [1007, 568] width 20 height 20
click at [1012, 569] on iron-icon at bounding box center [1007, 568] width 20 height 20
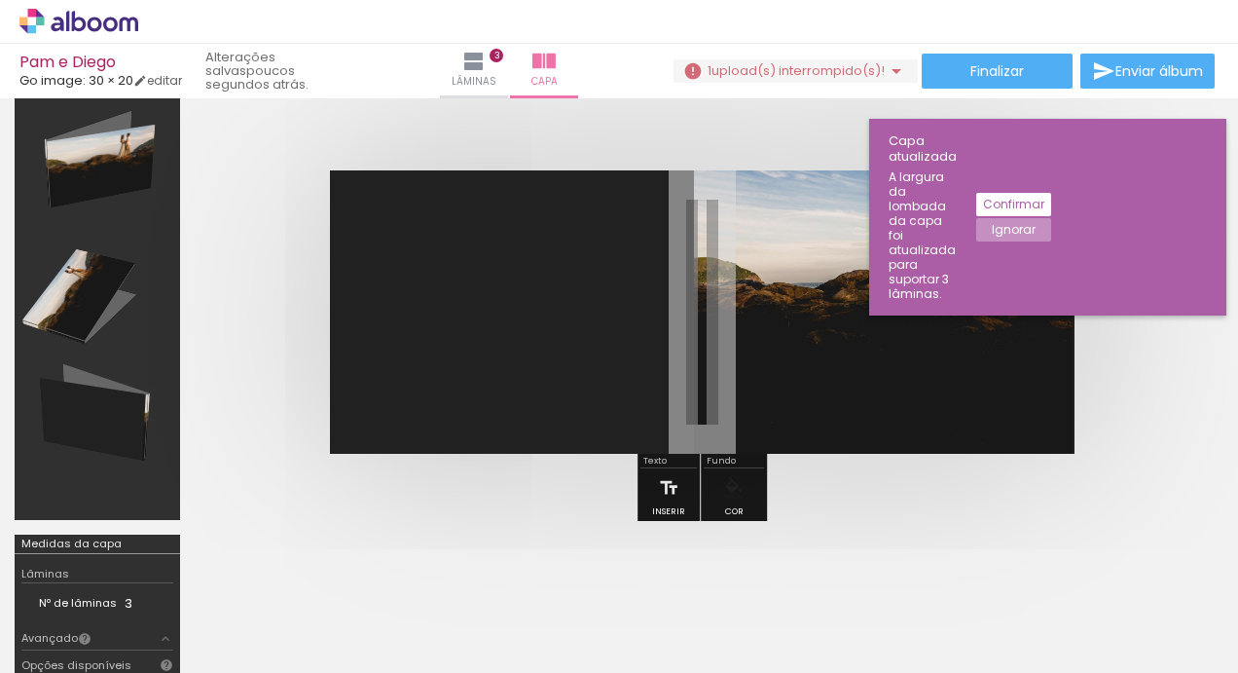
click at [903, 577] on iron-icon at bounding box center [898, 568] width 20 height 20
click at [904, 564] on iron-icon at bounding box center [898, 568] width 20 height 20
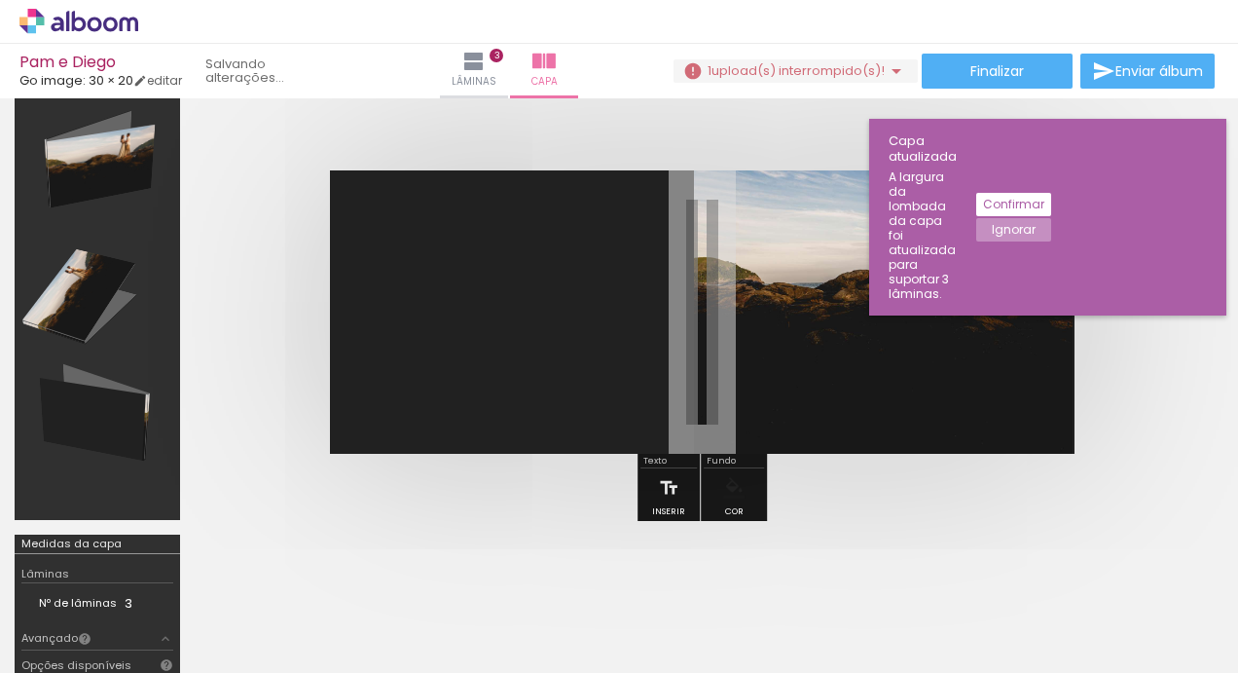
scroll to position [0, 2961]
click at [904, 564] on iron-icon at bounding box center [898, 568] width 20 height 20
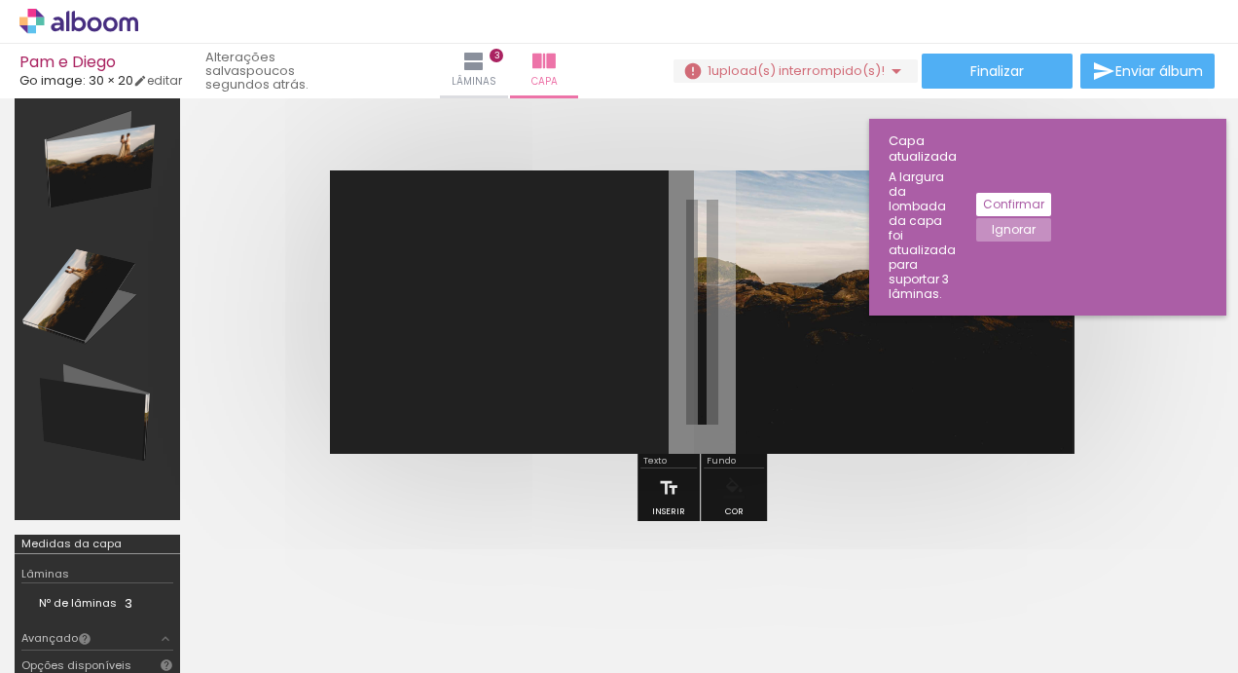
click at [907, 568] on iron-icon at bounding box center [898, 568] width 20 height 20
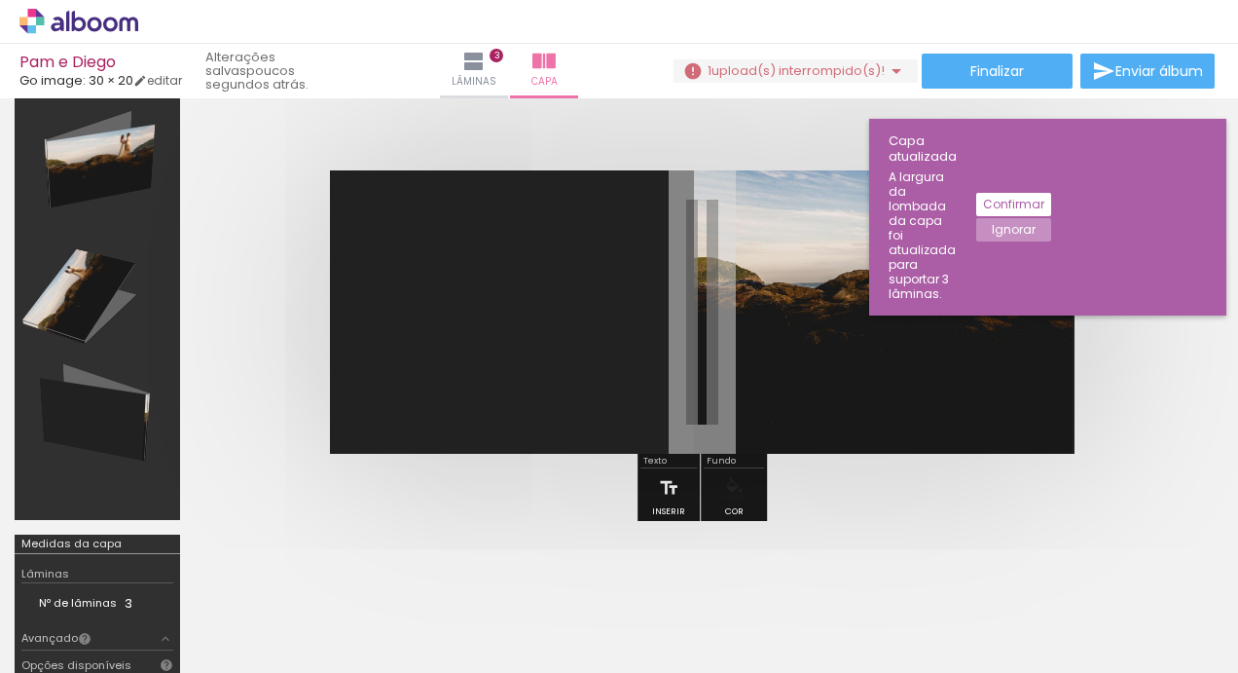
click at [907, 568] on iron-icon at bounding box center [898, 568] width 20 height 20
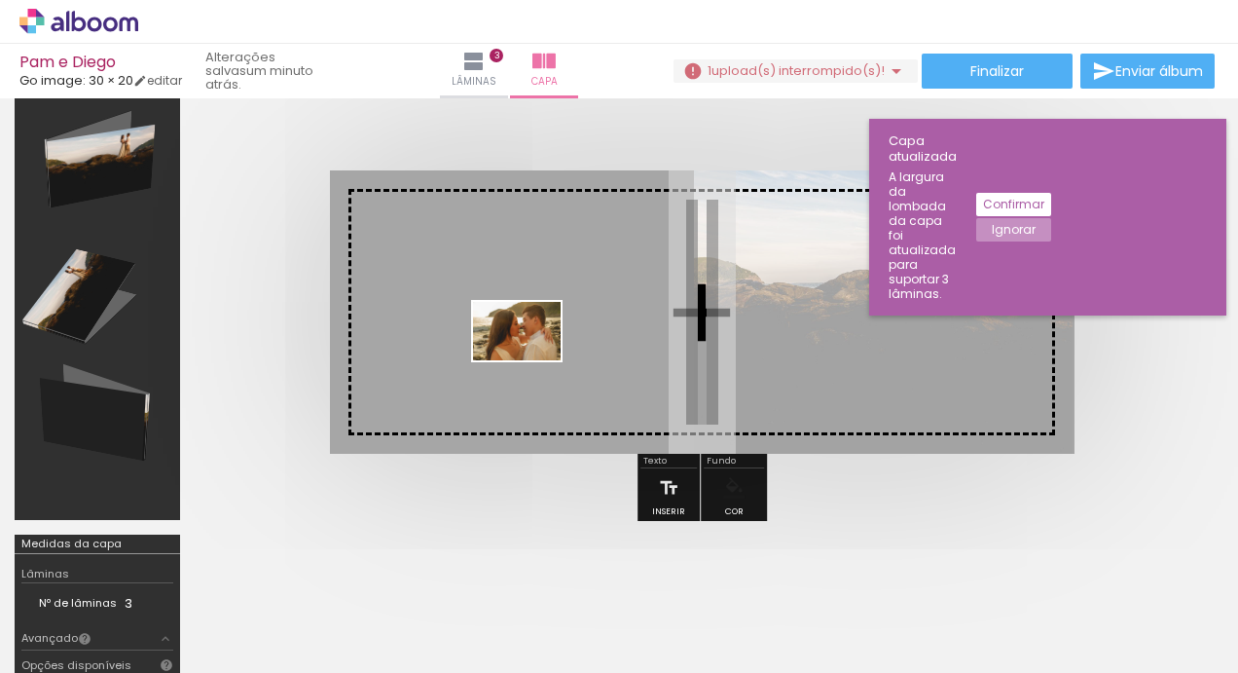
drag, startPoint x: 726, startPoint y: 625, endPoint x: 543, endPoint y: 349, distance: 331.6
click at [543, 349] on quentale-workspace at bounding box center [619, 336] width 1238 height 673
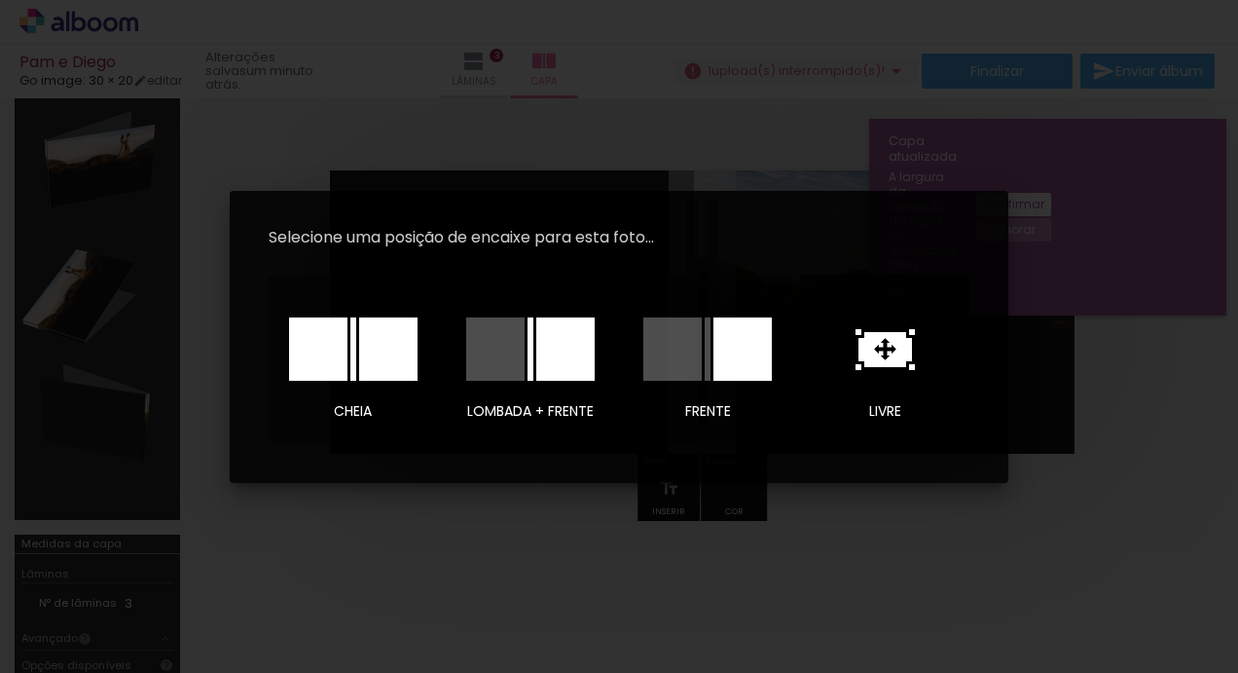
click at [873, 333] on icon at bounding box center [886, 349] width 54 height 35
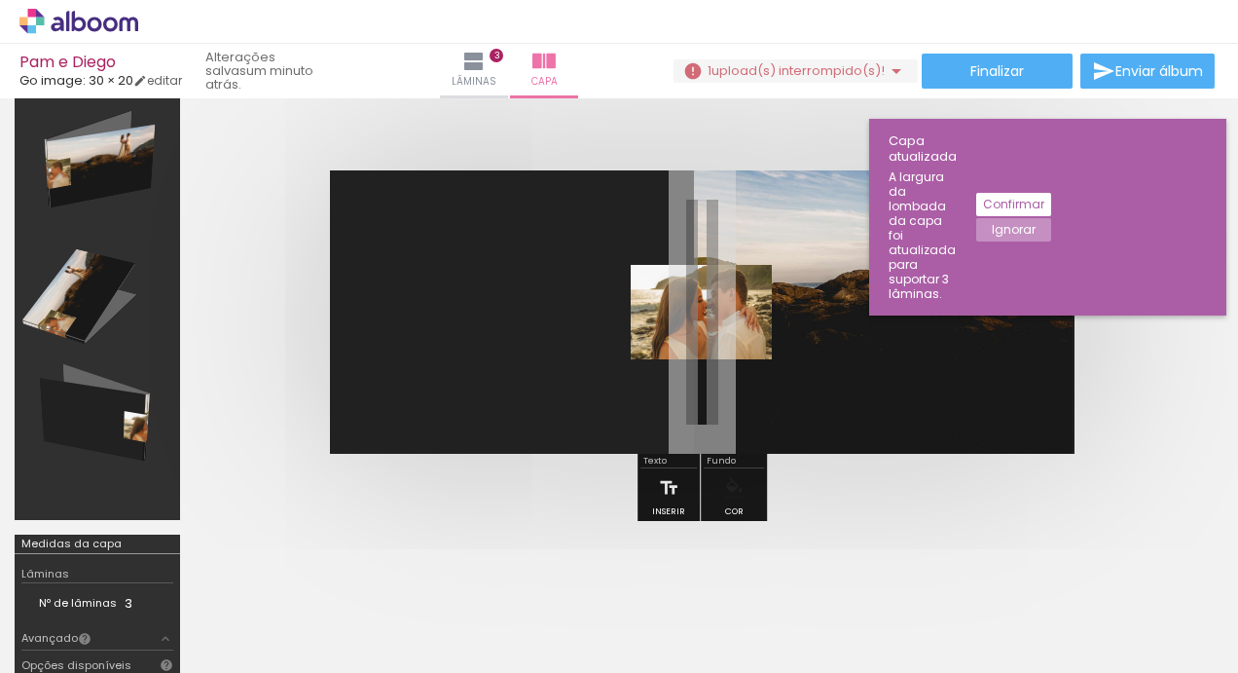
click at [687, 570] on iron-icon at bounding box center [680, 568] width 20 height 20
click at [741, 334] on quentale-photo at bounding box center [701, 312] width 141 height 94
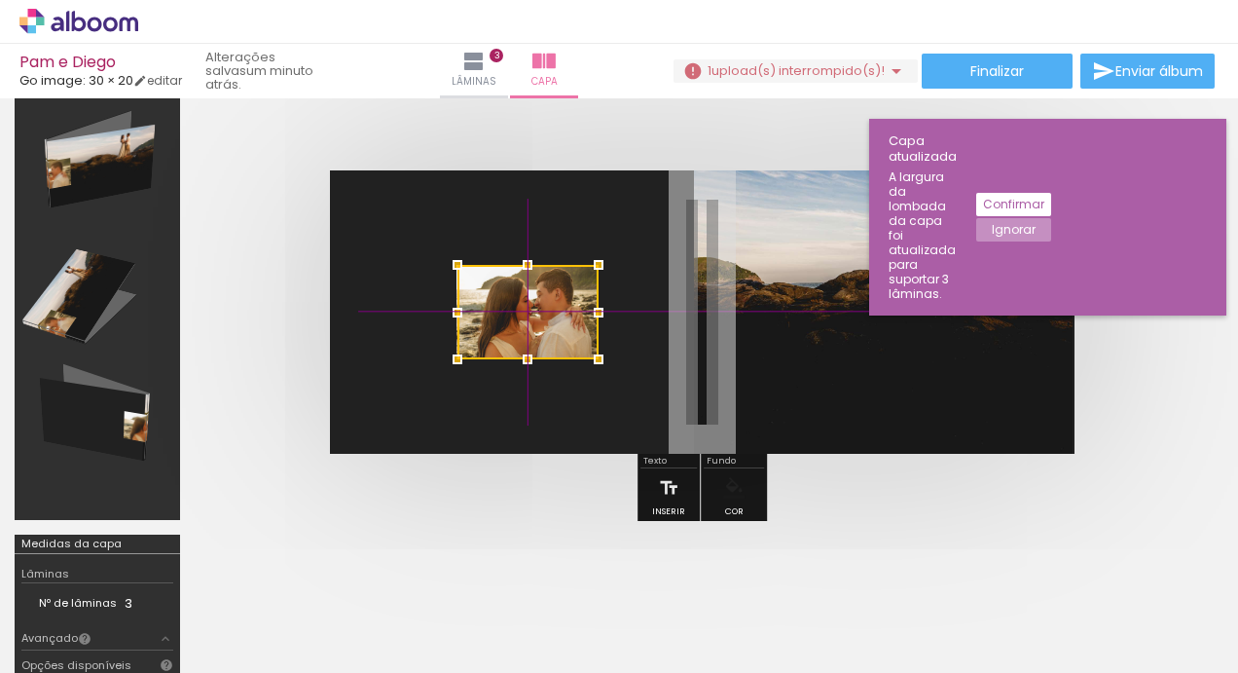
drag, startPoint x: 741, startPoint y: 334, endPoint x: 579, endPoint y: 359, distance: 163.6
click at [579, 359] on div at bounding box center [528, 312] width 141 height 94
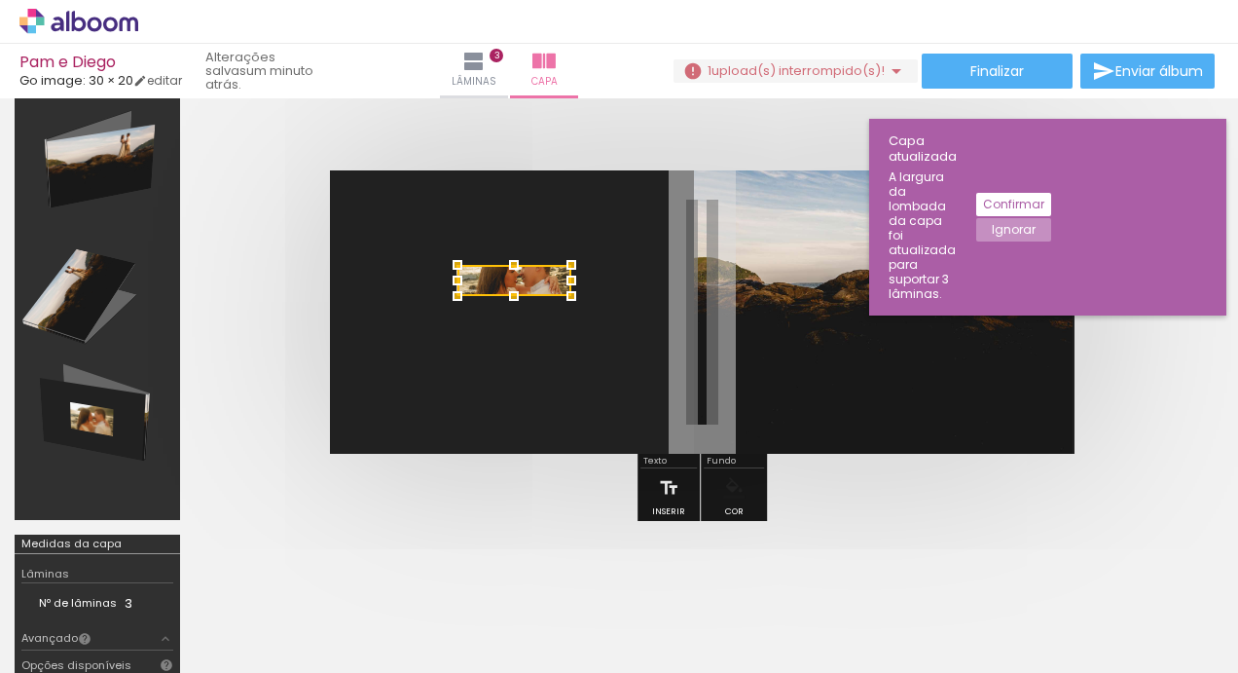
drag, startPoint x: 602, startPoint y: 359, endPoint x: 561, endPoint y: 273, distance: 95.8
click at [561, 273] on div at bounding box center [515, 280] width 114 height 31
click at [532, 285] on div at bounding box center [514, 297] width 39 height 39
click at [634, 249] on quentale-layouter at bounding box center [702, 311] width 745 height 283
click at [0, 0] on slot "Confirmar" at bounding box center [0, 0] width 0 height 0
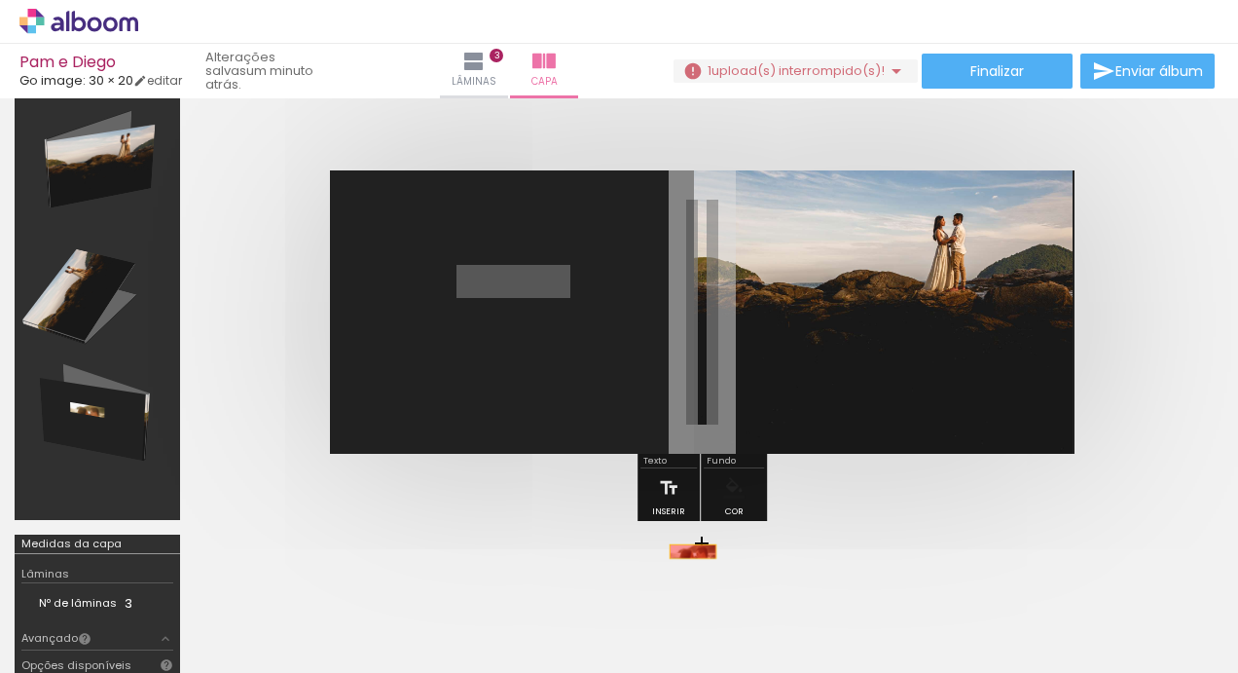
drag, startPoint x: 460, startPoint y: 271, endPoint x: 693, endPoint y: 549, distance: 362.8
click at [689, 572] on iron-icon at bounding box center [680, 568] width 20 height 20
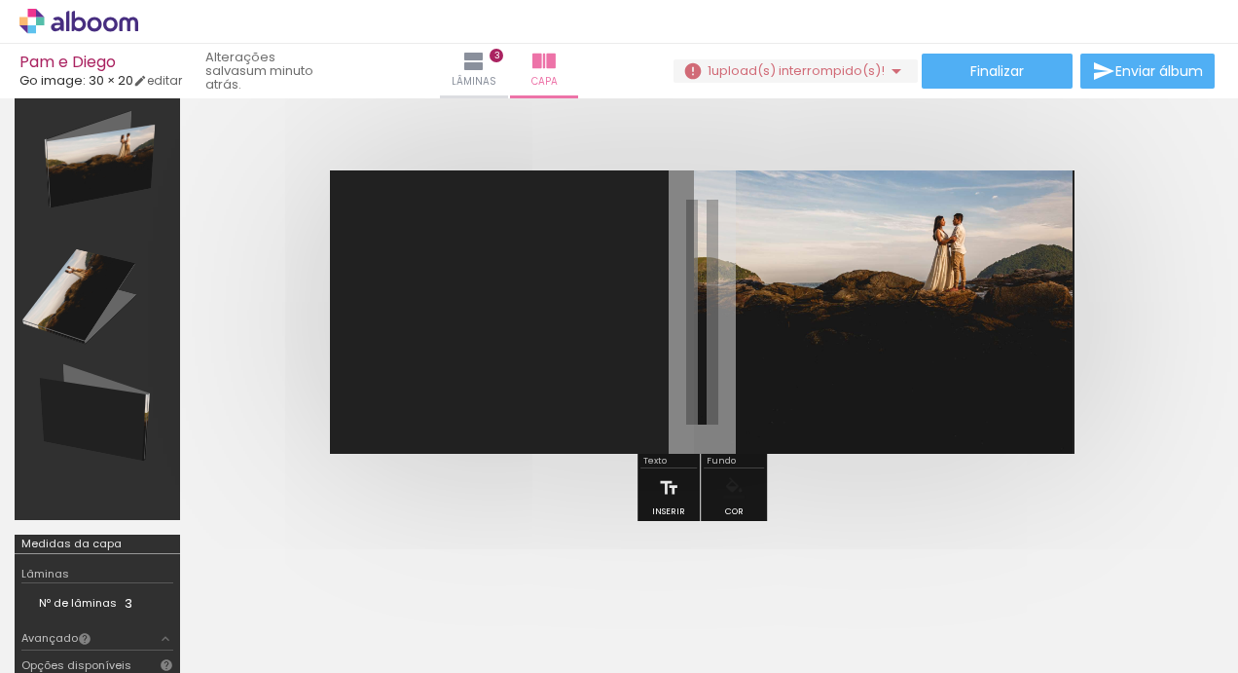
click at [689, 572] on iron-icon at bounding box center [680, 568] width 20 height 20
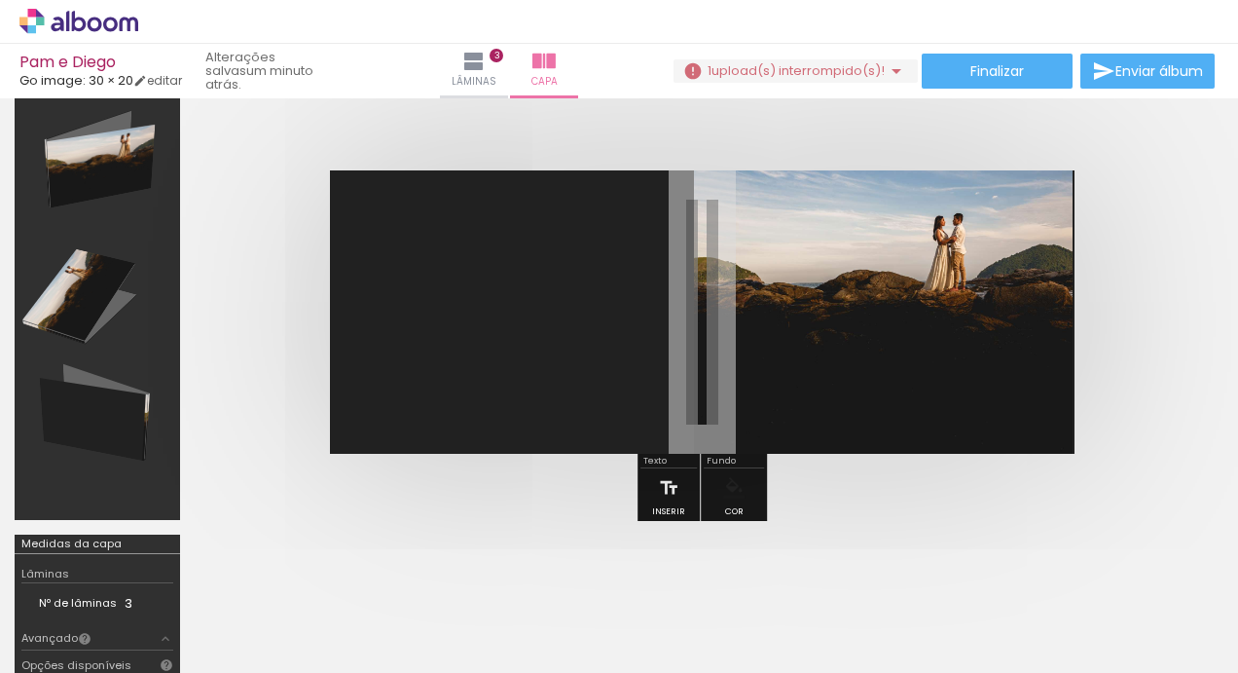
scroll to position [0, 890]
click at [689, 572] on iron-icon at bounding box center [680, 568] width 20 height 20
click at [579, 580] on div at bounding box center [614, 607] width 96 height 64
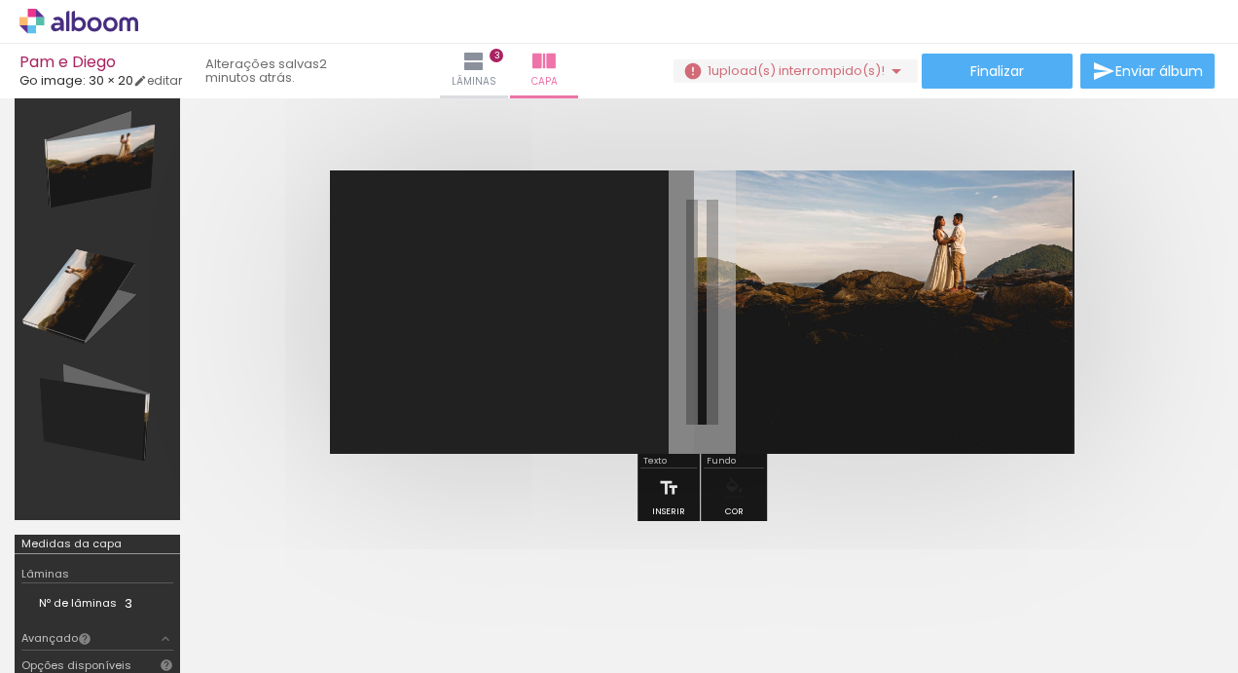
click at [575, 569] on iron-icon at bounding box center [571, 568] width 20 height 20
click at [578, 565] on iron-icon at bounding box center [571, 568] width 20 height 20
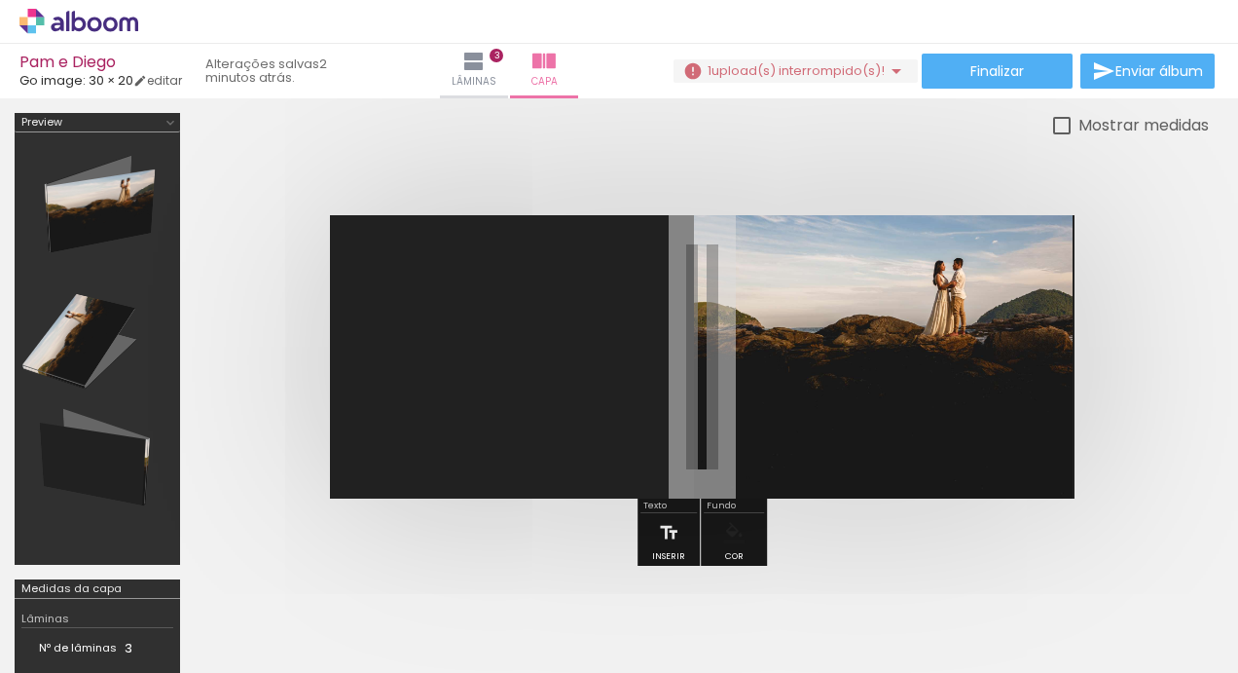
scroll to position [0, 0]
click at [1123, 569] on iron-icon at bounding box center [1133, 568] width 20 height 20
click at [463, 569] on iron-icon at bounding box center [462, 568] width 20 height 20
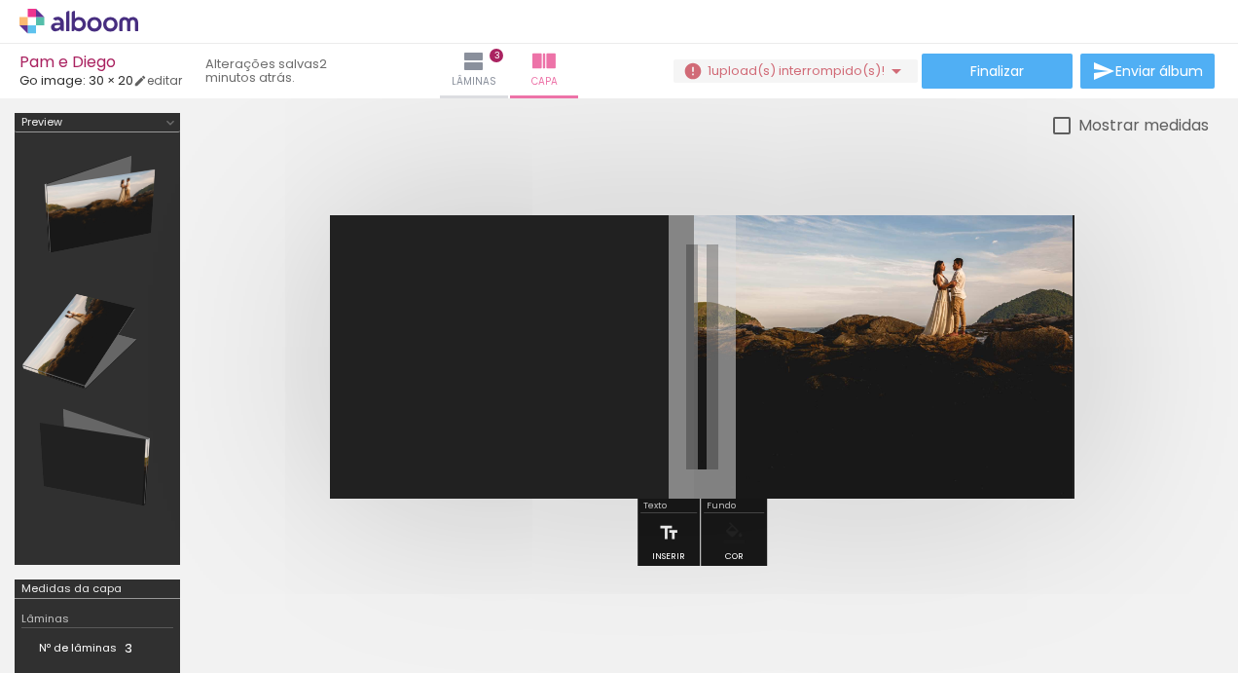
click at [463, 569] on iron-icon at bounding box center [462, 568] width 20 height 20
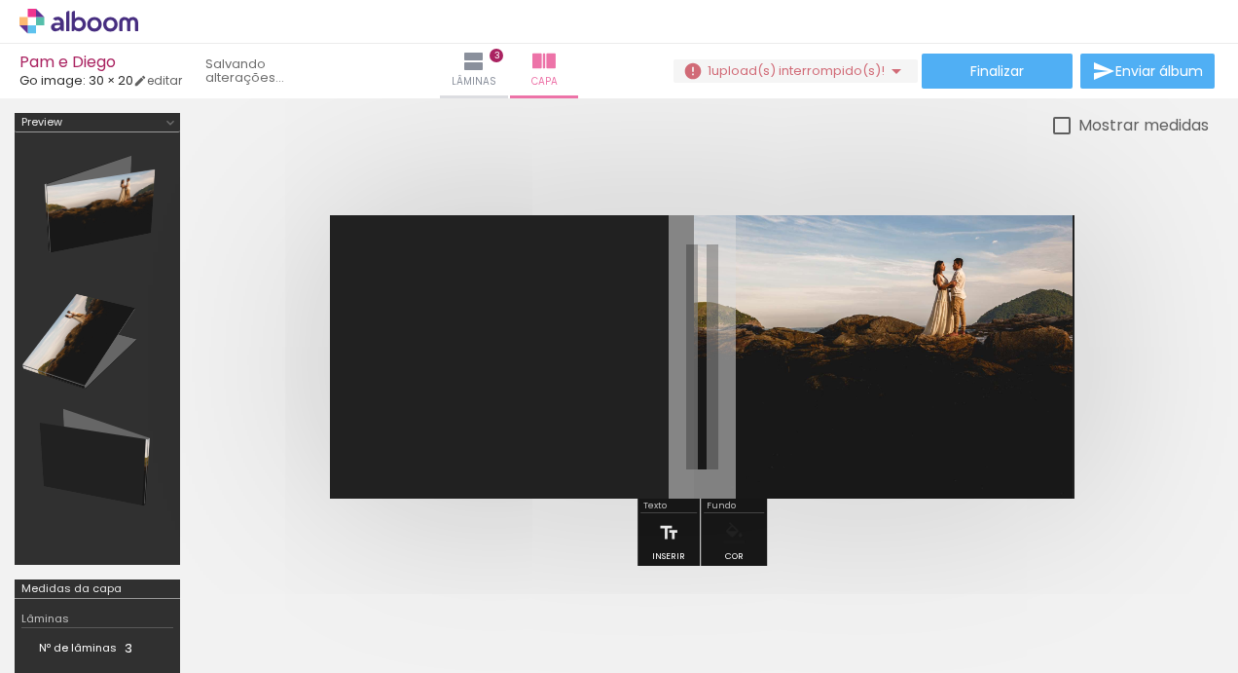
scroll to position [0, 0]
click at [463, 569] on quentale-thumb at bounding box center [412, 607] width 109 height 112
click at [371, 561] on iron-icon at bounding box center [370, 568] width 20 height 20
click at [265, 569] on iron-icon at bounding box center [261, 568] width 20 height 20
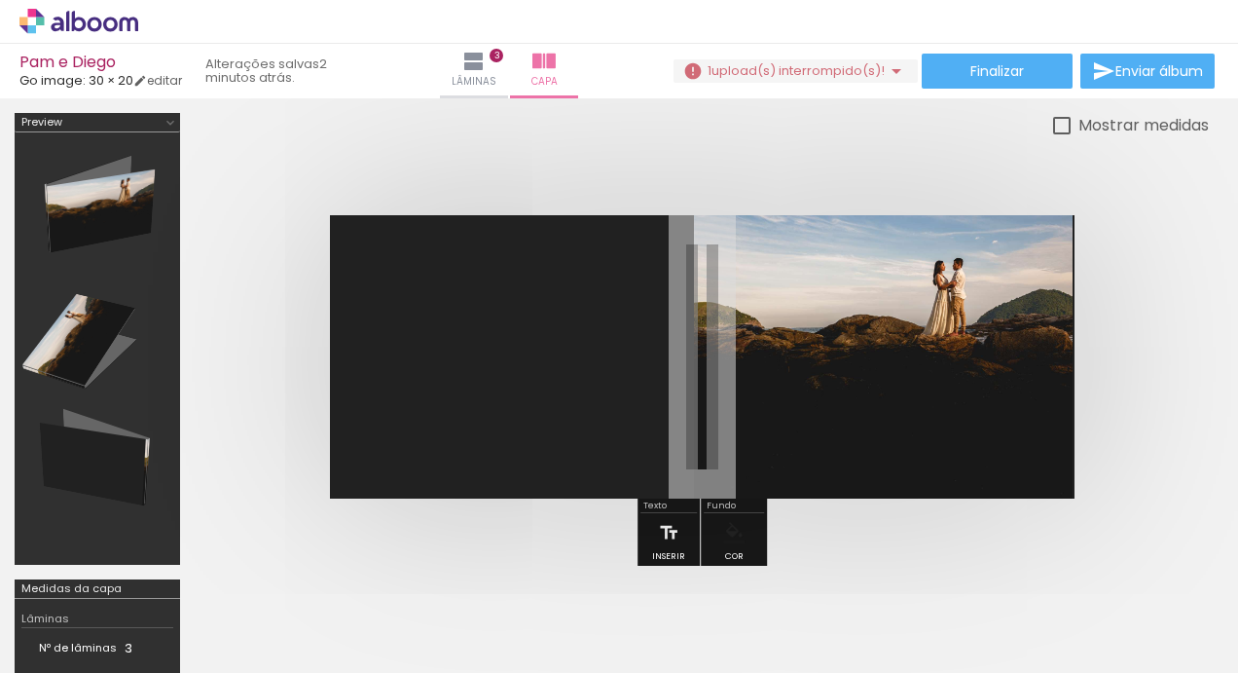
click at [265, 569] on iron-icon at bounding box center [261, 568] width 20 height 20
click at [162, 578] on paper-icon-button at bounding box center [152, 568] width 24 height 24
click at [380, 565] on iron-icon at bounding box center [370, 568] width 20 height 20
click at [599, 572] on iron-icon at bounding box center [588, 568] width 20 height 20
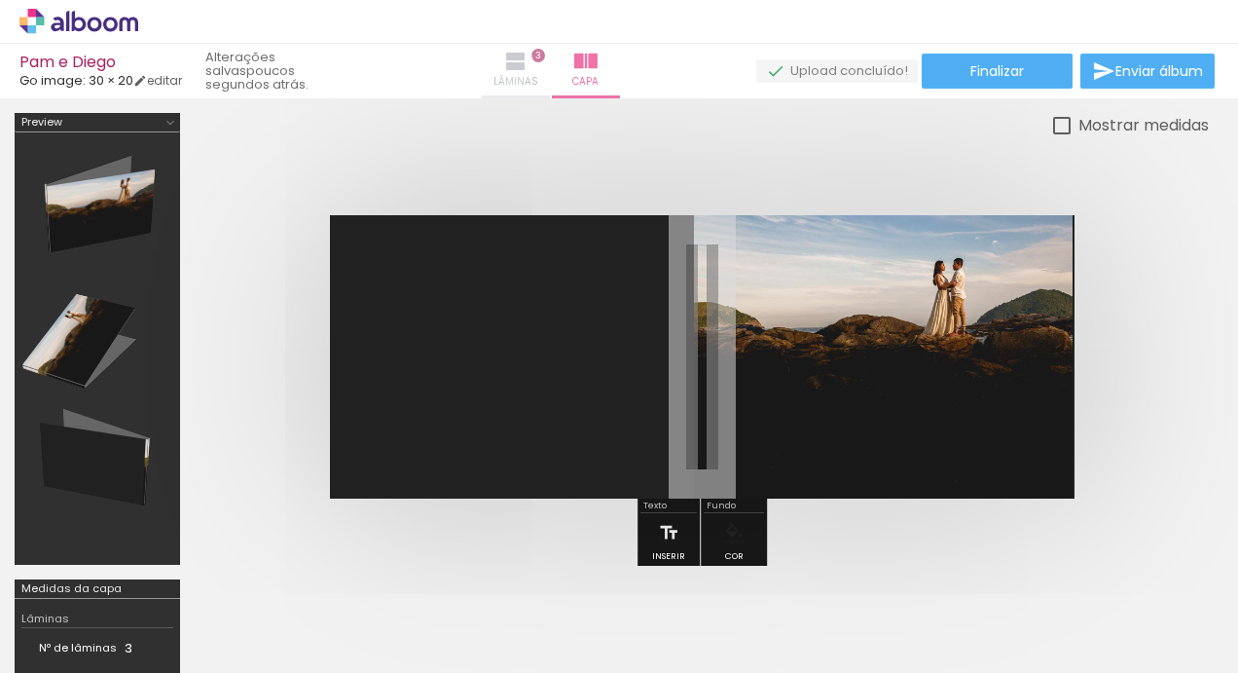
click at [528, 63] on iron-icon at bounding box center [515, 61] width 23 height 23
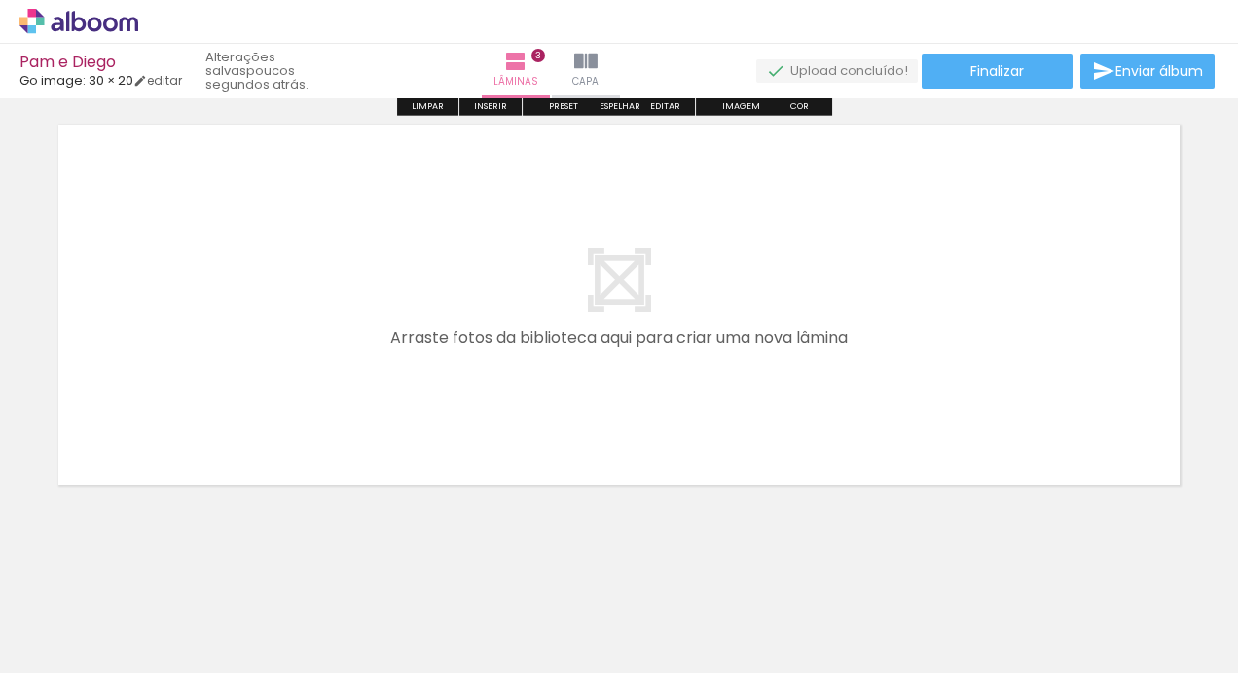
scroll to position [1326, 0]
